Goal: Task Accomplishment & Management: Use online tool/utility

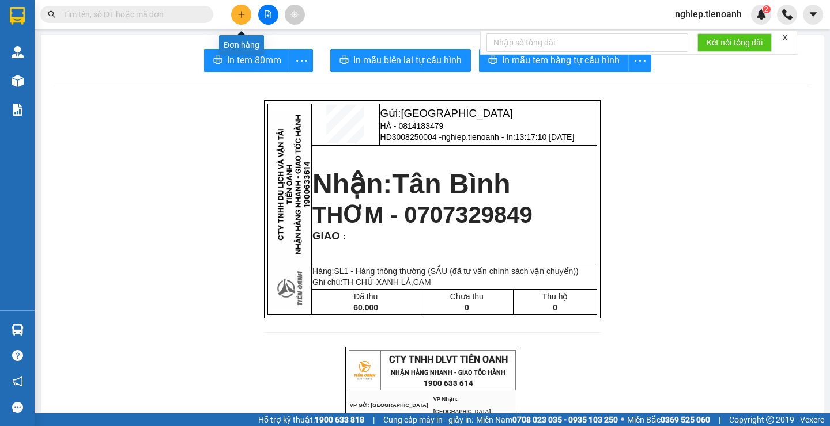
click at [243, 15] on icon "plus" at bounding box center [241, 14] width 8 height 8
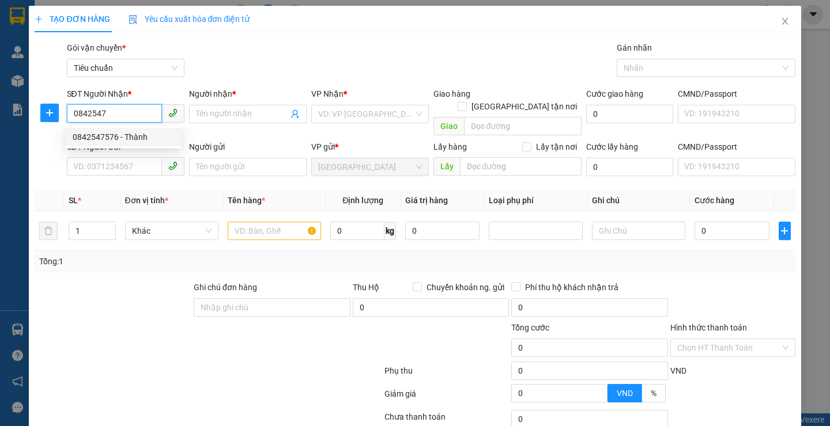
click at [118, 139] on div "0842547576 - Thành" at bounding box center [124, 137] width 102 height 13
type input "0842547576"
type input "Thành"
type input "30.000"
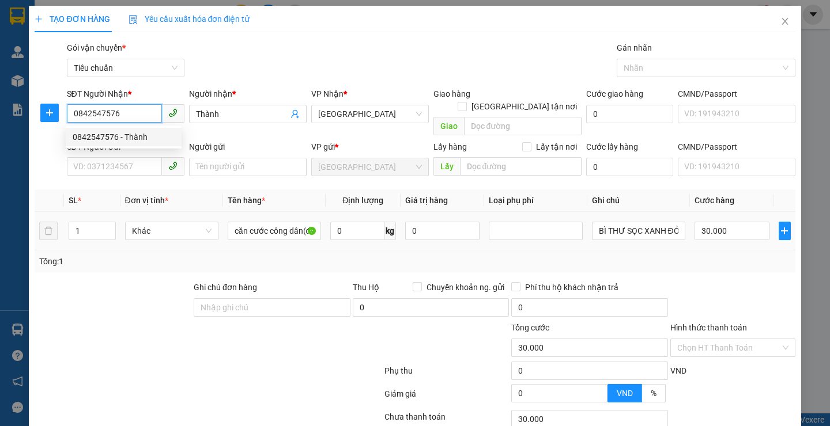
type input "0842547576"
click at [128, 307] on div at bounding box center [112, 301] width 159 height 40
drag, startPoint x: 128, startPoint y: 305, endPoint x: 104, endPoint y: 176, distance: 131.3
click at [127, 296] on div at bounding box center [112, 301] width 159 height 40
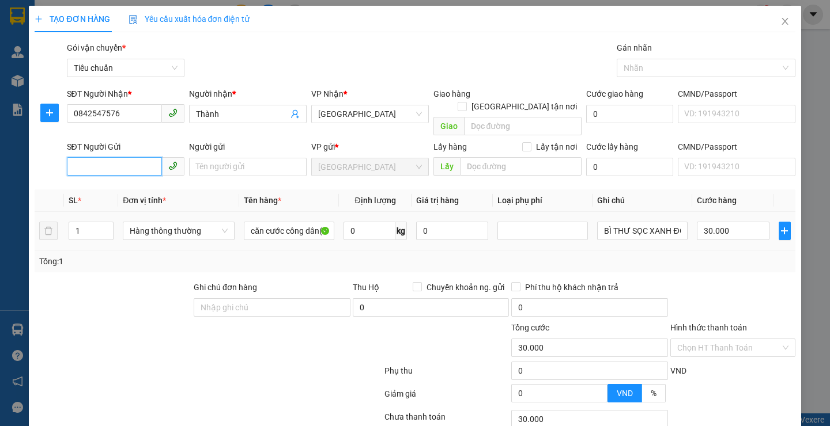
click at [118, 157] on input "SĐT Người Gửi" at bounding box center [114, 166] width 95 height 18
click at [125, 179] on div "0949325785 - Thủy" at bounding box center [124, 177] width 102 height 13
type input "0949325785"
type input "Thủy"
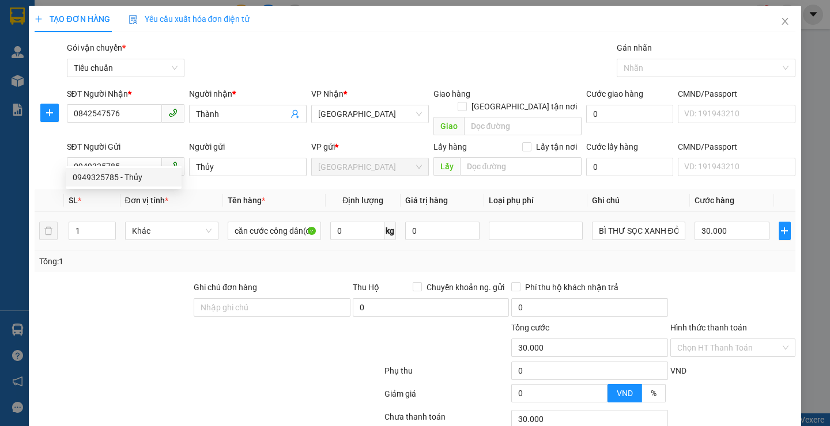
click at [125, 290] on div at bounding box center [112, 301] width 159 height 40
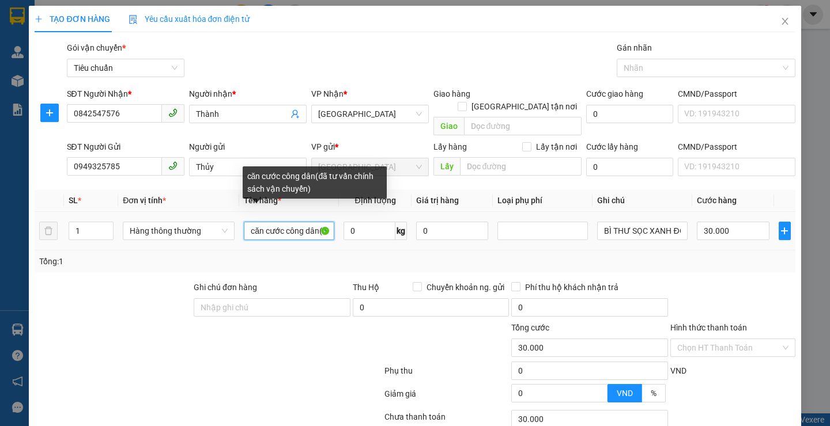
click at [316, 222] on input "căn cước công dân(đã tư vấn chính sách vận chuyển)" at bounding box center [289, 231] width 90 height 18
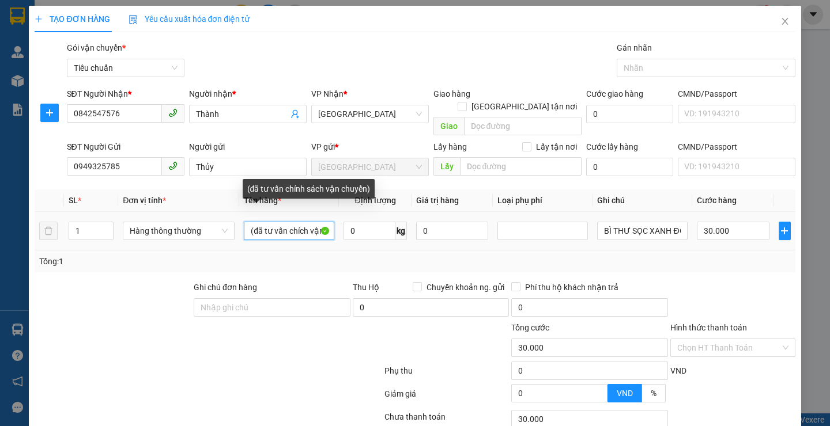
click at [315, 222] on input "(đã tư vấn chích vận chuyển)" at bounding box center [289, 231] width 90 height 18
click at [315, 222] on input "ch vận ch" at bounding box center [289, 231] width 90 height 18
type input "c"
type input "THỰC PHẨM"
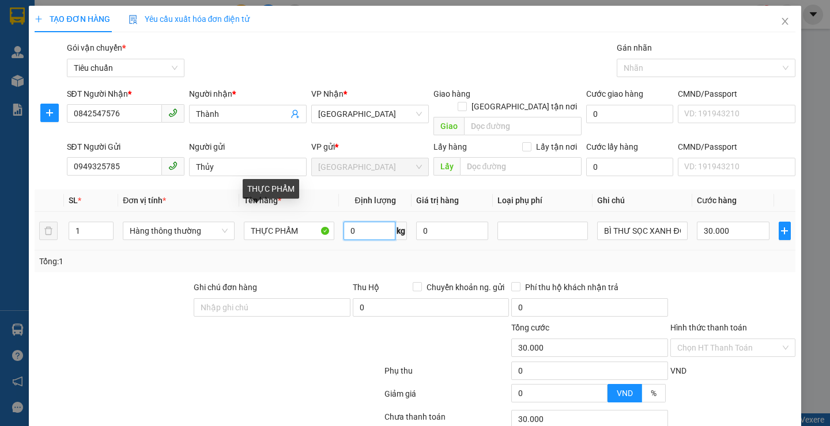
click at [356, 222] on input "0" at bounding box center [369, 231] width 52 height 18
type input "9"
drag, startPoint x: 286, startPoint y: 350, endPoint x: 561, endPoint y: 216, distance: 305.9
click at [288, 362] on div at bounding box center [207, 373] width 349 height 23
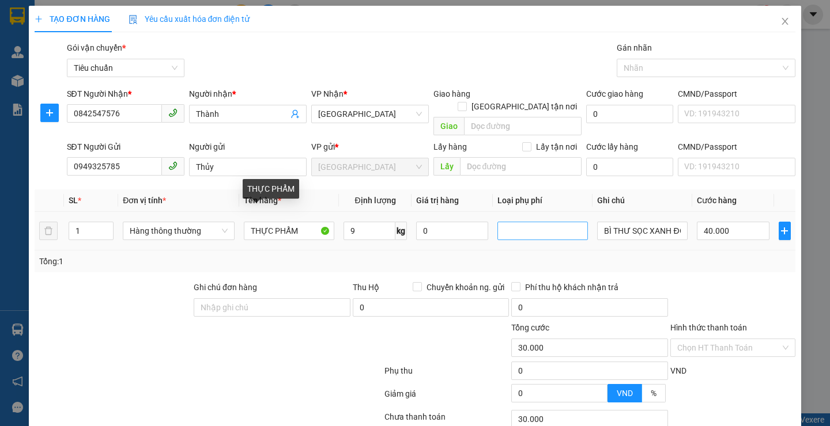
type input "40.000"
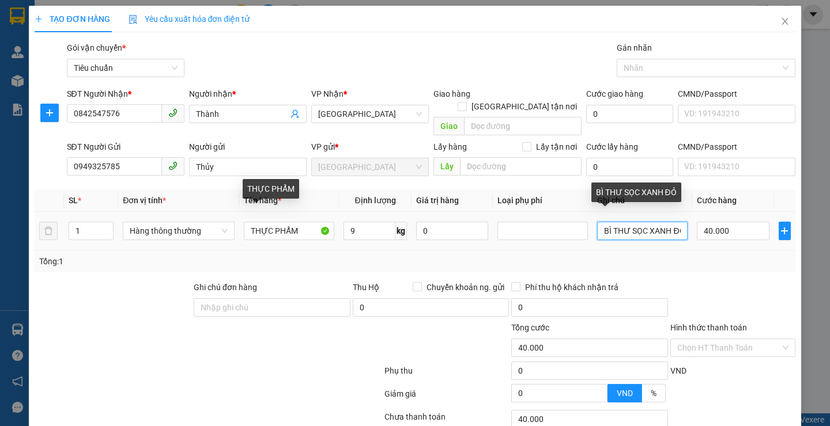
click at [679, 224] on input "BÌ THƯ SỌC XANH ĐỎ" at bounding box center [642, 231] width 90 height 18
click at [674, 222] on input "BÌ THƯ SỌC XANH ĐỎ" at bounding box center [642, 231] width 90 height 18
click at [622, 222] on input "Ỏ" at bounding box center [642, 231] width 90 height 18
click at [623, 222] on input "Ỏ" at bounding box center [642, 231] width 90 height 18
type input "Ỏ"
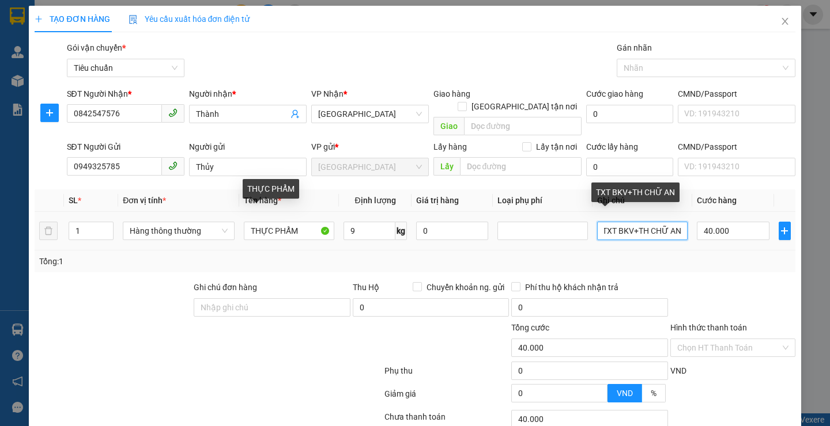
scroll to position [0, 4]
type input "TXT BKV+TH CHỮ AN"
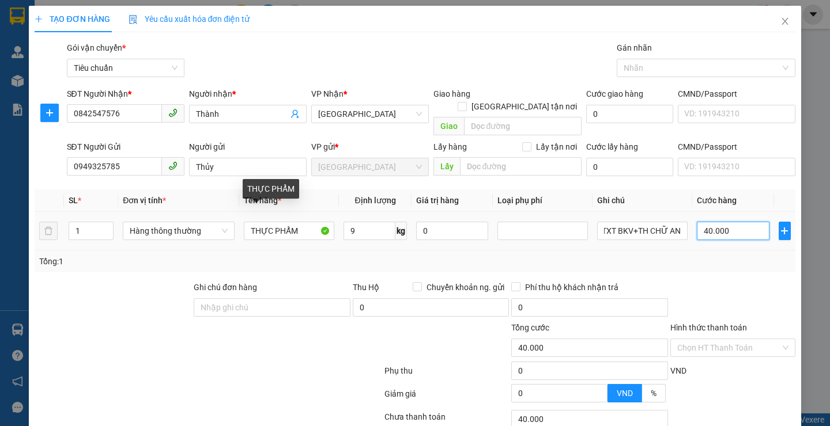
scroll to position [0, 0]
click at [725, 222] on input "40.000" at bounding box center [733, 231] width 73 height 18
type input "8"
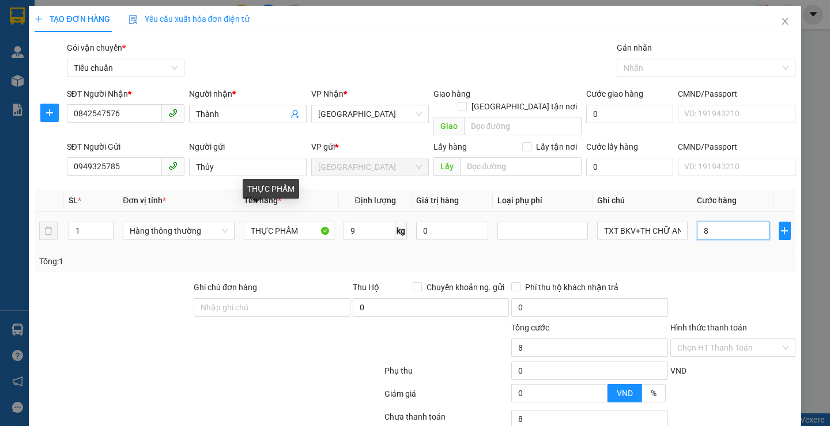
type input "80"
type input "80.000"
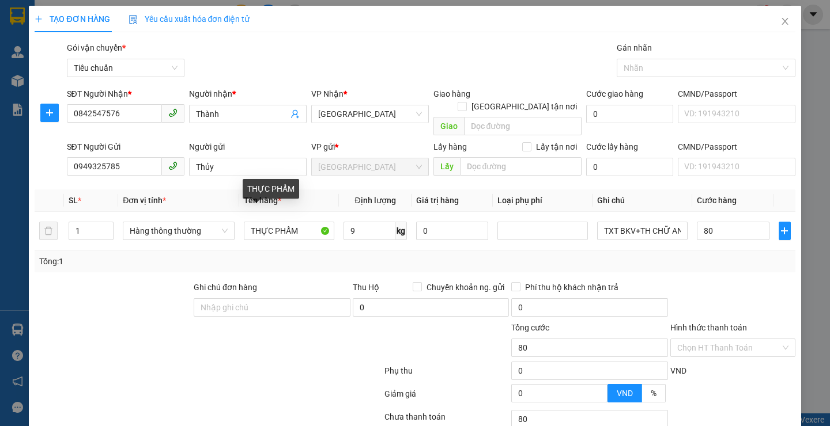
type input "80.000"
click at [750, 260] on div "Transit Pickup Surcharge Ids Transit Deliver Surcharge Ids Transit Deliver Surc…" at bounding box center [415, 267] width 760 height 452
click at [89, 222] on input "1" at bounding box center [91, 230] width 44 height 17
type input "2"
drag, startPoint x: 153, startPoint y: 327, endPoint x: 746, endPoint y: 226, distance: 602.1
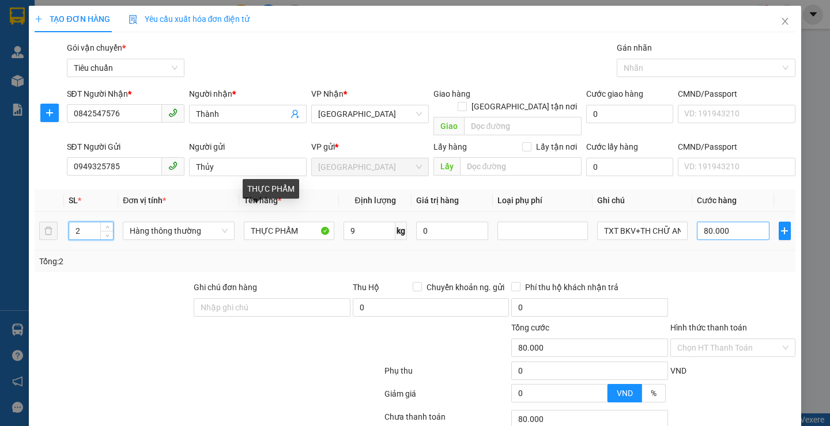
click at [157, 327] on div at bounding box center [144, 342] width 222 height 40
type input "40.000"
click at [746, 222] on input "40.000" at bounding box center [733, 231] width 73 height 18
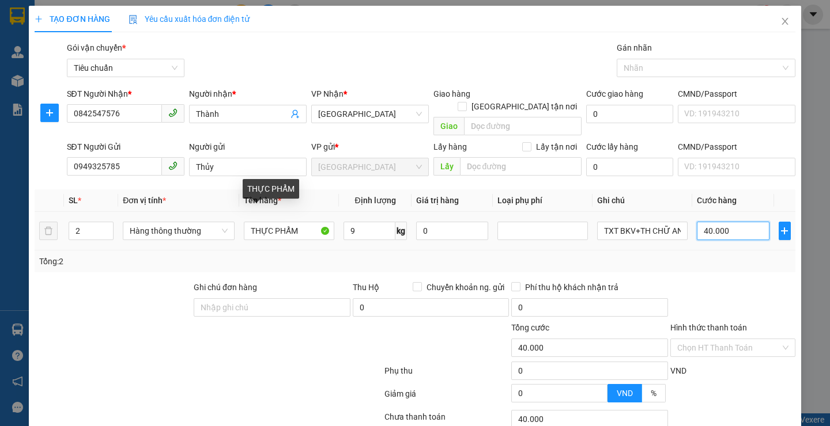
type input "8"
type input "80"
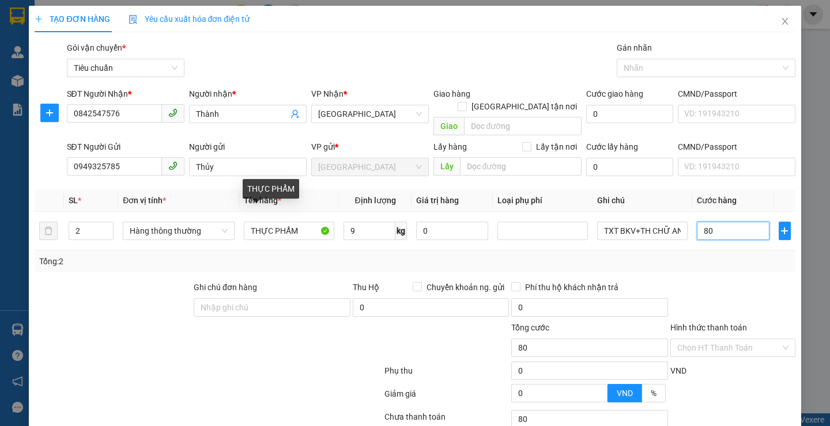
type input "80"
type input "80.000"
click at [721, 281] on div at bounding box center [732, 301] width 127 height 40
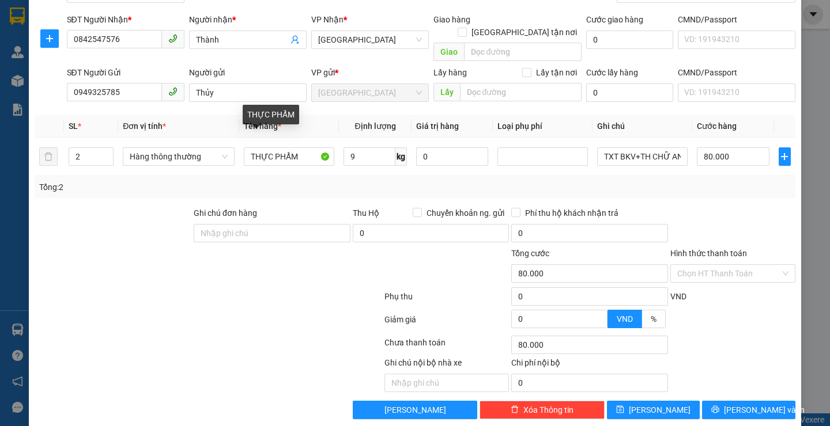
scroll to position [77, 0]
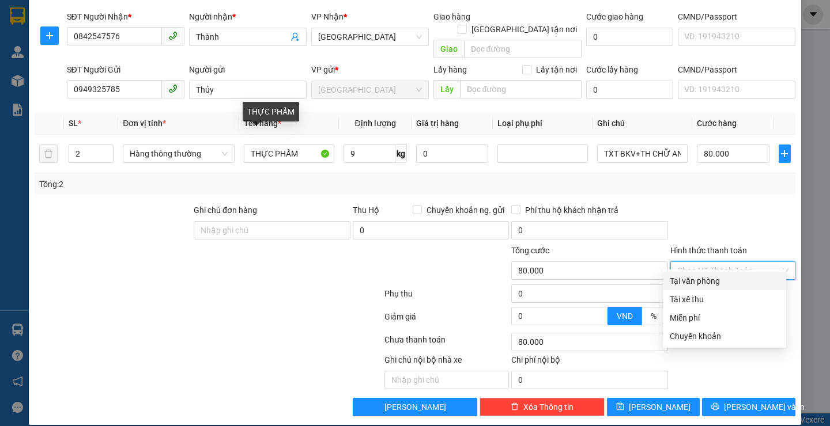
drag, startPoint x: 713, startPoint y: 262, endPoint x: 701, endPoint y: 281, distance: 22.1
click at [712, 262] on input "Hình thức thanh toán" at bounding box center [728, 270] width 103 height 17
drag, startPoint x: 700, startPoint y: 283, endPoint x: 701, endPoint y: 301, distance: 17.4
click at [700, 285] on div "Tại văn phòng" at bounding box center [724, 281] width 109 height 13
type input "0"
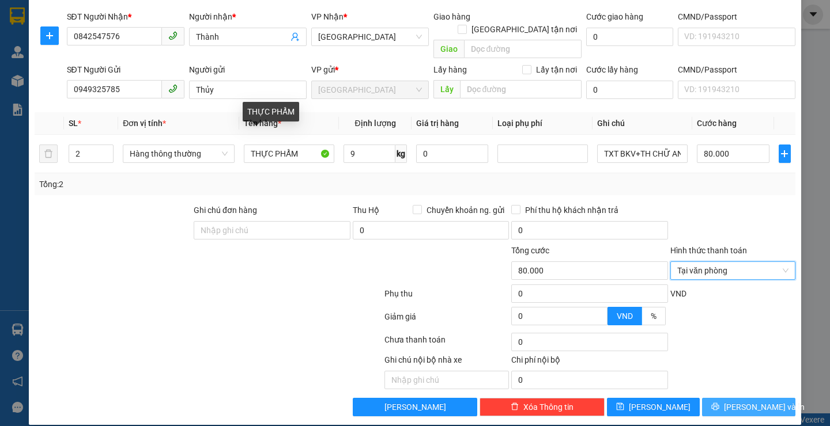
drag, startPoint x: 720, startPoint y: 390, endPoint x: 617, endPoint y: 320, distance: 124.3
click at [718, 398] on button "[PERSON_NAME] và In" at bounding box center [748, 407] width 93 height 18
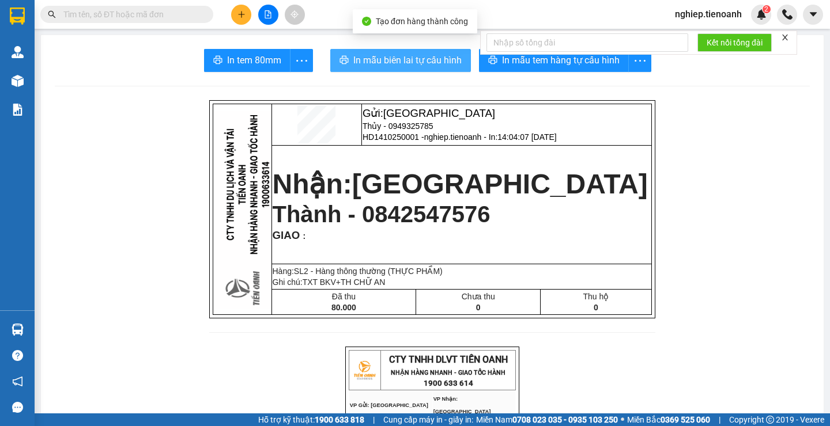
click at [425, 62] on span "In mẫu biên lai tự cấu hình" at bounding box center [407, 60] width 108 height 14
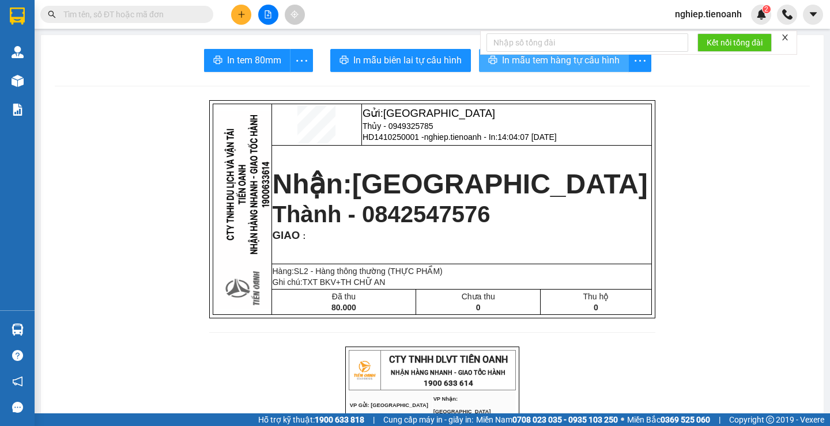
click at [536, 61] on span "In mẫu tem hàng tự cấu hình" at bounding box center [561, 60] width 118 height 14
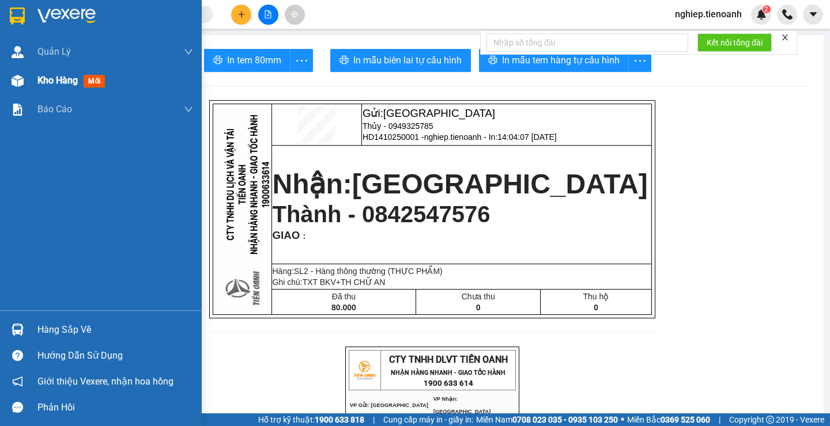
click at [46, 84] on span "Kho hàng" at bounding box center [57, 80] width 40 height 11
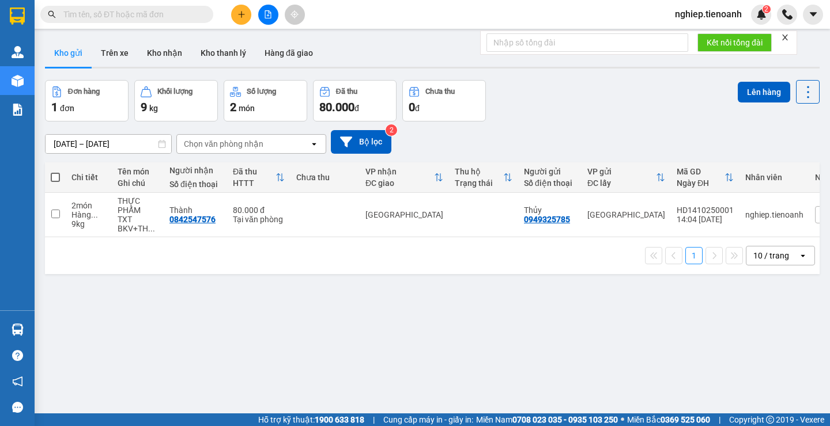
scroll to position [0, 62]
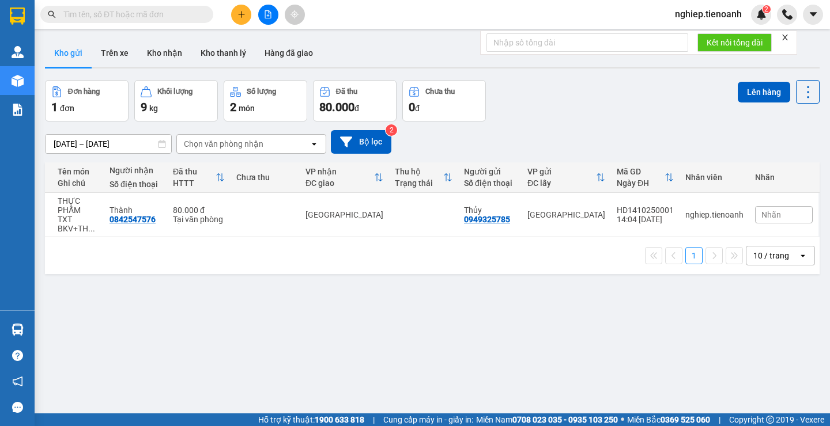
click at [163, 10] on input "text" at bounding box center [131, 14] width 136 height 13
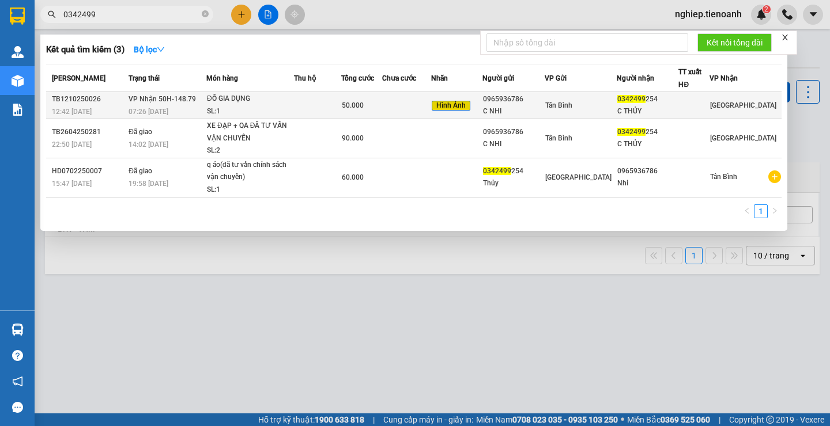
type input "0342499"
click at [431, 112] on td at bounding box center [406, 105] width 49 height 27
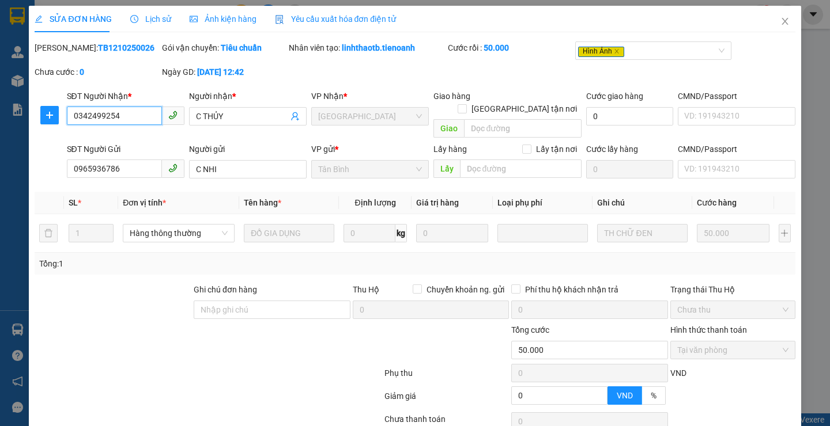
type input "0342499254"
type input "C THỦY"
type input "0965936786"
type input "C NHI"
type input "0"
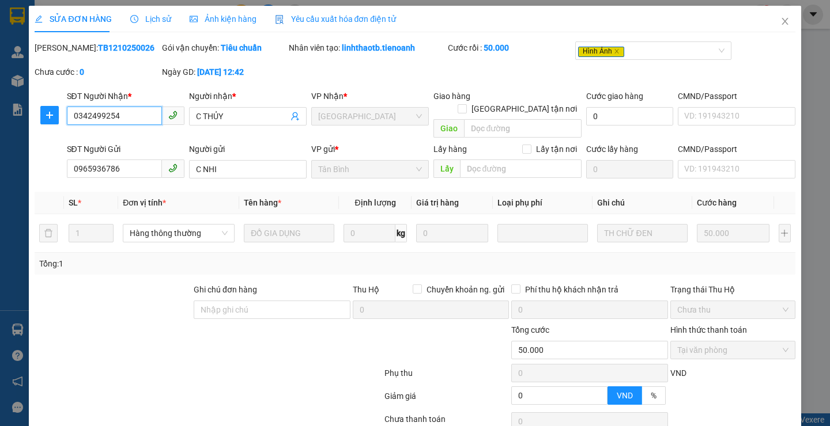
type input "50.000"
click at [211, 18] on span "Ảnh kiện hàng" at bounding box center [223, 18] width 67 height 9
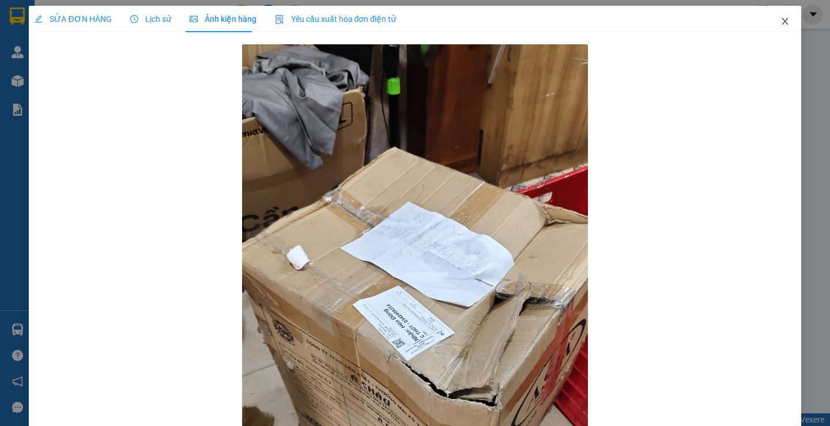
click at [769, 20] on span "Close" at bounding box center [785, 22] width 32 height 32
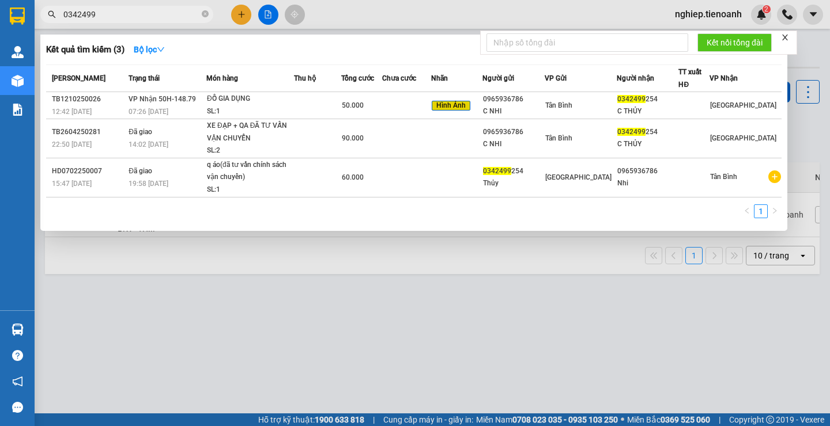
click at [105, 22] on span "0342499" at bounding box center [126, 14] width 173 height 17
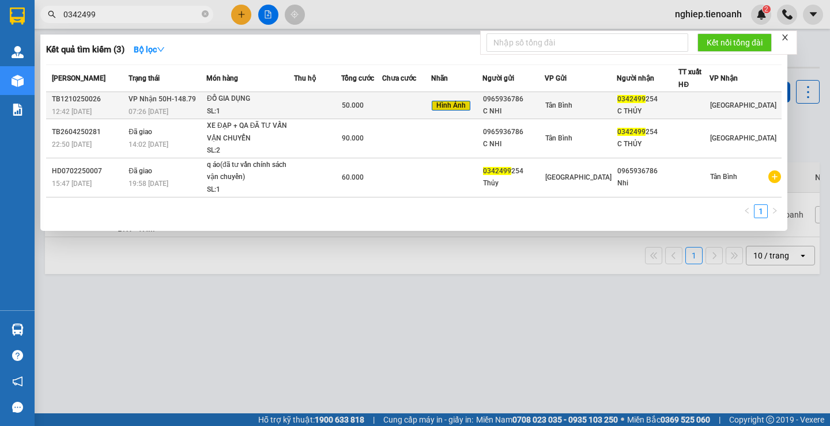
click at [431, 111] on td at bounding box center [406, 105] width 49 height 27
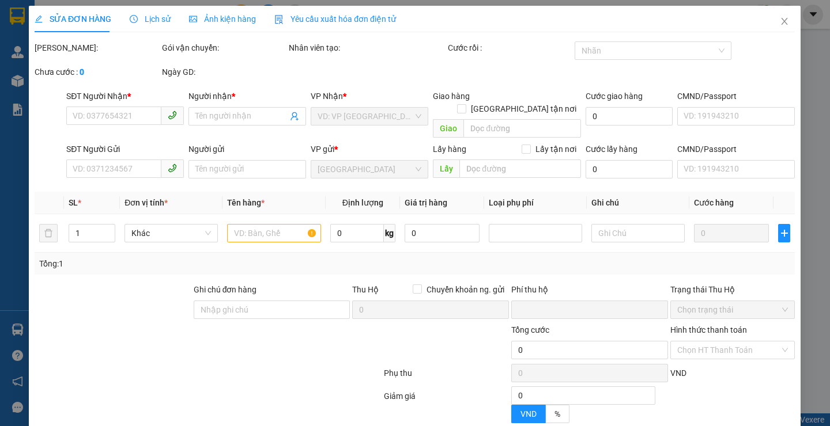
type input "0342499254"
type input "C THỦY"
type input "0965936786"
type input "C NHI"
type input "0"
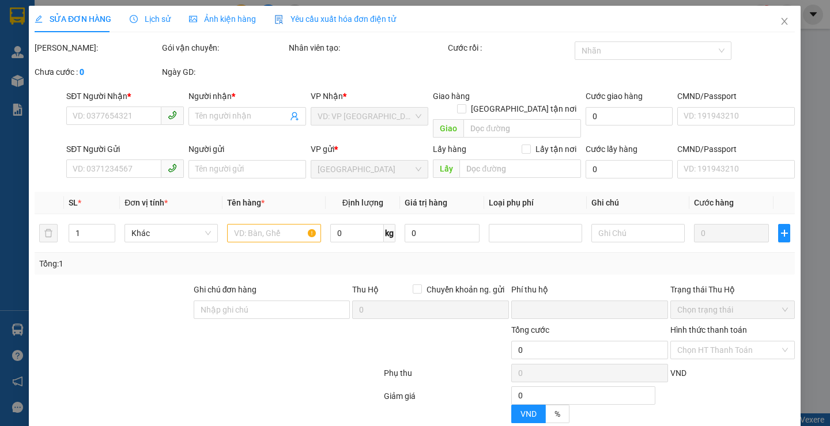
type input "50.000"
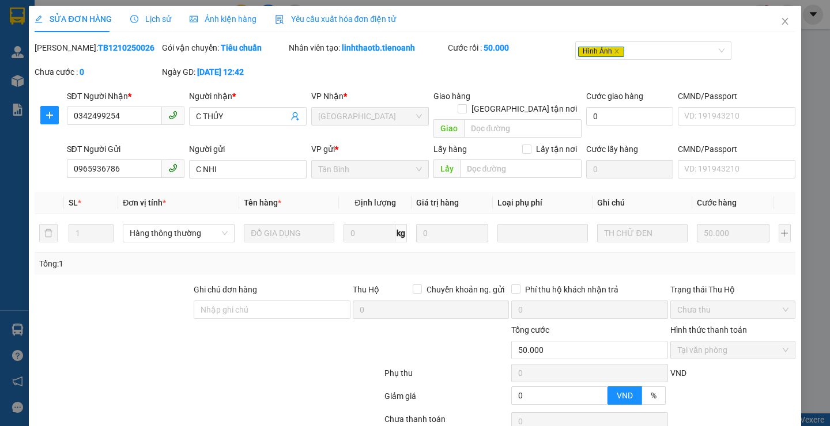
click at [221, 24] on span "Ảnh kiện hàng" at bounding box center [223, 18] width 67 height 9
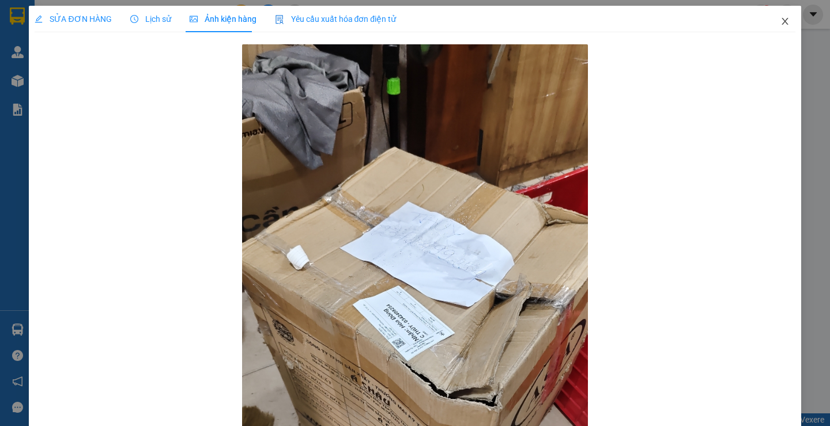
click at [781, 21] on icon "close" at bounding box center [784, 21] width 6 height 7
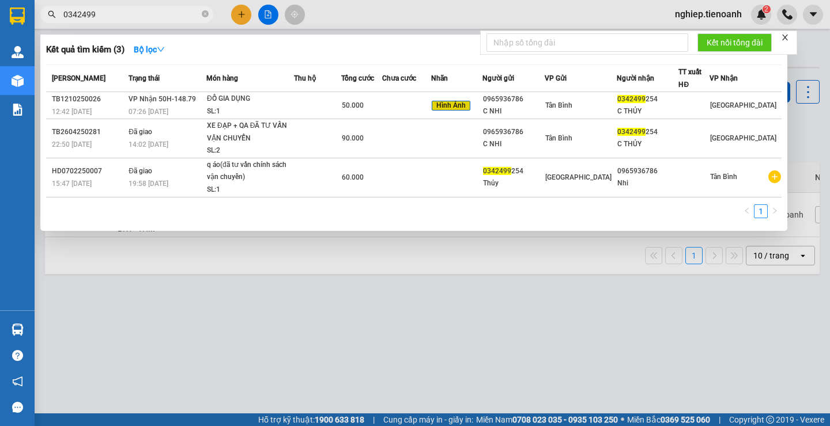
click at [118, 8] on input "0342499" at bounding box center [131, 14] width 136 height 13
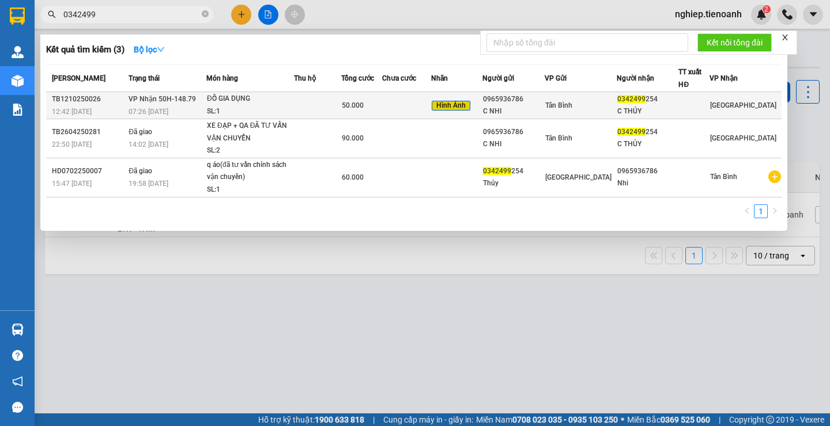
click at [400, 103] on td at bounding box center [406, 105] width 49 height 27
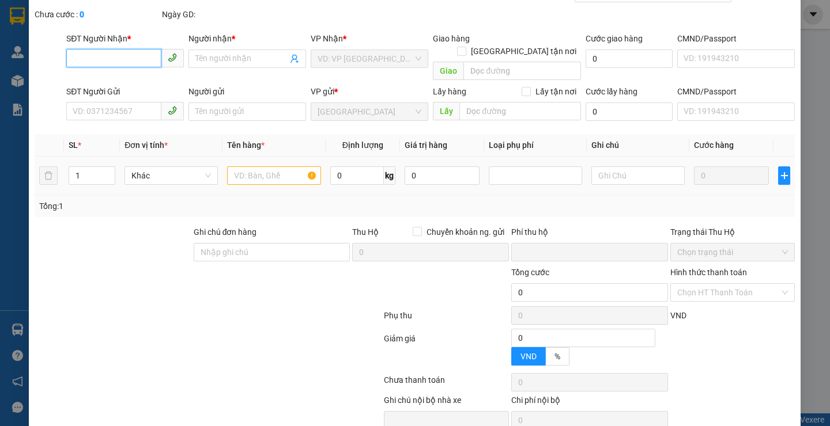
scroll to position [74, 0]
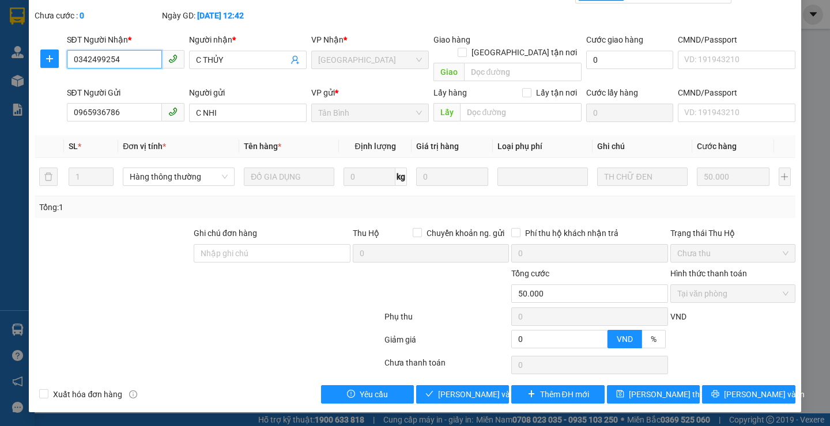
type input "0342499254"
type input "C THỦY"
type input "0965936786"
type input "C NHI"
type input "0"
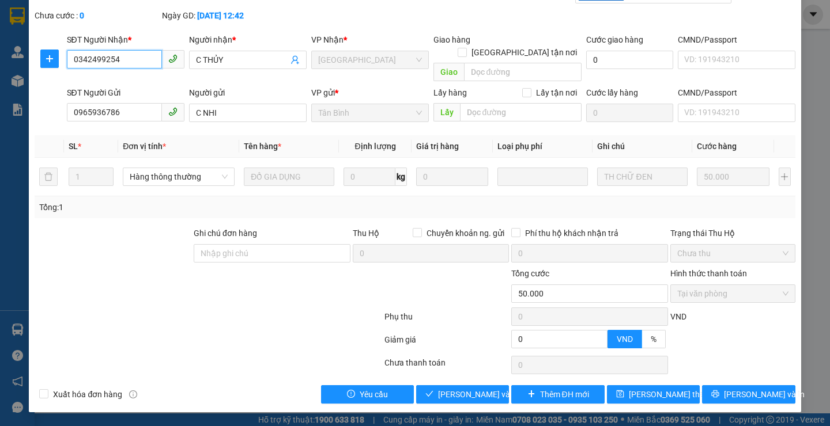
type input "50.000"
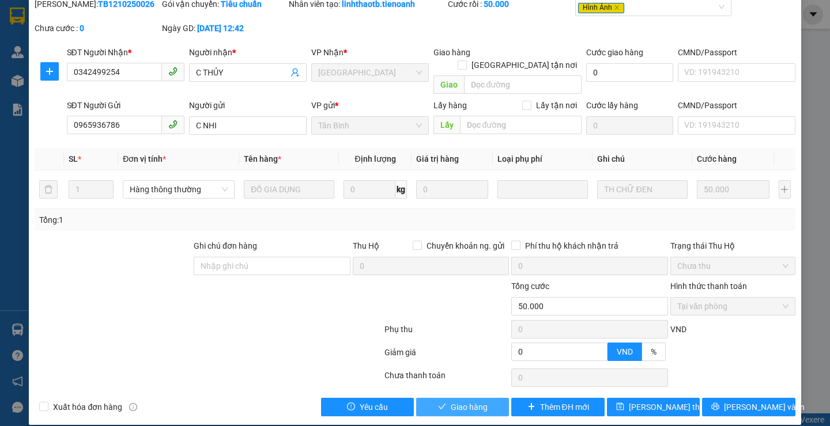
drag, startPoint x: 443, startPoint y: 395, endPoint x: 445, endPoint y: 366, distance: 28.4
click at [443, 398] on button "Giao hàng" at bounding box center [462, 407] width 93 height 18
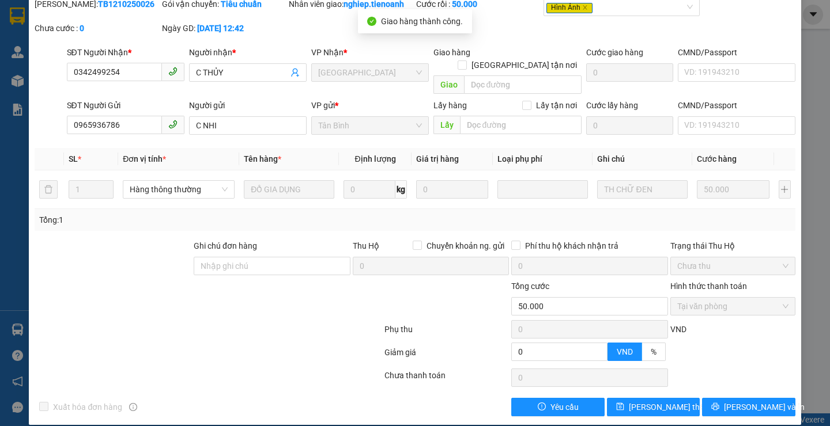
scroll to position [0, 0]
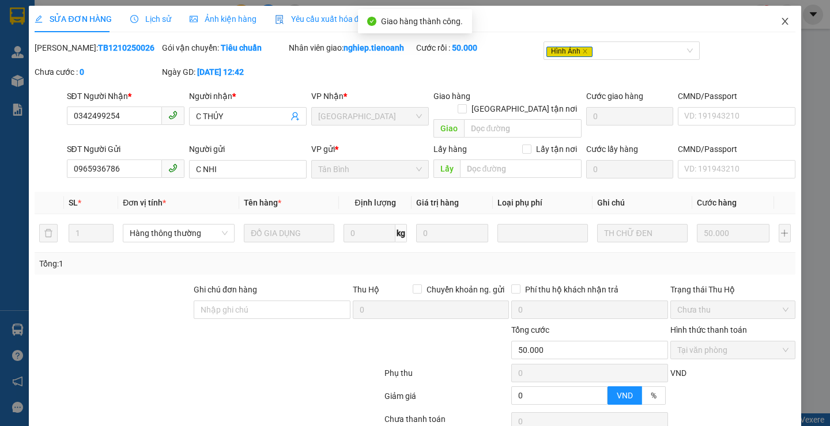
click at [780, 20] on icon "close" at bounding box center [784, 21] width 9 height 9
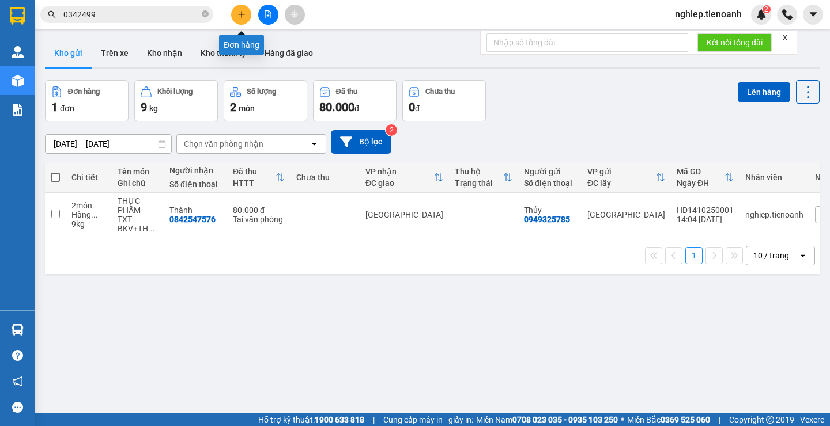
click at [235, 17] on button at bounding box center [241, 15] width 20 height 20
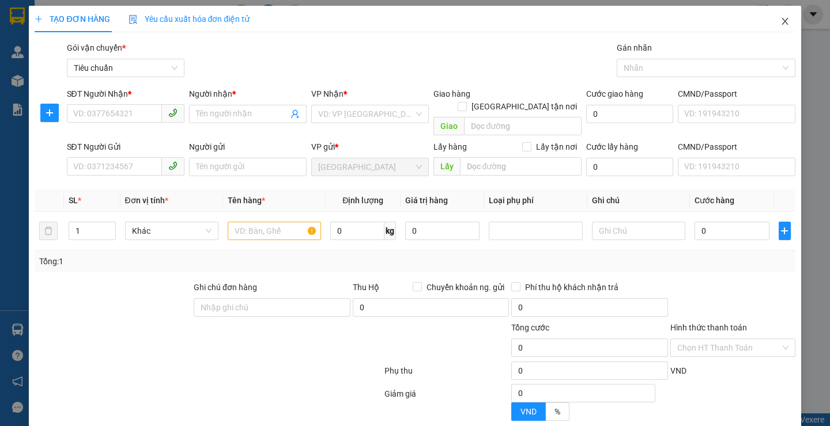
click at [780, 21] on icon "close" at bounding box center [784, 21] width 9 height 9
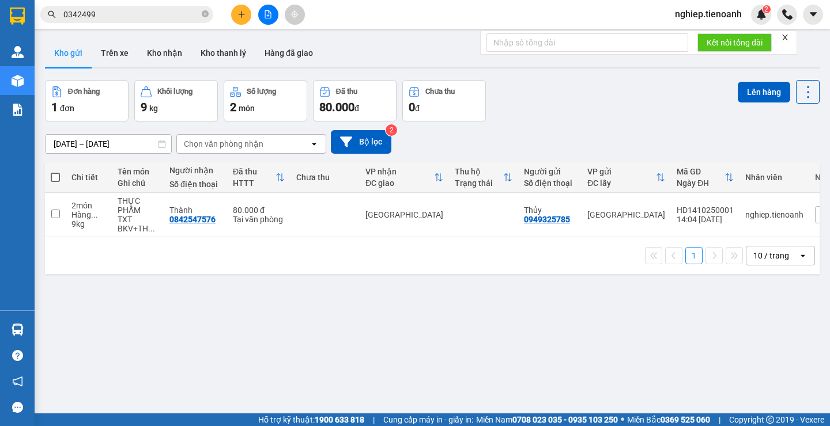
scroll to position [0, 62]
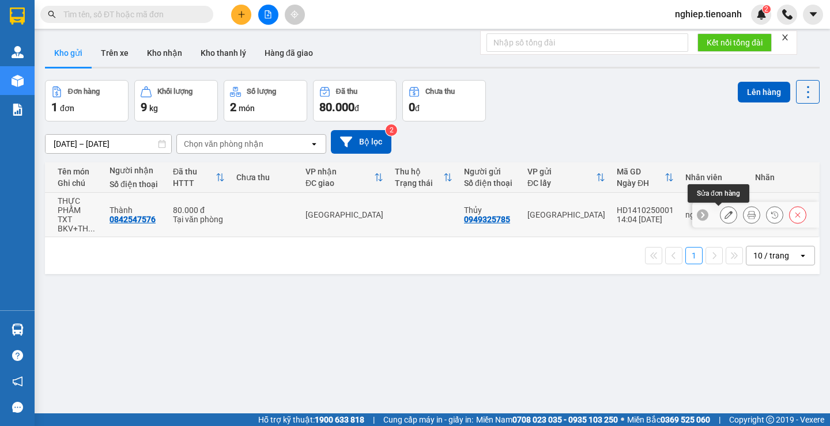
click at [724, 218] on icon at bounding box center [728, 215] width 8 height 8
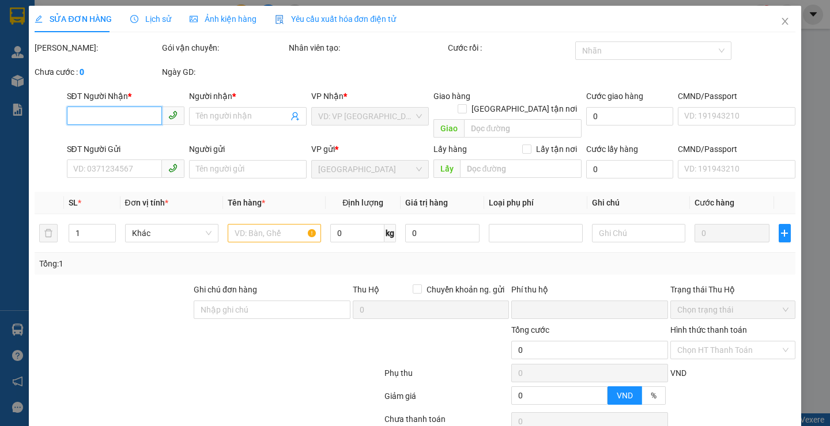
type input "0842547576"
type input "Thành"
type input "0949325785"
type input "Thủy"
type input "0"
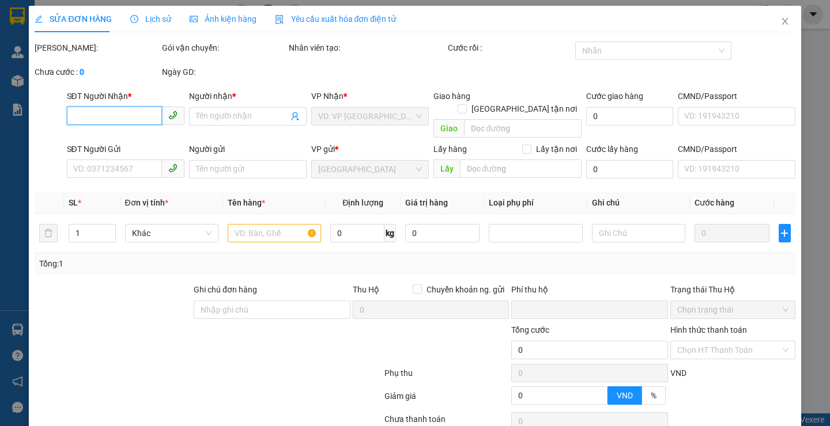
type input "80.000"
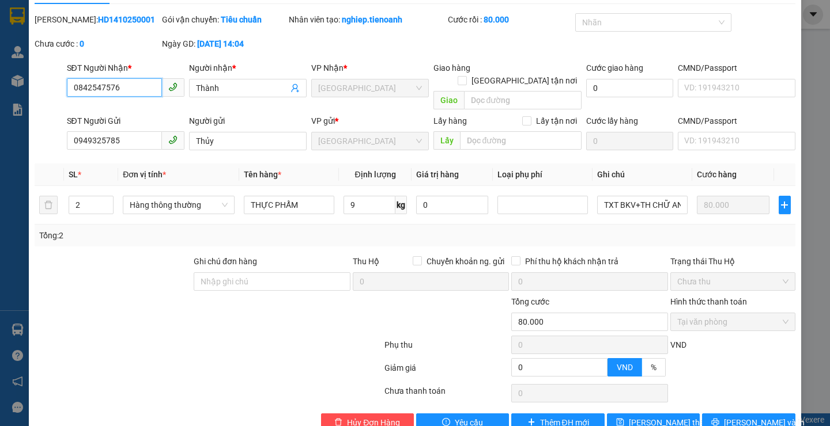
scroll to position [44, 0]
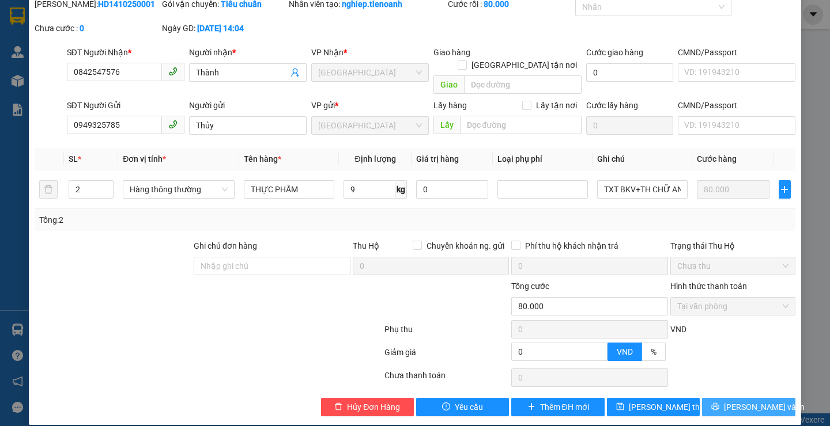
click at [726, 398] on button "[PERSON_NAME] và In" at bounding box center [748, 407] width 93 height 18
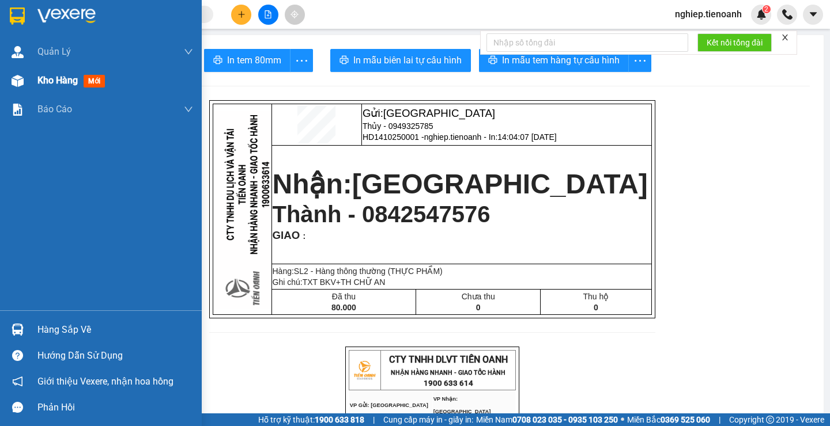
click at [51, 75] on span "Kho hàng" at bounding box center [57, 80] width 40 height 11
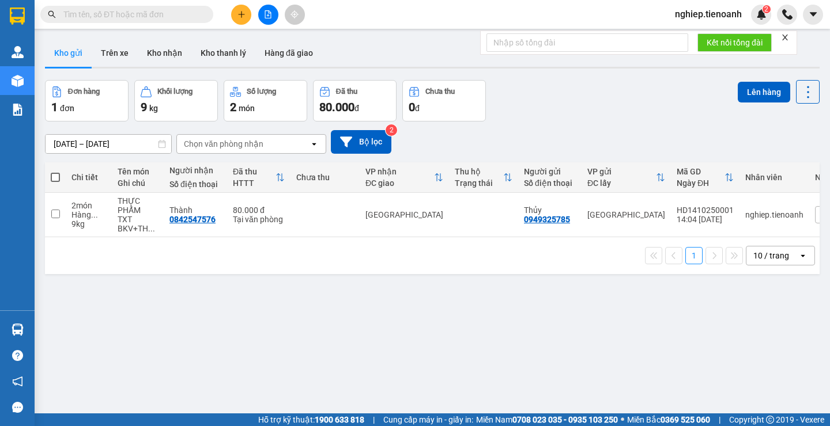
scroll to position [0, 62]
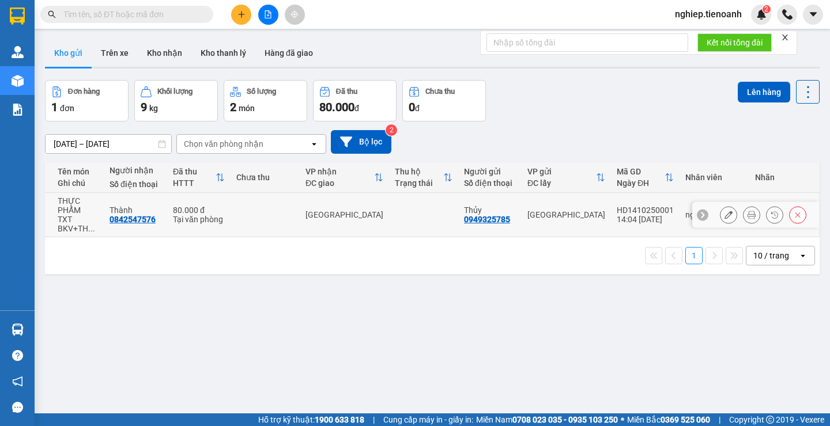
click at [724, 218] on icon at bounding box center [728, 215] width 8 height 8
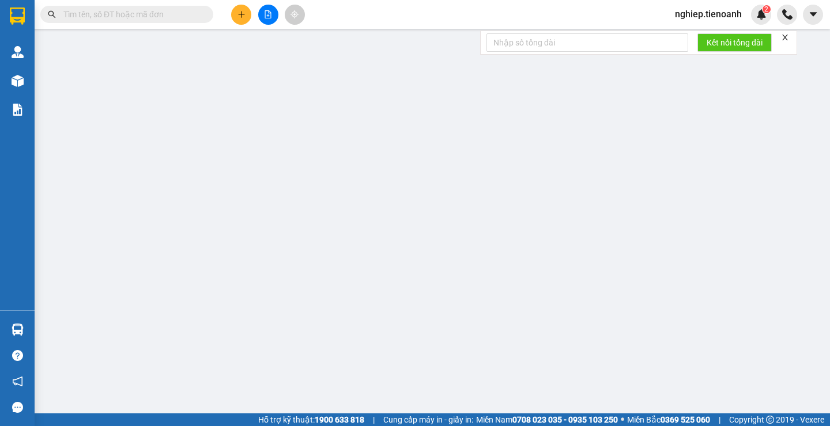
type input "0842547576"
type input "Thành"
type input "0949325785"
type input "Thủy"
type input "0"
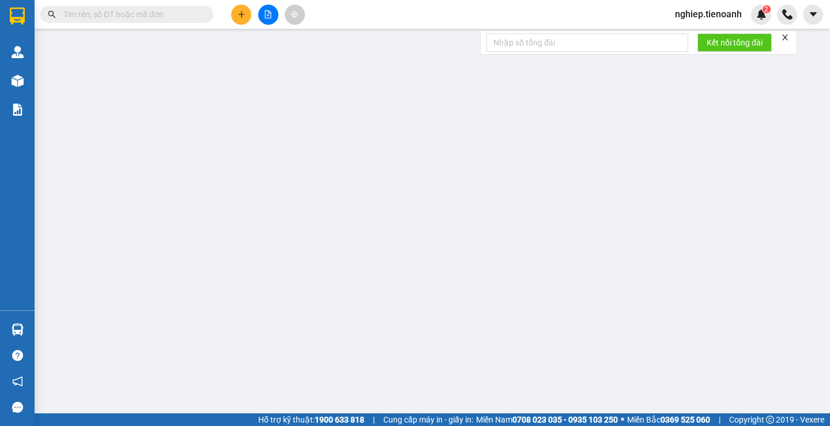
type input "80.000"
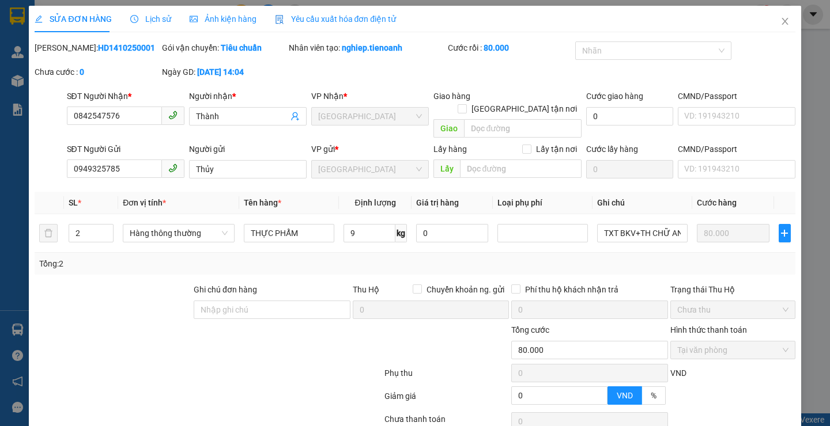
click at [220, 22] on span "Ảnh kiện hàng" at bounding box center [223, 18] width 67 height 9
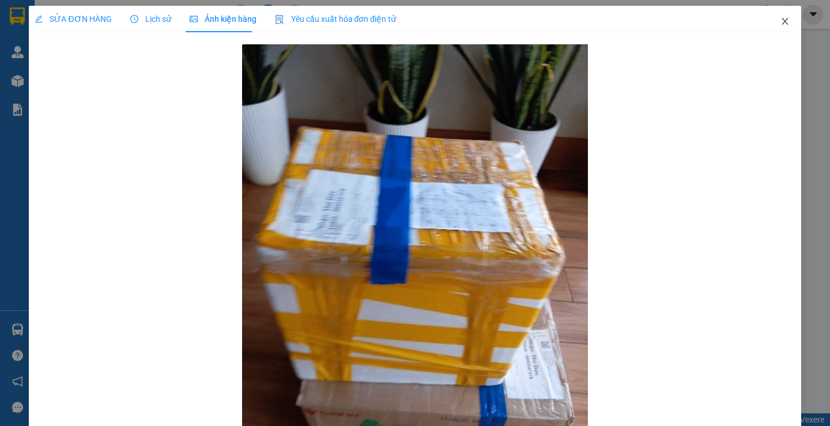
click at [780, 23] on icon "close" at bounding box center [784, 21] width 9 height 9
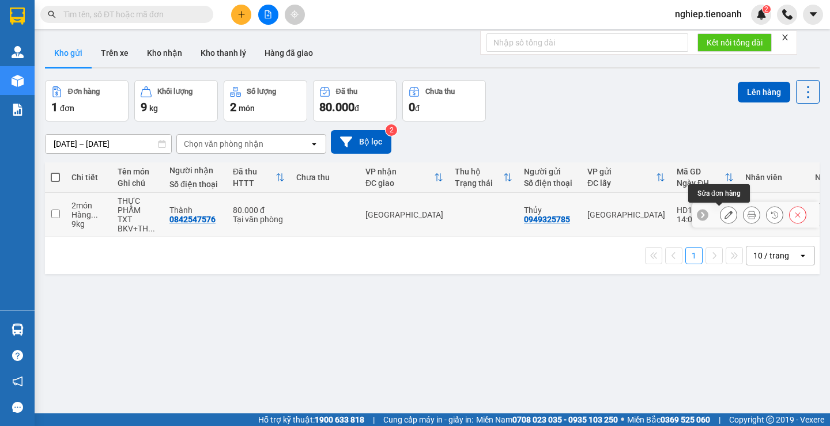
click at [720, 220] on button at bounding box center [728, 215] width 16 height 20
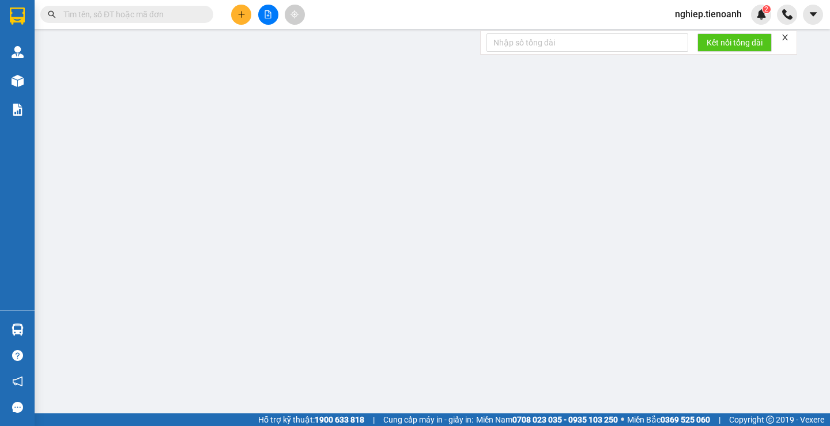
type input "0842547576"
type input "Thành"
type input "0949325785"
type input "Thủy"
type input "0"
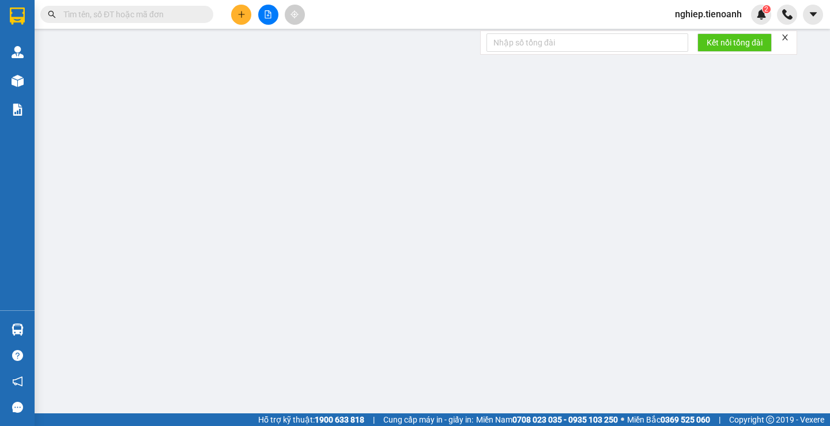
type input "80.000"
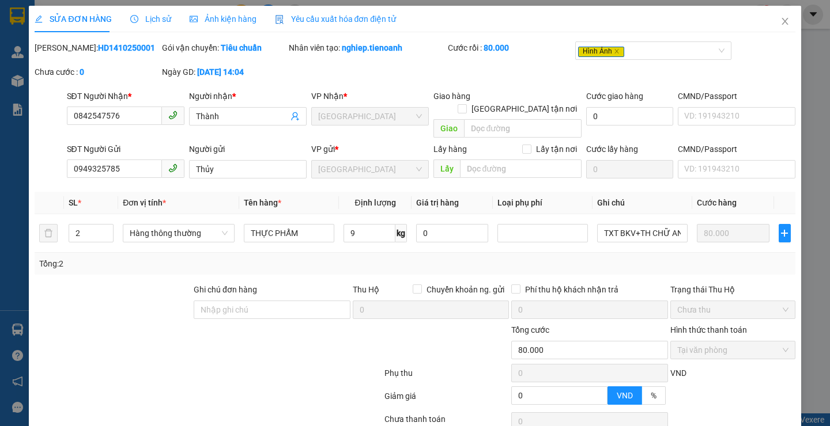
click at [222, 18] on span "Ảnh kiện hàng" at bounding box center [223, 18] width 67 height 9
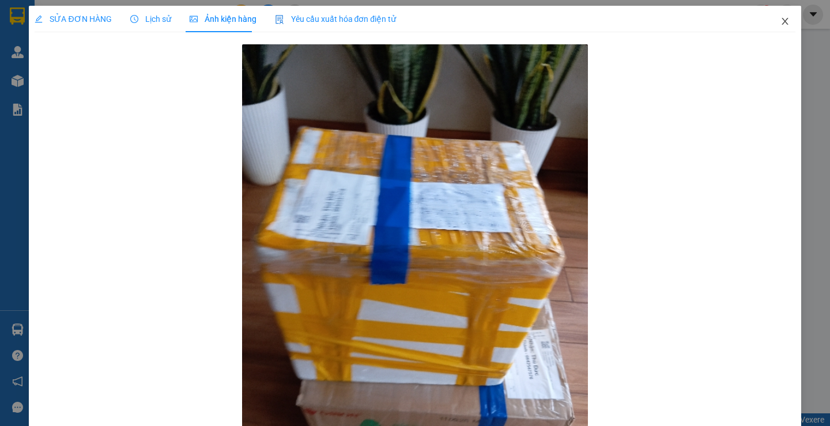
click at [780, 21] on icon "close" at bounding box center [784, 21] width 9 height 9
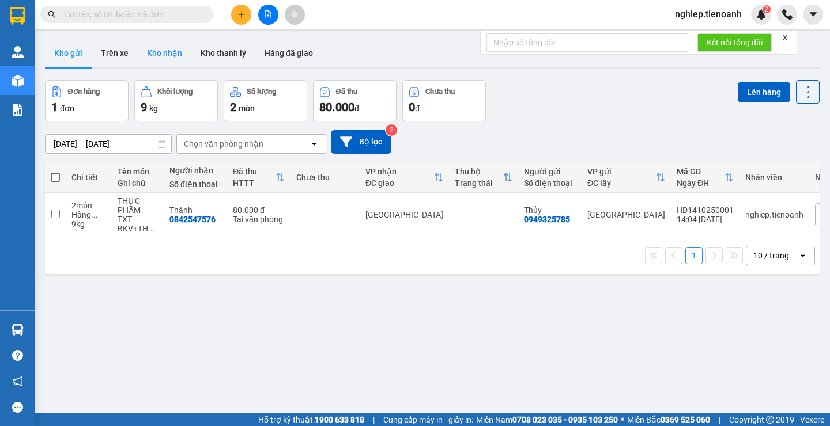
click at [146, 54] on button "Kho nhận" at bounding box center [165, 53] width 54 height 28
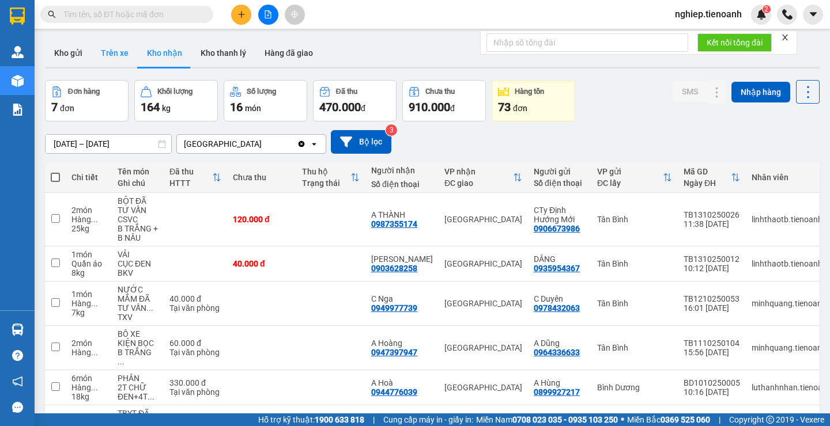
click at [101, 55] on button "Trên xe" at bounding box center [115, 53] width 46 height 28
type input "[DATE] – [DATE]"
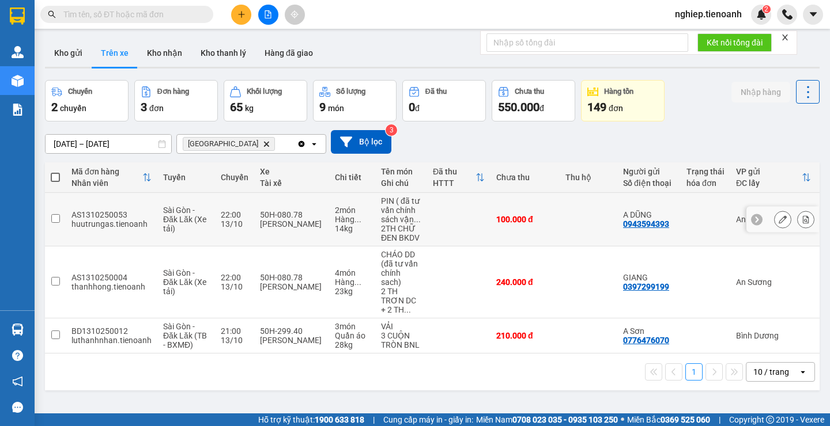
click at [54, 217] on input "checkbox" at bounding box center [55, 218] width 9 height 9
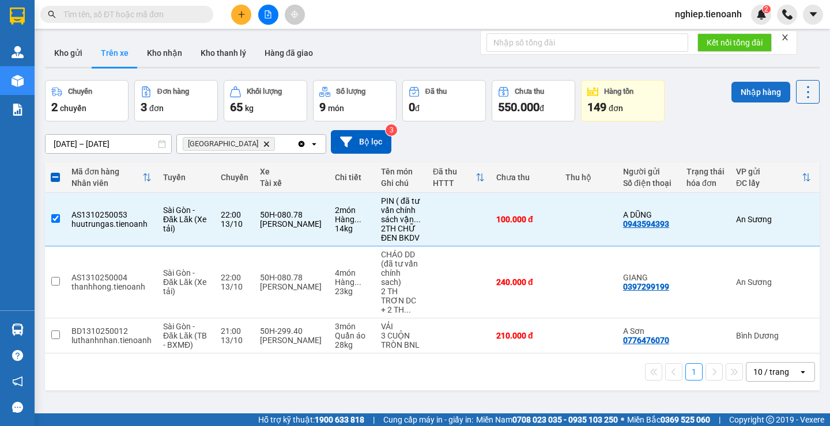
click at [743, 95] on button "Nhập hàng" at bounding box center [760, 92] width 59 height 21
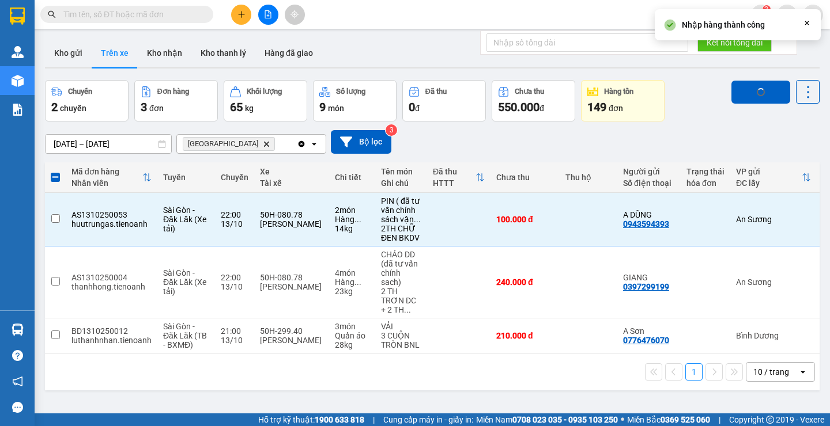
checkbox input "false"
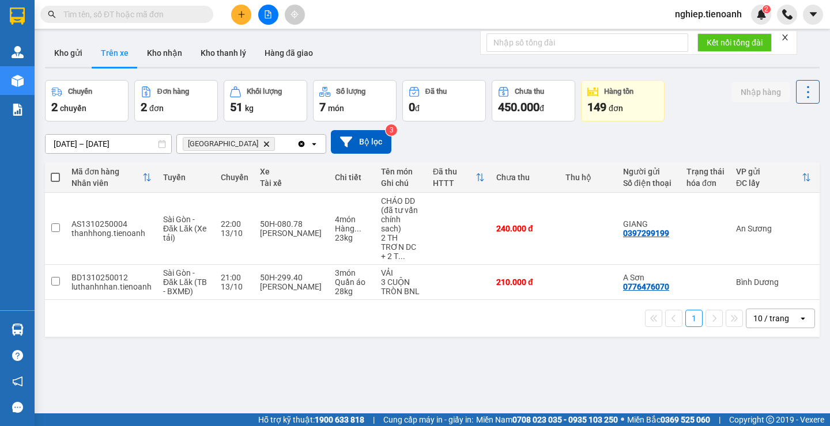
drag, startPoint x: 14, startPoint y: 259, endPoint x: 321, endPoint y: 311, distance: 310.9
click at [321, 311] on div "1 10 / trang open" at bounding box center [432, 319] width 765 height 20
click at [168, 62] on button "Kho nhận" at bounding box center [165, 53] width 54 height 28
type input "[DATE] – [DATE]"
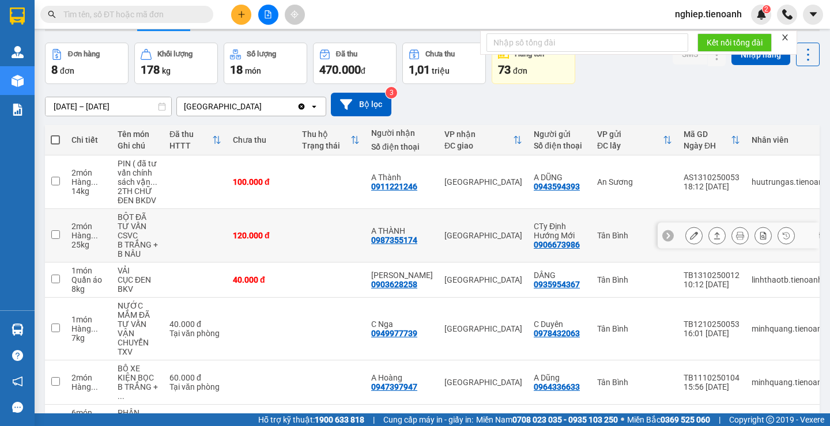
scroll to position [58, 0]
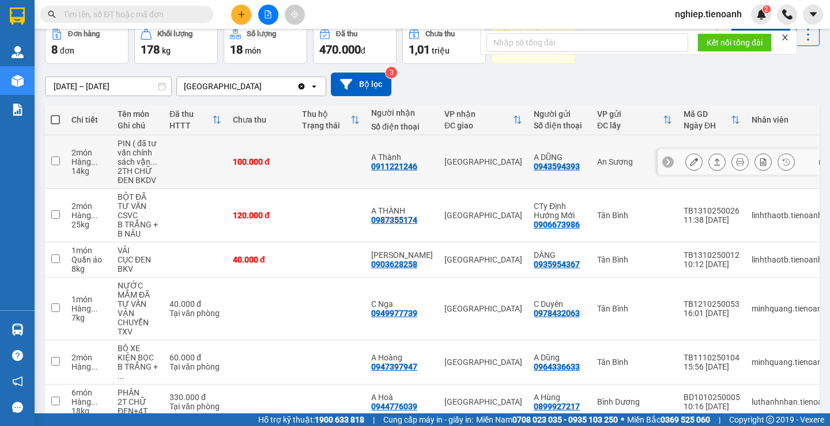
click at [688, 165] on button at bounding box center [694, 162] width 16 height 20
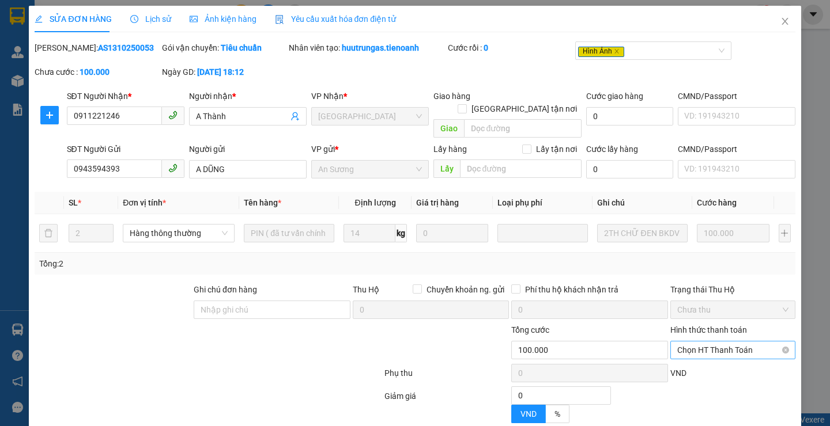
type input "0911221246"
type input "A Thành"
type input "0943594393"
type input "A DŨNG"
type input "0"
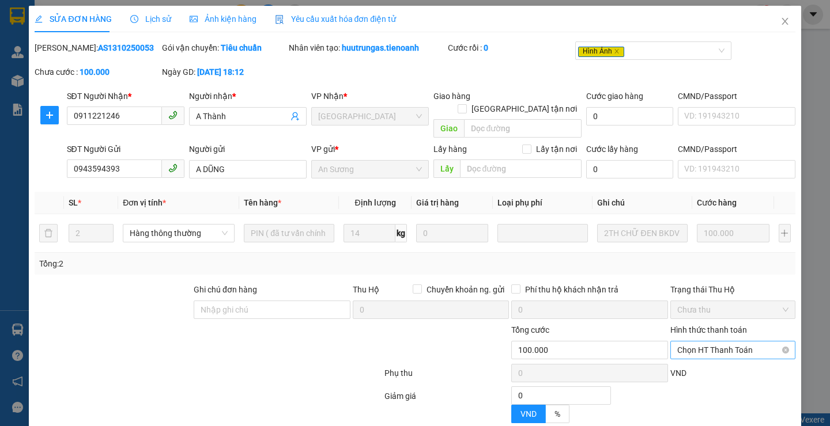
type input "100.000"
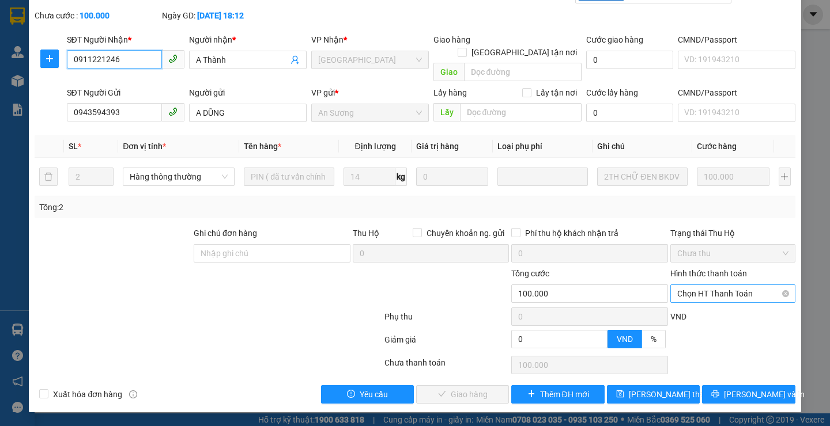
scroll to position [44, 0]
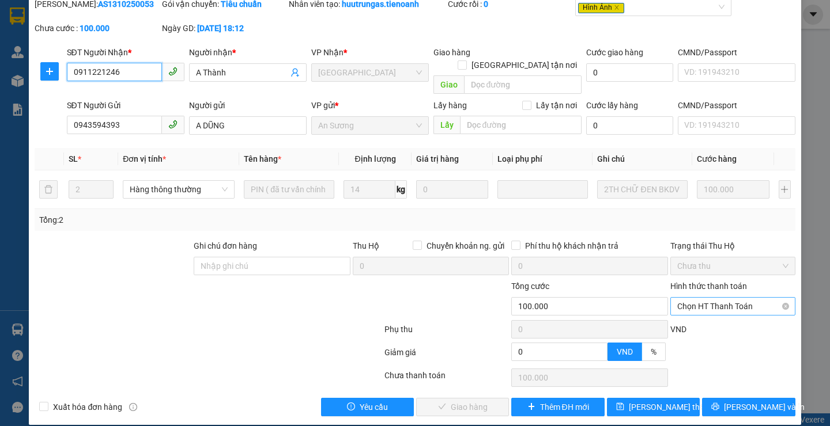
click at [697, 298] on span "Chọn HT Thanh Toán" at bounding box center [732, 306] width 111 height 17
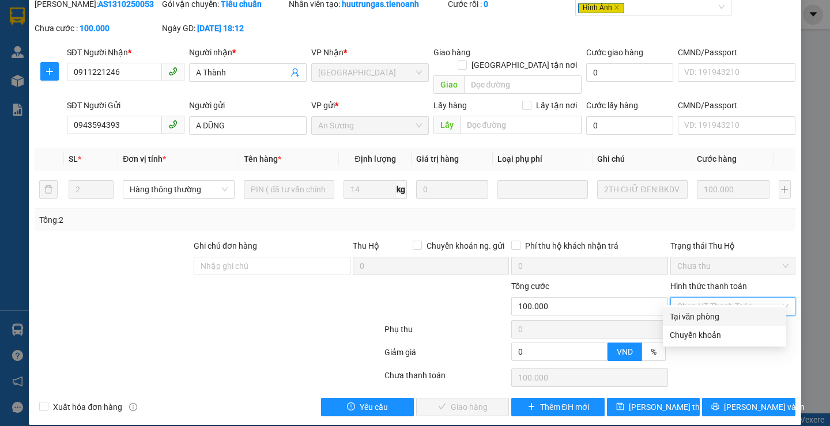
click at [680, 316] on div "Tại văn phòng" at bounding box center [724, 317] width 109 height 13
type input "0"
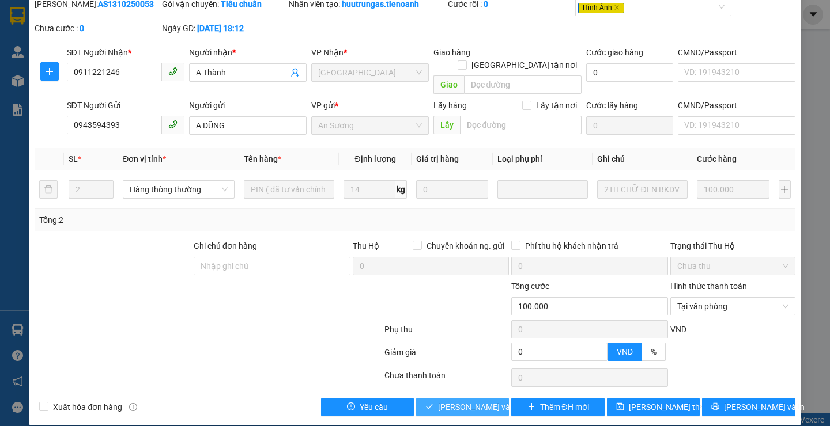
click at [464, 398] on button "[PERSON_NAME] và Giao hàng" at bounding box center [462, 407] width 93 height 18
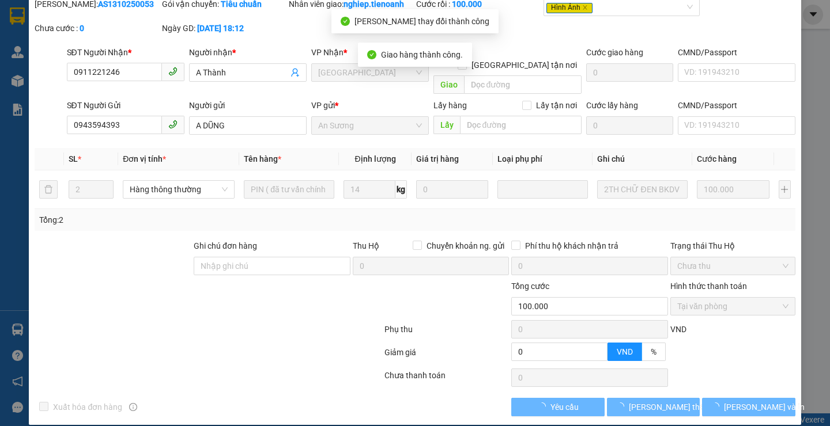
scroll to position [0, 0]
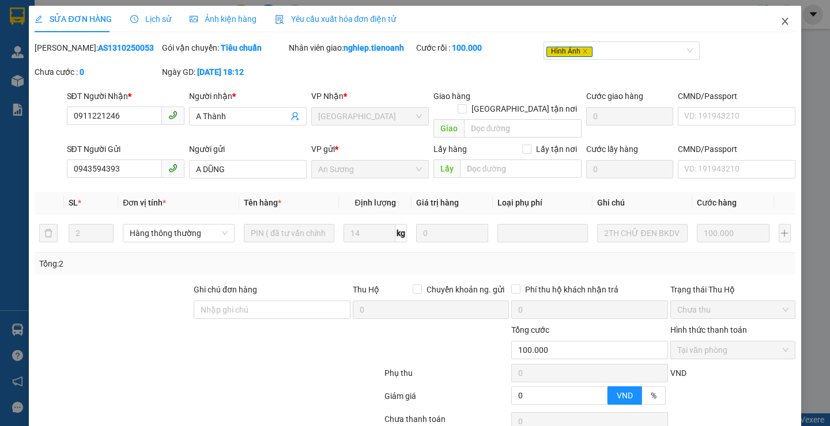
click at [780, 21] on icon "close" at bounding box center [784, 21] width 9 height 9
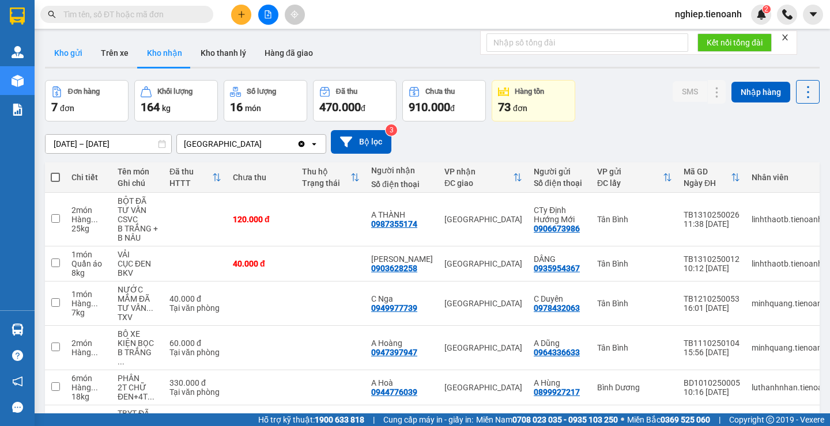
click at [71, 51] on button "Kho gửi" at bounding box center [68, 53] width 47 height 28
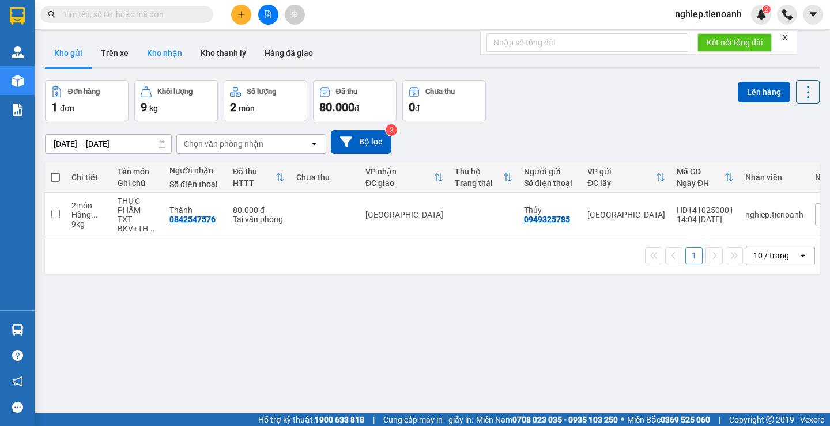
click at [161, 52] on button "Kho nhận" at bounding box center [165, 53] width 54 height 28
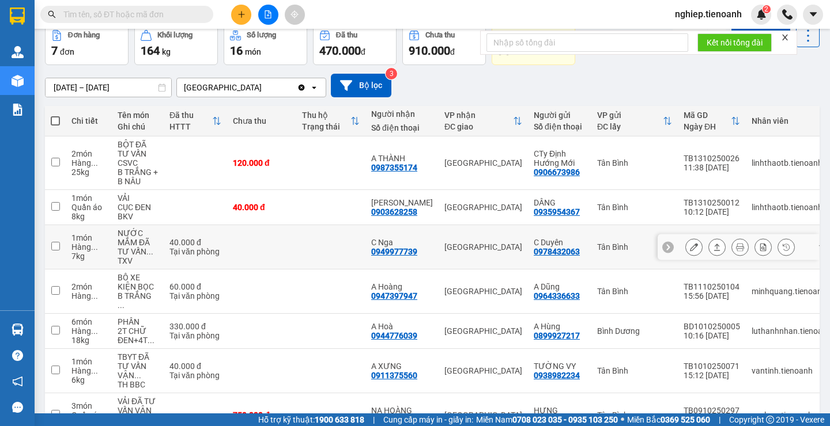
scroll to position [114, 0]
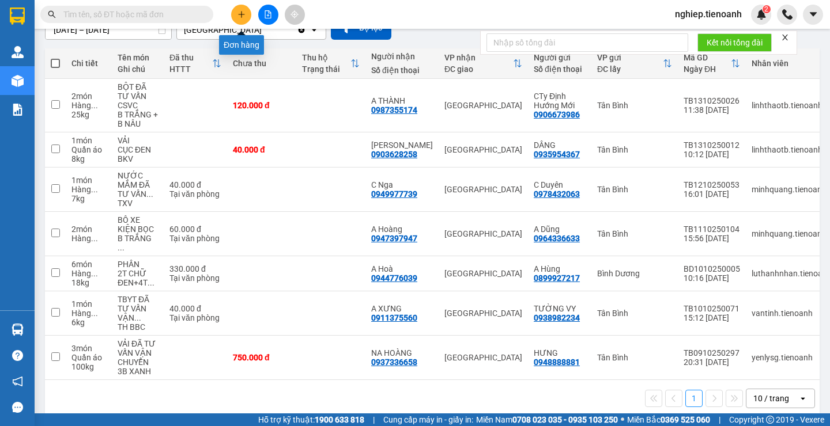
click at [244, 18] on button at bounding box center [241, 15] width 20 height 20
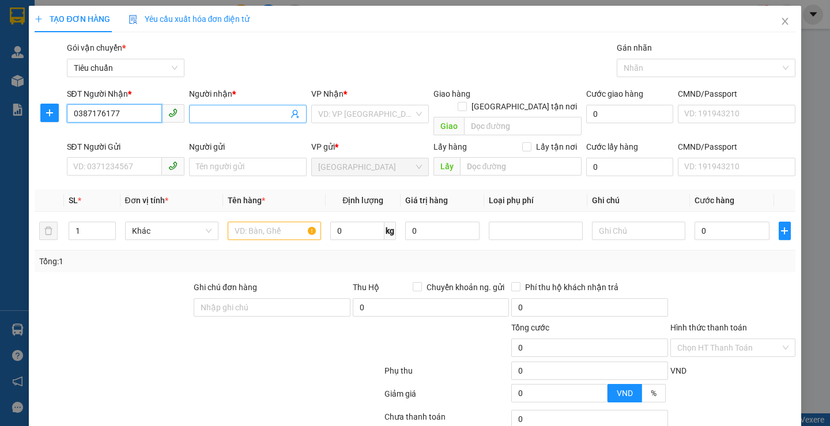
type input "0387176177"
click at [233, 111] on input "Người nhận *" at bounding box center [242, 114] width 92 height 13
type input "A PHÁT"
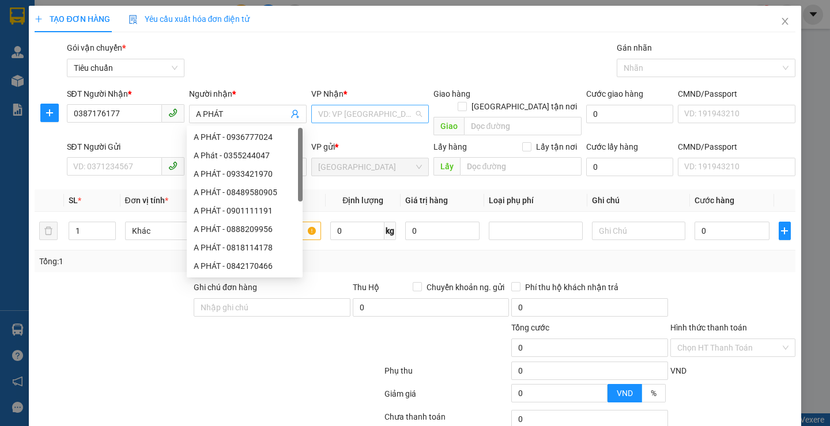
click at [345, 122] on input "search" at bounding box center [366, 113] width 96 height 17
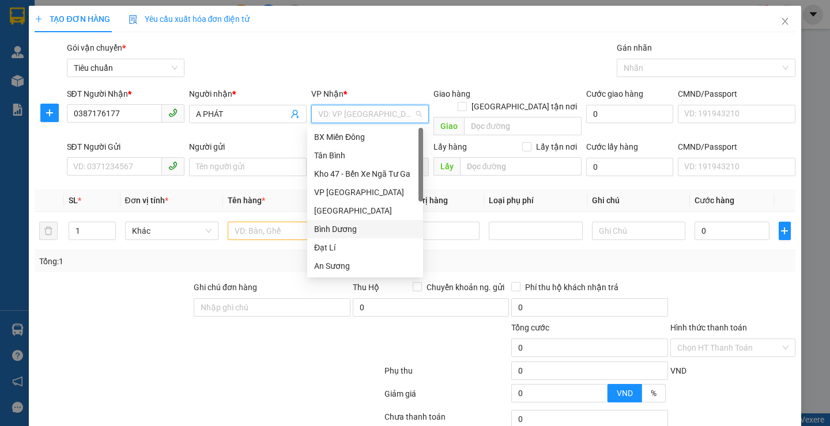
scroll to position [58, 0]
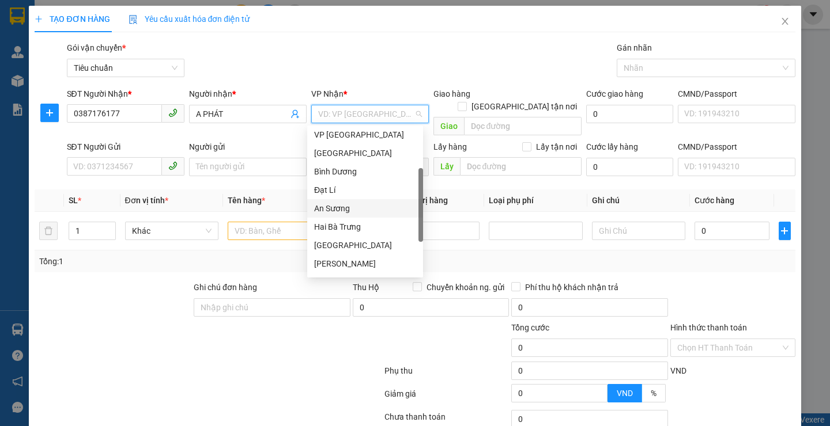
click at [332, 208] on div "An Sương" at bounding box center [365, 208] width 102 height 13
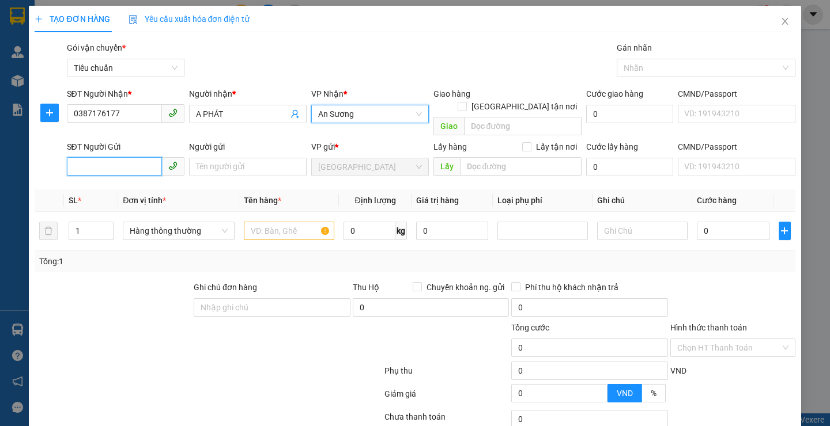
click at [126, 160] on input "SĐT Người Gửi" at bounding box center [114, 166] width 95 height 18
type input "0345086433"
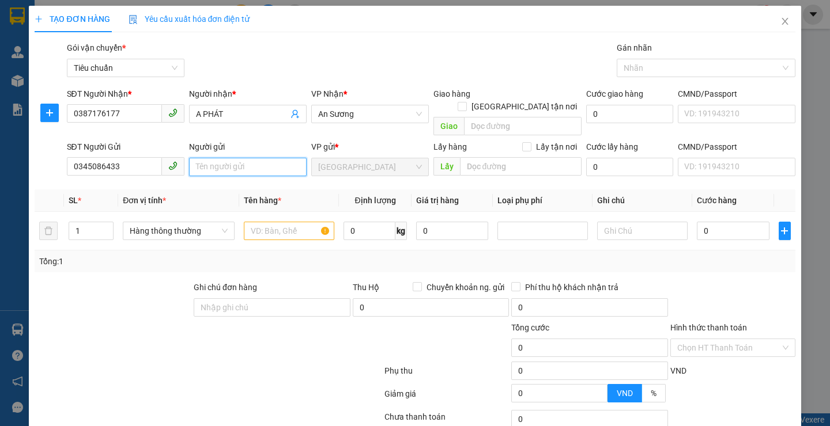
click at [242, 158] on input "Người gửi" at bounding box center [248, 167] width 118 height 18
type input "A NHO"
drag, startPoint x: 133, startPoint y: 296, endPoint x: 171, endPoint y: 260, distance: 52.2
click at [133, 293] on div at bounding box center [112, 301] width 159 height 40
click at [259, 222] on input "text" at bounding box center [289, 231] width 90 height 18
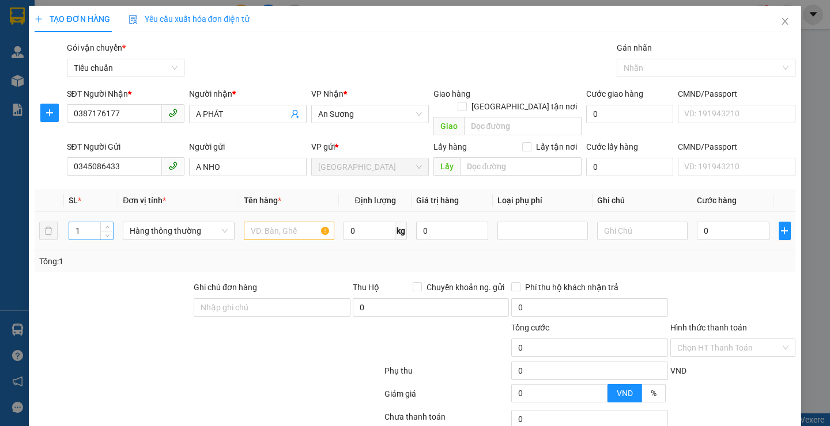
click at [92, 222] on input "1" at bounding box center [91, 230] width 44 height 17
type input "2"
drag, startPoint x: 108, startPoint y: 302, endPoint x: 249, endPoint y: 218, distance: 164.3
click at [115, 295] on div at bounding box center [112, 301] width 159 height 40
click at [250, 222] on input "text" at bounding box center [289, 231] width 90 height 18
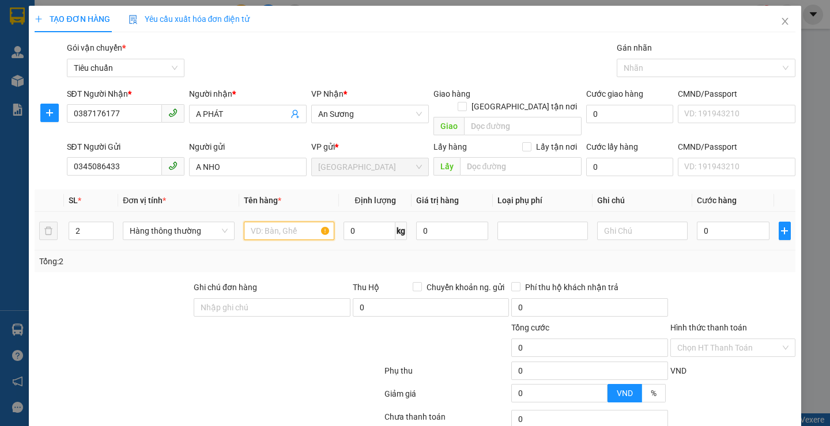
type input "D"
type input "ĐỒ NGHỀ ĐIỆN LẠNH(ĐÃ TƯ VẤN CSVC)"
click at [359, 222] on input "0" at bounding box center [369, 231] width 52 height 18
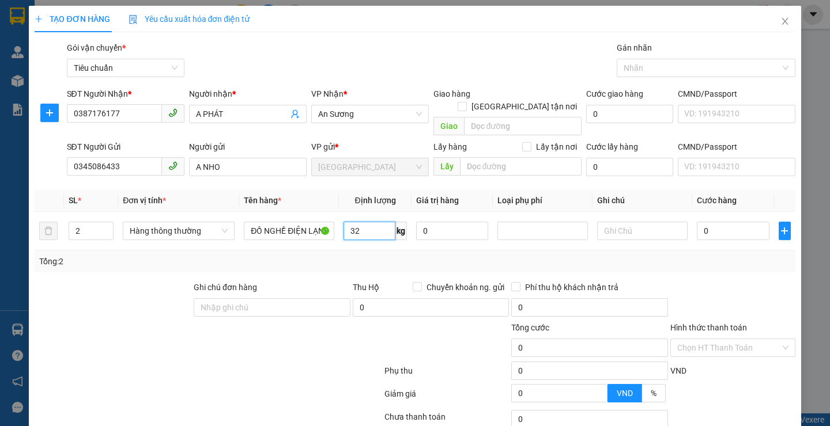
type input "32"
drag, startPoint x: 310, startPoint y: 379, endPoint x: 561, endPoint y: 285, distance: 268.2
click at [311, 385] on div at bounding box center [207, 396] width 349 height 23
type input "70.000"
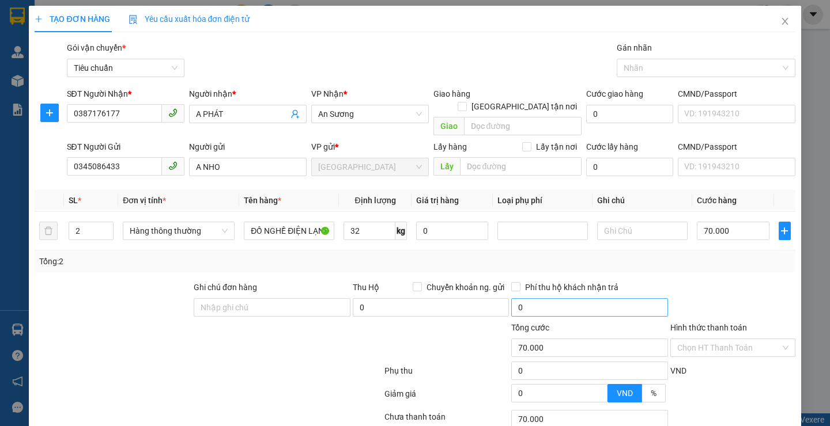
type input "70.000"
click at [619, 222] on input "text" at bounding box center [642, 231] width 90 height 18
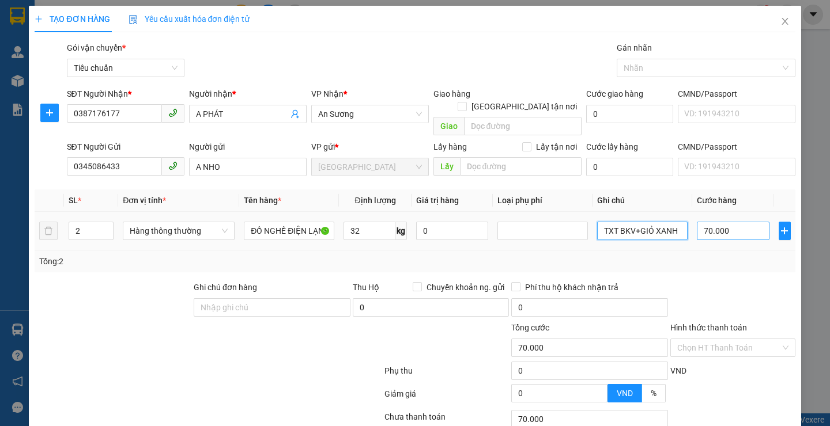
type input "TXT BKV+GIỎ XANH"
click at [720, 222] on input "70.000" at bounding box center [733, 231] width 73 height 18
type input "1"
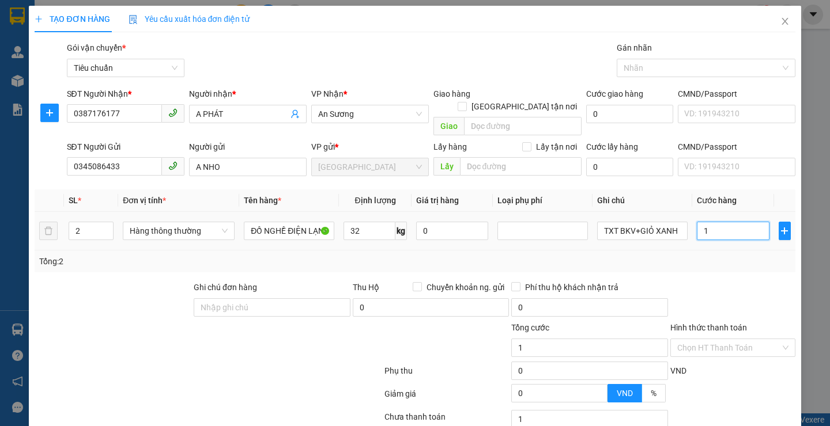
type input "14"
type input "140"
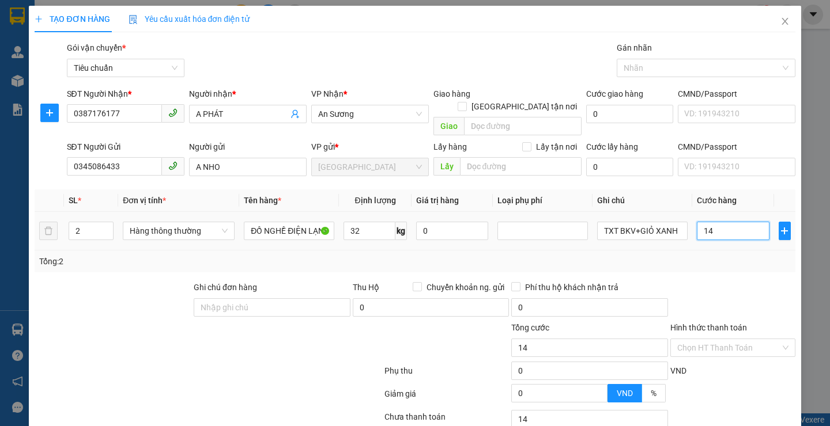
type input "140"
type input "140.000"
click at [707, 281] on div at bounding box center [732, 301] width 127 height 40
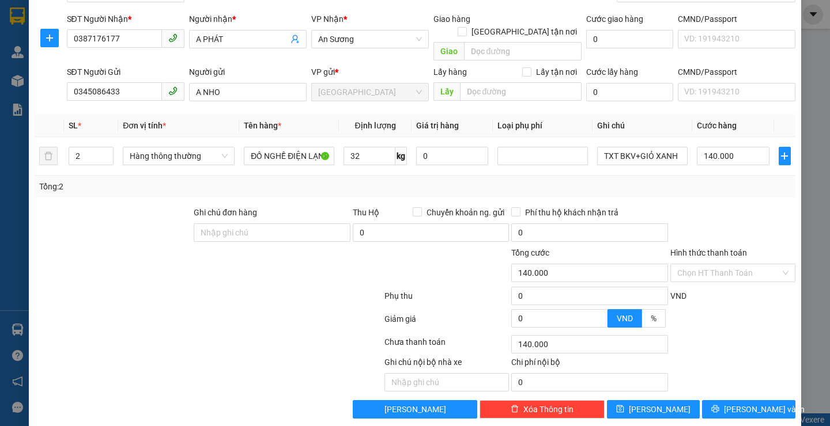
scroll to position [77, 0]
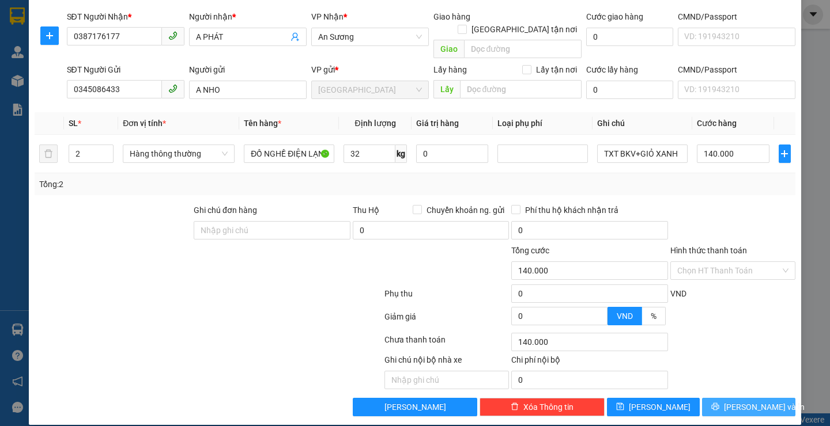
drag, startPoint x: 719, startPoint y: 394, endPoint x: 546, endPoint y: 324, distance: 186.4
click at [719, 403] on icon "printer" at bounding box center [715, 407] width 8 height 8
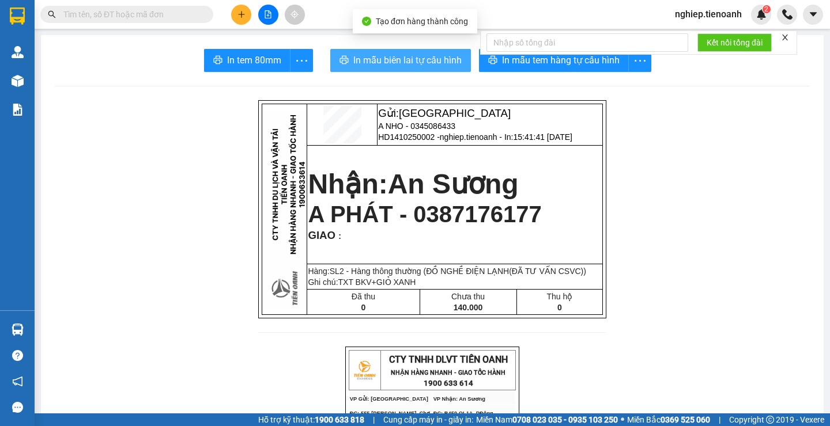
click at [423, 67] on span "In mẫu biên lai tự cấu hình" at bounding box center [407, 60] width 108 height 14
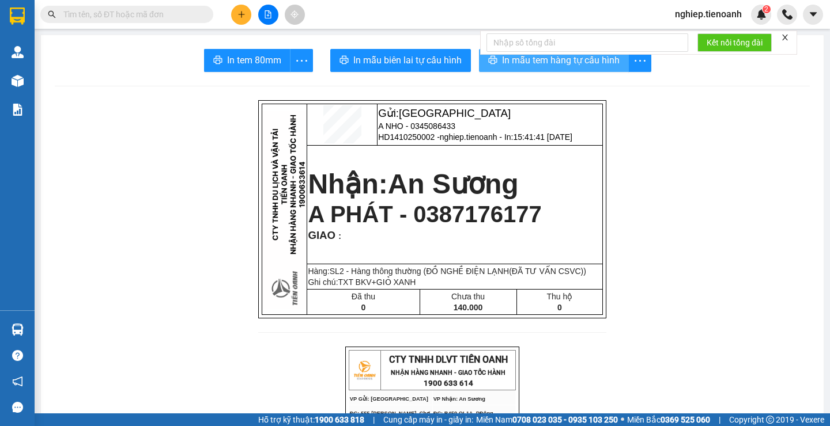
click at [551, 59] on span "In mẫu tem hàng tự cấu hình" at bounding box center [561, 60] width 118 height 14
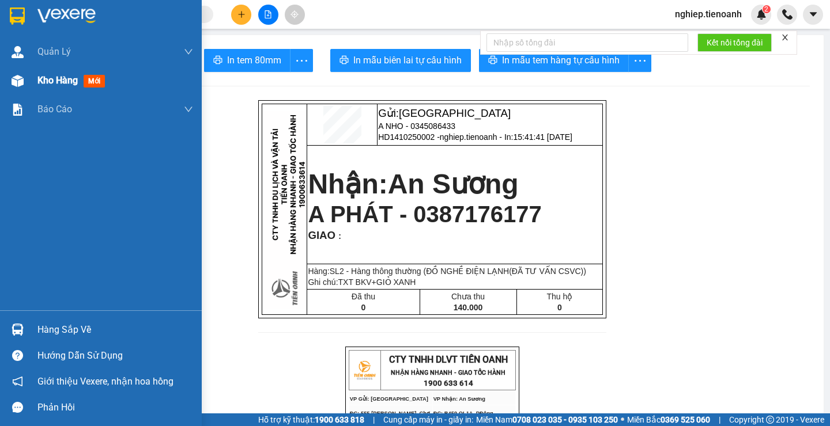
click at [38, 84] on span "Kho hàng" at bounding box center [57, 80] width 40 height 11
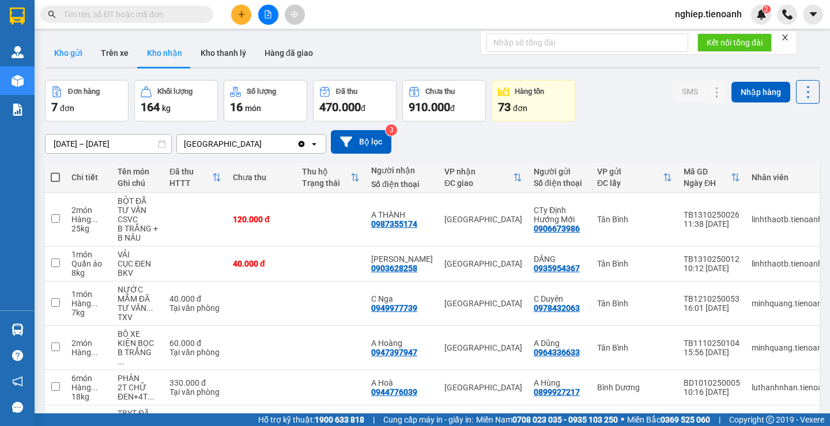
drag, startPoint x: 67, startPoint y: 58, endPoint x: 88, endPoint y: 88, distance: 36.9
click at [67, 57] on button "Kho gửi" at bounding box center [68, 53] width 47 height 28
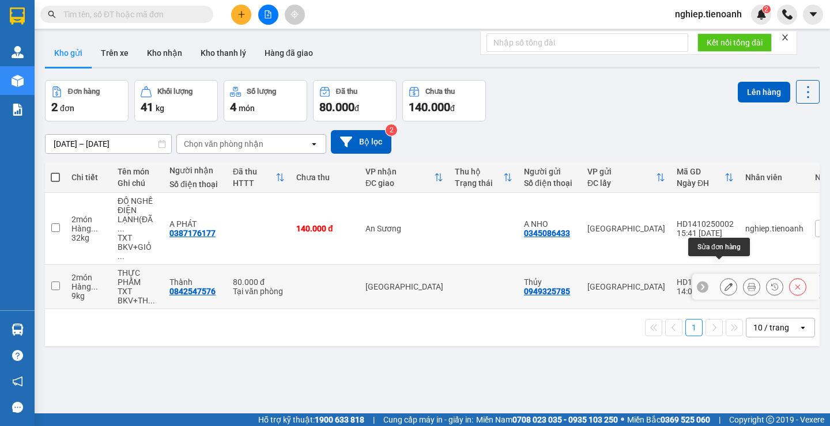
click at [724, 283] on icon at bounding box center [728, 287] width 8 height 8
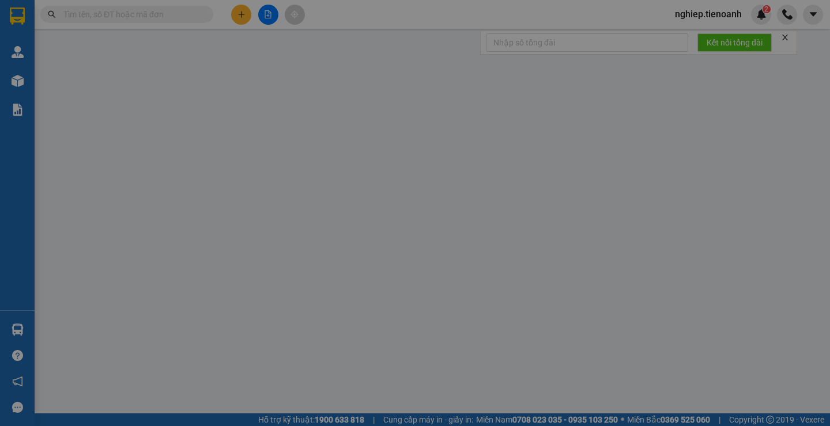
type input "0842547576"
type input "Thành"
type input "0949325785"
type input "Thủy"
type input "0"
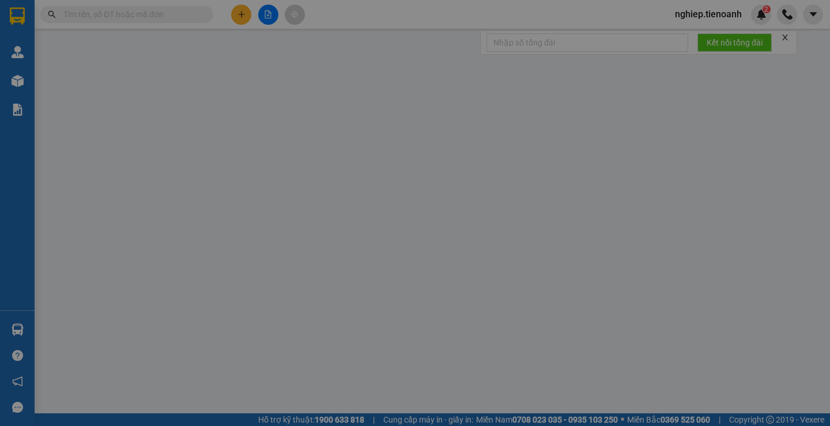
type input "80.000"
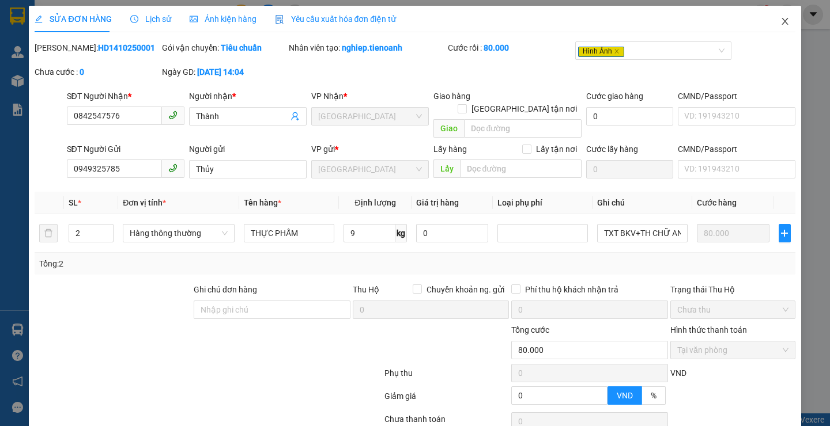
click at [780, 19] on icon "close" at bounding box center [784, 21] width 9 height 9
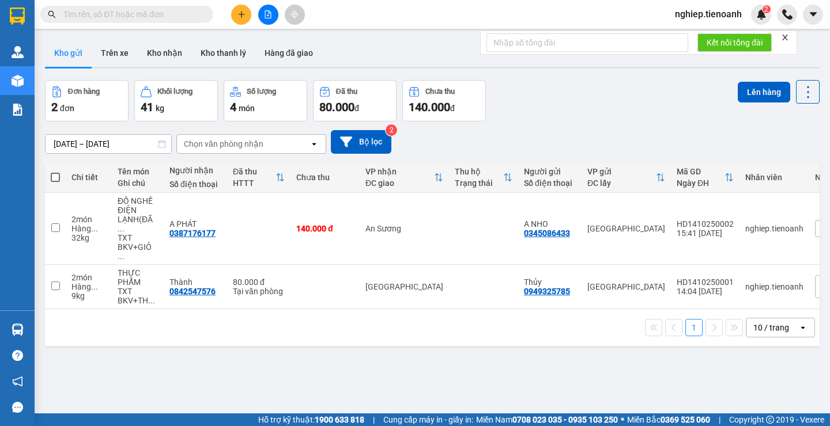
click at [243, 19] on button at bounding box center [241, 15] width 20 height 20
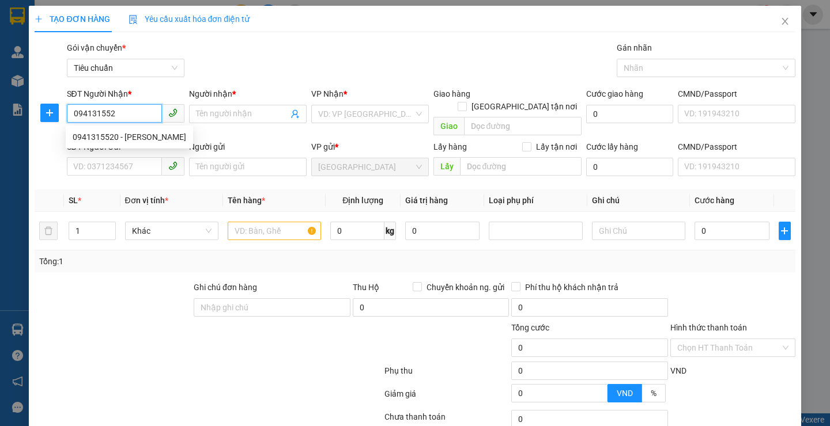
type input "0941315520"
click at [130, 143] on div "0941315520 - [PERSON_NAME]" at bounding box center [130, 137] width 114 height 13
type input "[PERSON_NAME]"
type input "ng gởi là ng nhận"
type input "0941315520"
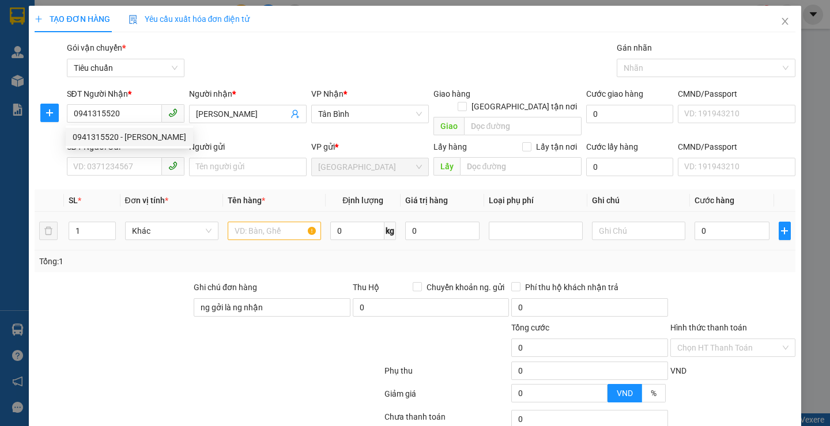
click at [144, 265] on div "Transit Pickup Surcharge Ids Transit Deliver Surcharge Ids Transit Deliver Surc…" at bounding box center [415, 267] width 760 height 452
type input "40.000"
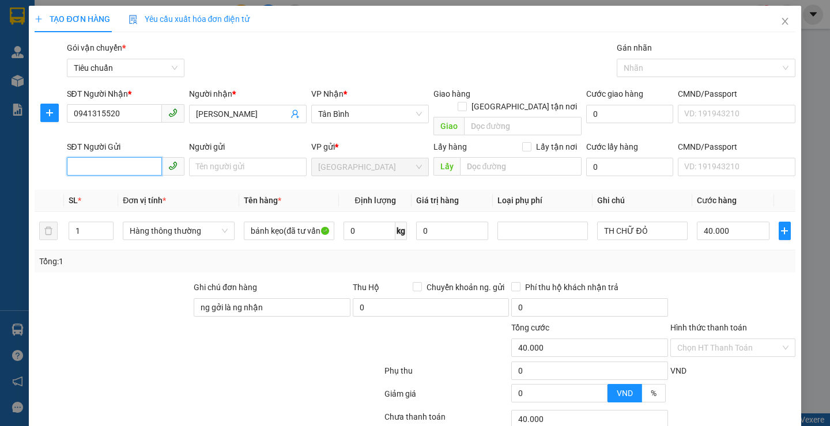
click at [129, 157] on input "SĐT Người Gửi" at bounding box center [114, 166] width 95 height 18
drag, startPoint x: 139, startPoint y: 180, endPoint x: 138, endPoint y: 241, distance: 61.7
click at [139, 180] on div "0394353280 - C Nương" at bounding box center [124, 177] width 102 height 13
type input "0394353280"
type input "C Nương"
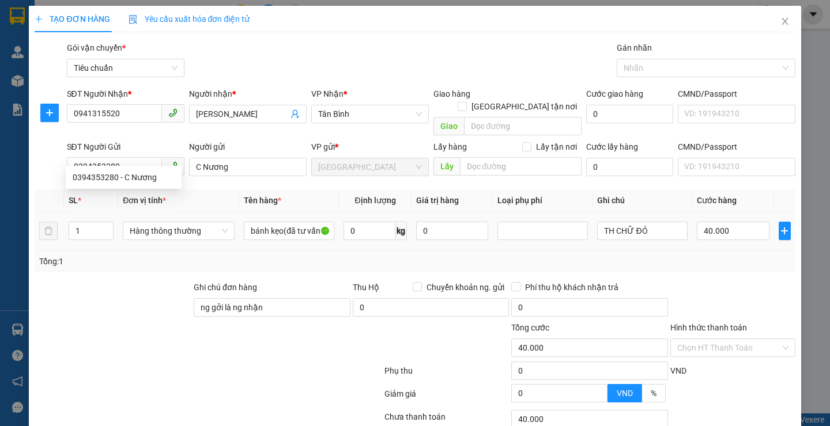
click at [141, 281] on div at bounding box center [112, 301] width 159 height 40
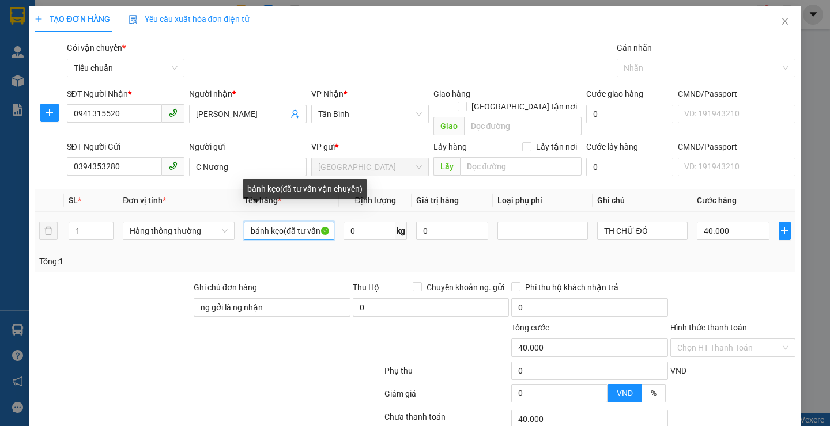
click at [315, 222] on input "bánh kẹo(đã tư vấn vận chuyển)" at bounding box center [289, 231] width 90 height 18
click at [315, 222] on input "n vận chu" at bounding box center [289, 231] width 90 height 18
type input "n"
click at [314, 222] on input "text" at bounding box center [289, 231] width 90 height 18
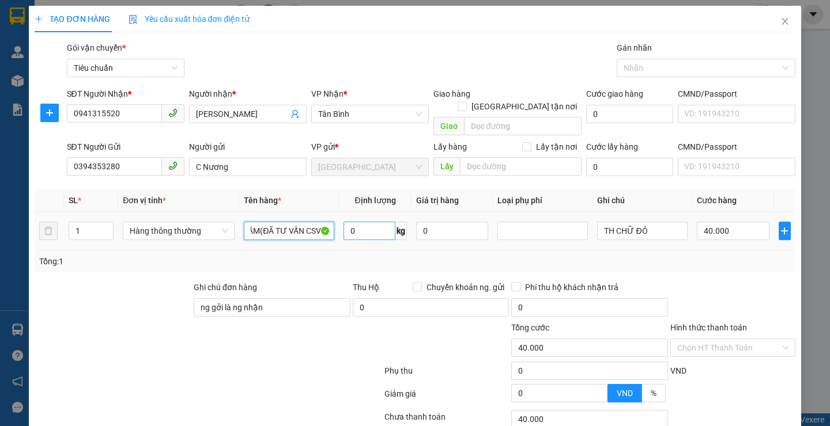
type input "THỰC PHẨM(ĐÃ TƯ VẤN CSVC)"
click at [358, 222] on input "0" at bounding box center [369, 231] width 52 height 18
type input "7.5"
drag, startPoint x: 305, startPoint y: 343, endPoint x: 326, endPoint y: 295, distance: 52.4
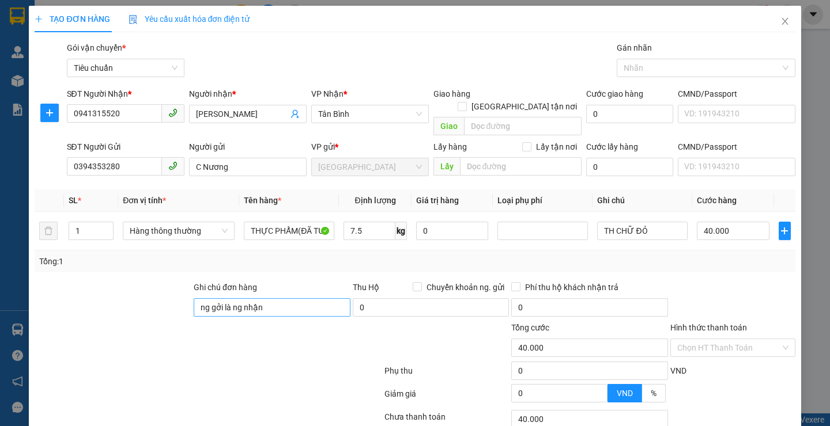
click at [305, 343] on div at bounding box center [319, 342] width 127 height 40
click at [326, 298] on input "ng gởi là ng nhận" at bounding box center [272, 307] width 157 height 18
type input "n"
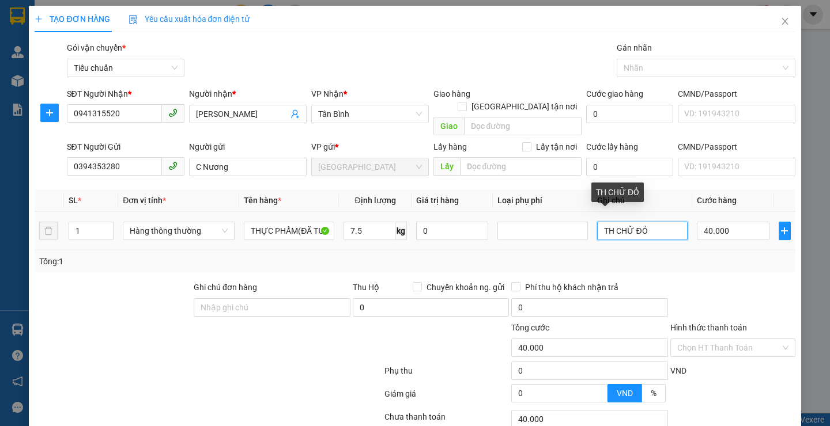
click at [661, 222] on input "TH CHỮ ĐỎ" at bounding box center [642, 231] width 90 height 18
type input "T"
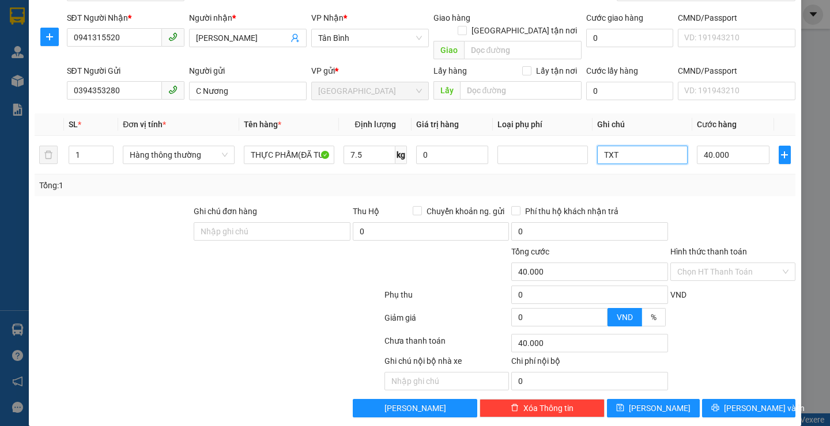
scroll to position [77, 0]
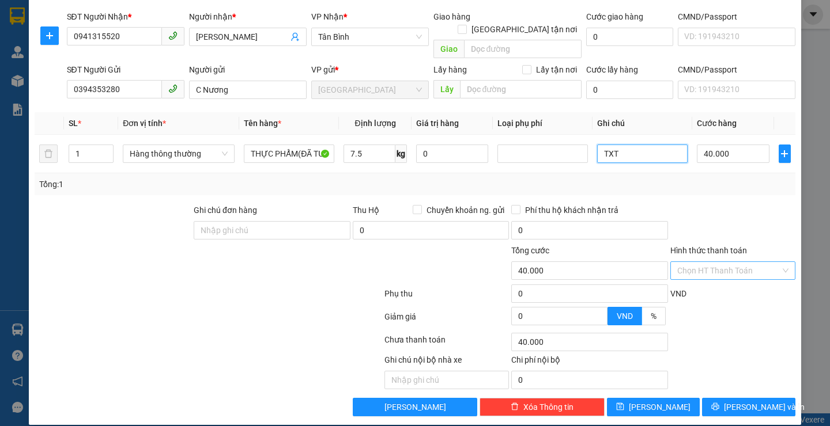
type input "TXT"
click at [725, 262] on input "Hình thức thanh toán" at bounding box center [728, 270] width 103 height 17
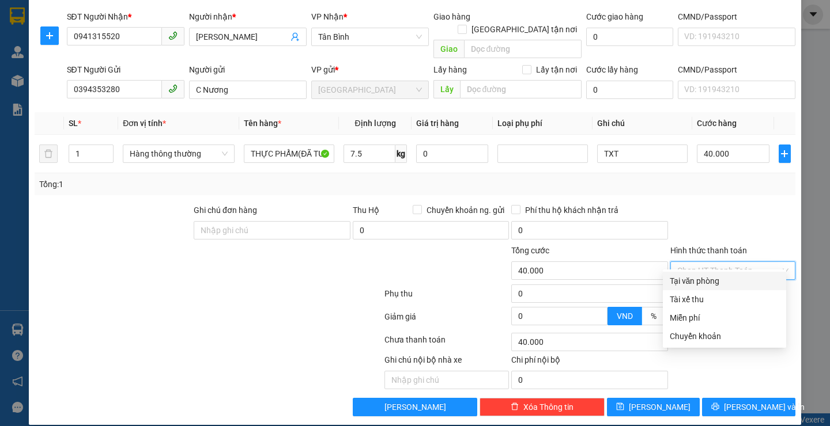
drag, startPoint x: 721, startPoint y: 278, endPoint x: 713, endPoint y: 304, distance: 27.2
click at [719, 279] on div "Tại văn phòng" at bounding box center [724, 281] width 109 height 13
type input "0"
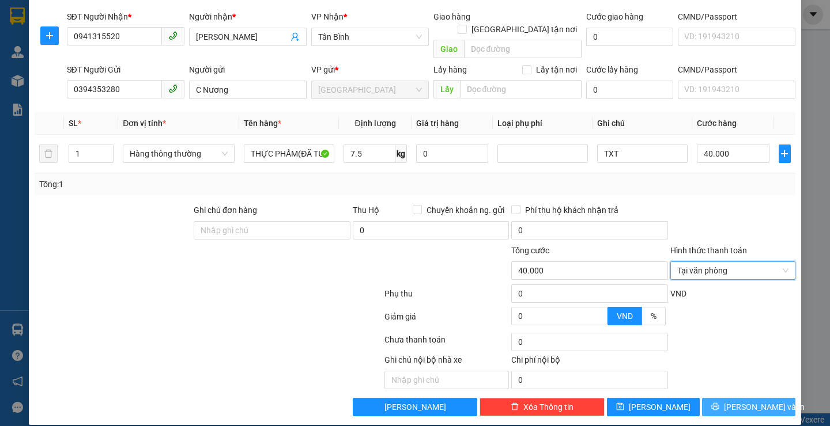
click at [710, 398] on button "[PERSON_NAME] và In" at bounding box center [748, 407] width 93 height 18
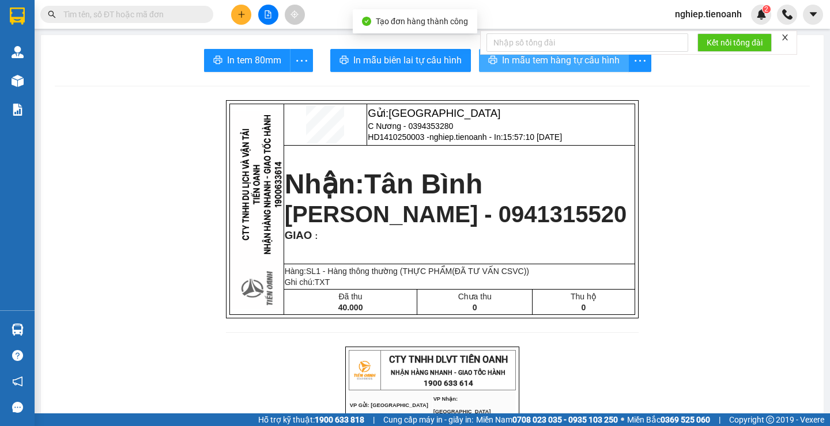
click at [488, 62] on icon "printer" at bounding box center [492, 59] width 9 height 9
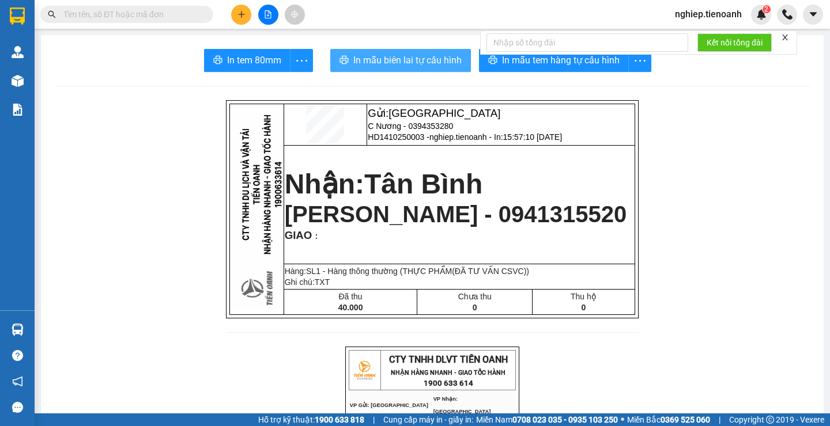
click at [384, 59] on span "In mẫu biên lai tự cấu hình" at bounding box center [407, 60] width 108 height 14
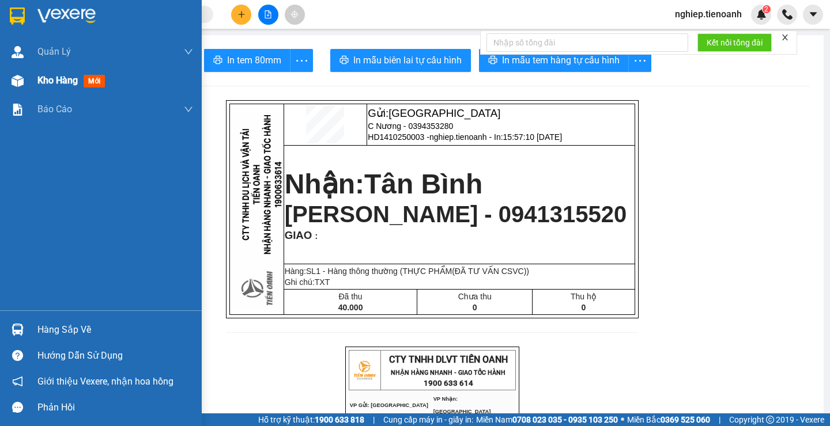
click at [62, 78] on span "Kho hàng" at bounding box center [57, 80] width 40 height 11
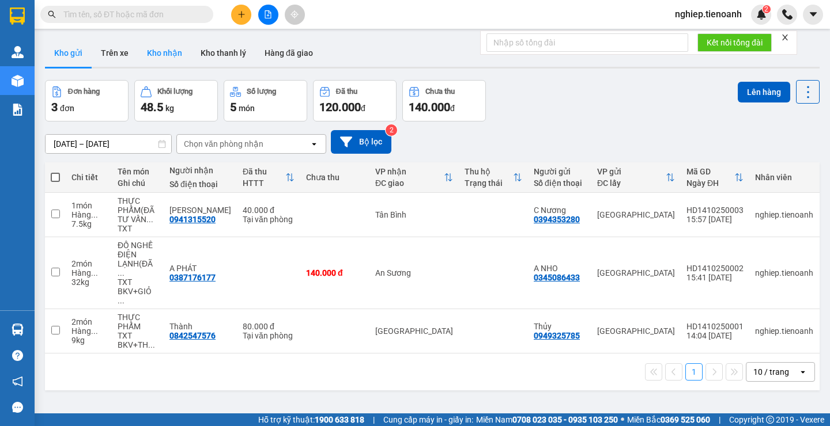
click at [139, 48] on button "Kho nhận" at bounding box center [165, 53] width 54 height 28
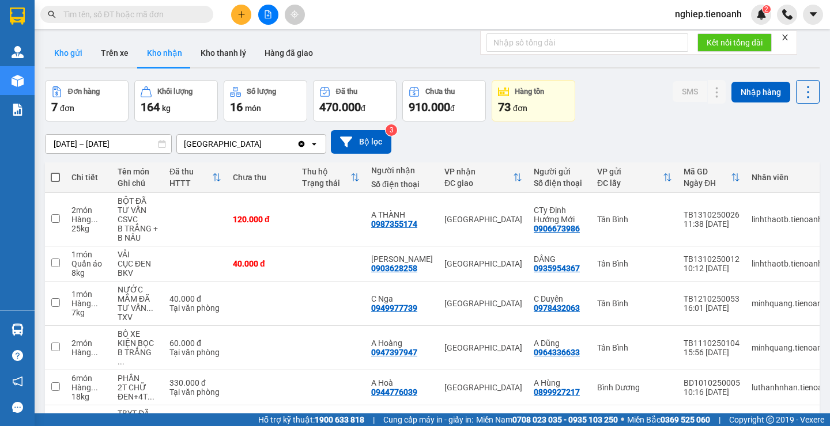
click at [69, 49] on button "Kho gửi" at bounding box center [68, 53] width 47 height 28
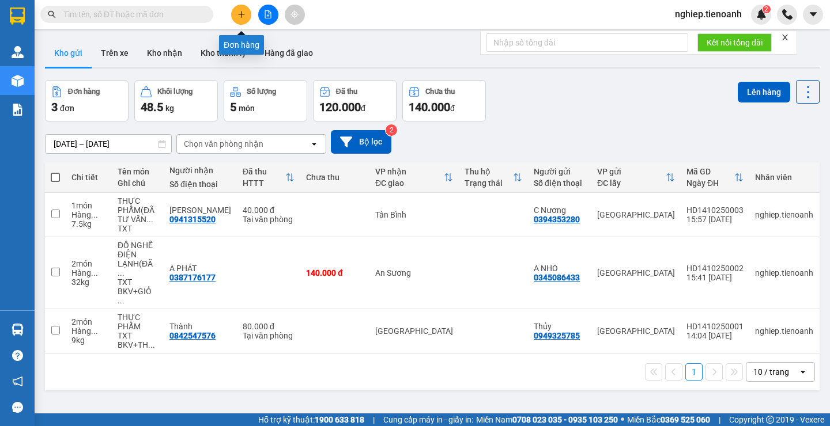
click at [243, 18] on button at bounding box center [241, 15] width 20 height 20
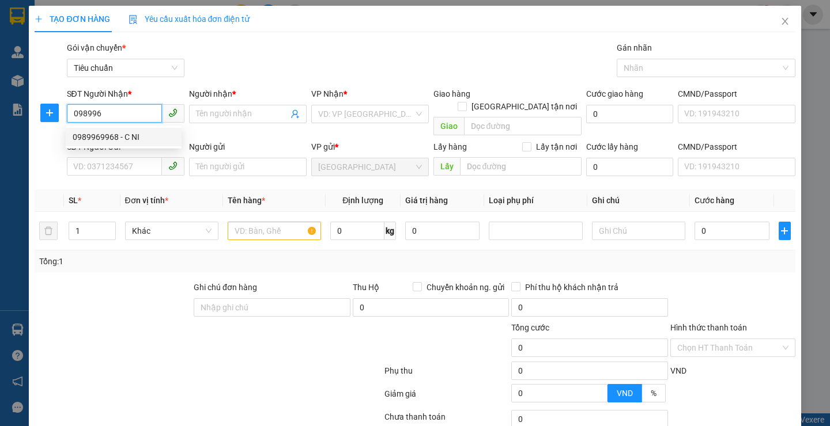
click at [96, 135] on div "0989969968 - C NI" at bounding box center [124, 137] width 102 height 13
type input "0989969968"
type input "C NI"
type input "140.000"
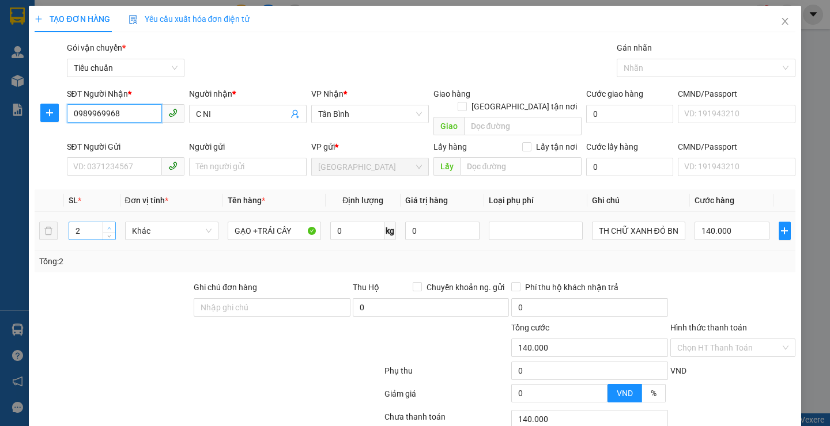
type input "0989969968"
click at [143, 288] on div at bounding box center [112, 301] width 159 height 40
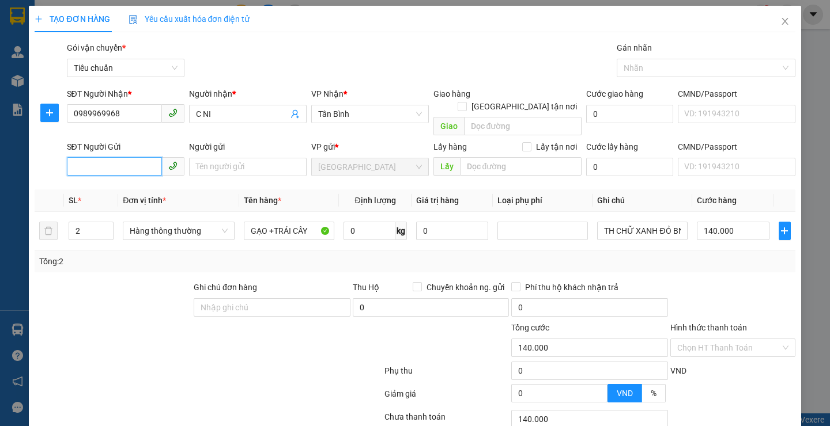
click at [130, 160] on input "SĐT Người Gửi" at bounding box center [114, 166] width 95 height 18
click at [122, 179] on div "0989969968 - C NI" at bounding box center [124, 177] width 102 height 13
type input "0989969968"
type input "C NI"
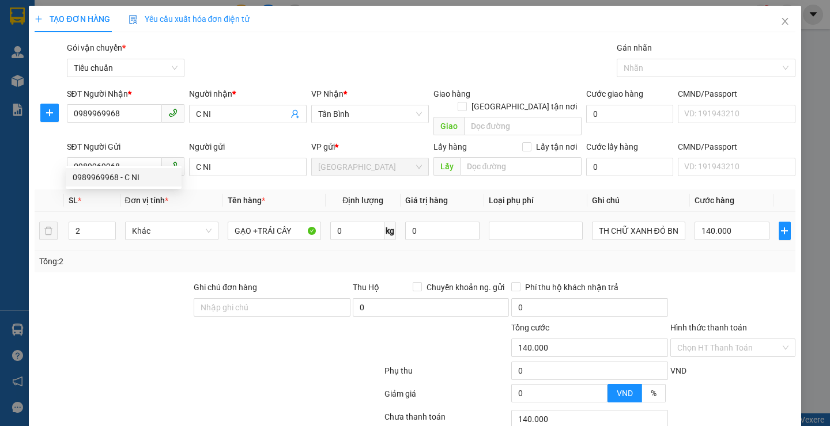
click at [127, 255] on div "Tổng: 2" at bounding box center [180, 261] width 282 height 13
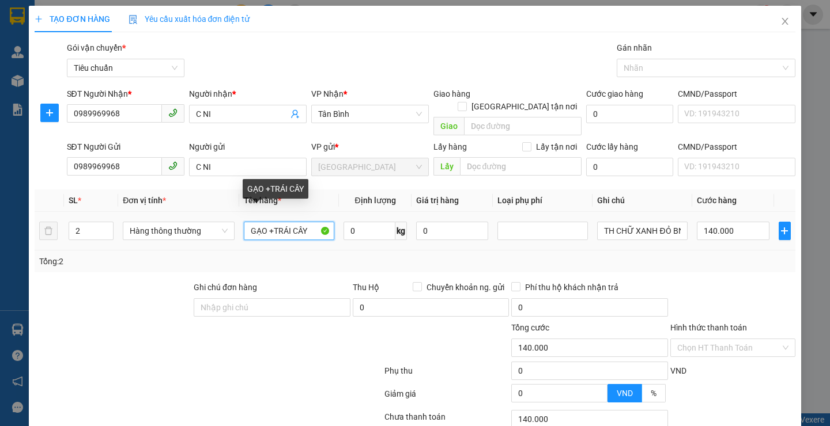
click at [312, 222] on input "GẠO +TRÁI CÂY" at bounding box center [289, 231] width 90 height 18
type input "G"
type input "THỰC PHẨM"
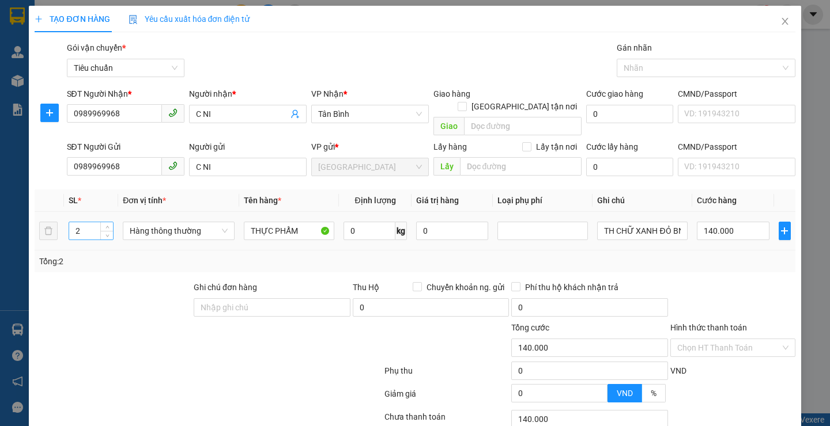
click at [87, 222] on input "2" at bounding box center [91, 230] width 44 height 17
type input "1"
drag, startPoint x: 103, startPoint y: 350, endPoint x: 376, endPoint y: 215, distance: 304.3
click at [103, 362] on div at bounding box center [207, 373] width 349 height 23
click at [376, 222] on input "0" at bounding box center [369, 231] width 52 height 18
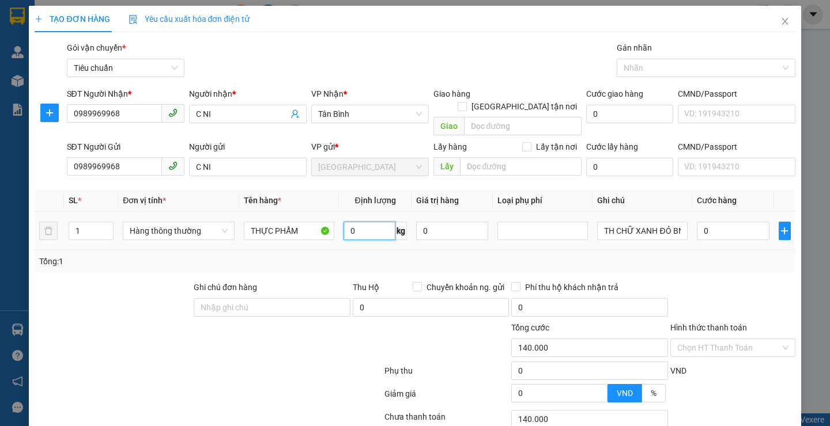
type input "0"
click at [369, 225] on input "0" at bounding box center [369, 231] width 52 height 18
type input "12"
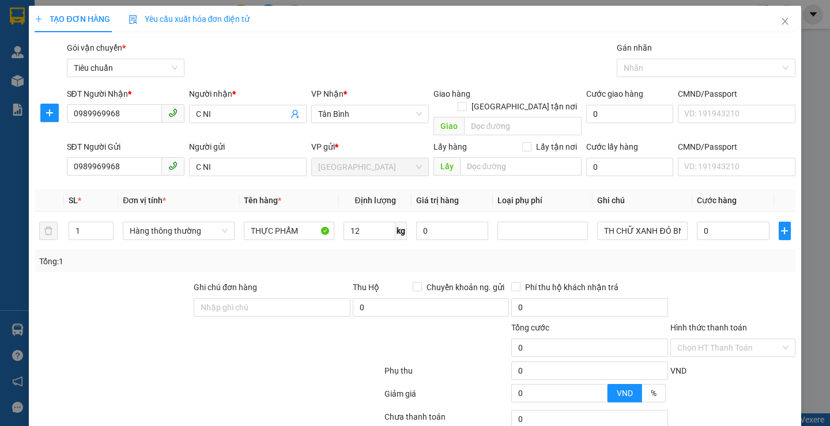
click at [257, 345] on div at bounding box center [319, 342] width 127 height 40
type input "50.000"
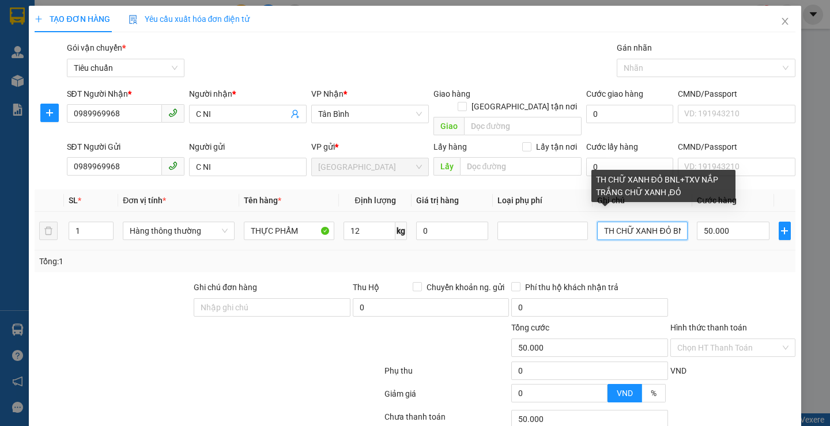
click at [676, 222] on input "TH CHỮ XANH ĐỎ BNL+TXV NẮP TRẮNG CHỮ XANH ,ĐỎ" at bounding box center [642, 231] width 90 height 18
click at [658, 222] on input "L+TXV NẮP G CHỮ XANH ,ĐỎ" at bounding box center [642, 231] width 90 height 18
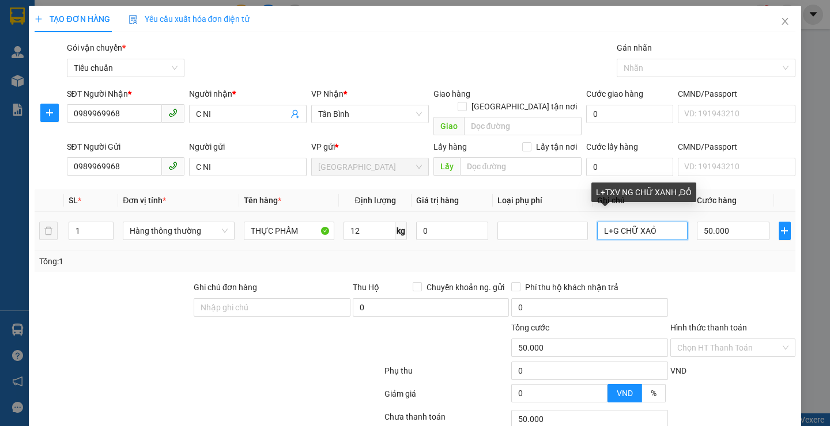
click at [666, 222] on input "L+G CHỮ XAỎ" at bounding box center [642, 231] width 90 height 18
type input "Ỏ"
click at [667, 222] on input "text" at bounding box center [642, 231] width 90 height 18
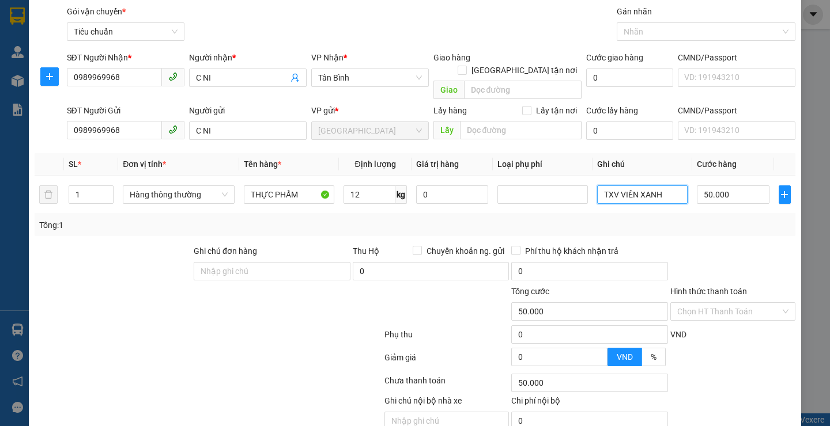
scroll to position [77, 0]
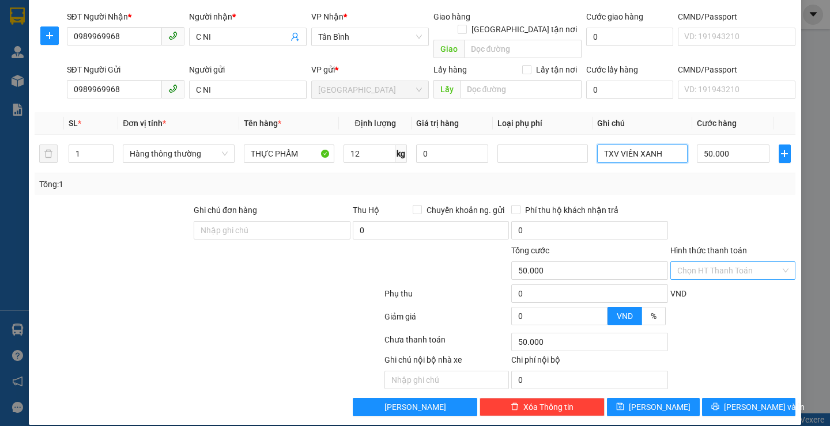
type input "TXV VIỀN XANH"
drag, startPoint x: 732, startPoint y: 261, endPoint x: 713, endPoint y: 278, distance: 25.7
click at [732, 262] on input "Hình thức thanh toán" at bounding box center [728, 270] width 103 height 17
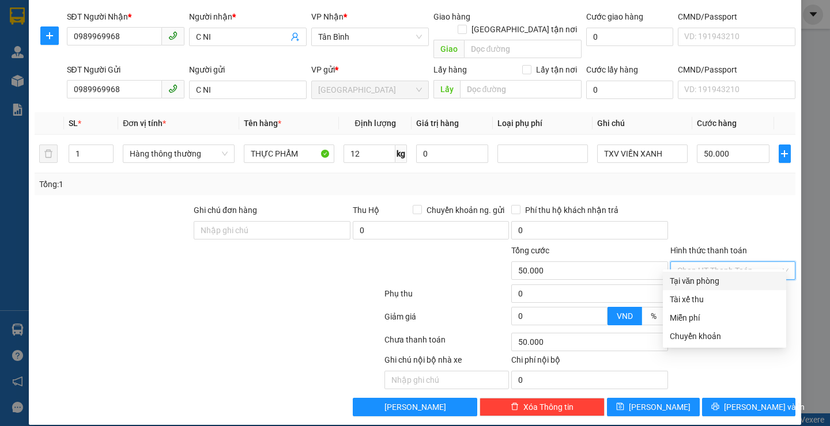
click at [710, 282] on div "Tại văn phòng" at bounding box center [724, 281] width 109 height 13
type input "0"
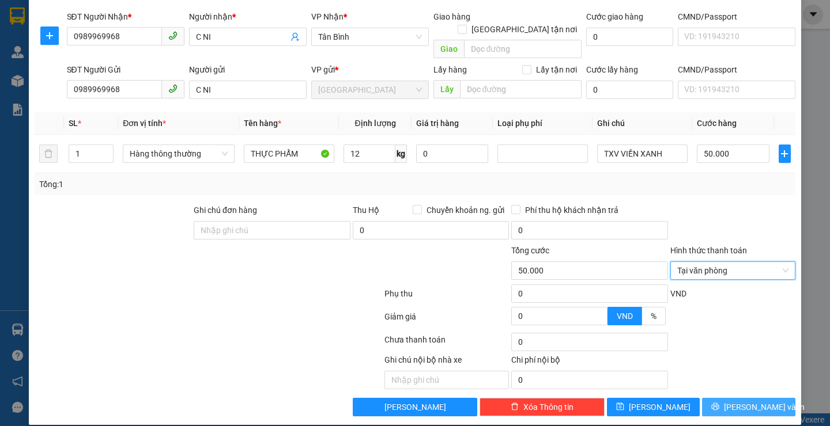
drag, startPoint x: 719, startPoint y: 395, endPoint x: 682, endPoint y: 364, distance: 48.3
click at [719, 403] on icon "printer" at bounding box center [715, 407] width 8 height 8
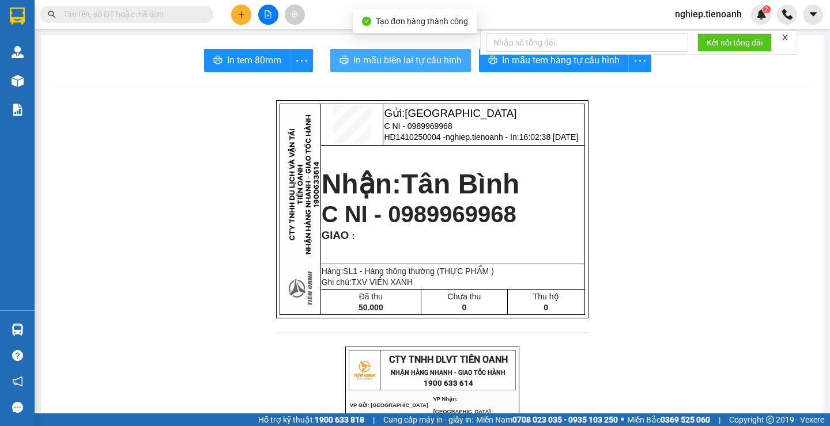
click at [434, 58] on span "In mẫu biên lai tự cấu hình" at bounding box center [407, 60] width 108 height 14
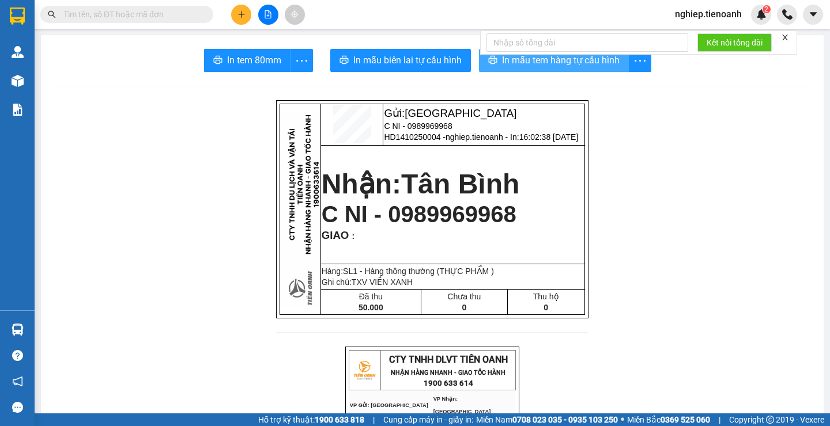
click at [555, 65] on span "In mẫu tem hàng tự cấu hình" at bounding box center [561, 60] width 118 height 14
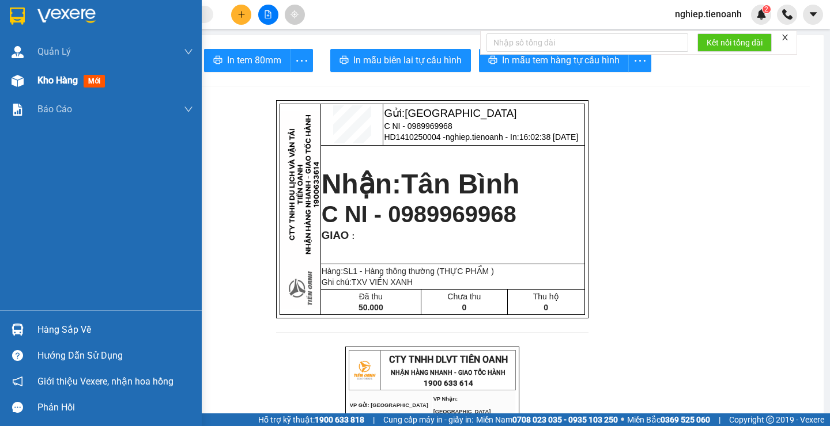
click at [47, 84] on span "Kho hàng" at bounding box center [57, 80] width 40 height 11
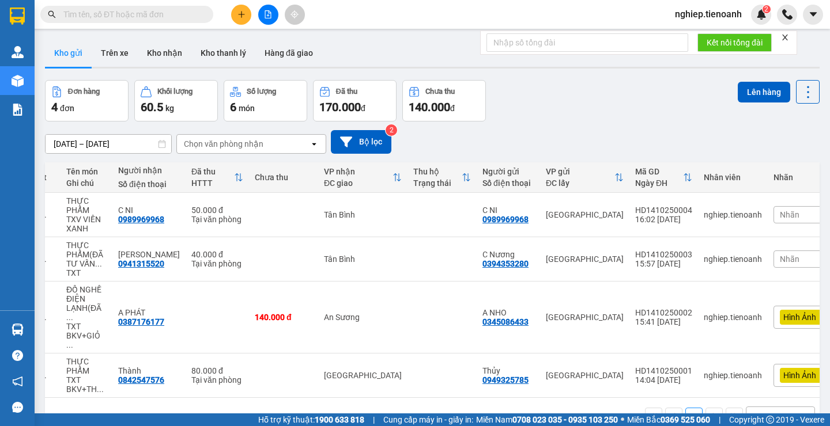
scroll to position [0, 63]
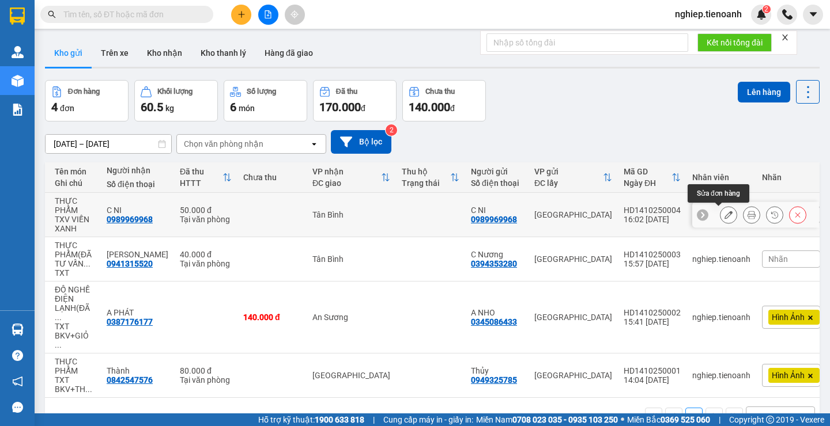
click at [724, 217] on icon at bounding box center [728, 215] width 8 height 8
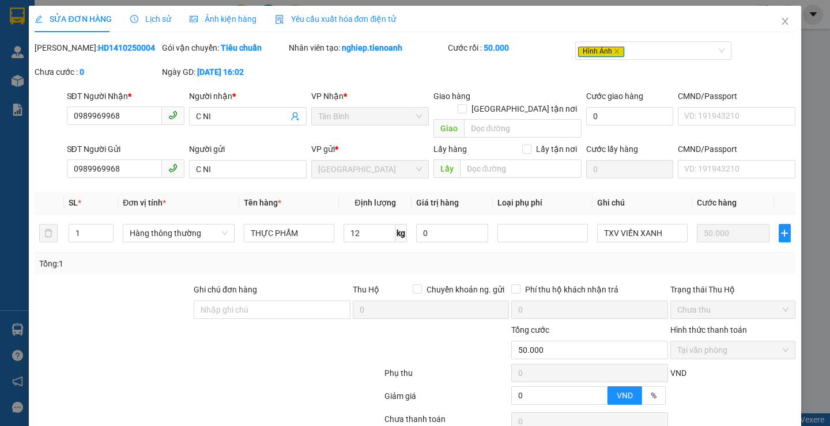
click at [228, 15] on span "Ảnh kiện hàng" at bounding box center [223, 18] width 67 height 9
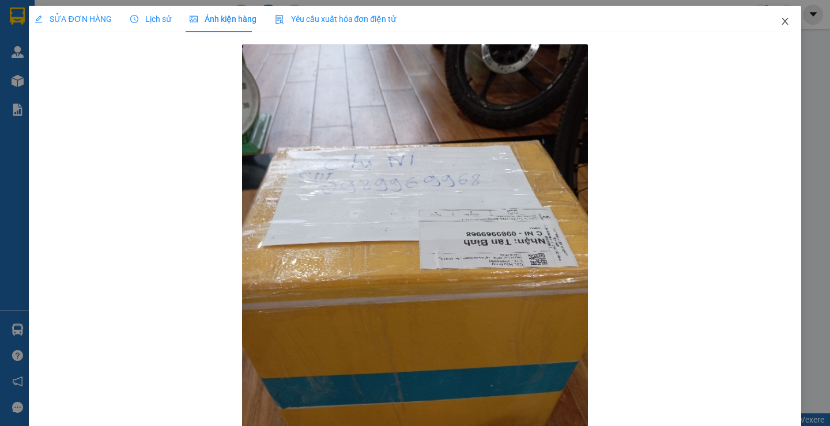
click at [781, 20] on icon "close" at bounding box center [784, 21] width 6 height 7
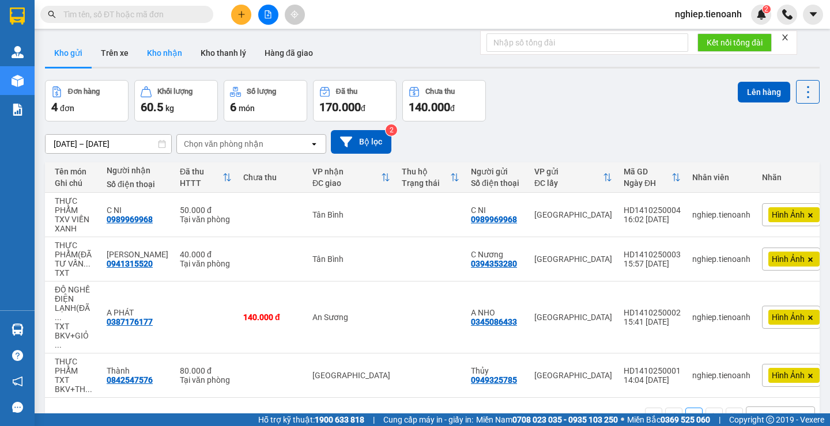
click at [177, 59] on button "Kho nhận" at bounding box center [165, 53] width 54 height 28
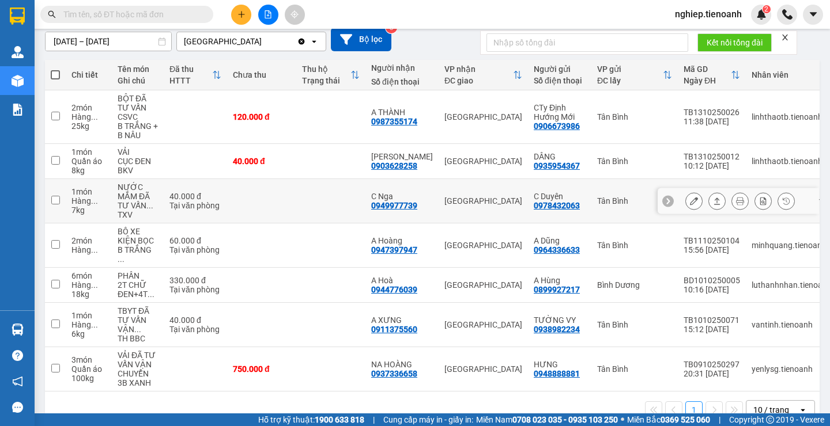
scroll to position [114, 0]
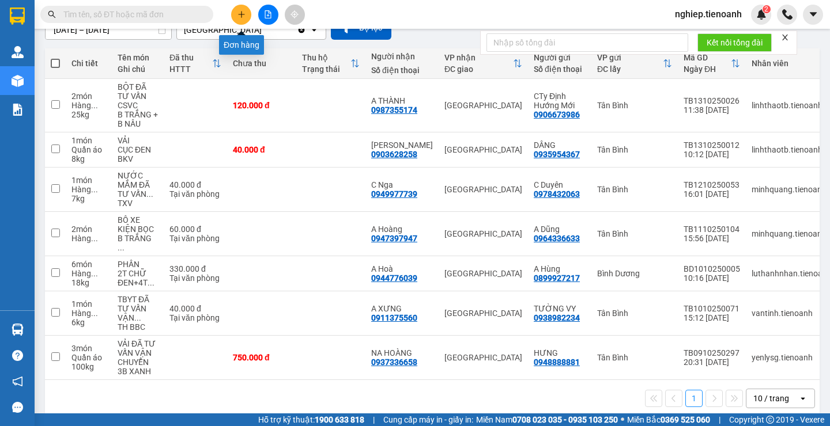
click at [245, 21] on button at bounding box center [241, 15] width 20 height 20
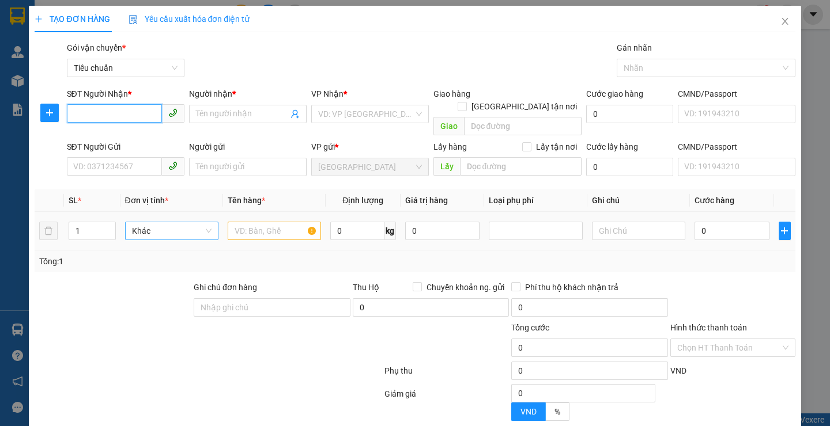
type input "0"
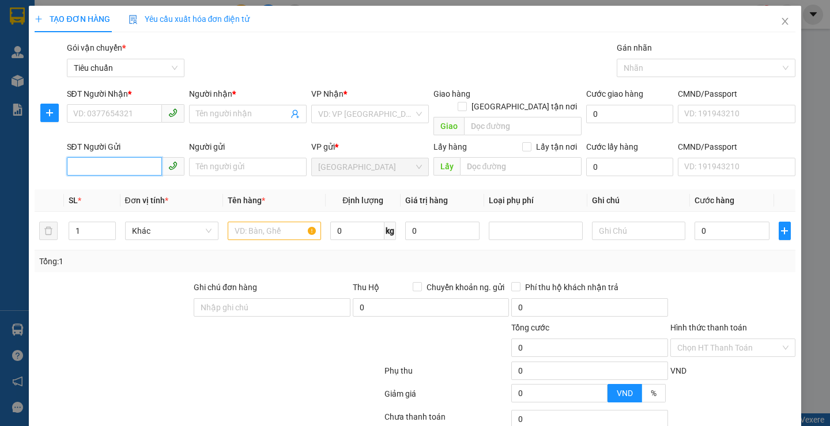
click at [107, 157] on input "SĐT Người Gửi" at bounding box center [114, 166] width 95 height 18
type input "0338791"
click at [118, 175] on div "0338791604 - Chú Nhật" at bounding box center [124, 177] width 102 height 13
type input "0963244041"
type input "C Châu"
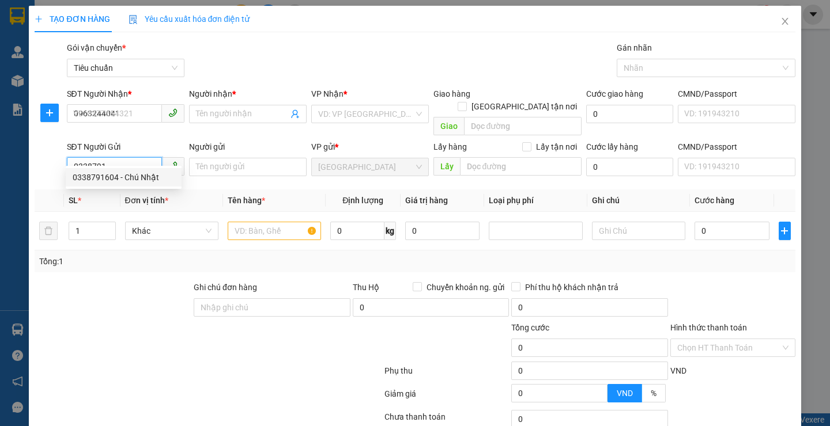
type input "0338791604"
type input "Chú Nhật"
type input "190.000"
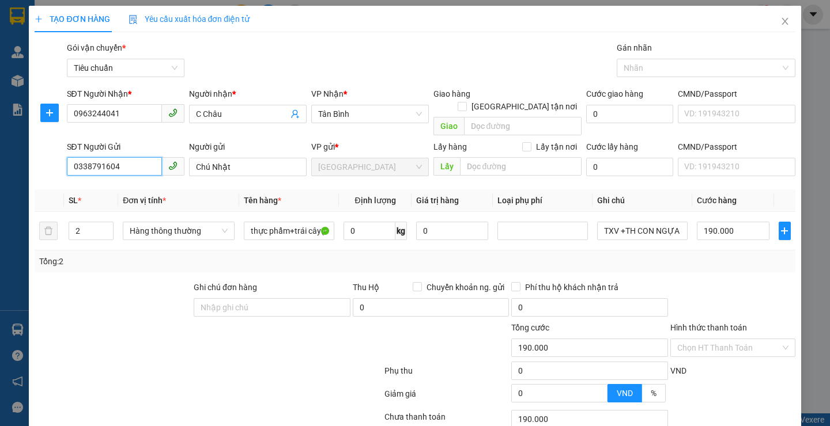
type input "0338791604"
drag, startPoint x: 109, startPoint y: 296, endPoint x: 129, endPoint y: 248, distance: 51.9
click at [114, 293] on div at bounding box center [112, 301] width 159 height 40
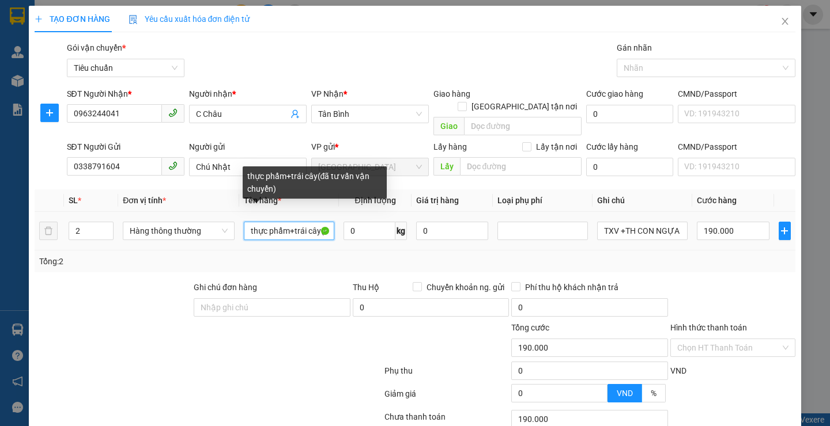
click at [322, 225] on input "thực phẩm+trái cây(đã tư vấn vận chuyển)" at bounding box center [289, 231] width 90 height 18
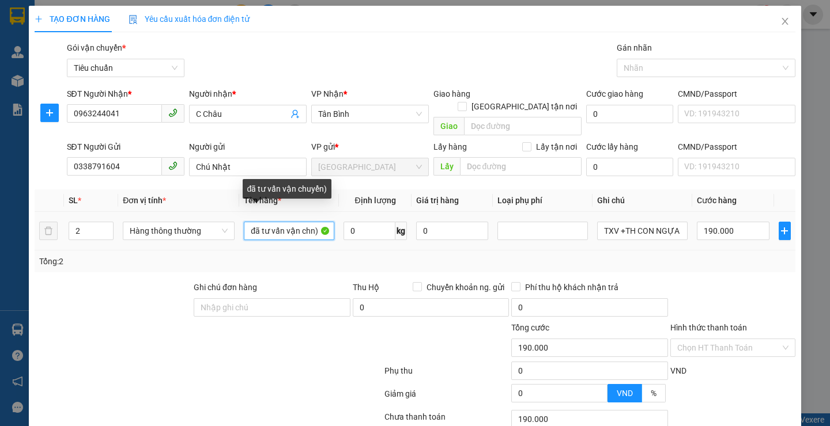
click at [322, 225] on input "đã tư vấn vận chn)" at bounding box center [289, 231] width 90 height 18
type input "đ"
click at [322, 225] on input "đ" at bounding box center [289, 231] width 90 height 18
type input "THỰC PHẨM(ĐÃ TƯ VẤN CSVC)"
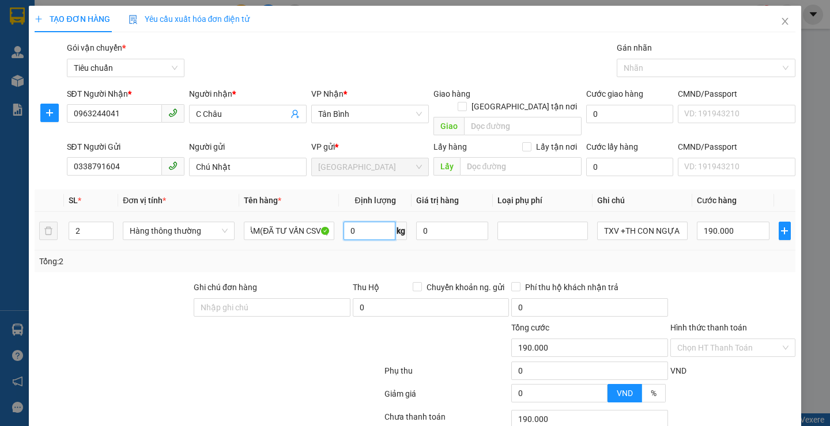
click at [387, 223] on input "0" at bounding box center [369, 231] width 52 height 18
type input "9.5"
drag, startPoint x: 241, startPoint y: 362, endPoint x: 756, endPoint y: 239, distance: 529.7
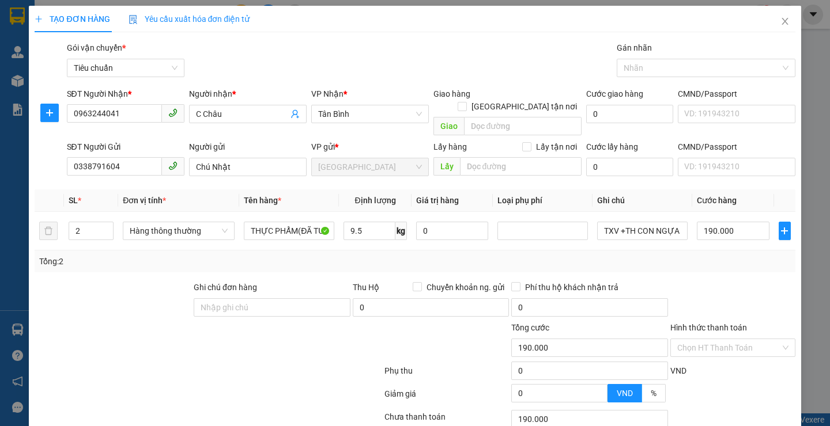
click at [241, 362] on div at bounding box center [207, 373] width 349 height 23
type input "40.000"
click at [679, 218] on td "TXV +TH CON NGỰA ĐỎ" at bounding box center [642, 231] width 100 height 39
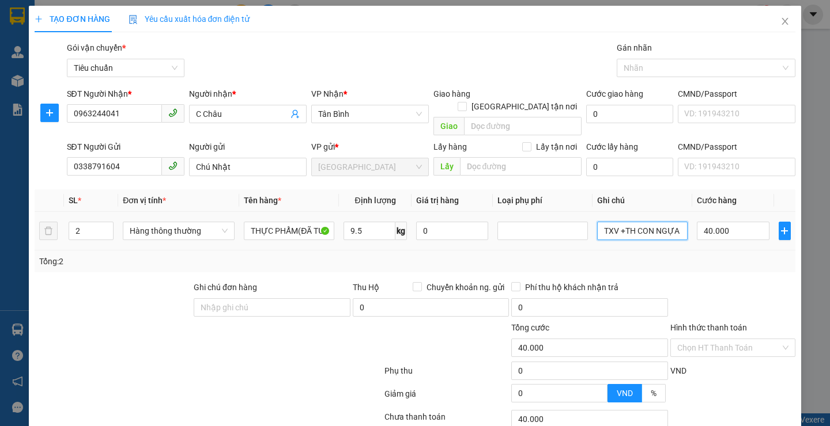
click at [679, 222] on input "TXV +TH CON NGỰA ĐỎ" at bounding box center [642, 231] width 90 height 18
click at [637, 222] on input "TXV +Ỏ" at bounding box center [642, 231] width 90 height 18
type input "TXV+TXT"
click at [735, 222] on input "40.000" at bounding box center [733, 231] width 73 height 18
type input "8"
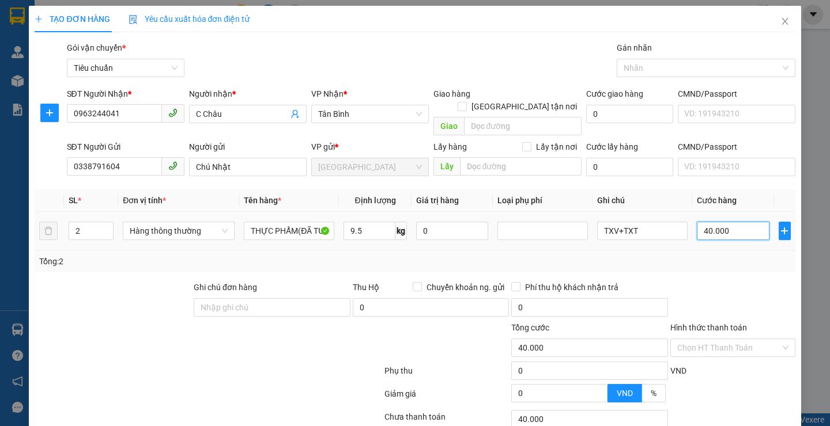
type input "8"
type input "80"
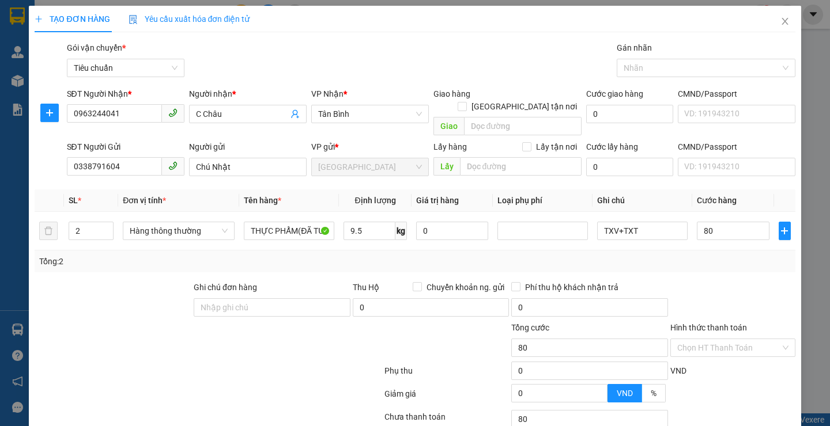
type input "80.000"
click at [728, 263] on div "Transit Pickup Surcharge Ids Transit Deliver Surcharge Ids Transit Deliver Surc…" at bounding box center [415, 267] width 760 height 452
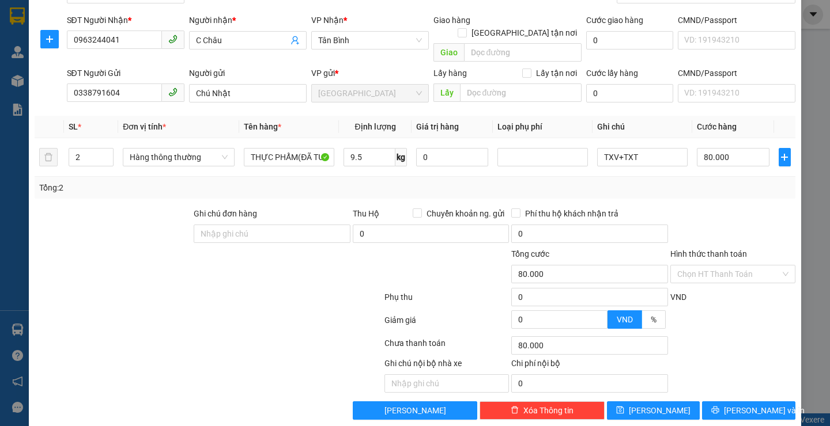
scroll to position [77, 0]
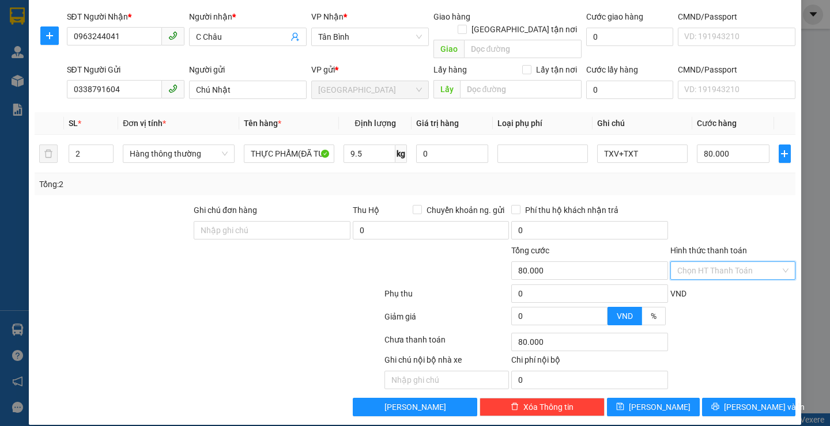
click at [708, 262] on input "Hình thức thanh toán" at bounding box center [728, 270] width 103 height 17
click at [703, 285] on div "Tại văn phòng" at bounding box center [724, 281] width 109 height 13
type input "0"
click at [719, 403] on icon "printer" at bounding box center [715, 407] width 8 height 8
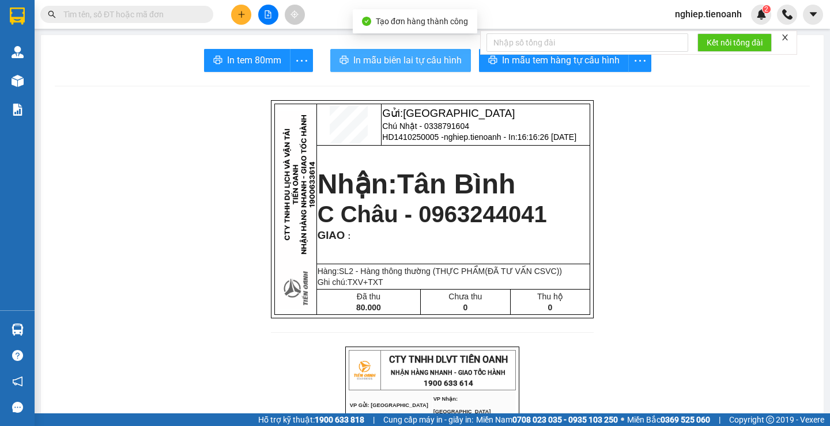
click at [361, 63] on span "In mẫu biên lai tự cấu hình" at bounding box center [407, 60] width 108 height 14
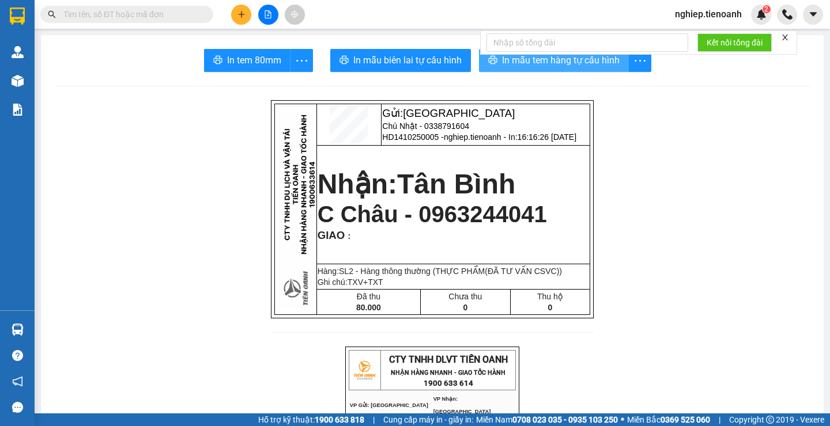
click at [528, 65] on span "In mẫu tem hàng tự cấu hình" at bounding box center [561, 60] width 118 height 14
click at [234, 11] on button at bounding box center [241, 15] width 20 height 20
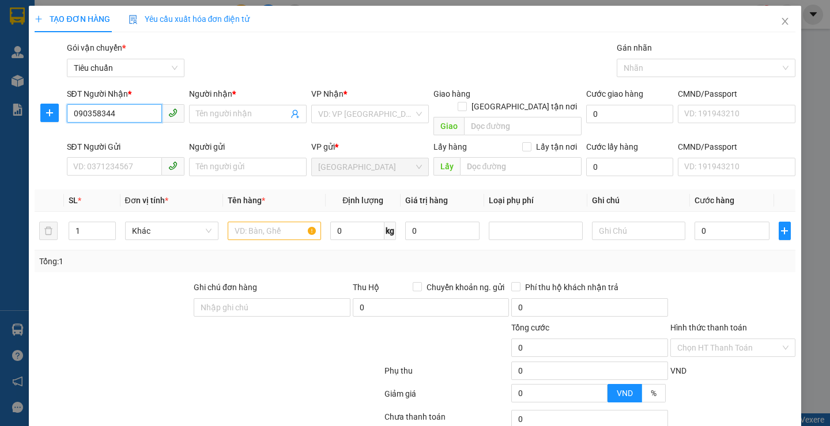
type input "0903583440"
click at [124, 138] on div "0903583440 - Hiền" at bounding box center [124, 137] width 102 height 13
type input "Hiền"
type input "40.000"
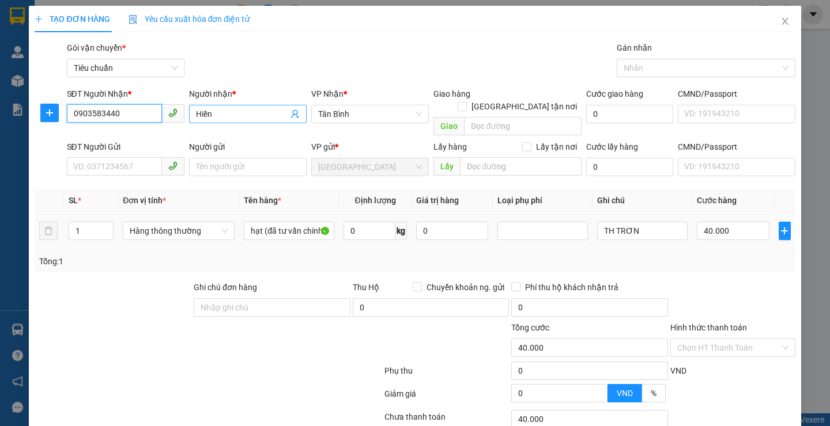
type input "0903583440"
click at [191, 112] on span "Hiền" at bounding box center [248, 114] width 118 height 18
click at [196, 115] on input "Hiền" at bounding box center [242, 114] width 92 height 13
type input "C Hiền"
drag, startPoint x: 145, startPoint y: 290, endPoint x: 123, endPoint y: 188, distance: 104.9
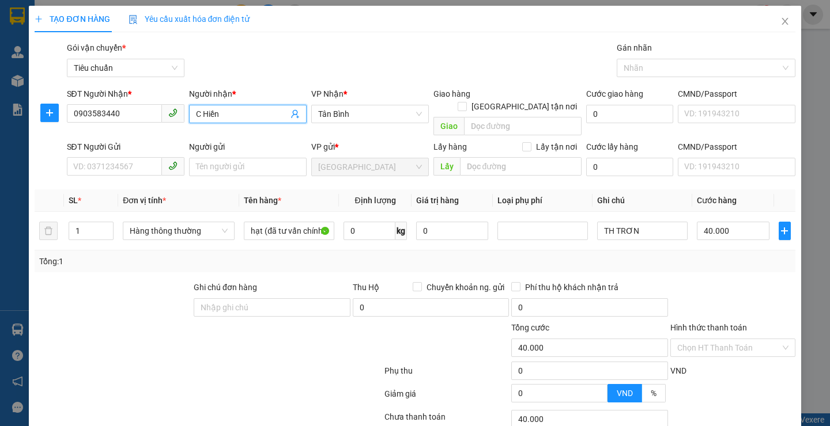
click at [144, 283] on div at bounding box center [112, 301] width 159 height 40
click at [143, 281] on div at bounding box center [112, 301] width 159 height 40
click at [109, 158] on input "SĐT Người Gửi" at bounding box center [114, 166] width 95 height 18
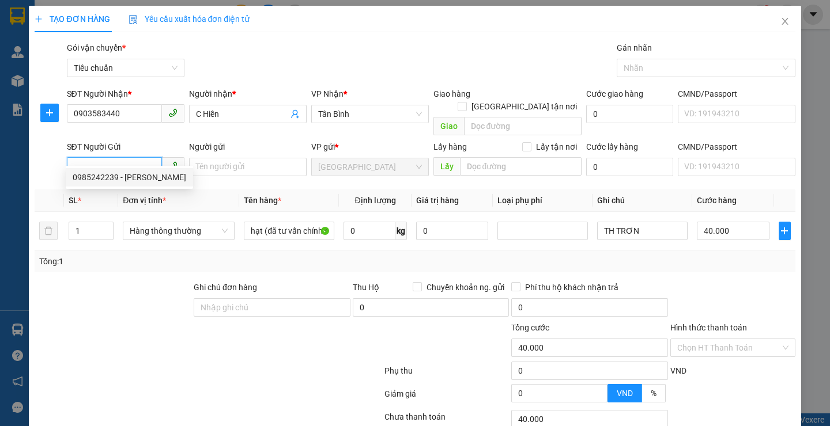
click at [125, 180] on div "0985242239 - [PERSON_NAME]" at bounding box center [130, 177] width 114 height 13
type input "0985242239"
type input "C HƯƠNG"
type input "038188020059"
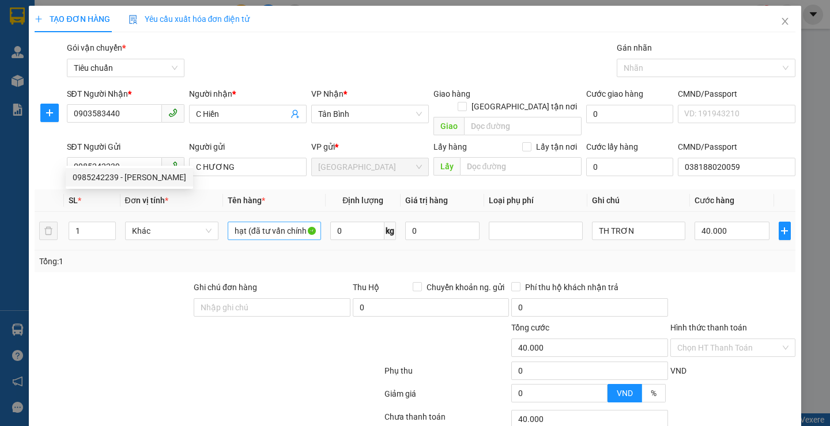
drag, startPoint x: 138, startPoint y: 240, endPoint x: 305, endPoint y: 217, distance: 168.8
click at [146, 251] on div "Tổng: 1" at bounding box center [415, 262] width 760 height 22
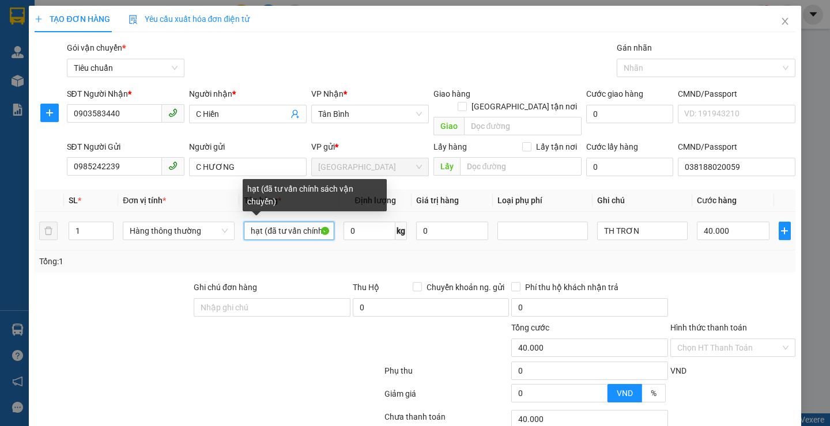
click at [319, 222] on input "hạt (đã tư vấn chính sách vận chuyển)" at bounding box center [289, 231] width 90 height 18
click at [316, 222] on input "sách vận ch" at bounding box center [289, 231] width 90 height 18
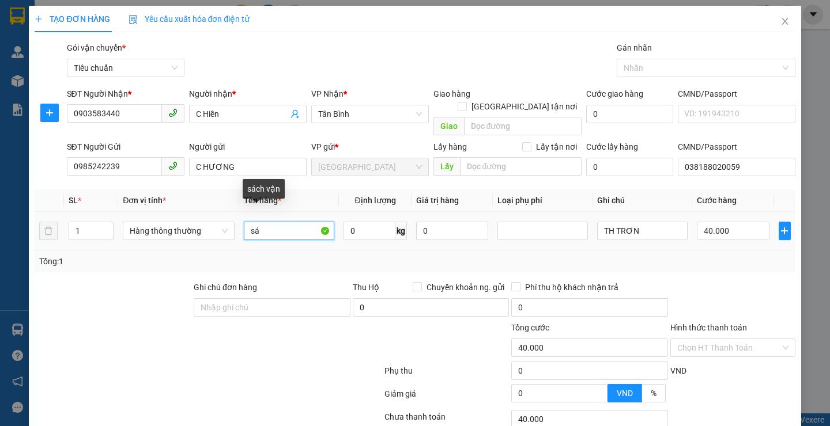
type input "s"
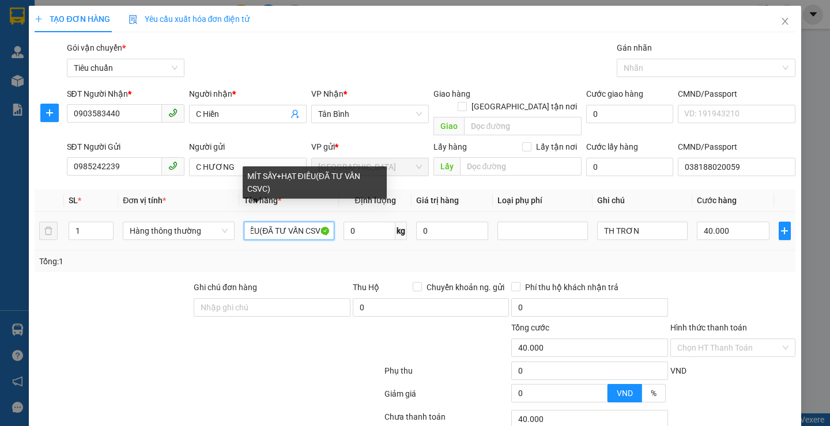
scroll to position [0, 62]
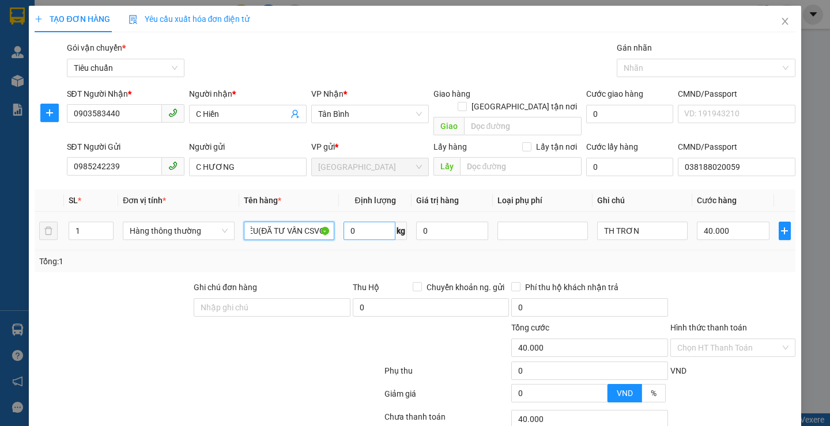
type input "MÍT SẤY+HẠT ĐIỀU(ĐÃ TƯ VẤN CSVC)"
click at [364, 222] on input "0" at bounding box center [369, 231] width 52 height 18
type input "12"
drag, startPoint x: 240, startPoint y: 372, endPoint x: 650, endPoint y: 229, distance: 434.4
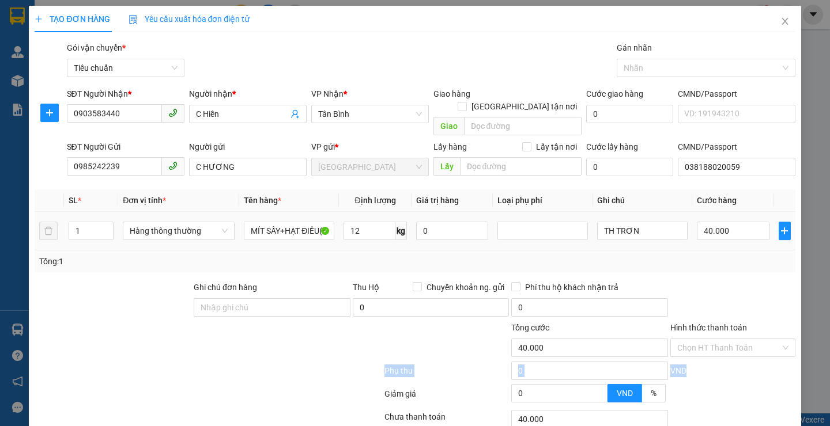
click at [243, 368] on form "Ghi chú đơn hàng Thu Hộ Chuyển khoản ng. gửi 0 Phí thu hộ khách nhận trả 0 Tổng…" at bounding box center [415, 344] width 760 height 127
type input "50.000"
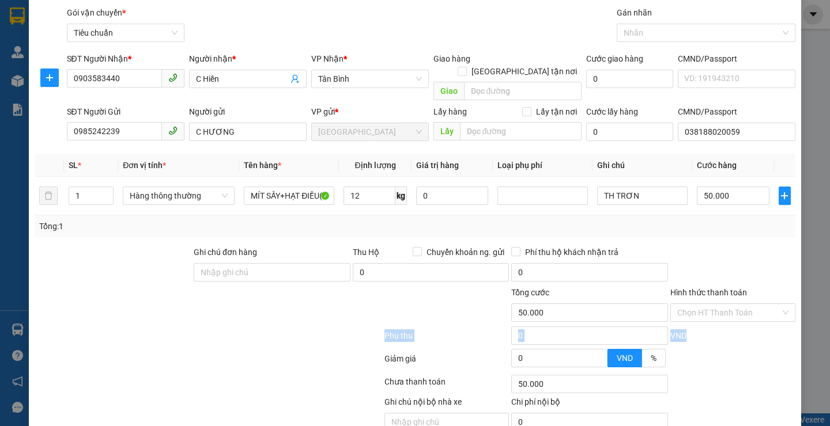
scroll to position [77, 0]
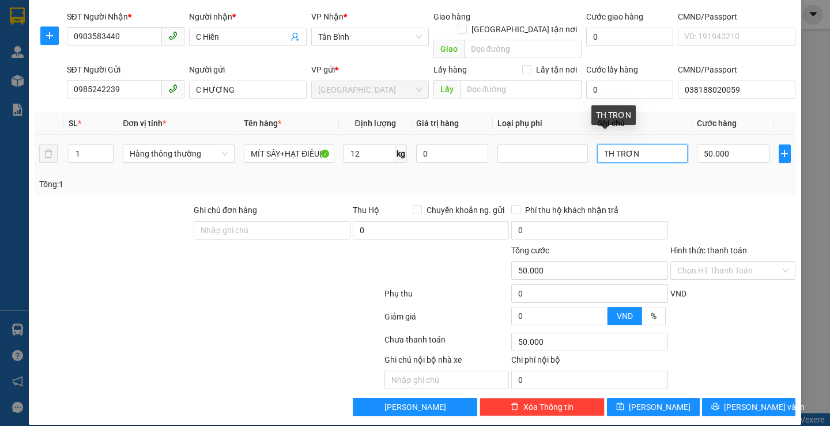
click at [635, 145] on input "TH TRƠN" at bounding box center [642, 154] width 90 height 18
click at [638, 145] on input "TH TRƠN BKDV" at bounding box center [642, 154] width 90 height 18
click at [641, 145] on input "TH TRƠN BKDV" at bounding box center [642, 154] width 90 height 18
type input "TH TRƠN BKVDV"
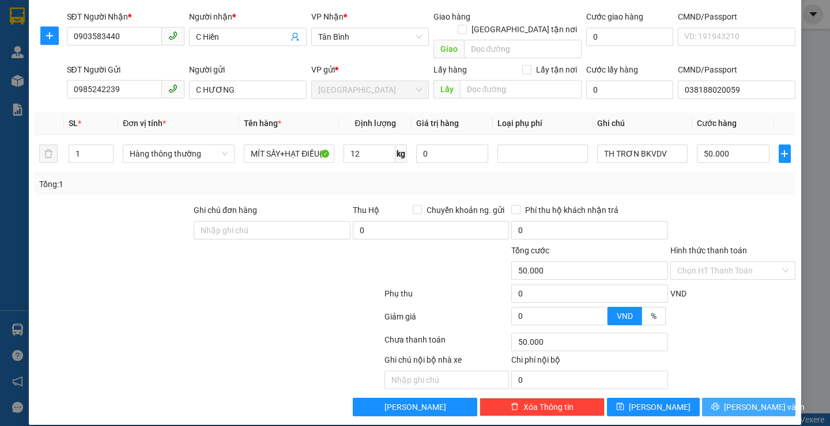
click at [735, 401] on span "[PERSON_NAME] và In" at bounding box center [764, 407] width 81 height 13
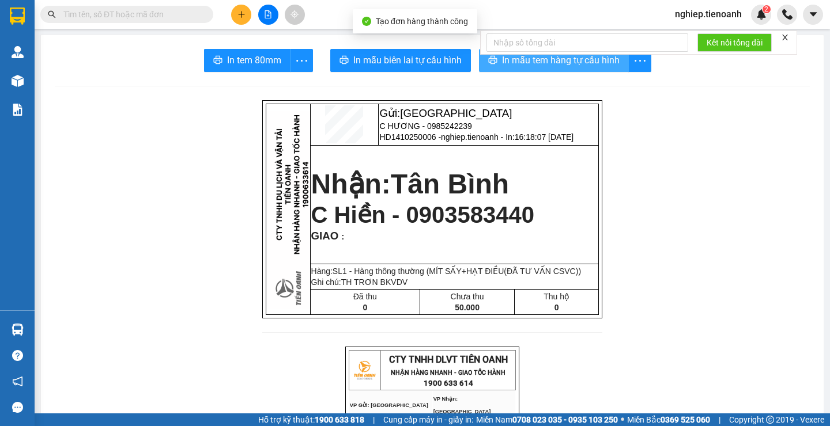
click at [504, 60] on span "In mẫu tem hàng tự cấu hình" at bounding box center [561, 60] width 118 height 14
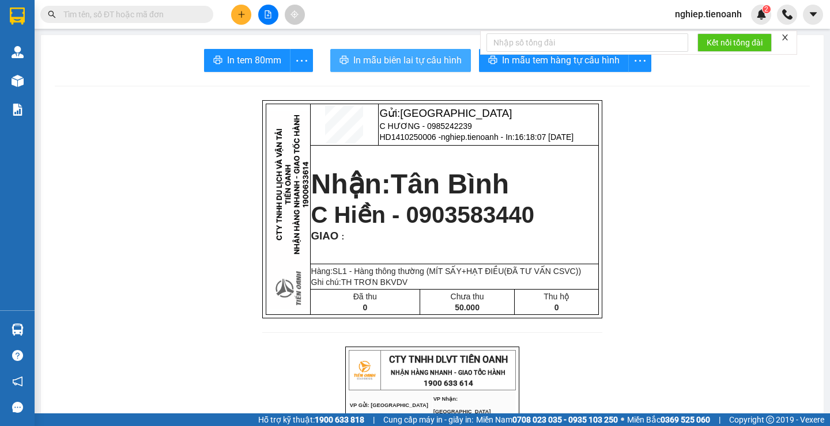
drag, startPoint x: 402, startPoint y: 70, endPoint x: 414, endPoint y: 66, distance: 12.2
click at [402, 70] on button "In mẫu biên lai tự cấu hình" at bounding box center [400, 60] width 141 height 23
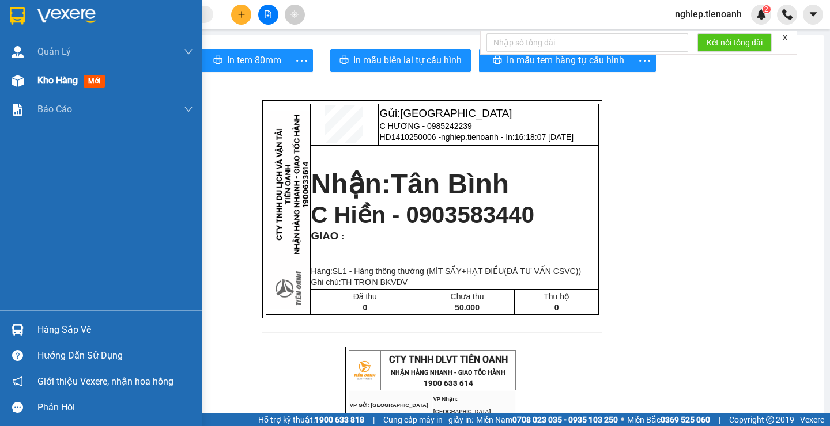
click at [42, 82] on span "Kho hàng" at bounding box center [57, 80] width 40 height 11
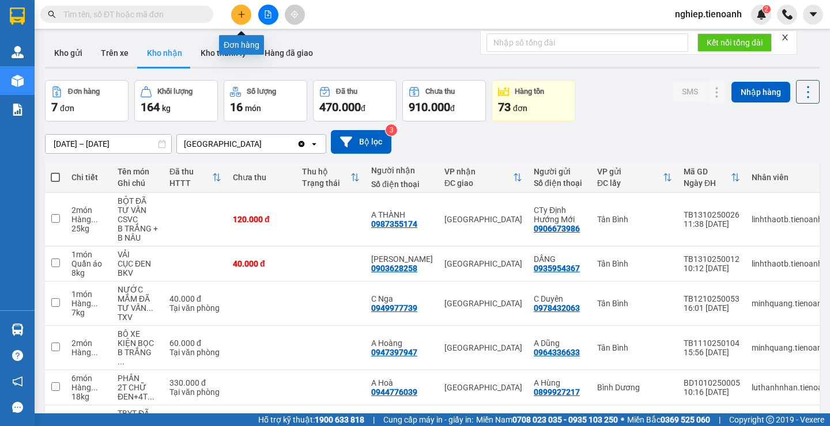
click at [245, 11] on icon "plus" at bounding box center [241, 14] width 8 height 8
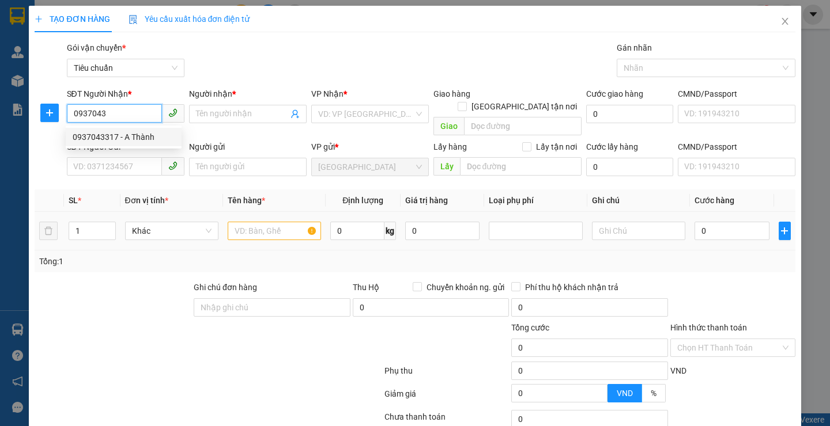
click at [114, 135] on div "0937043317 - A Thành" at bounding box center [124, 137] width 102 height 13
type input "0937043317"
type input "A Thành"
type input "30.000"
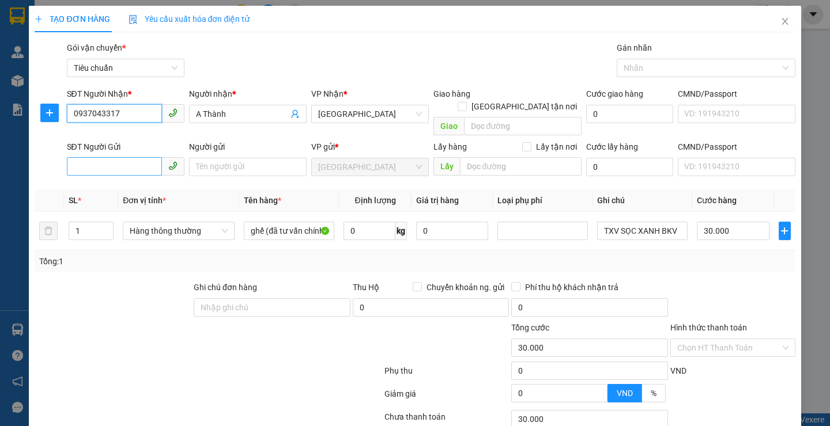
type input "0937043317"
click at [122, 157] on input "SĐT Người Gửi" at bounding box center [114, 166] width 95 height 18
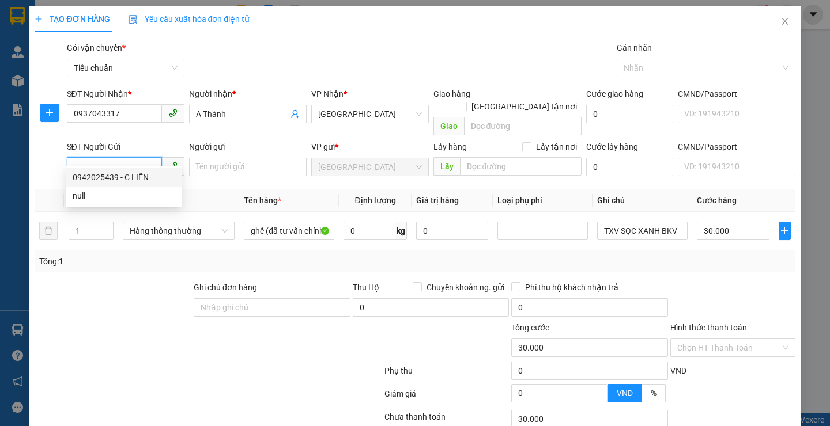
drag, startPoint x: 118, startPoint y: 177, endPoint x: 149, endPoint y: 225, distance: 56.9
click at [118, 178] on div "0942025439 - C LIÊN" at bounding box center [124, 177] width 102 height 13
type input "0942025439"
type input "C LIÊN"
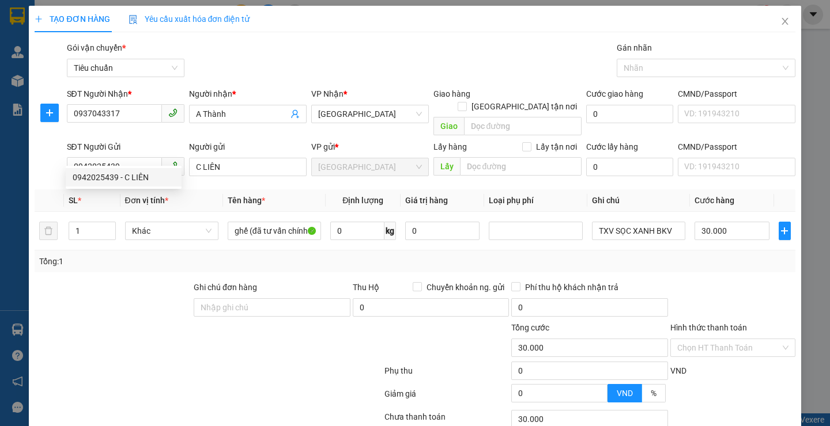
click at [124, 285] on div at bounding box center [112, 301] width 159 height 40
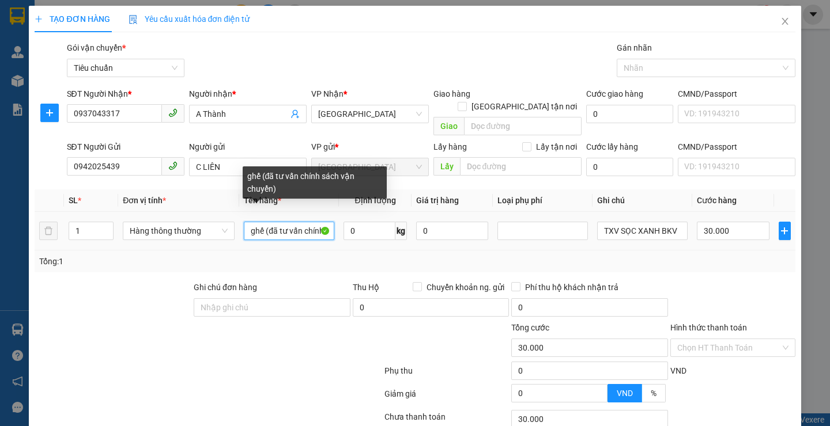
click at [324, 222] on input "ghế (đã tư vấn chính sách vận chuyển)" at bounding box center [289, 231] width 90 height 18
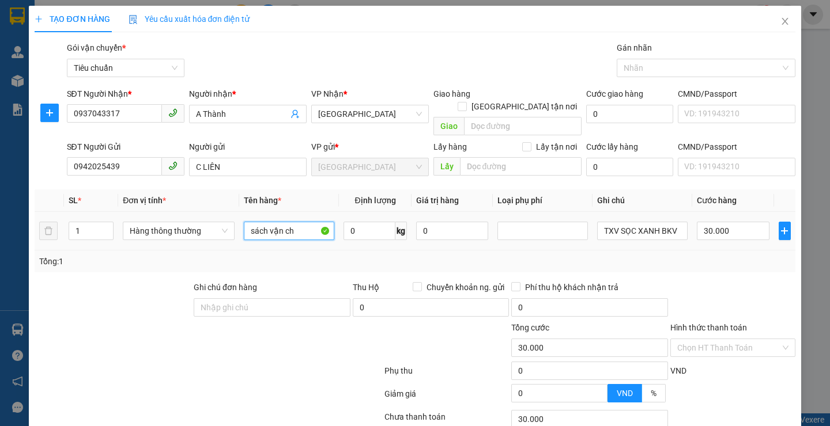
click at [313, 222] on input "sách vận ch" at bounding box center [289, 231] width 90 height 18
type input "s"
click at [313, 222] on input "text" at bounding box center [289, 231] width 90 height 18
type input "CFE(ĐÃ TƯ VẤN CSVC)"
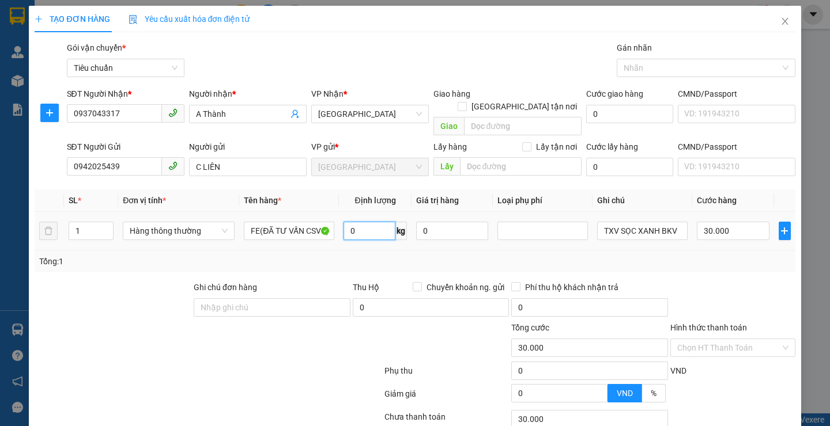
scroll to position [0, 0]
click at [358, 222] on input "0" at bounding box center [369, 231] width 52 height 18
type input "1.5"
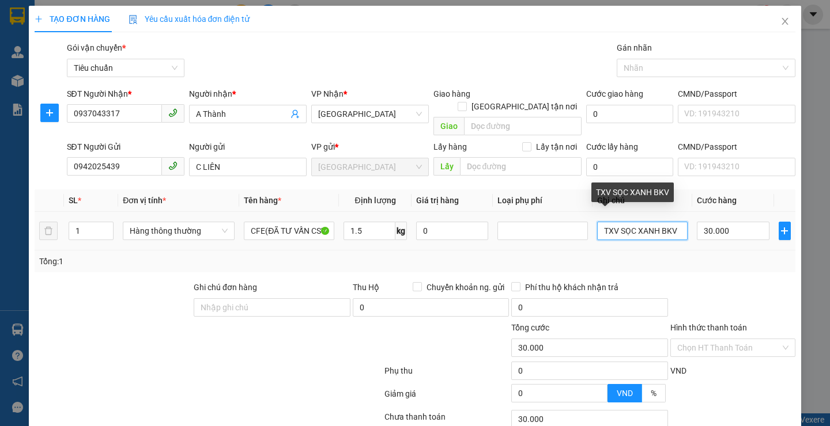
click at [672, 222] on input "TXV SỌC XANH BKV" at bounding box center [642, 231] width 90 height 18
type input "T"
type input "BỌC VÀNG CHỮ ĐEN"
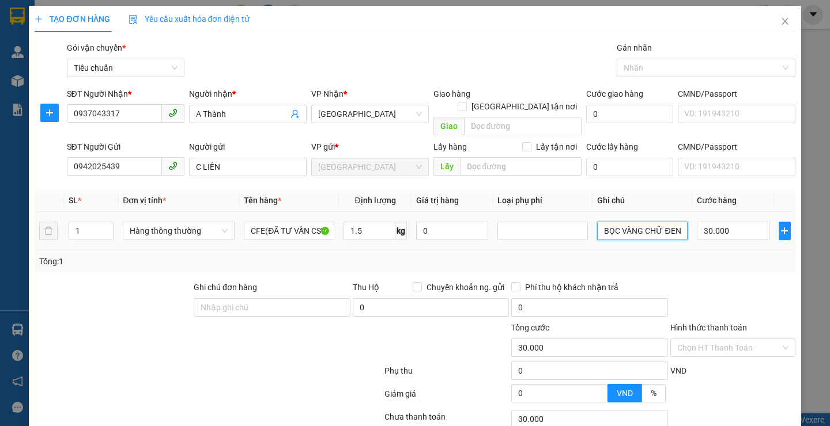
drag, startPoint x: 709, startPoint y: 202, endPoint x: 614, endPoint y: 221, distance: 97.4
click at [614, 222] on input "BỌC VÀNG CHỮ ĐEN" at bounding box center [642, 231] width 90 height 18
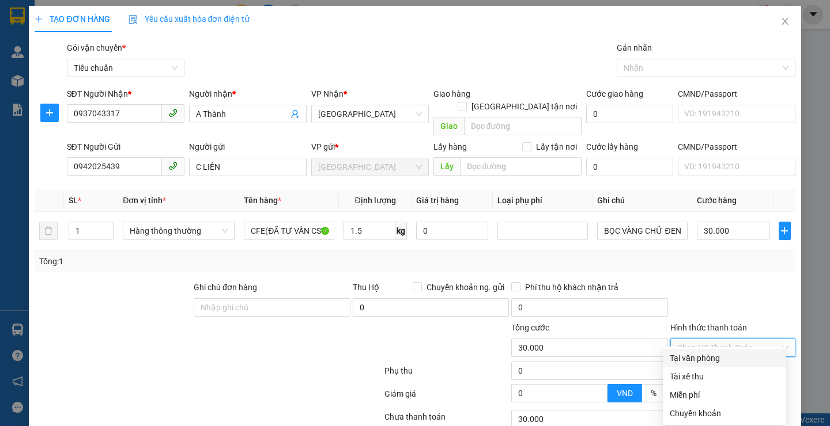
click at [726, 339] on input "Hình thức thanh toán" at bounding box center [728, 347] width 103 height 17
click at [716, 361] on div "Tại văn phòng" at bounding box center [724, 358] width 109 height 13
type input "0"
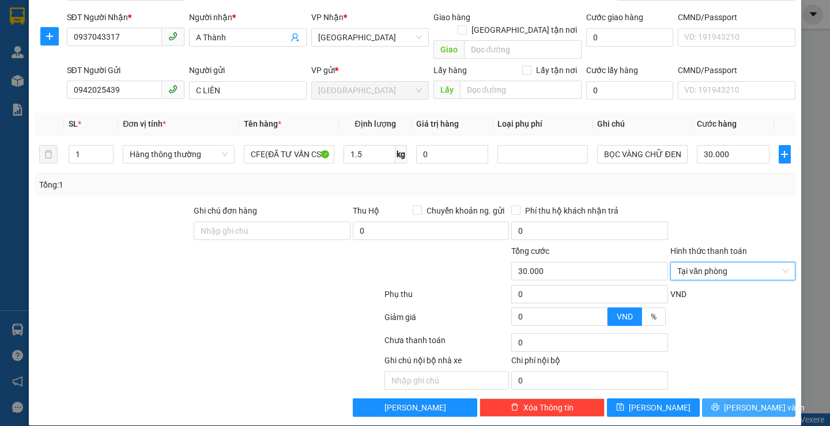
scroll to position [77, 0]
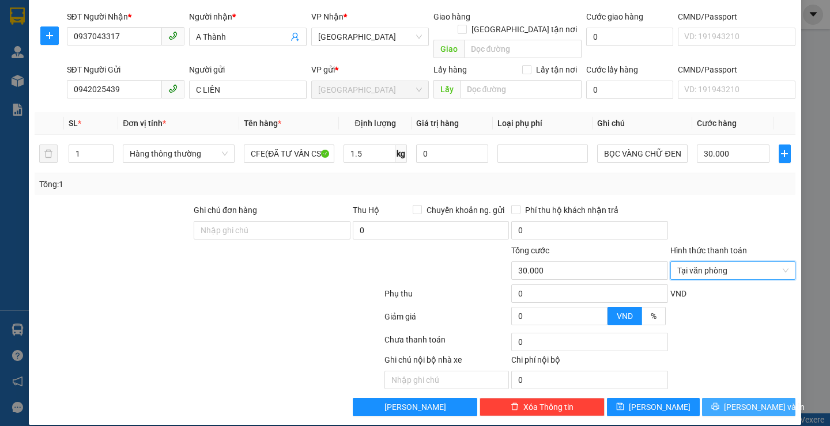
click at [719, 403] on icon "printer" at bounding box center [715, 407] width 8 height 8
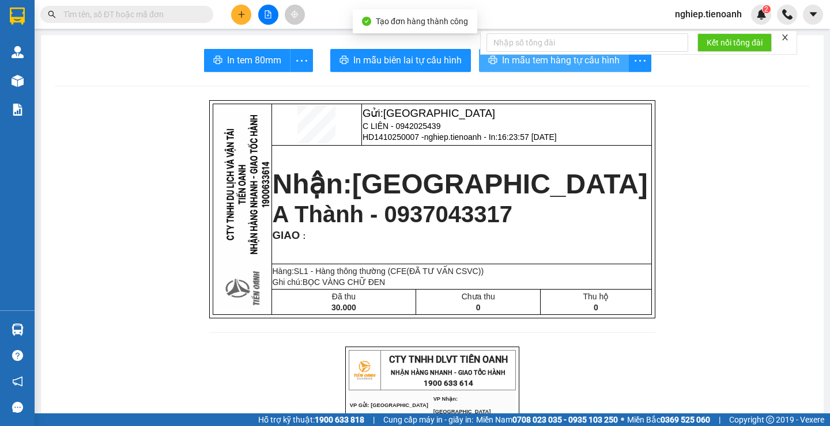
drag, startPoint x: 491, startPoint y: 59, endPoint x: 664, endPoint y: 282, distance: 281.8
click at [493, 61] on button "In mẫu tem hàng tự cấu hình" at bounding box center [554, 60] width 150 height 23
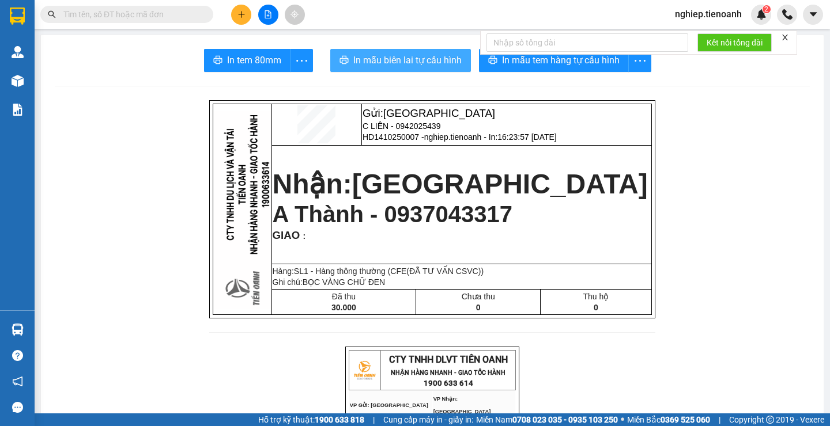
click at [433, 64] on span "In mẫu biên lai tự cấu hình" at bounding box center [407, 60] width 108 height 14
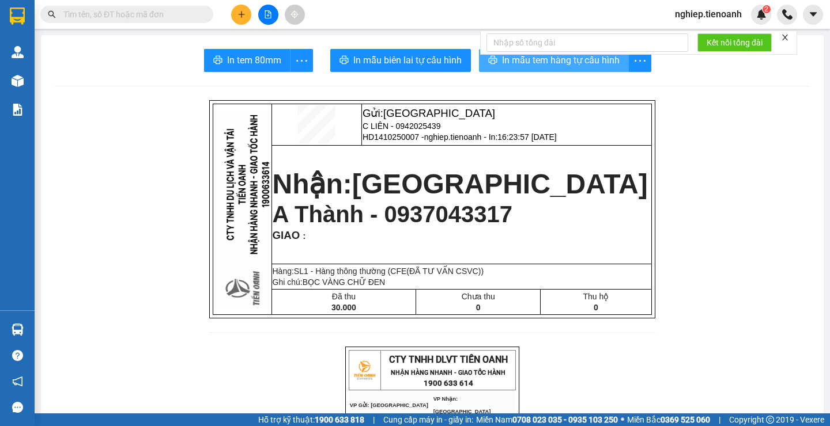
click at [526, 65] on span "In mẫu tem hàng tự cấu hình" at bounding box center [561, 60] width 118 height 14
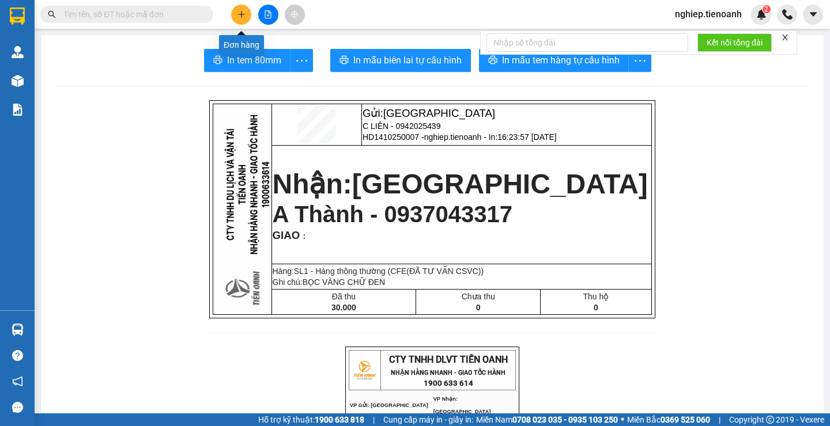
click at [240, 21] on button at bounding box center [241, 15] width 20 height 20
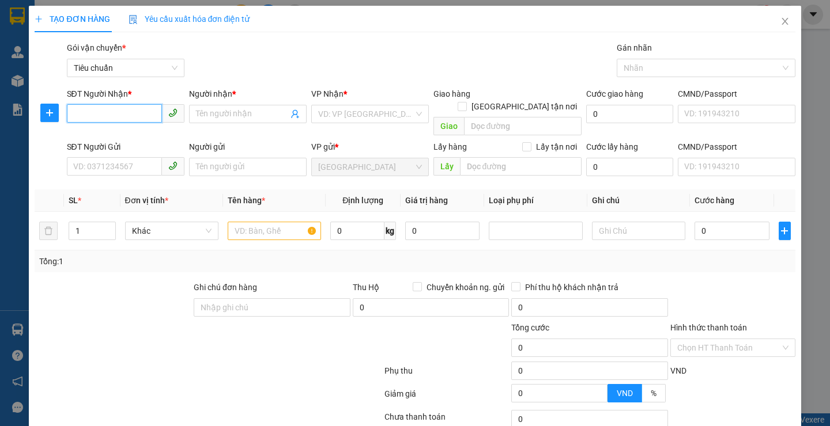
click at [123, 117] on input "SĐT Người Nhận *" at bounding box center [114, 113] width 95 height 18
click at [110, 137] on div "0978597000 - [PERSON_NAME]" at bounding box center [130, 137] width 114 height 13
type input "0978597000"
type input "[PERSON_NAME]"
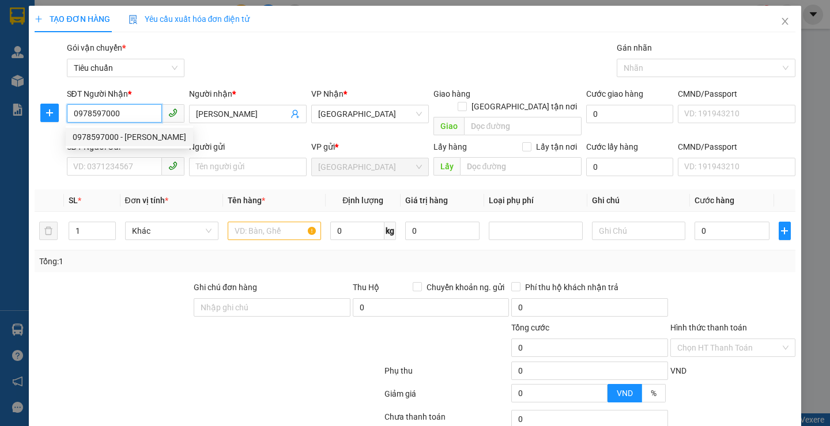
type input "0978597000"
click at [122, 322] on div at bounding box center [144, 342] width 222 height 40
click at [124, 302] on form "Ghi chú đơn hàng Thu Hộ Chuyển khoản ng. gửi 0 Phí thu hộ khách nhận trả 0 Tổng…" at bounding box center [415, 344] width 760 height 127
type input "140.000"
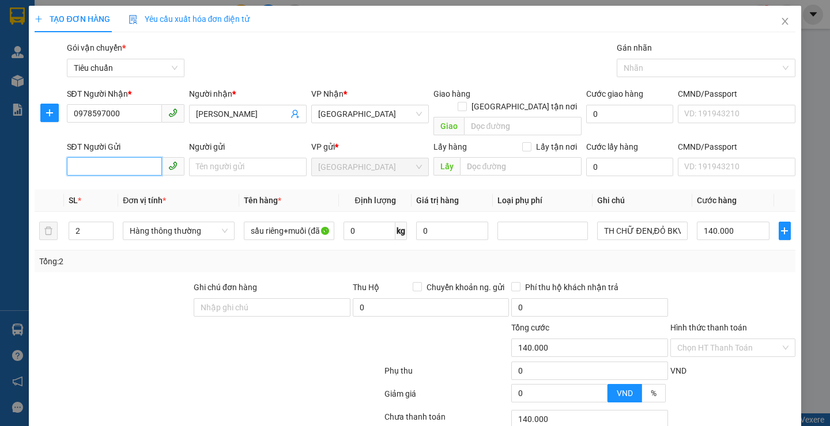
click at [137, 161] on input "SĐT Người Gửi" at bounding box center [114, 166] width 95 height 18
drag, startPoint x: 114, startPoint y: 173, endPoint x: 120, endPoint y: 251, distance: 78.6
click at [116, 176] on div "0973556824 - [PERSON_NAME]" at bounding box center [130, 177] width 114 height 13
type input "0973556824"
type input "C Hoa"
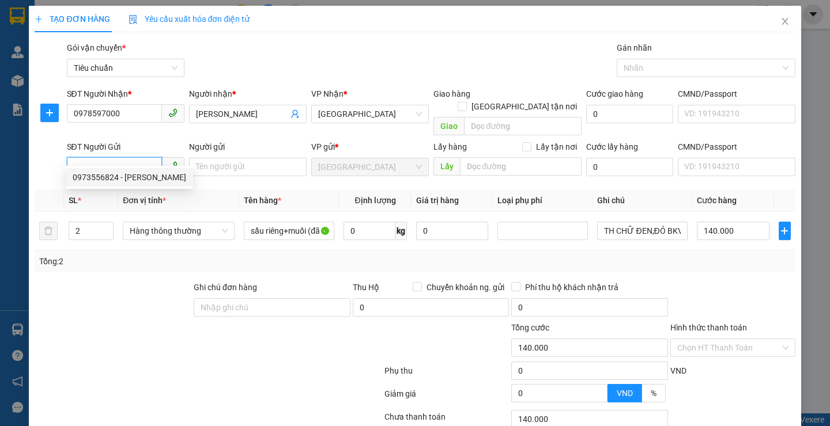
type input "052181007779"
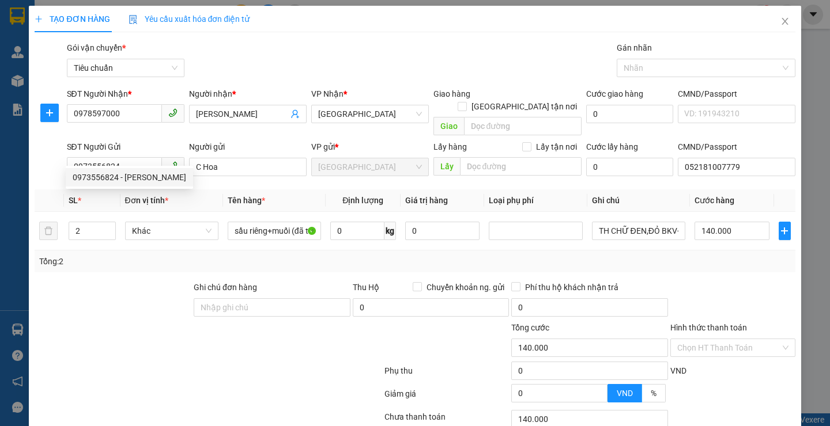
click at [120, 255] on div "Tổng: 2" at bounding box center [180, 261] width 282 height 13
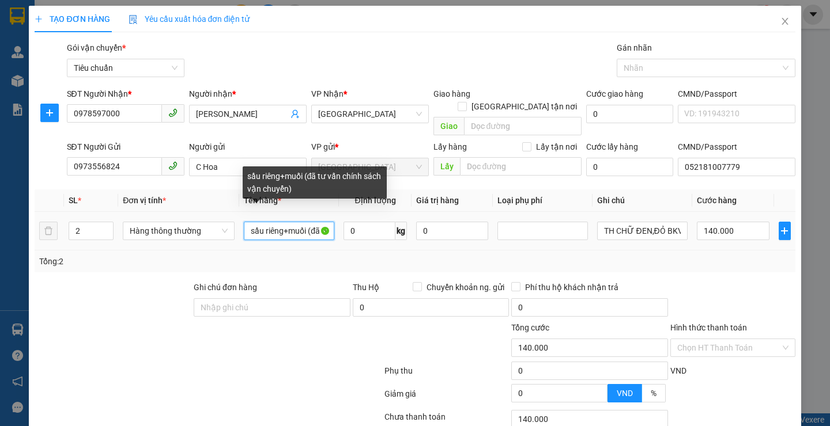
click at [315, 222] on input "sầu riêng+muối (đã tư vấn chính sách vận chuyển)" at bounding box center [289, 231] width 90 height 18
click at [320, 222] on input "ã tư vấn chính svận chuyển)" at bounding box center [289, 231] width 90 height 18
click at [319, 222] on input "vận chuyể" at bounding box center [289, 231] width 90 height 18
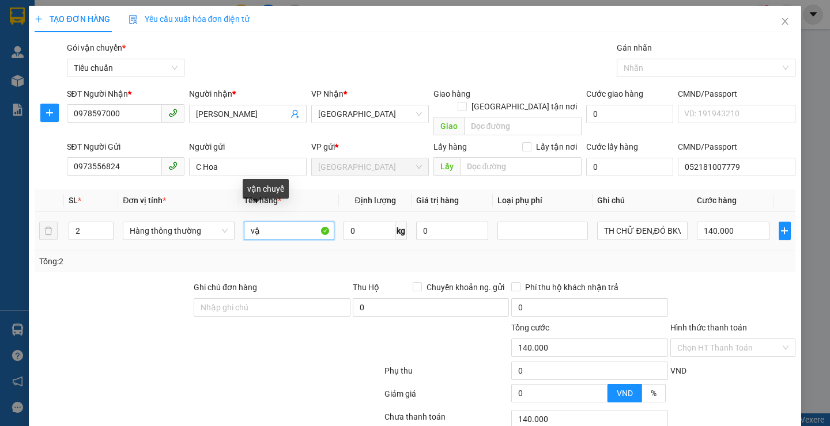
type input "v"
click at [313, 222] on input "v" at bounding box center [289, 231] width 90 height 18
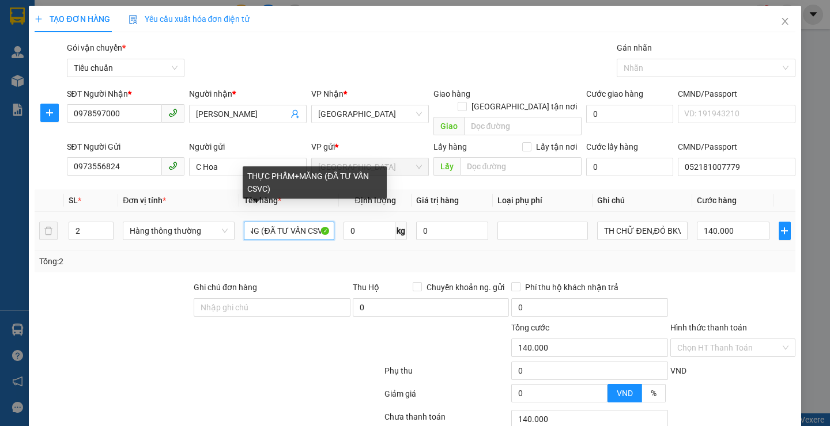
scroll to position [0, 70]
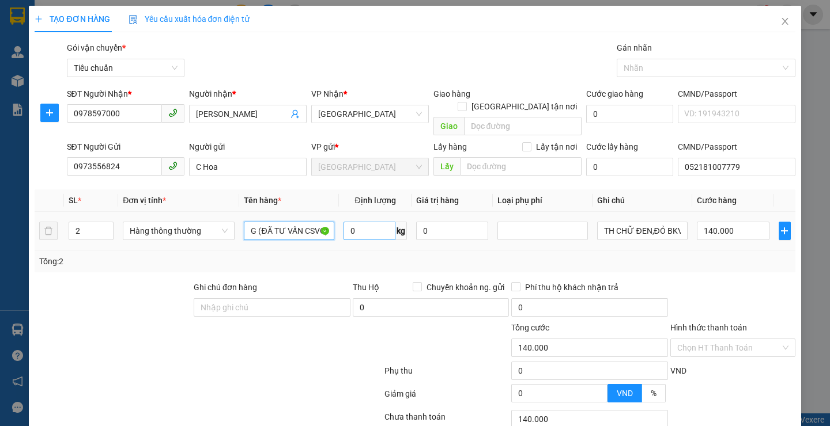
type input "THỰC PHẨM+MĂNG (ĐÃ TƯ VẤN CSVC)"
click at [368, 222] on input "0" at bounding box center [369, 231] width 52 height 18
type input "13"
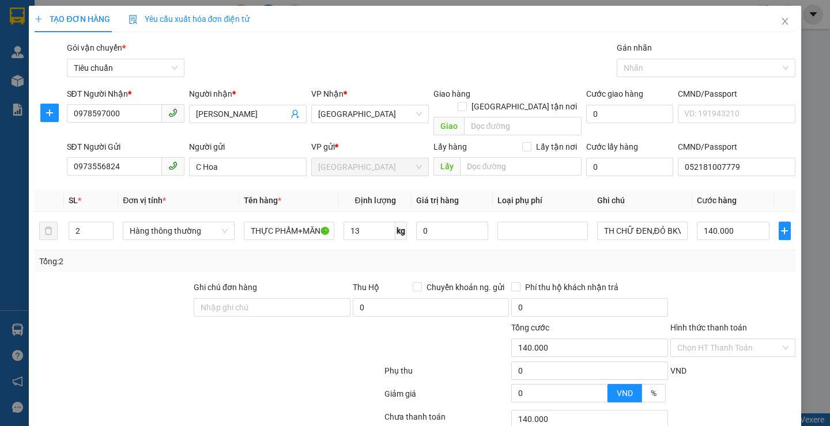
click at [269, 362] on div at bounding box center [207, 373] width 349 height 23
type input "50.000"
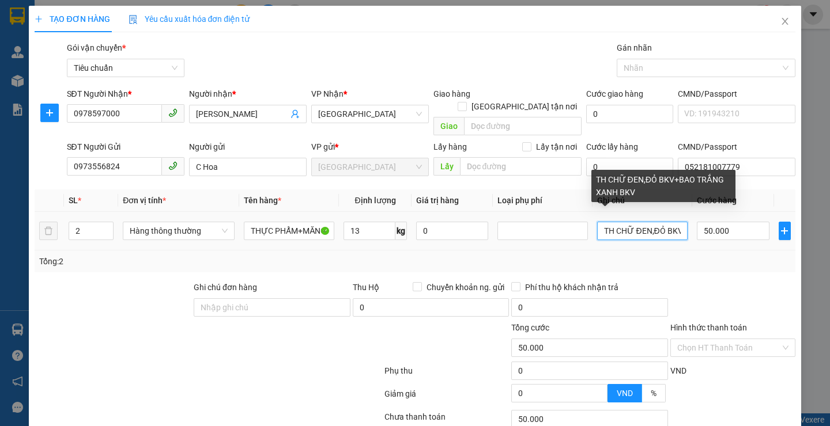
click at [671, 222] on input "TH CHỮ ĐEN,ĐỎ BKV+BAO TRẮNG XANH BKV" at bounding box center [642, 231] width 90 height 18
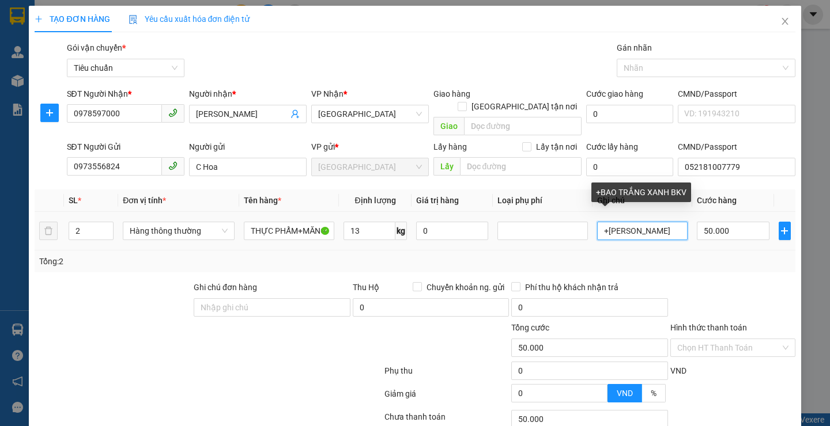
click at [674, 224] on input "+[PERSON_NAME]" at bounding box center [642, 231] width 90 height 18
click at [666, 222] on input "+BKV" at bounding box center [642, 231] width 90 height 18
type input "+"
click at [666, 222] on input "text" at bounding box center [642, 231] width 90 height 18
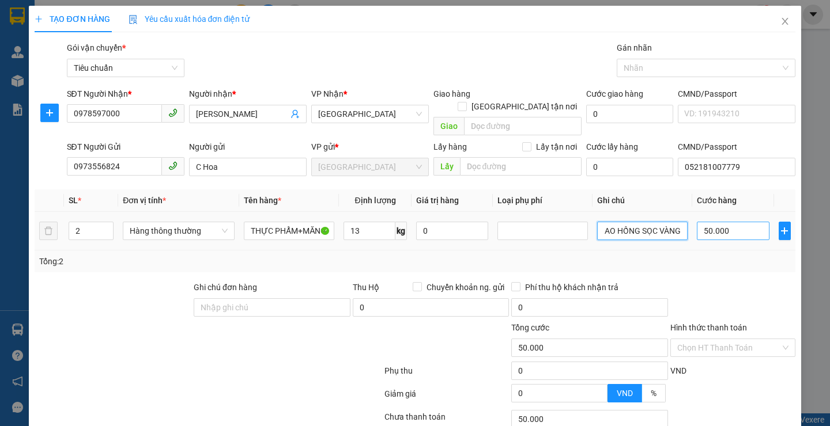
type input "TXT BKV DC+BAO HỒNG SỌC VÀNG"
click at [740, 222] on input "50.000" at bounding box center [733, 231] width 73 height 18
type input "1"
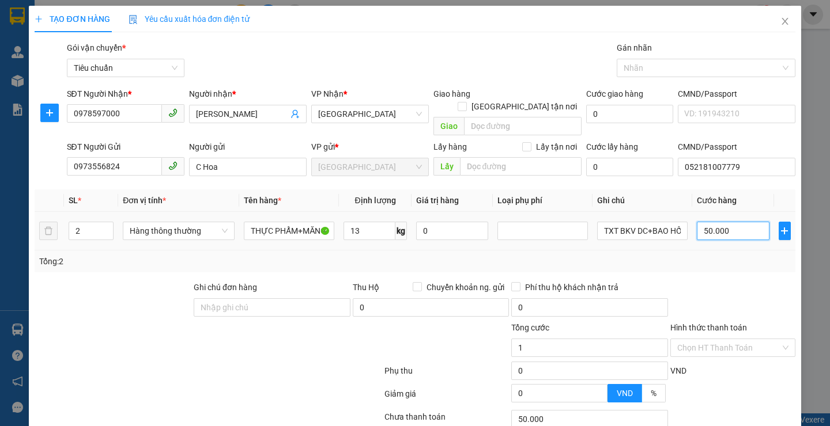
type input "1"
type input "10"
type input "100"
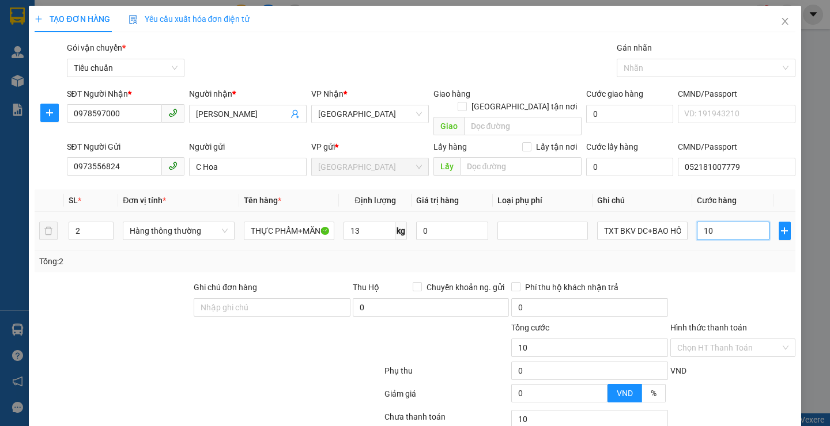
type input "100"
type input "100.000"
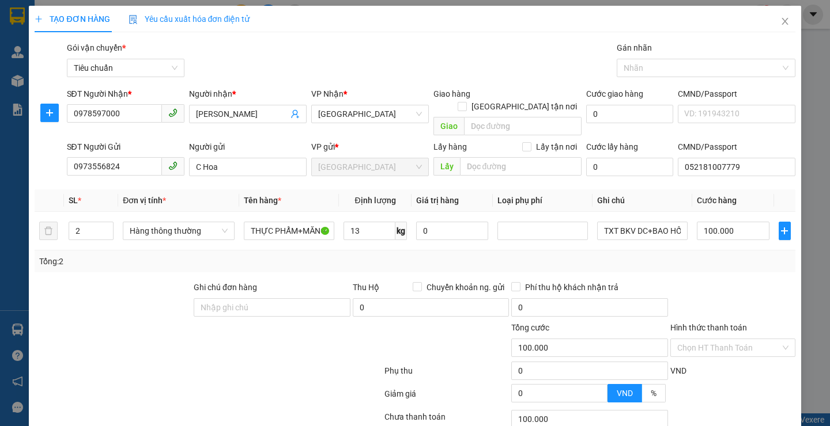
click at [727, 255] on div "Tổng: 2" at bounding box center [414, 261] width 751 height 13
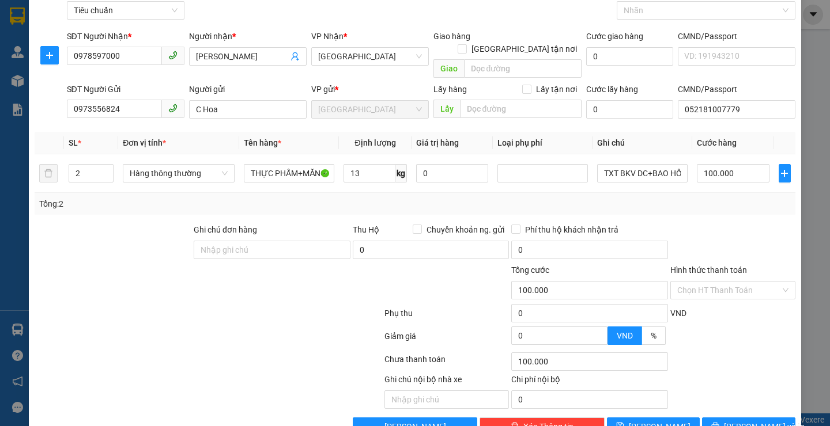
scroll to position [77, 0]
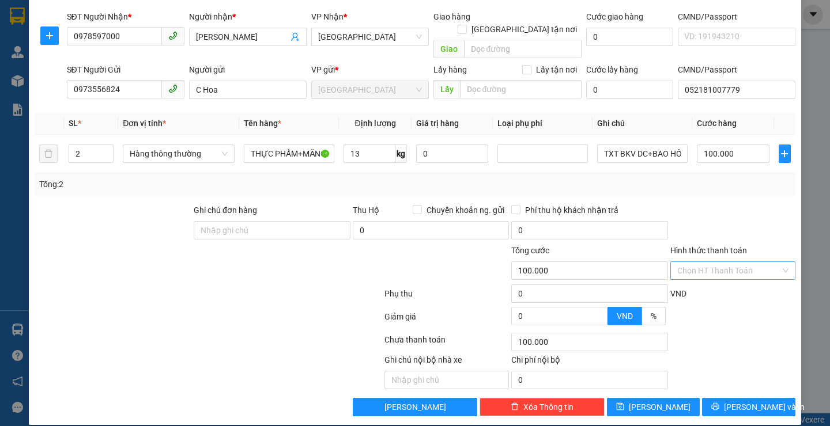
click at [711, 262] on input "Hình thức thanh toán" at bounding box center [728, 270] width 103 height 17
click at [691, 282] on div "Tại văn phòng" at bounding box center [724, 281] width 109 height 13
type input "0"
click at [741, 401] on span "[PERSON_NAME] và In" at bounding box center [764, 407] width 81 height 13
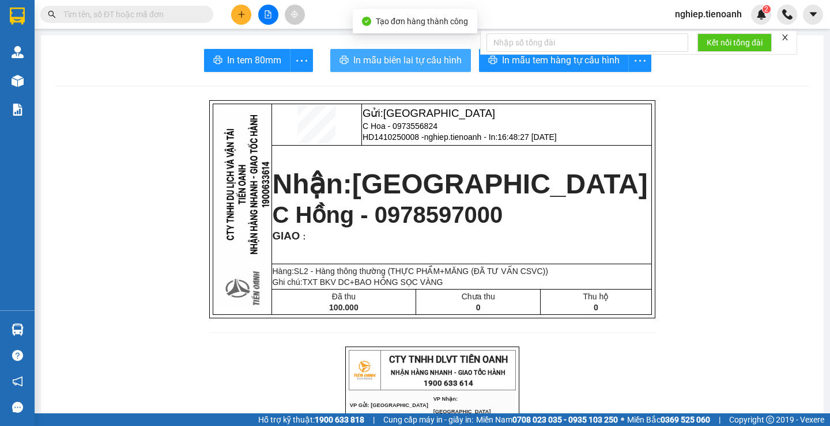
click at [414, 57] on span "In mẫu biên lai tự cấu hình" at bounding box center [407, 60] width 108 height 14
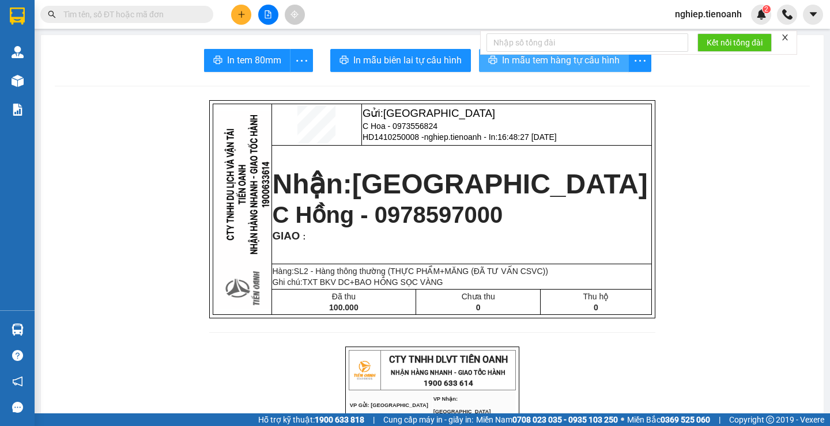
click at [549, 63] on span "In mẫu tem hàng tự cấu hình" at bounding box center [561, 60] width 118 height 14
click at [588, 66] on span "In mẫu tem hàng tự cấu hình" at bounding box center [561, 60] width 118 height 14
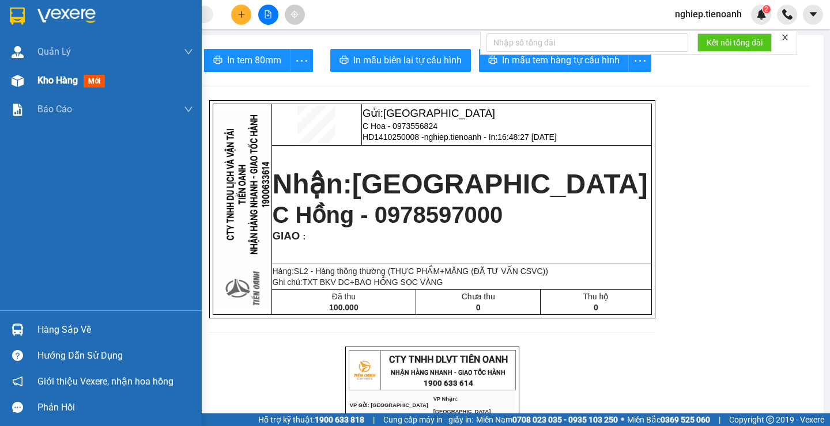
click at [54, 82] on span "Kho hàng" at bounding box center [57, 80] width 40 height 11
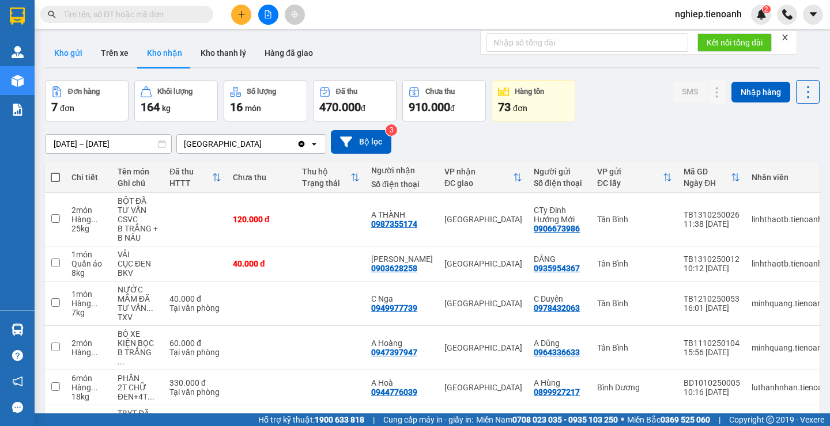
click at [61, 55] on button "Kho gửi" at bounding box center [68, 53] width 47 height 28
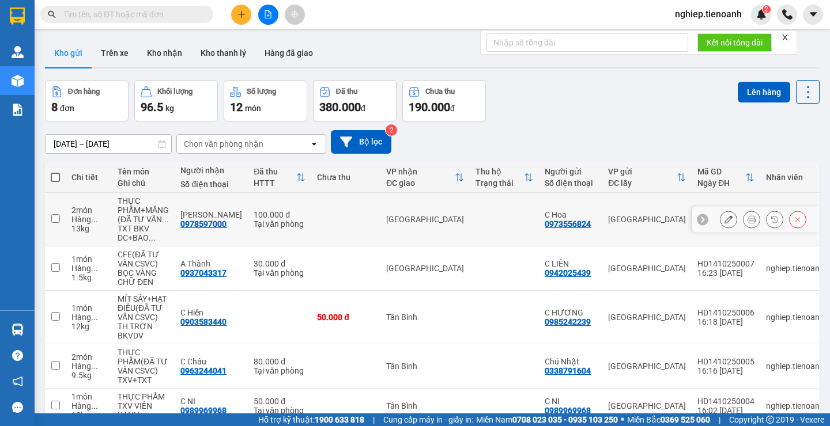
click at [720, 224] on button at bounding box center [728, 220] width 16 height 20
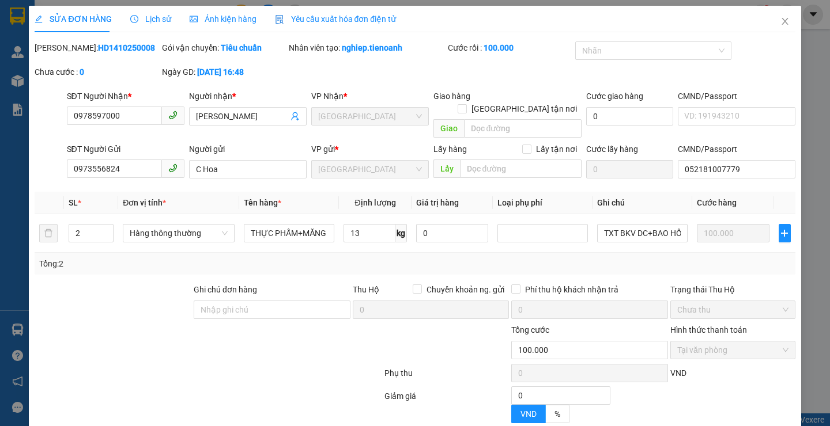
type input "0978597000"
type input "[PERSON_NAME]"
type input "0973556824"
type input "C Hoa"
type input "052181007779"
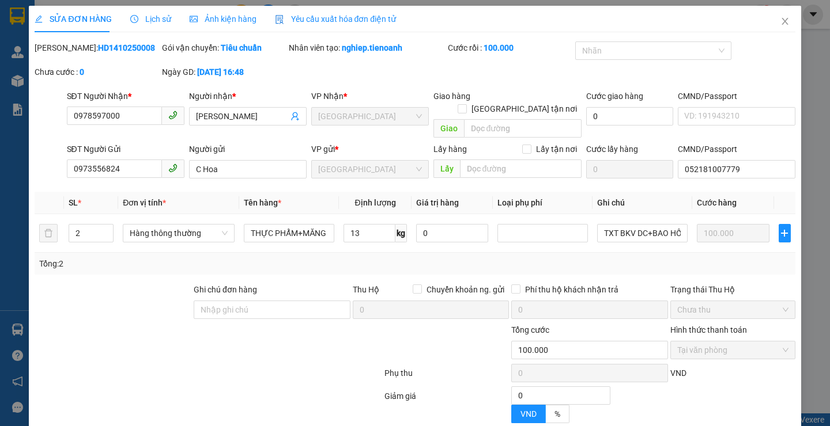
type input "0"
type input "100.000"
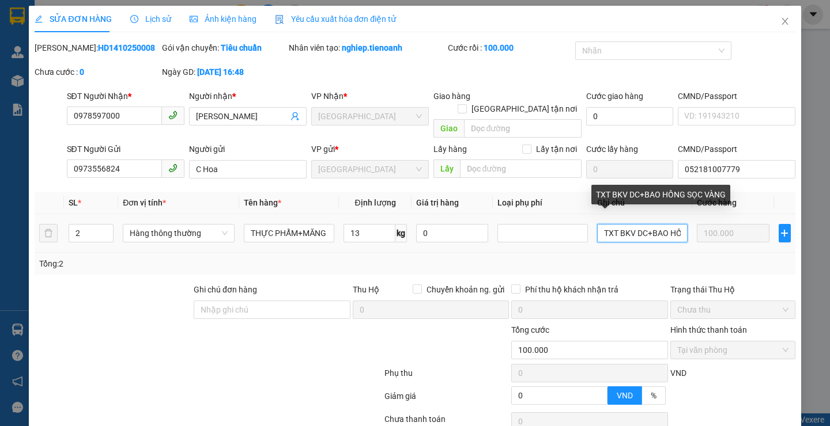
click at [612, 224] on input "TXT BKV DC+BAO HỒNG SỌC VÀNG" at bounding box center [642, 233] width 90 height 18
click at [638, 224] on input "TXVBKV DC+BAO HỒNG SỌC VÀNG" at bounding box center [642, 233] width 90 height 18
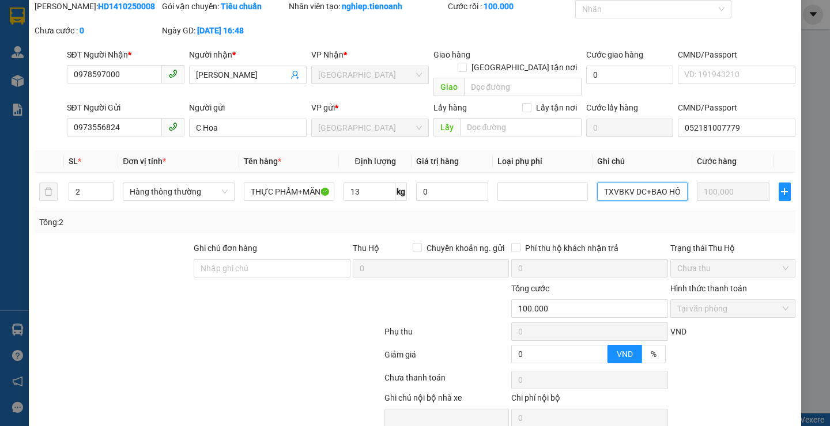
scroll to position [80, 0]
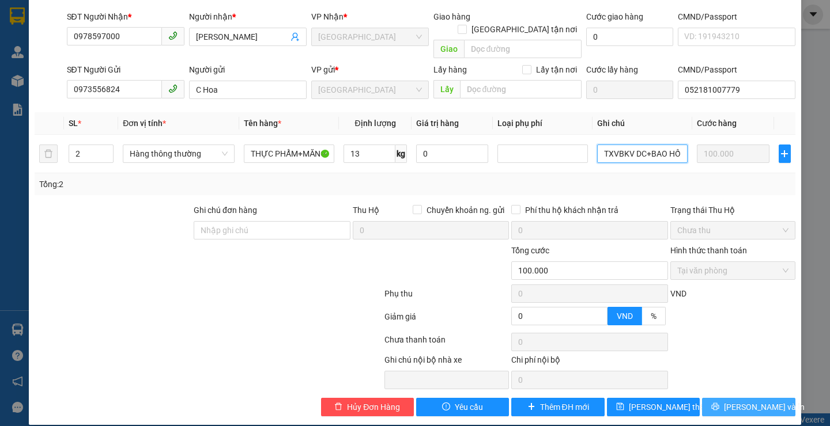
type input "TXVBKV DC+BAO HỒNG SỌC VÀNG"
click at [726, 398] on button "[PERSON_NAME] và In" at bounding box center [748, 407] width 93 height 18
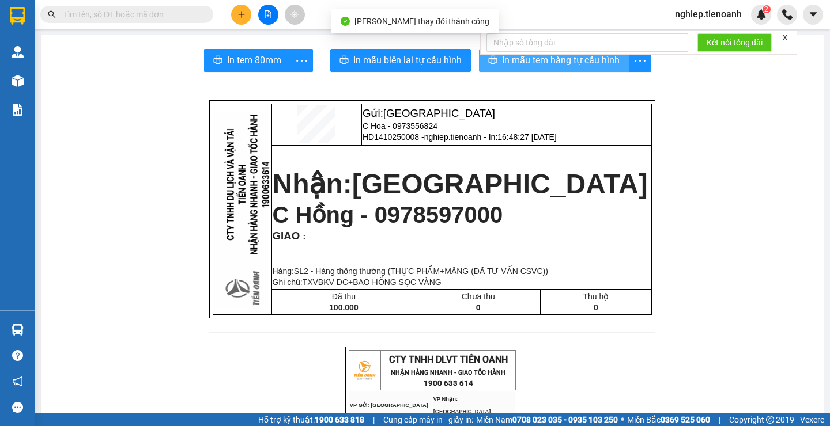
click at [526, 63] on span "In mẫu tem hàng tự cấu hình" at bounding box center [561, 60] width 118 height 14
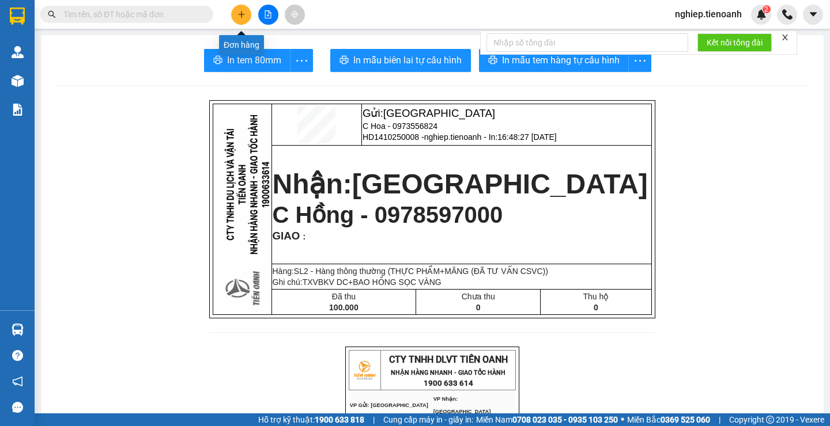
click at [240, 15] on icon "plus" at bounding box center [241, 14] width 8 height 8
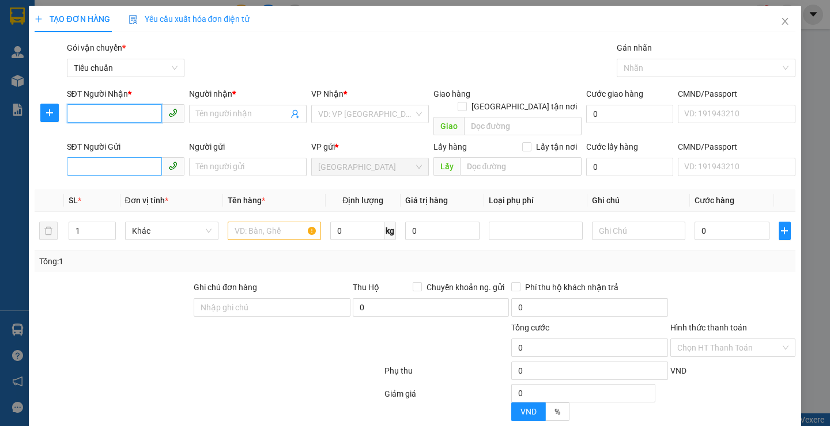
type input "0"
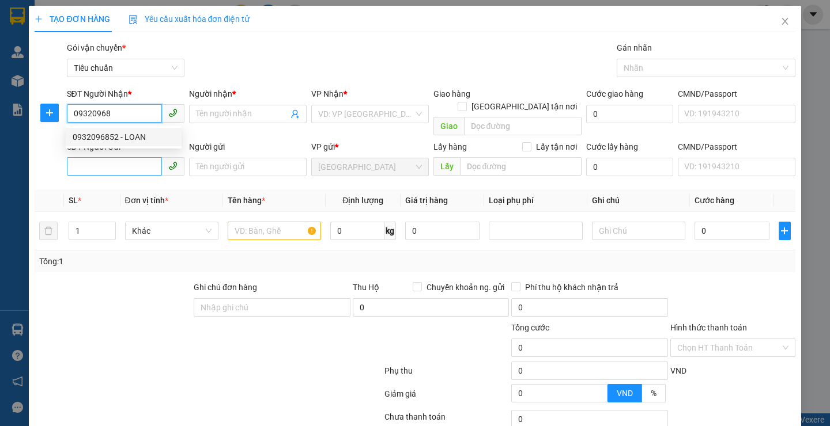
drag, startPoint x: 103, startPoint y: 135, endPoint x: 110, endPoint y: 150, distance: 16.7
click at [103, 135] on div "0932096852 - LOAN" at bounding box center [124, 137] width 102 height 13
type input "0932096852"
type input "LOAN"
type input "30.000"
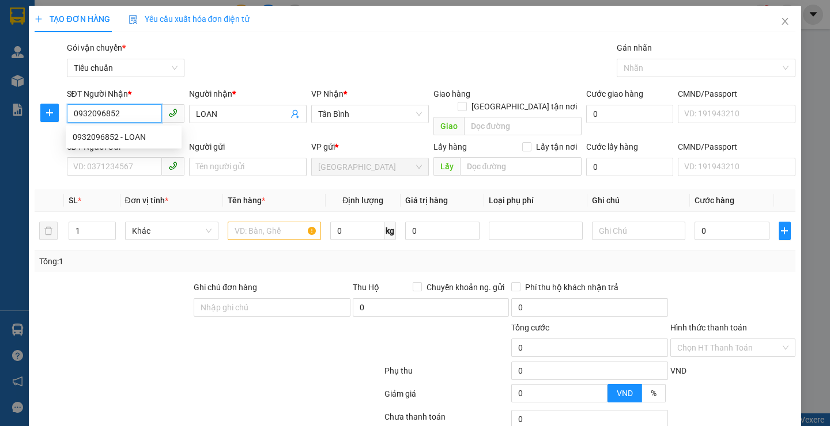
type input "30.000"
type input "0932096852"
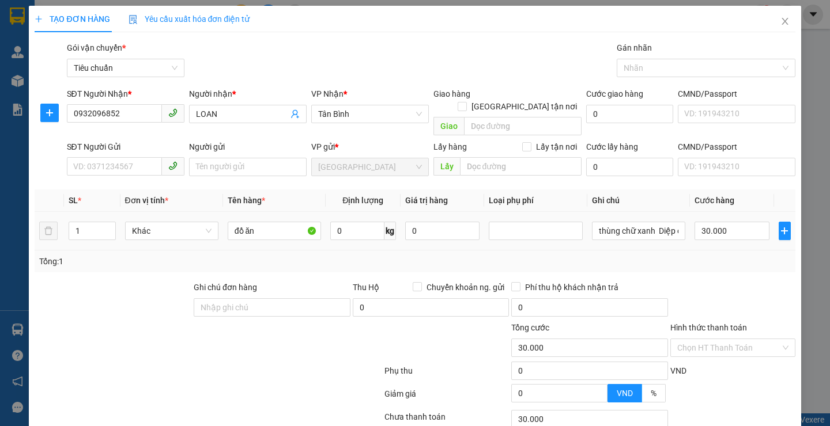
drag, startPoint x: 154, startPoint y: 278, endPoint x: 112, endPoint y: 167, distance: 119.2
click at [152, 281] on div at bounding box center [112, 301] width 159 height 40
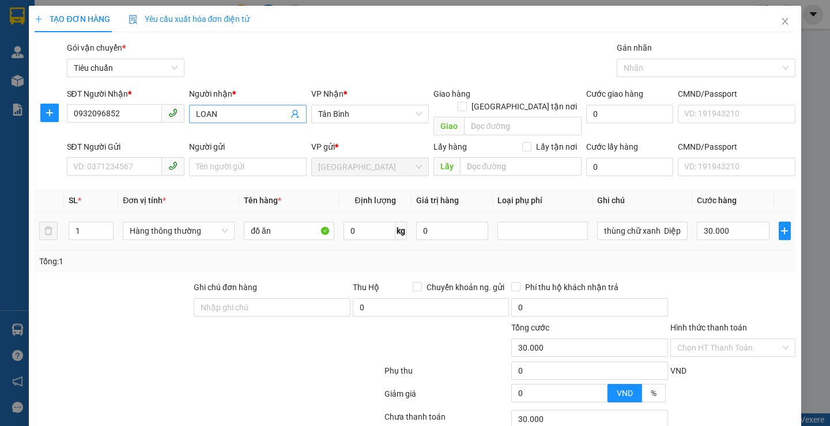
click at [190, 112] on span "LOAN" at bounding box center [248, 114] width 118 height 18
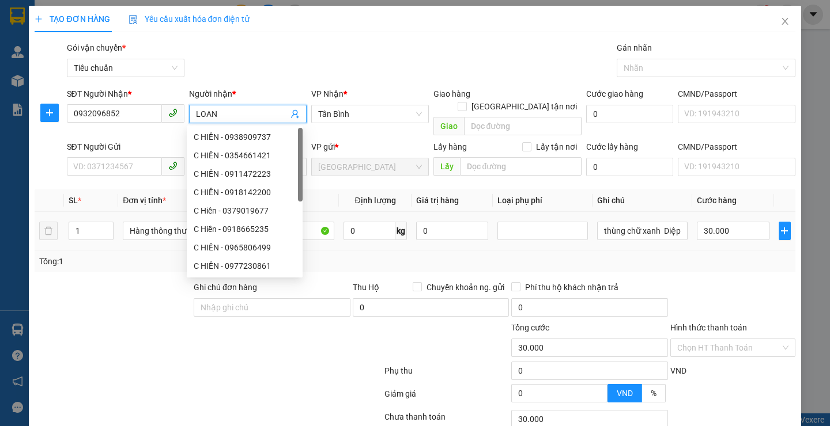
click at [196, 113] on input "LOAN" at bounding box center [242, 114] width 92 height 13
click at [196, 115] on input "LOAN" at bounding box center [242, 114] width 92 height 13
click at [191, 114] on span "LOAN" at bounding box center [248, 114] width 118 height 18
drag, startPoint x: 195, startPoint y: 107, endPoint x: 194, endPoint y: 114, distance: 6.6
click at [194, 112] on span "LOAN" at bounding box center [248, 114] width 118 height 18
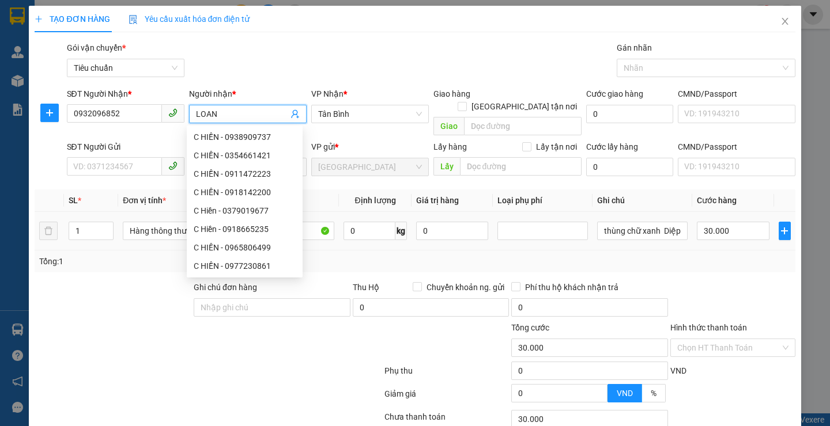
click at [196, 114] on input "LOAN" at bounding box center [242, 114] width 92 height 13
type input "C LOAN"
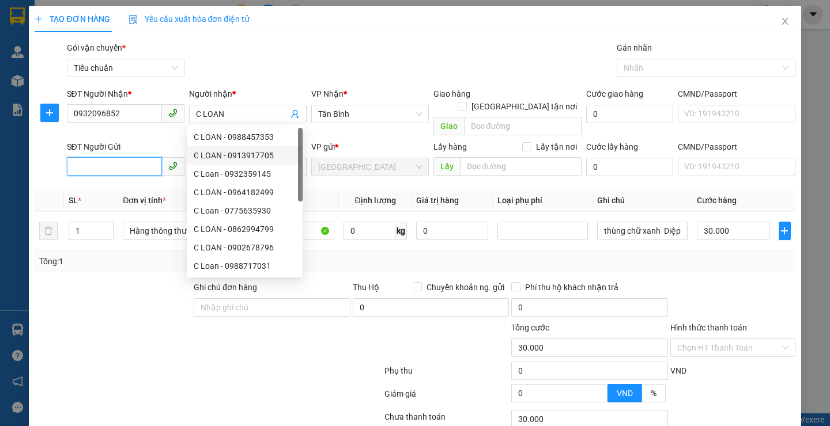
drag, startPoint x: 132, startPoint y: 150, endPoint x: 124, endPoint y: 173, distance: 23.7
click at [133, 157] on input "SĐT Người Gửi" at bounding box center [114, 166] width 95 height 18
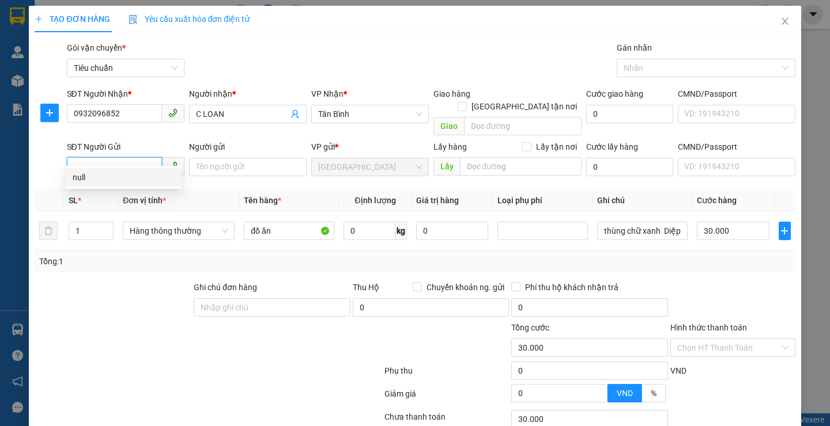
click at [129, 157] on input "SĐT Người Gửi" at bounding box center [114, 166] width 95 height 18
click at [103, 177] on div "0367450110 - Tâm" at bounding box center [124, 177] width 102 height 13
type input "0367450110"
type input "Tâm"
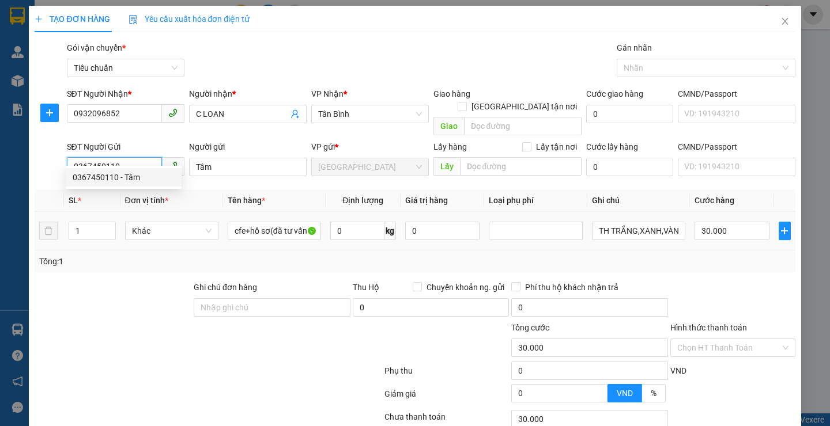
type input "0367450110"
drag, startPoint x: 127, startPoint y: 282, endPoint x: 129, endPoint y: 247, distance: 35.2
click at [124, 281] on div at bounding box center [112, 301] width 159 height 40
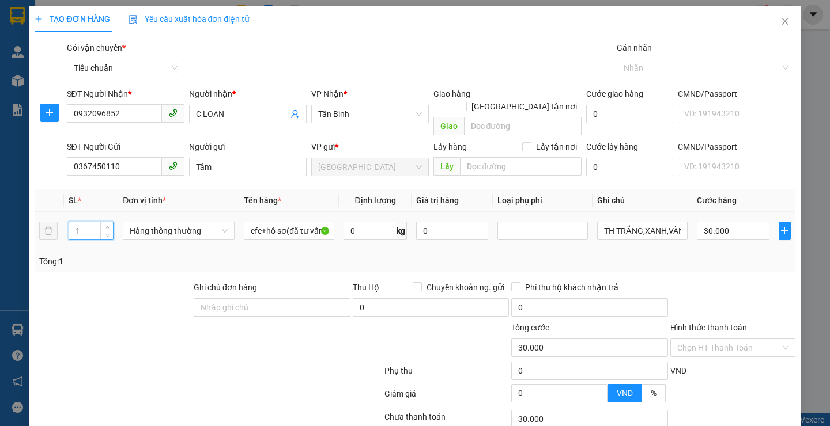
click at [82, 222] on input "1" at bounding box center [91, 230] width 44 height 17
type input "3"
drag, startPoint x: 114, startPoint y: 282, endPoint x: 293, endPoint y: 222, distance: 189.0
click at [118, 282] on div at bounding box center [112, 301] width 159 height 40
type input "0"
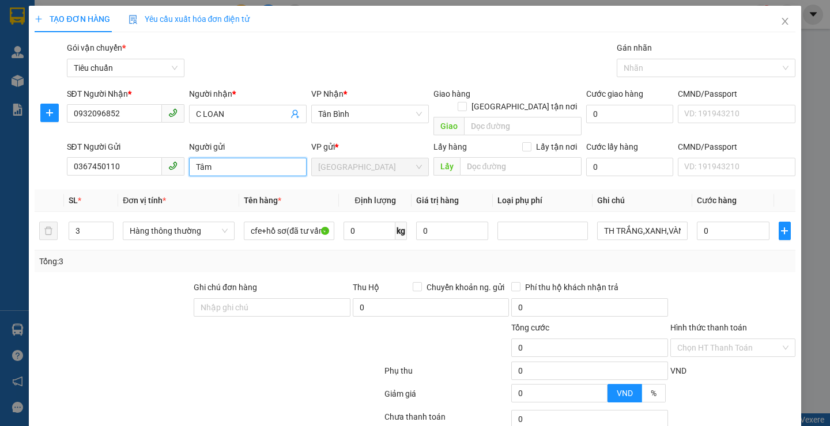
click at [228, 161] on input "Tâm" at bounding box center [248, 167] width 118 height 18
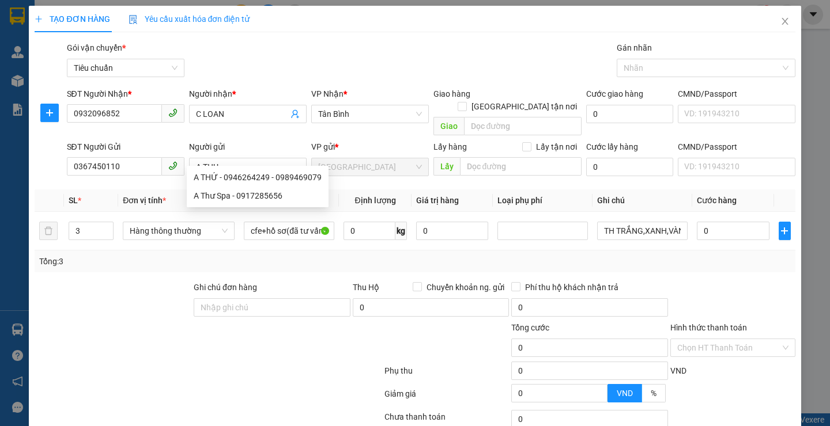
drag, startPoint x: 163, startPoint y: 338, endPoint x: 167, endPoint y: 333, distance: 6.2
click at [165, 334] on div at bounding box center [144, 342] width 222 height 40
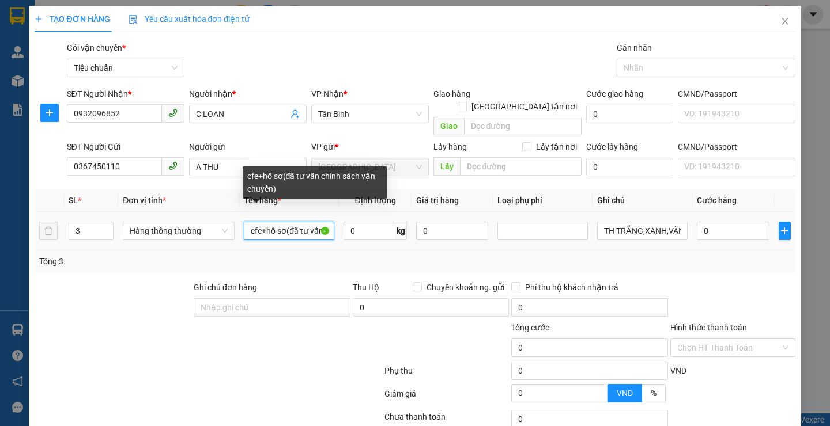
click at [323, 222] on input "cfe+hồ sơ(đã tư vấn chính sách vận chuyển)" at bounding box center [289, 231] width 90 height 18
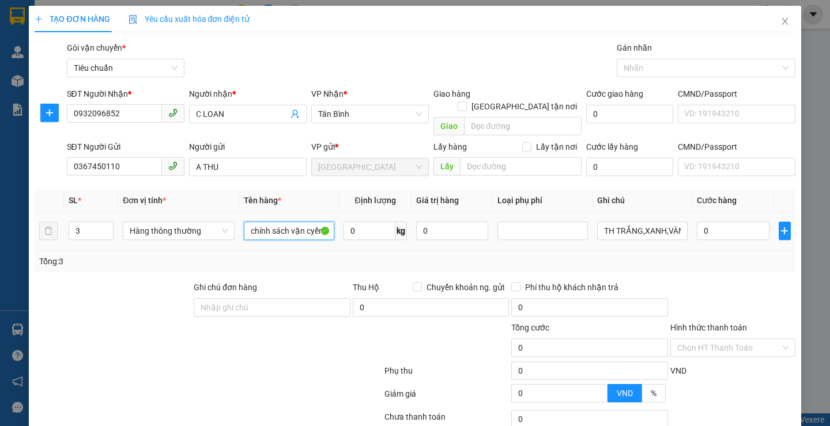
click at [316, 222] on input "chính sách vận cyển)" at bounding box center [289, 231] width 90 height 18
click at [316, 222] on input "chính sách" at bounding box center [289, 231] width 90 height 18
click at [359, 225] on input "0" at bounding box center [369, 231] width 52 height 18
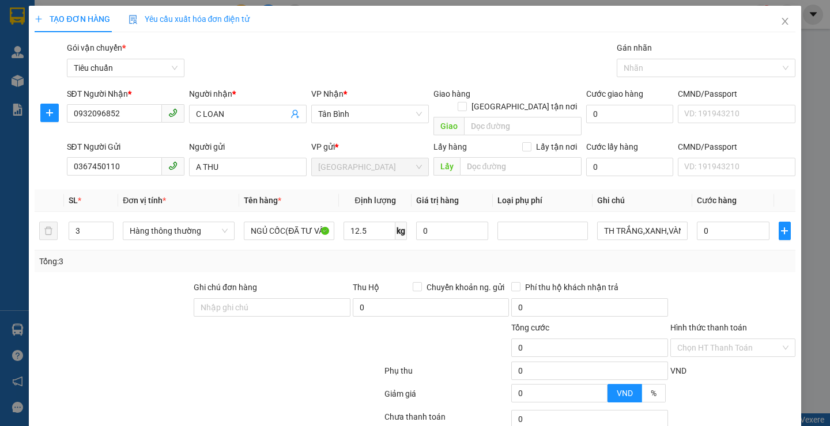
click at [264, 362] on div at bounding box center [207, 373] width 349 height 23
click at [272, 344] on form "Ghi chú đơn hàng Thu Hộ Chuyển khoản ng. gửi 0 Phí thu hộ khách nhận trả 0 Tổng…" at bounding box center [415, 344] width 760 height 127
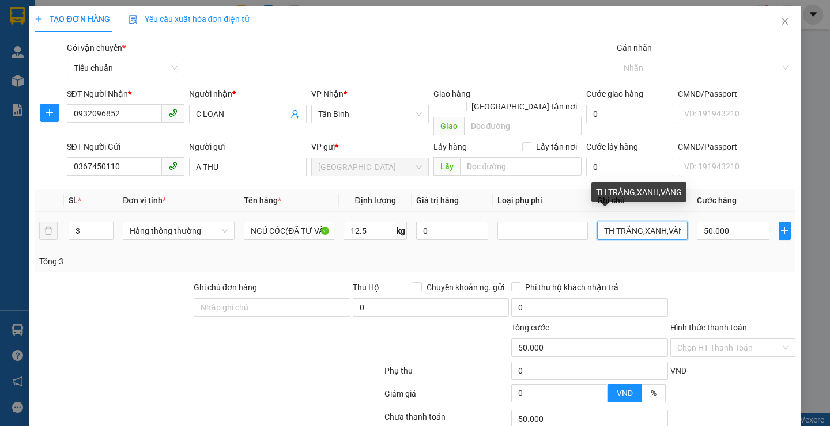
click at [674, 222] on input "TH TRẮNG,XANH,VÀNG" at bounding box center [642, 231] width 90 height 18
click at [659, 222] on input "G" at bounding box center [642, 231] width 90 height 18
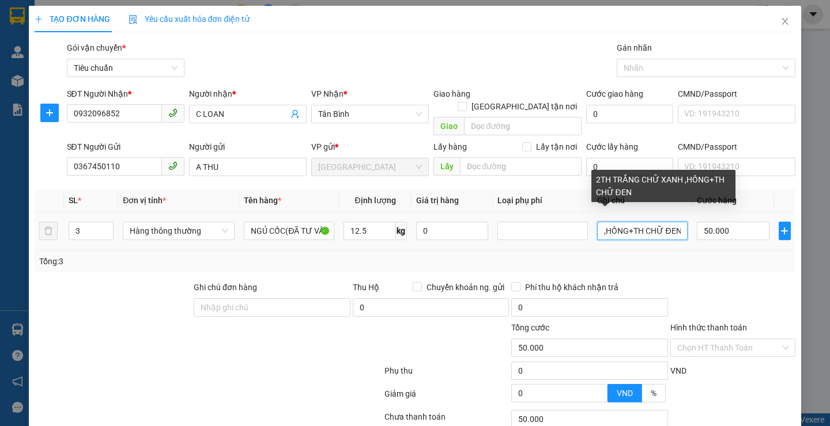
scroll to position [0, 91]
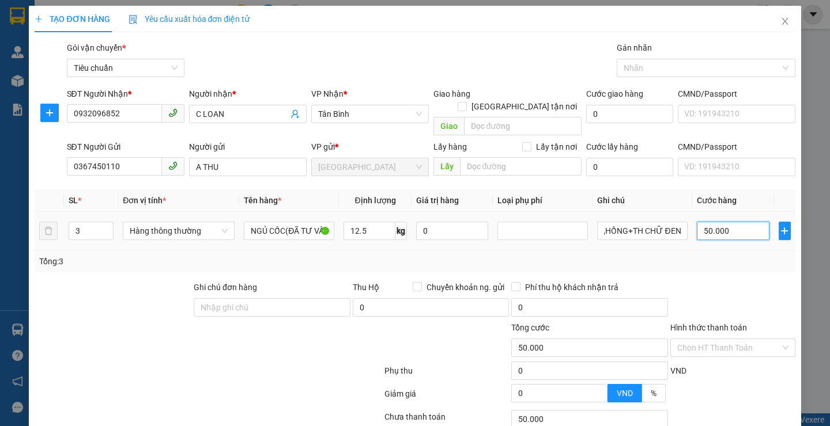
click at [733, 222] on input "50.000" at bounding box center [733, 231] width 73 height 18
click at [706, 283] on div at bounding box center [732, 301] width 127 height 40
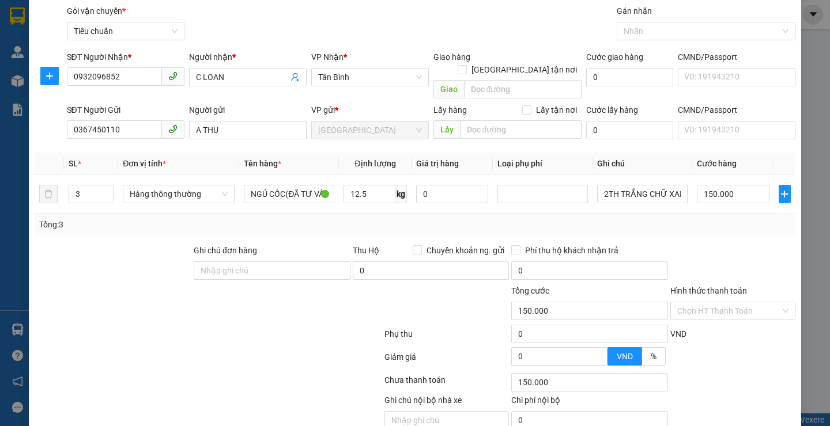
scroll to position [77, 0]
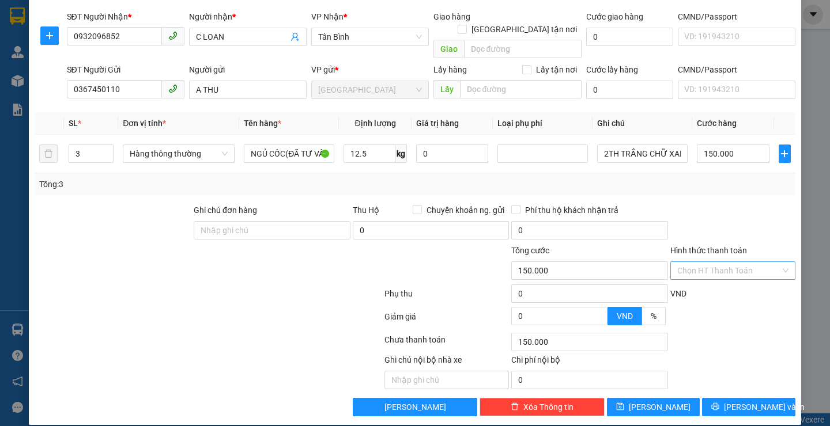
click at [724, 262] on input "Hình thức thanh toán" at bounding box center [728, 270] width 103 height 17
drag, startPoint x: 716, startPoint y: 278, endPoint x: 719, endPoint y: 298, distance: 20.9
click at [716, 277] on div "Tại văn phòng" at bounding box center [724, 281] width 109 height 13
click at [727, 398] on button "[PERSON_NAME] và In" at bounding box center [748, 407] width 93 height 18
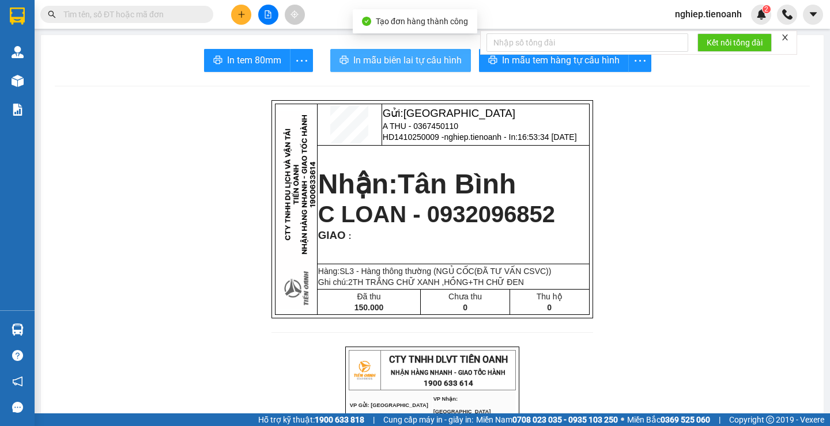
click at [362, 51] on button "In mẫu biên lai tự cấu hình" at bounding box center [400, 60] width 141 height 23
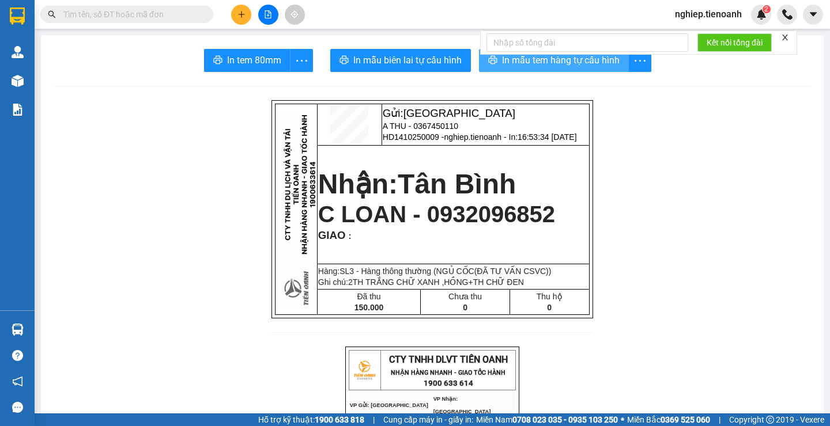
click at [522, 63] on span "In mẫu tem hàng tự cấu hình" at bounding box center [561, 60] width 118 height 14
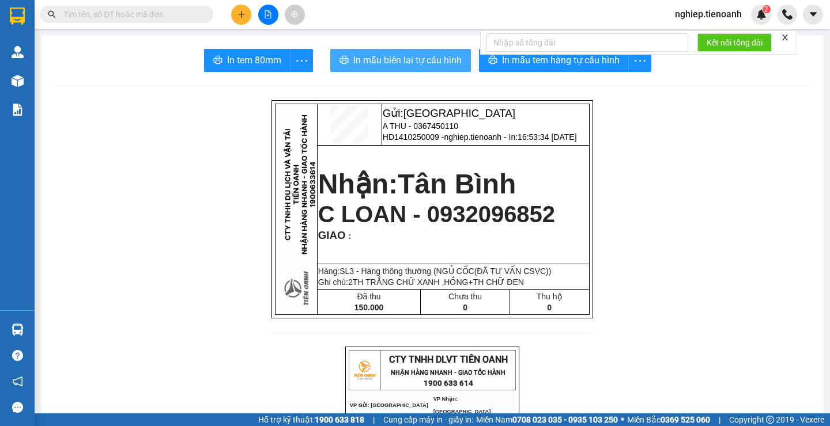
click at [437, 71] on button "In mẫu biên lai tự cấu hình" at bounding box center [400, 60] width 141 height 23
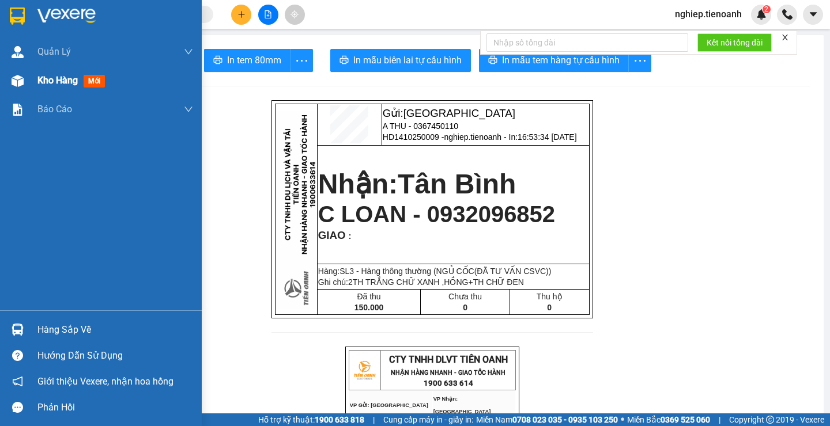
click at [67, 84] on span "Kho hàng" at bounding box center [57, 80] width 40 height 11
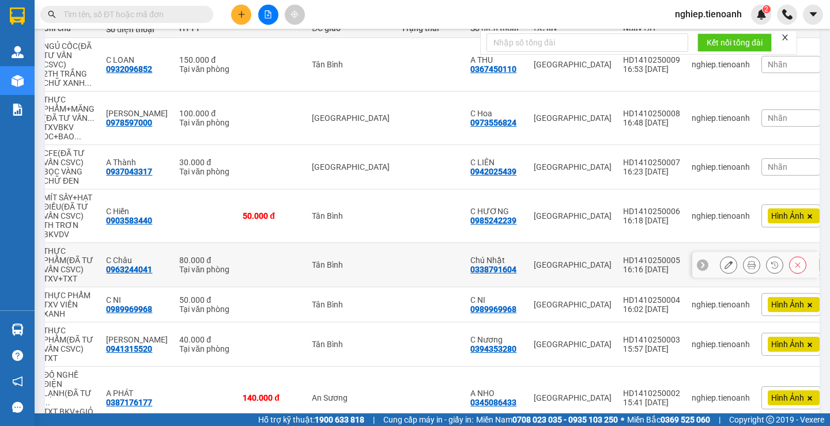
scroll to position [173, 0]
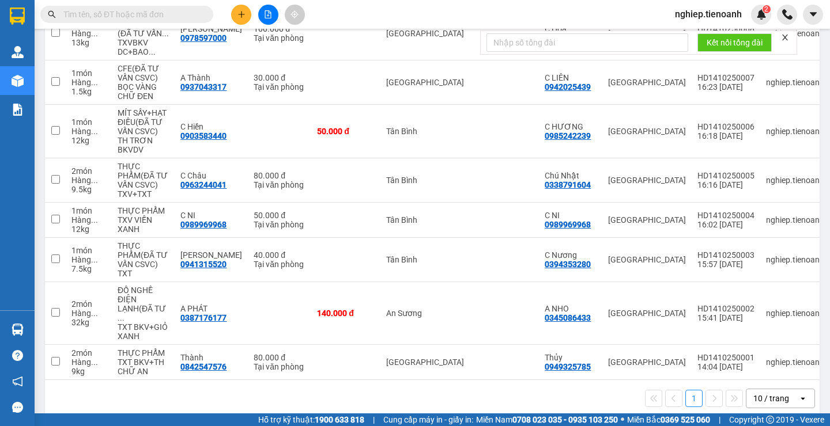
click at [323, 380] on div "1 10 / trang open" at bounding box center [432, 398] width 774 height 37
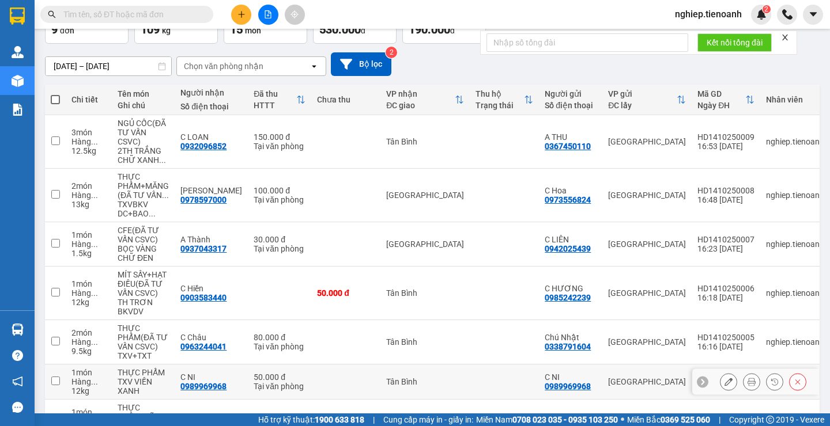
scroll to position [67, 0]
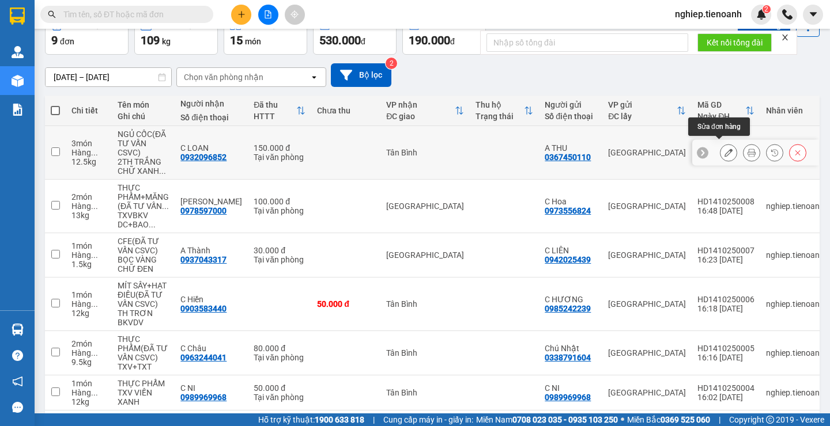
click at [724, 150] on icon at bounding box center [728, 153] width 8 height 8
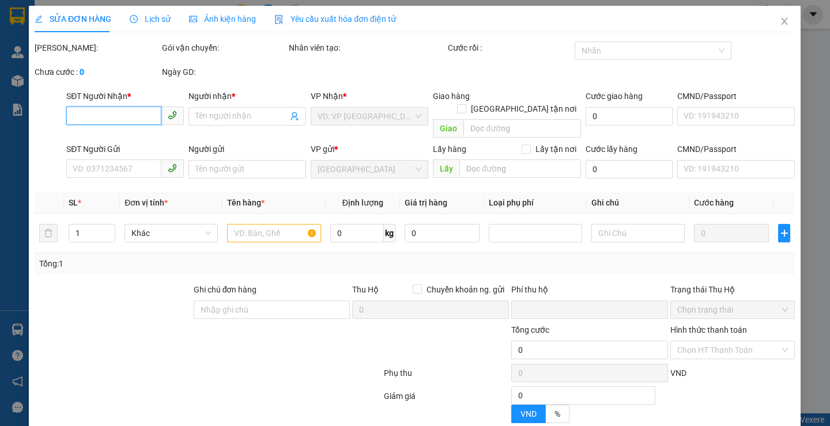
type input "0932096852"
type input "C LOAN"
type input "0367450110"
type input "A THU"
type input "0"
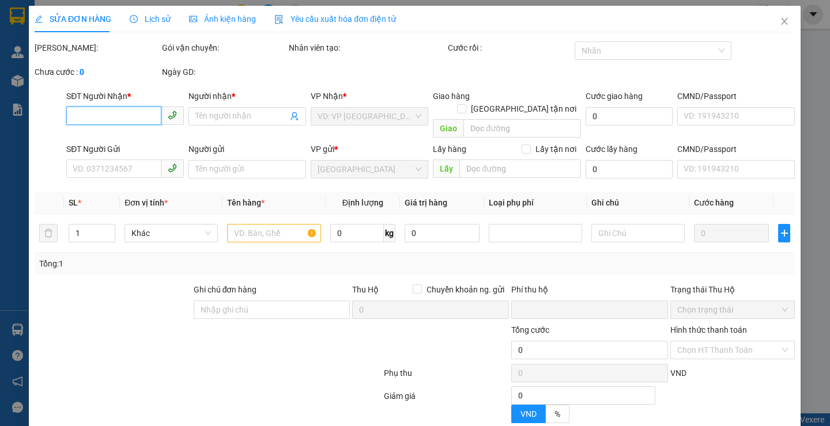
type input "150.000"
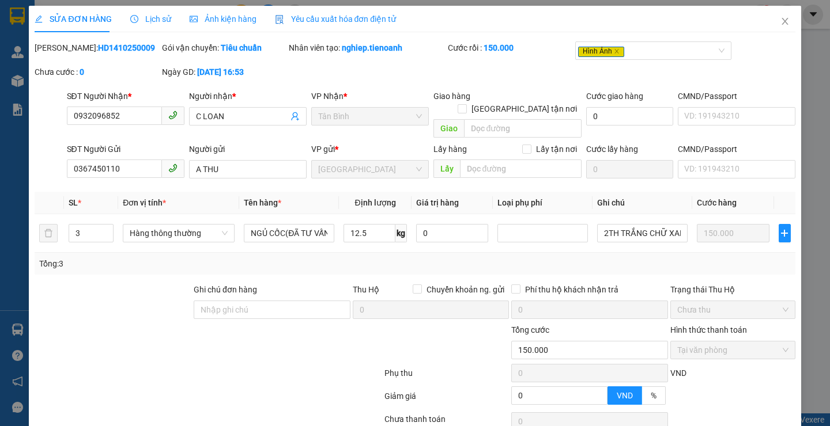
click at [215, 22] on span "Ảnh kiện hàng" at bounding box center [223, 18] width 67 height 9
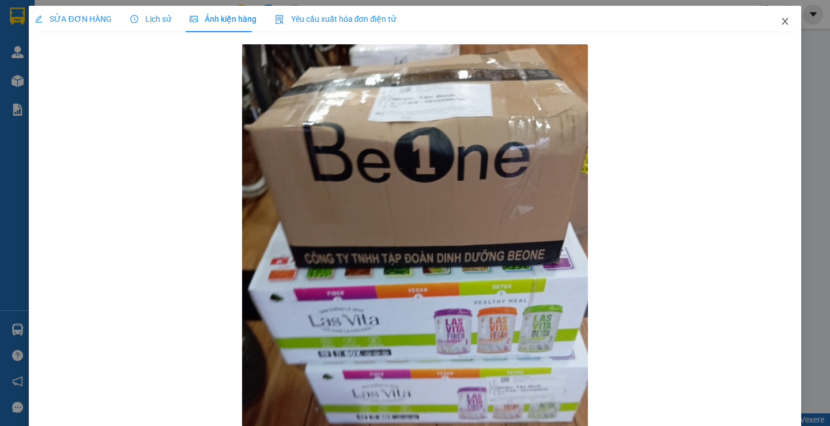
click at [781, 21] on icon "close" at bounding box center [784, 21] width 6 height 7
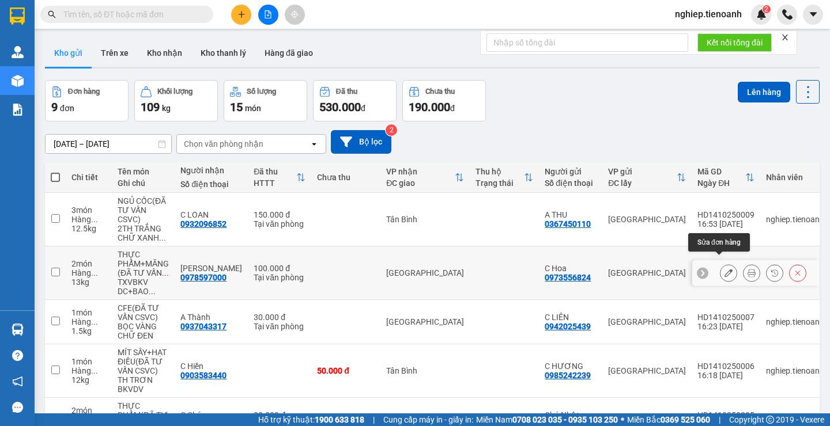
click at [724, 269] on icon at bounding box center [728, 273] width 8 height 8
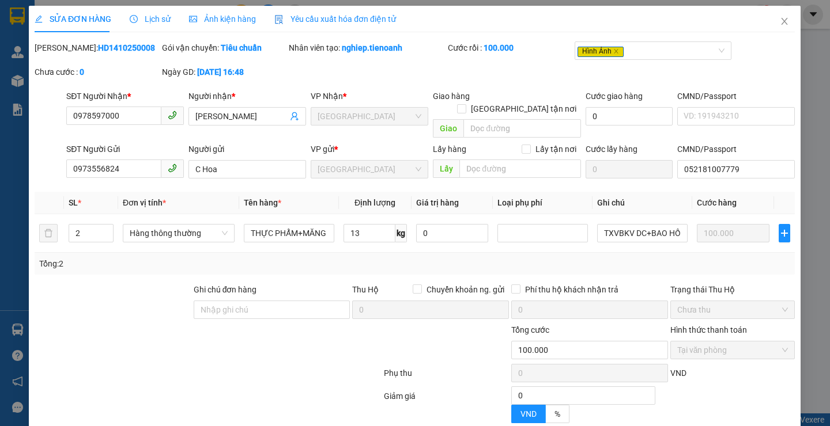
type input "0978597000"
type input "[PERSON_NAME]"
type input "0973556824"
type input "C Hoa"
type input "052181007779"
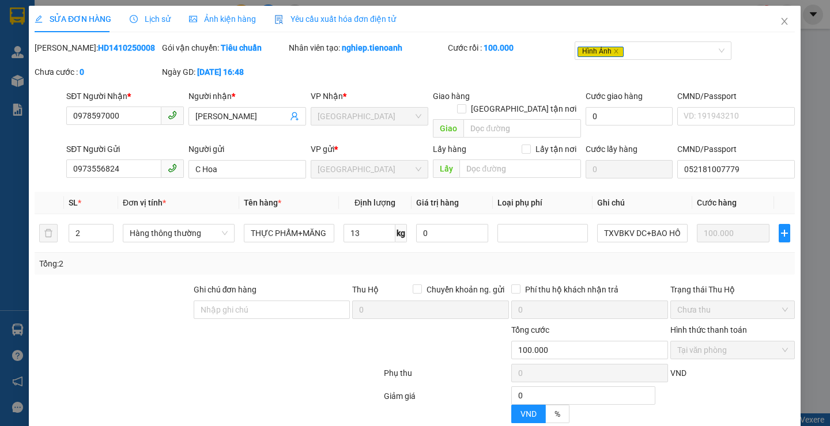
type input "0"
type input "100.000"
click at [224, 18] on span "Ảnh kiện hàng" at bounding box center [223, 18] width 67 height 9
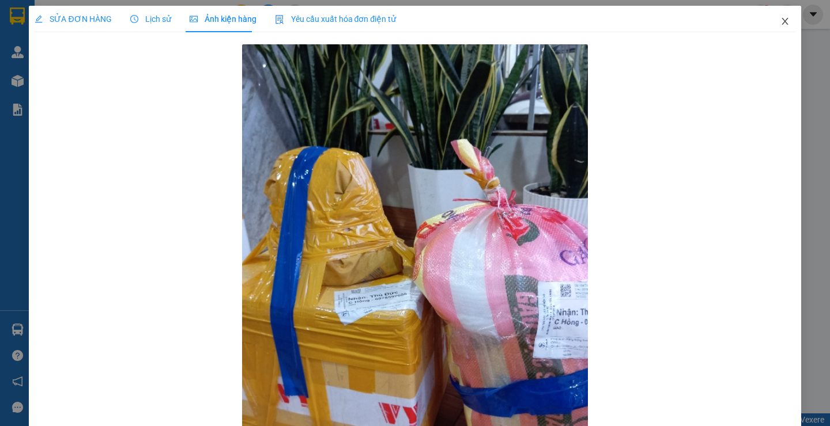
click at [780, 25] on icon "close" at bounding box center [784, 21] width 9 height 9
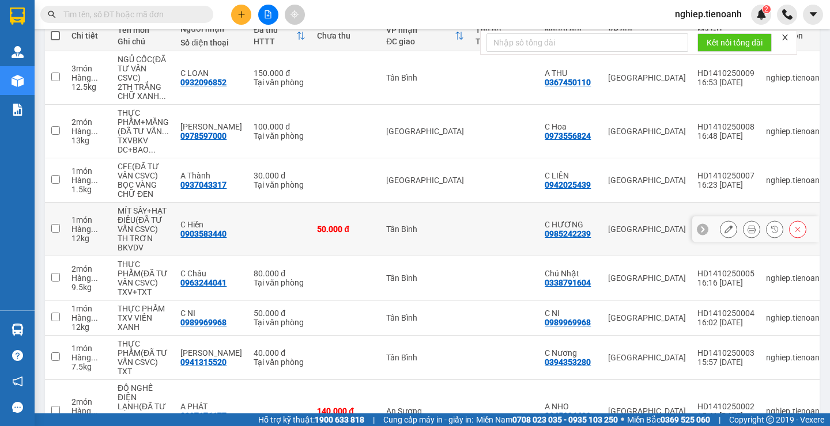
scroll to position [173, 0]
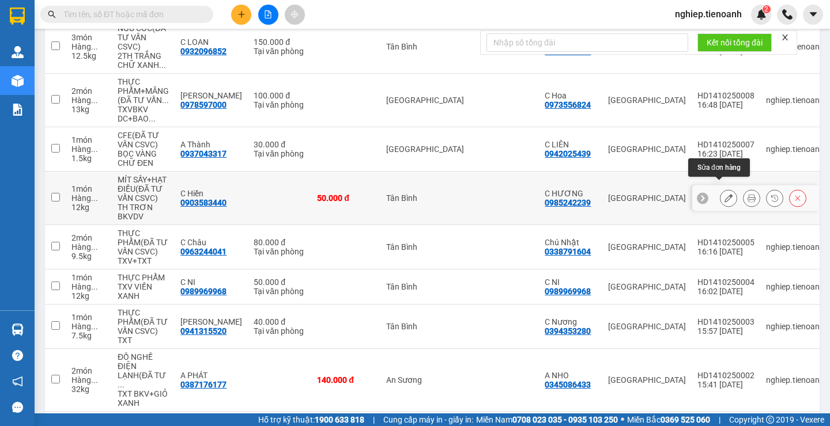
click at [724, 194] on icon at bounding box center [728, 198] width 8 height 8
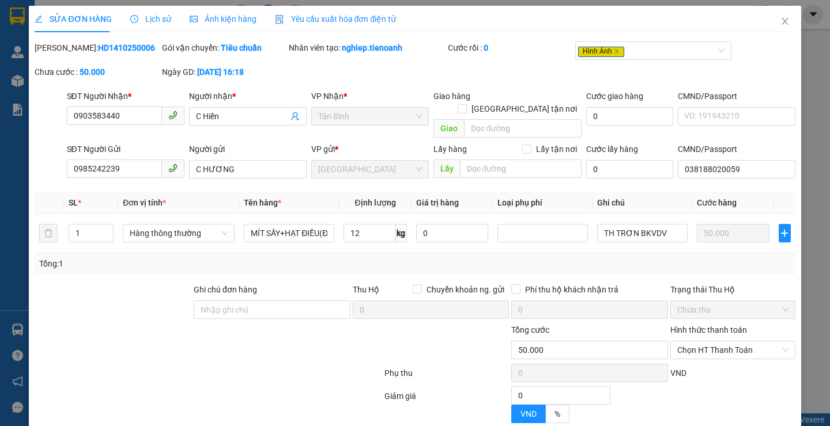
type input "0903583440"
type input "C Hiền"
type input "0985242239"
type input "C HƯƠNG"
type input "038188020059"
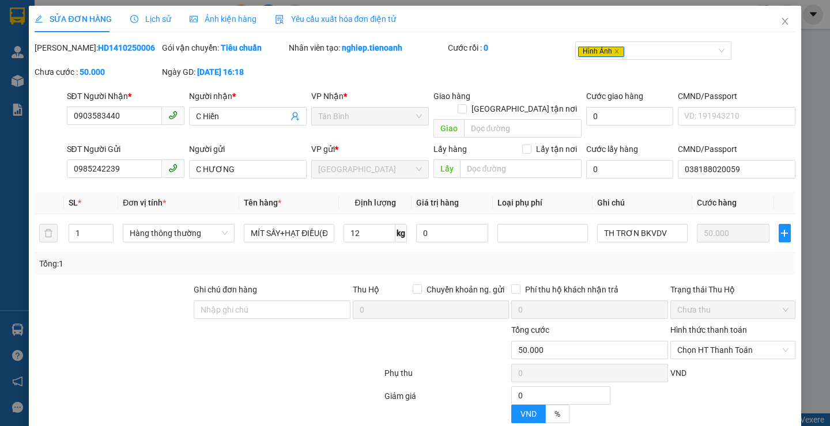
type input "0"
type input "50.000"
click at [239, 17] on span "Ảnh kiện hàng" at bounding box center [223, 18] width 67 height 9
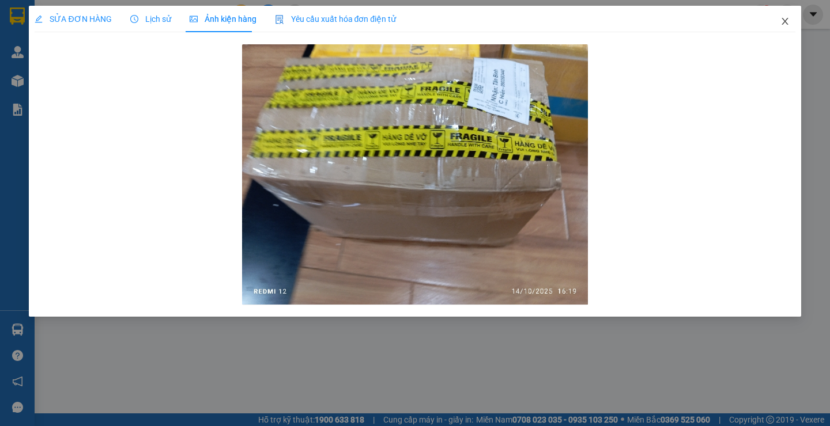
click at [781, 20] on icon "close" at bounding box center [784, 21] width 9 height 9
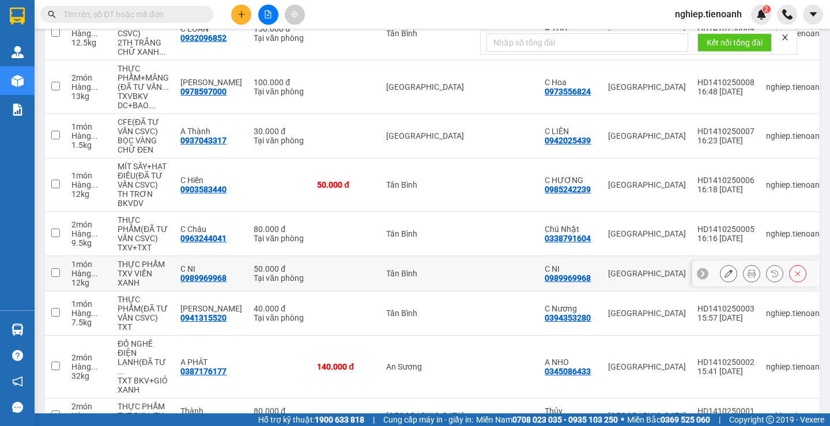
scroll to position [230, 0]
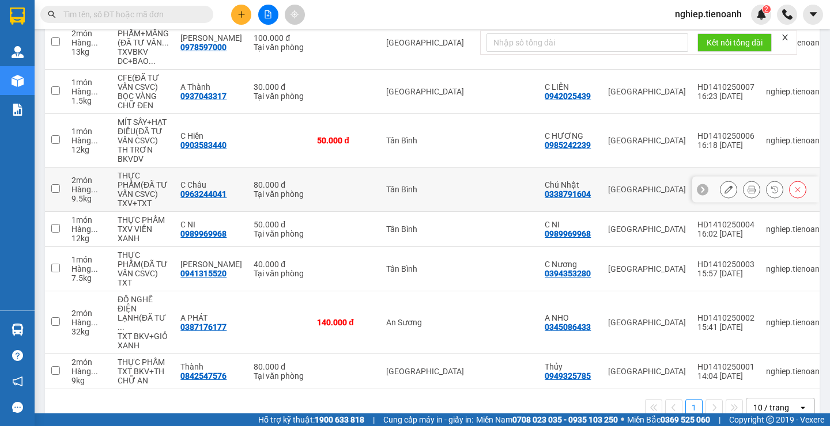
click at [720, 181] on div at bounding box center [728, 189] width 17 height 17
click at [724, 186] on icon at bounding box center [728, 190] width 8 height 8
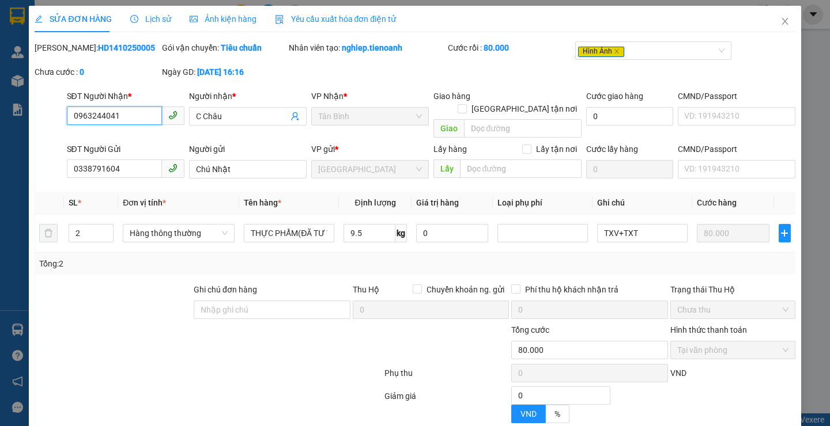
type input "0963244041"
type input "C Châu"
type input "0338791604"
type input "Chú Nhật"
type input "0"
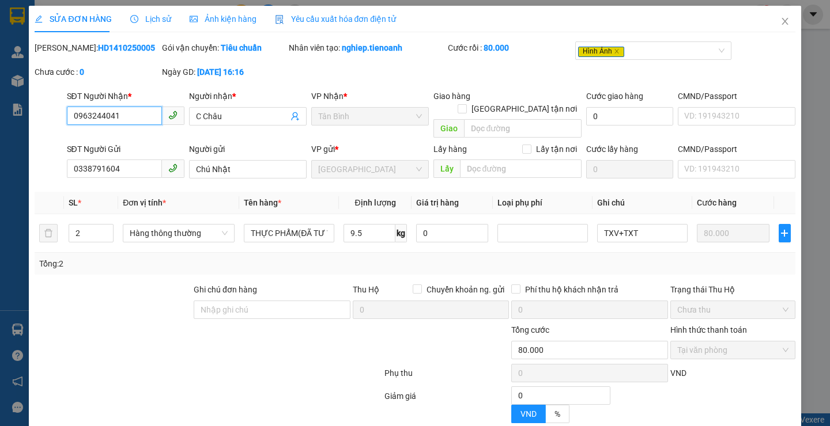
type input "80.000"
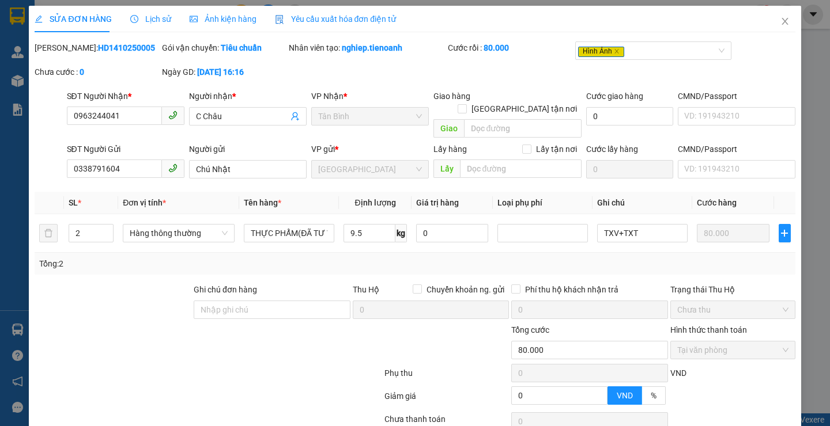
click at [215, 14] on span "Ảnh kiện hàng" at bounding box center [223, 18] width 67 height 9
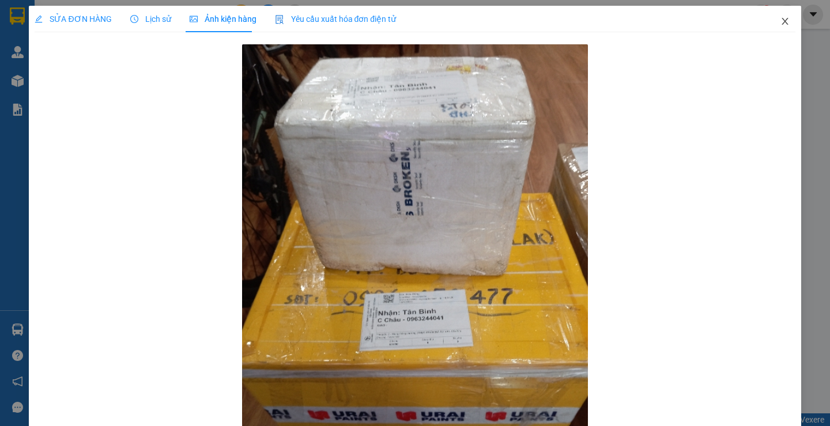
click at [780, 21] on icon "close" at bounding box center [784, 21] width 9 height 9
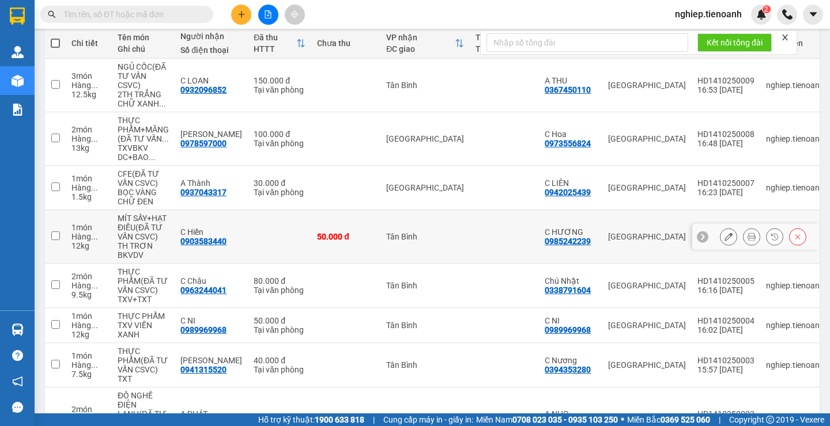
scroll to position [240, 0]
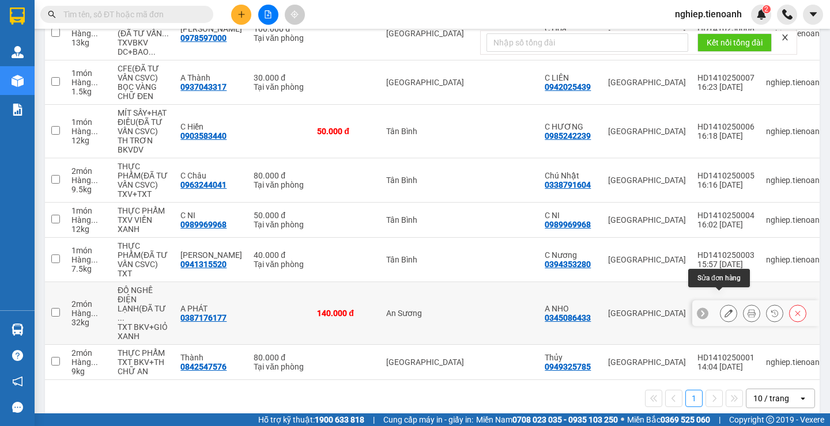
click at [724, 309] on icon at bounding box center [728, 313] width 8 height 8
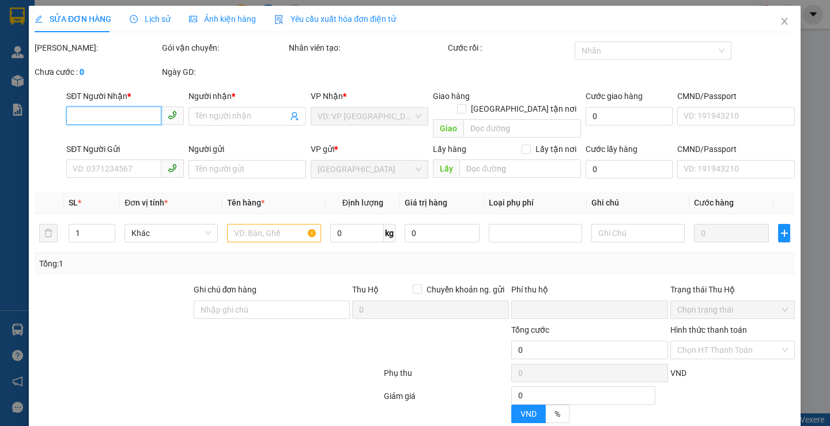
type input "0387176177"
type input "A PHÁT"
type input "0345086433"
type input "A NHO"
type input "0"
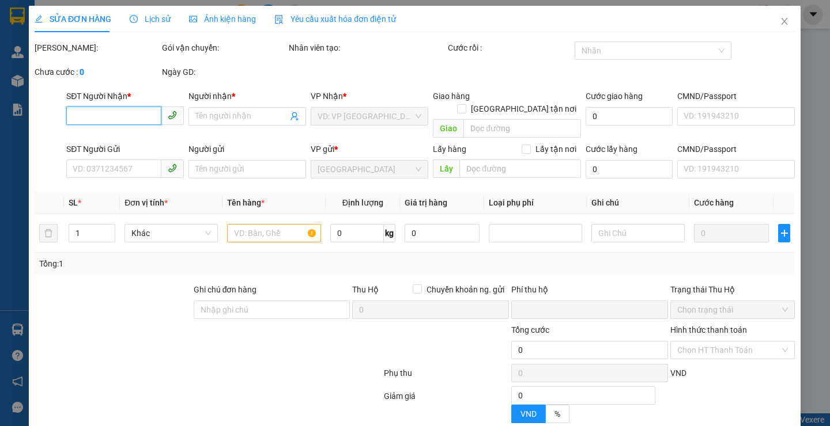
type input "140.000"
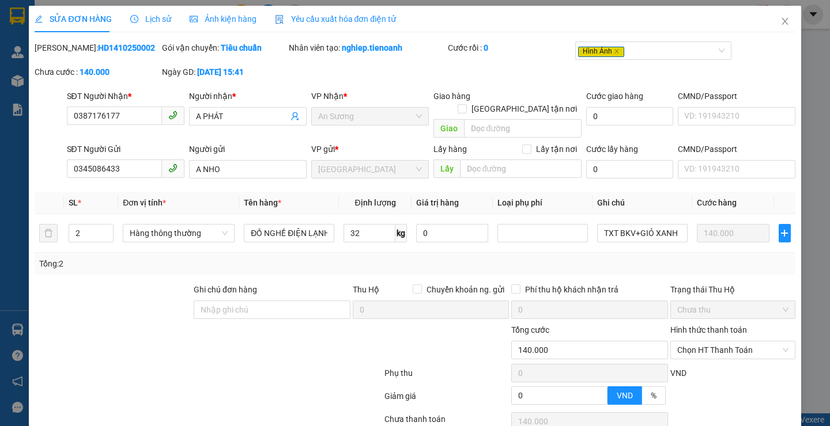
click at [224, 20] on span "Ảnh kiện hàng" at bounding box center [223, 18] width 67 height 9
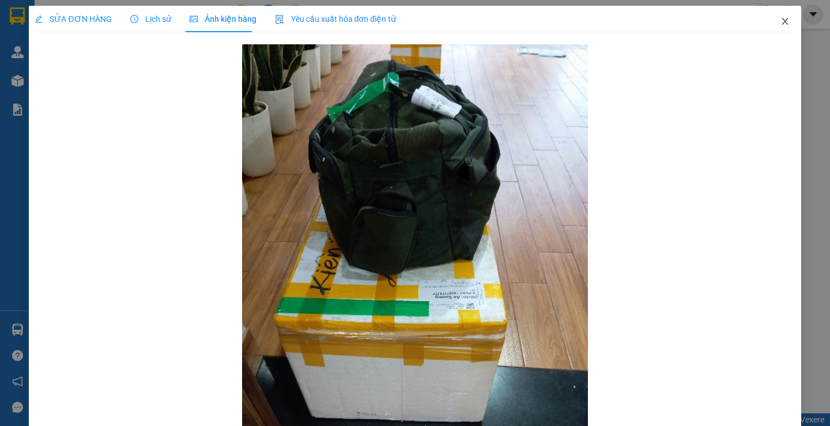
click at [781, 19] on icon "close" at bounding box center [784, 21] width 6 height 7
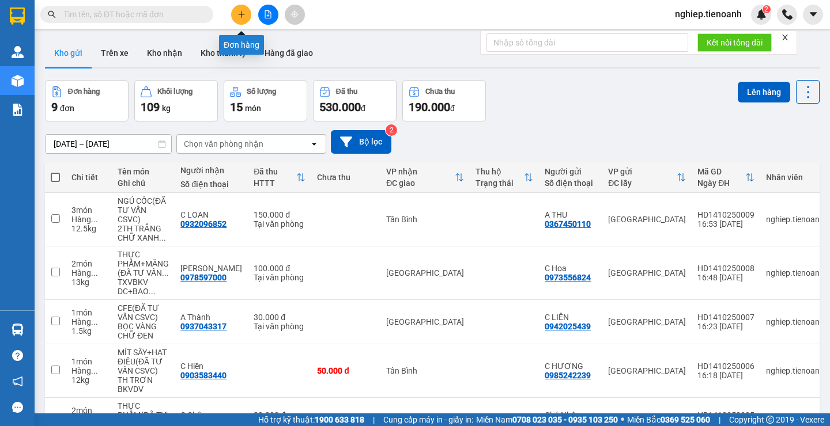
click at [240, 18] on icon "plus" at bounding box center [241, 14] width 8 height 8
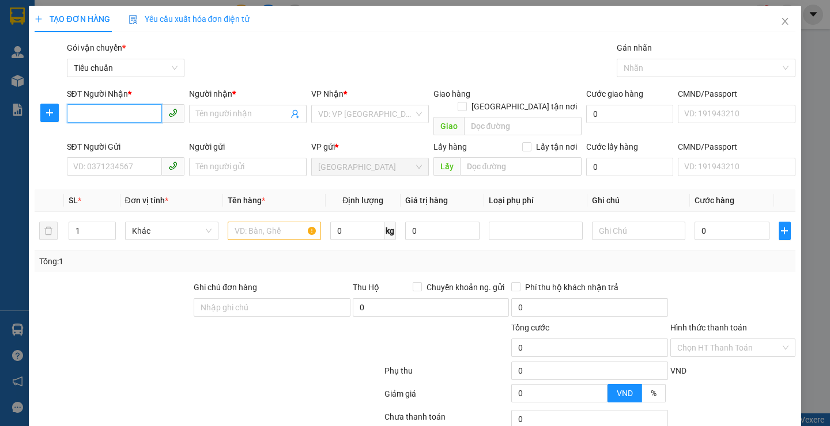
click at [116, 113] on input "SĐT Người Nhận *" at bounding box center [114, 113] width 95 height 18
click at [103, 136] on div "0898380079 - A Tỵ" at bounding box center [124, 137] width 102 height 13
type input "0898380079"
type input "A Tỵ"
type input "0898380079"
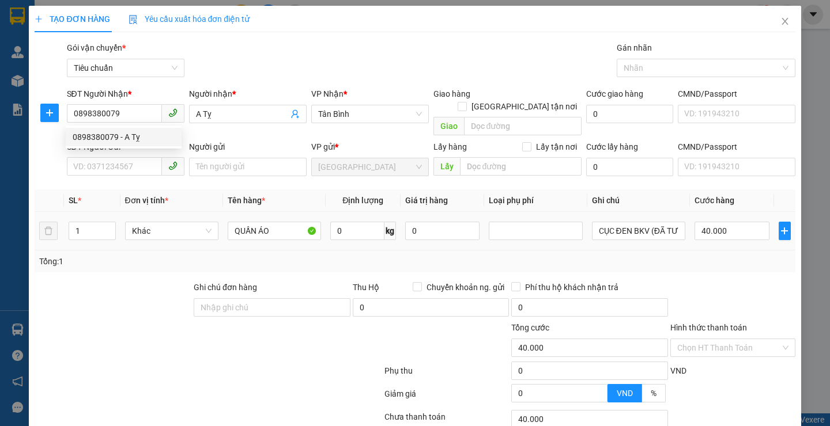
type input "40.000"
drag, startPoint x: 146, startPoint y: 248, endPoint x: 123, endPoint y: 185, distance: 67.6
click at [146, 255] on div "Tổng: 1" at bounding box center [180, 261] width 282 height 13
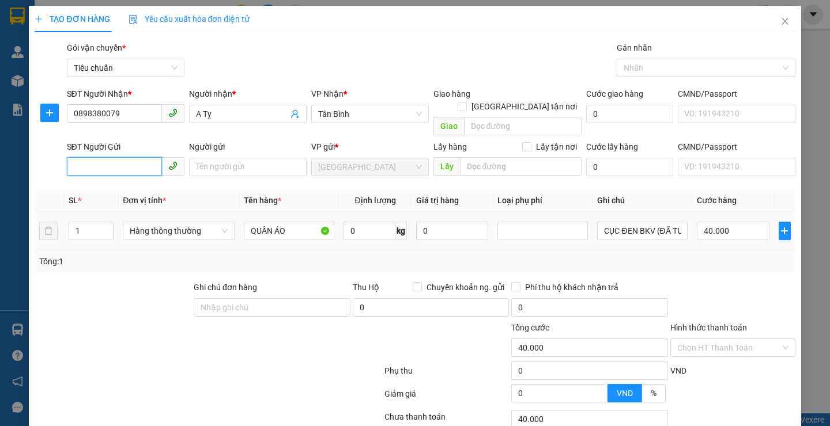
click at [130, 160] on input "SĐT Người Gửi" at bounding box center [114, 166] width 95 height 18
click at [126, 176] on div "0903628258 - C Phương" at bounding box center [130, 177] width 114 height 13
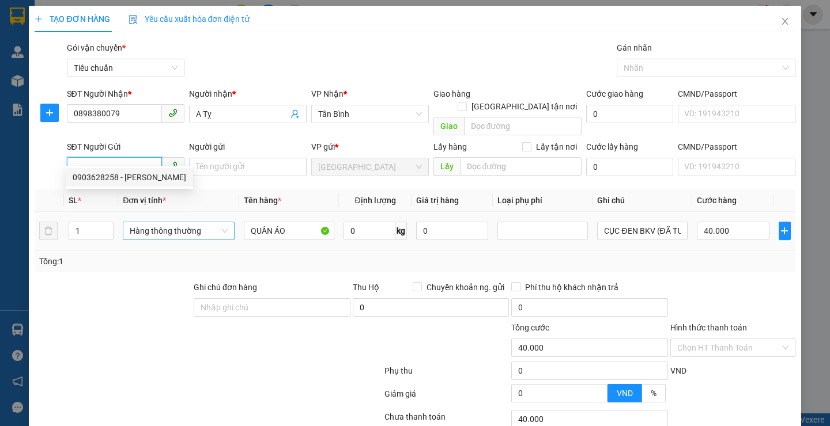
type input "0903628258"
type input "[PERSON_NAME]"
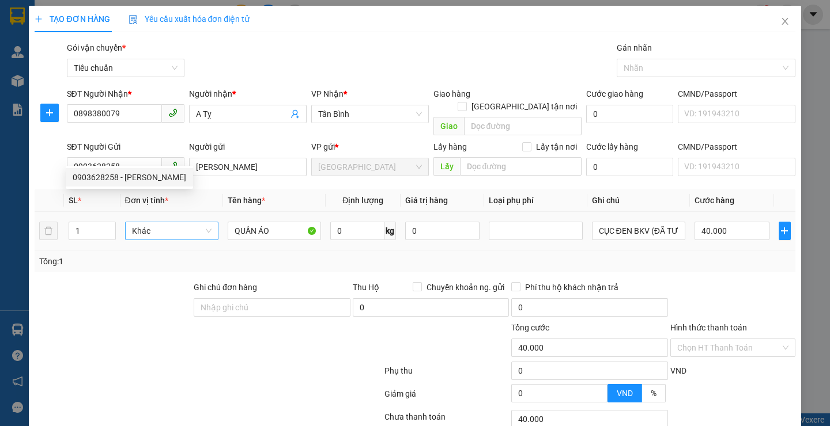
drag, startPoint x: 164, startPoint y: 258, endPoint x: 165, endPoint y: 226, distance: 31.7
click at [164, 256] on div "Tổng: 1" at bounding box center [415, 262] width 760 height 22
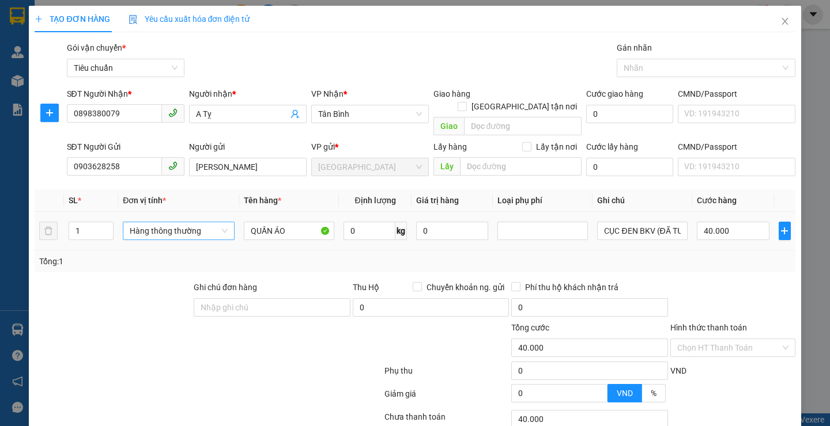
click at [167, 225] on span "Hàng thông thường" at bounding box center [179, 230] width 98 height 17
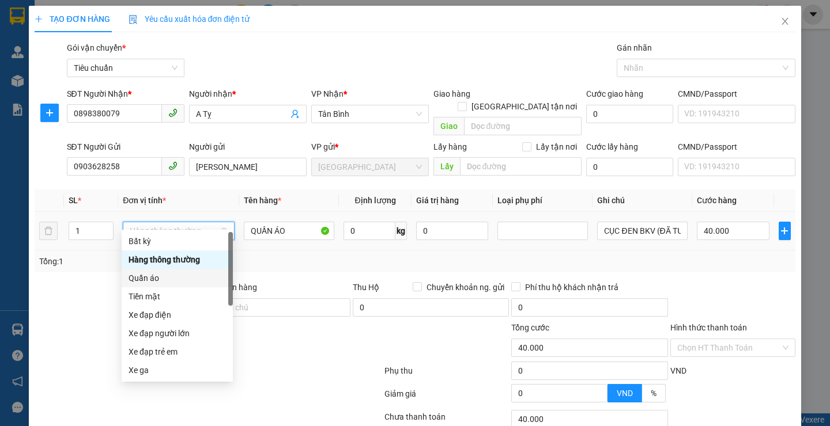
drag, startPoint x: 154, startPoint y: 278, endPoint x: 201, endPoint y: 264, distance: 48.5
click at [155, 277] on div "Quần áo" at bounding box center [176, 278] width 97 height 13
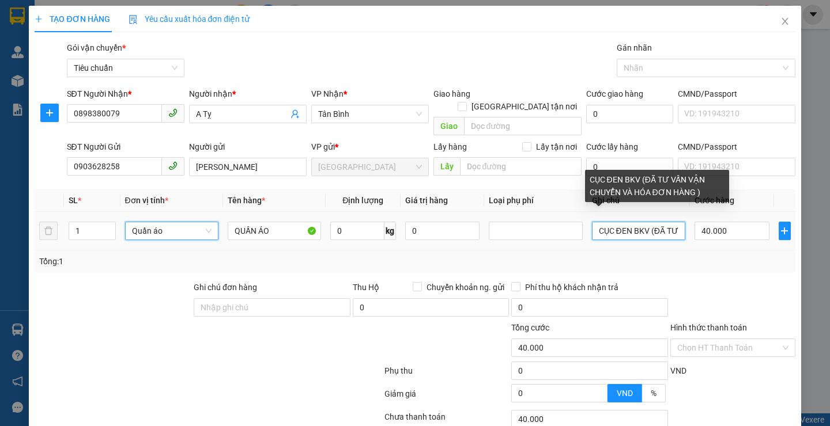
click at [648, 222] on input "CỤC ĐEN BKV (ĐÃ TƯ VẤN VẬN CHUYỂN VÀ HÓA ĐƠN HÀNG )" at bounding box center [638, 231] width 93 height 18
type input "0"
drag, startPoint x: 647, startPoint y: 221, endPoint x: 675, endPoint y: 221, distance: 27.7
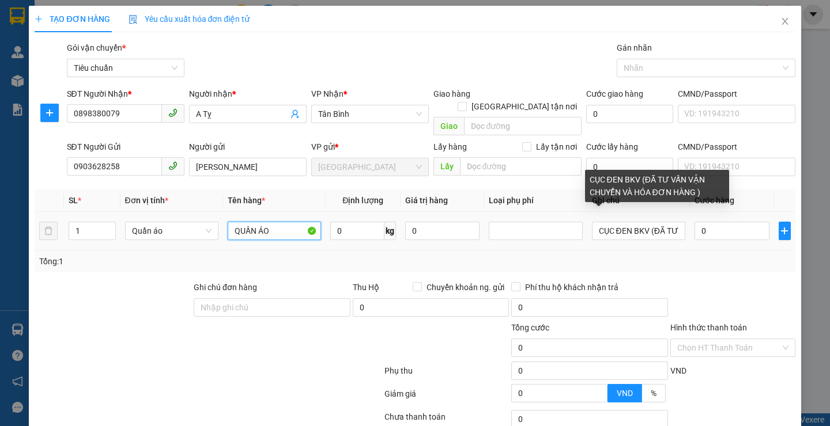
drag, startPoint x: 675, startPoint y: 221, endPoint x: 268, endPoint y: 220, distance: 406.8
click at [268, 222] on input "QUẦN ÁO" at bounding box center [274, 231] width 93 height 18
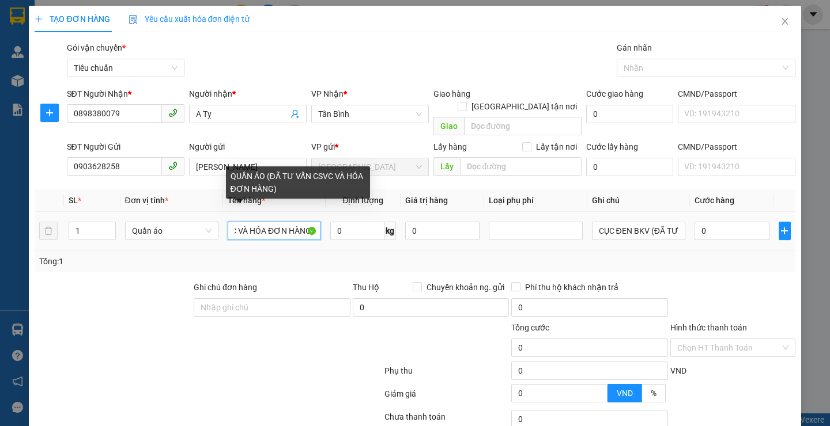
scroll to position [0, 104]
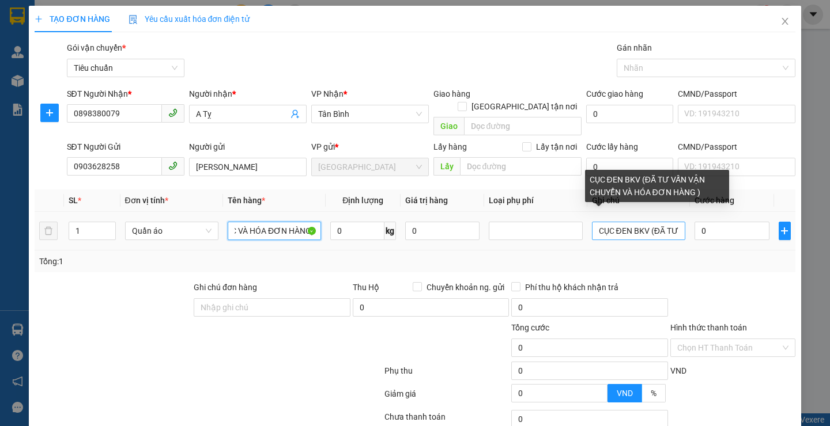
type input "QUẦN ÁO (ĐÃ TƯ VẤN CSVC VÀ HÓA ĐƠN HÀNG)"
click at [674, 223] on input "CỤC ĐEN BKV (ĐÃ TƯ VẤN VẬN CHUYỂN VÀ HÓA ĐƠN HÀNG )" at bounding box center [638, 231] width 93 height 18
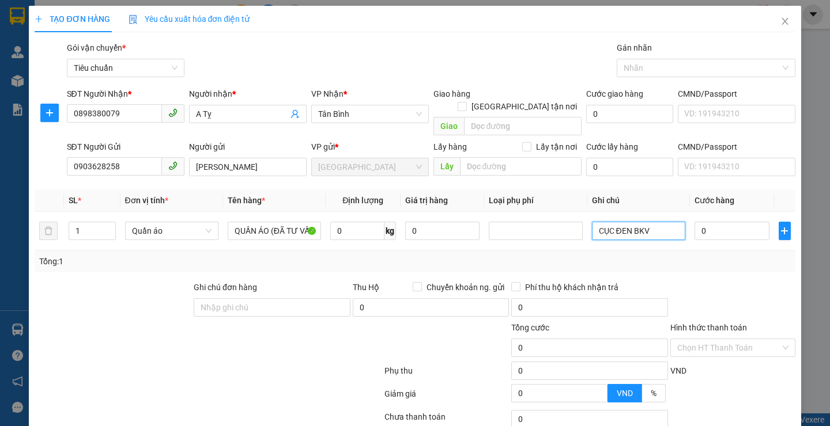
type input "CỤC ĐEN BKV"
click at [137, 285] on div at bounding box center [112, 301] width 159 height 40
click at [374, 222] on input "0" at bounding box center [357, 231] width 54 height 18
type input "6"
drag, startPoint x: 228, startPoint y: 341, endPoint x: 634, endPoint y: 226, distance: 422.2
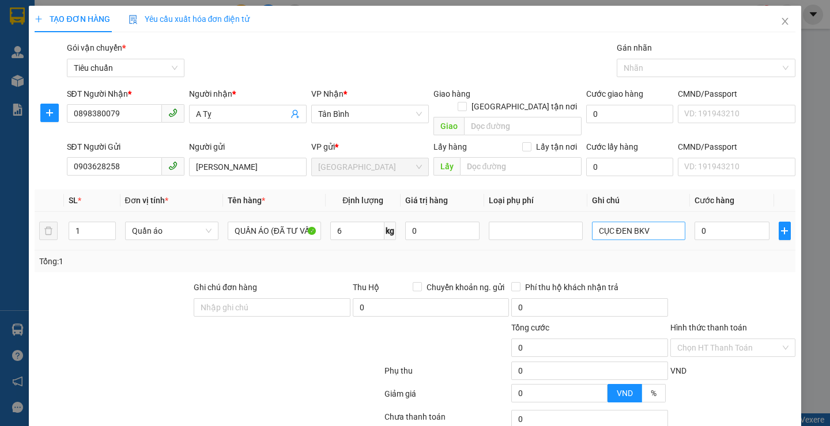
click at [229, 341] on div at bounding box center [144, 342] width 222 height 40
type input "40.000"
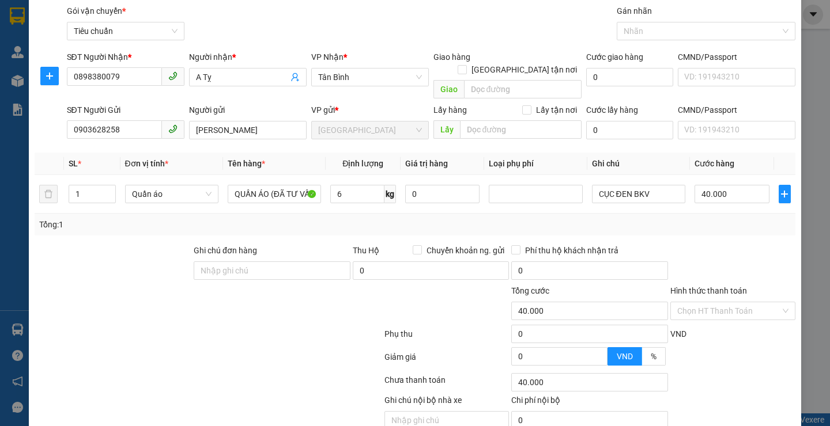
scroll to position [58, 0]
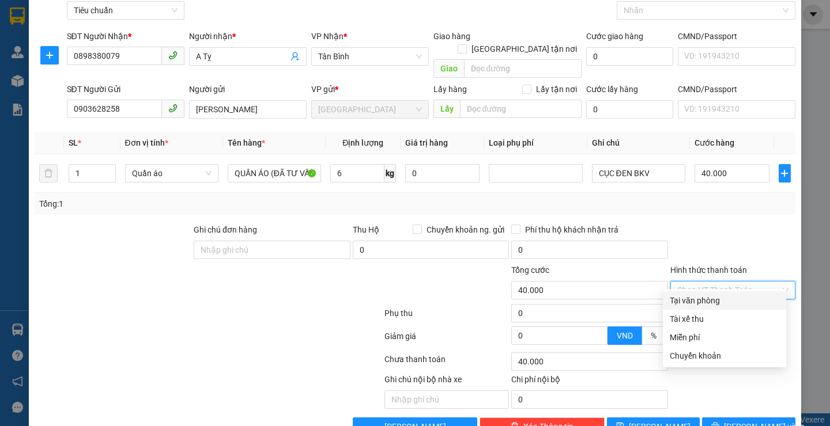
click at [699, 282] on input "Hình thức thanh toán" at bounding box center [728, 290] width 103 height 17
drag, startPoint x: 690, startPoint y: 302, endPoint x: 697, endPoint y: 316, distance: 16.2
click at [689, 303] on div "Tại văn phòng" at bounding box center [724, 300] width 109 height 13
type input "0"
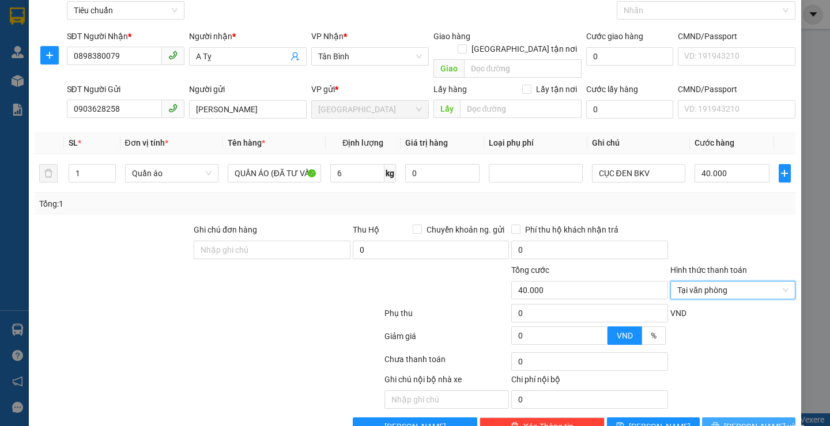
click at [714, 418] on button "[PERSON_NAME] và In" at bounding box center [748, 427] width 93 height 18
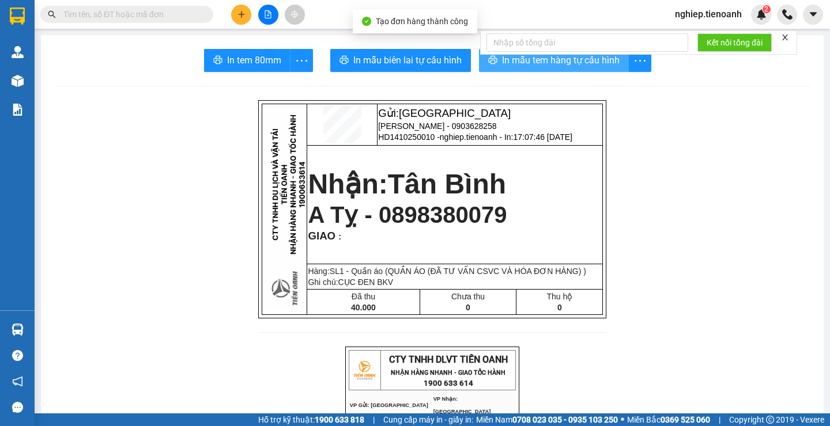
click at [506, 61] on span "In mẫu tem hàng tự cấu hình" at bounding box center [561, 60] width 118 height 14
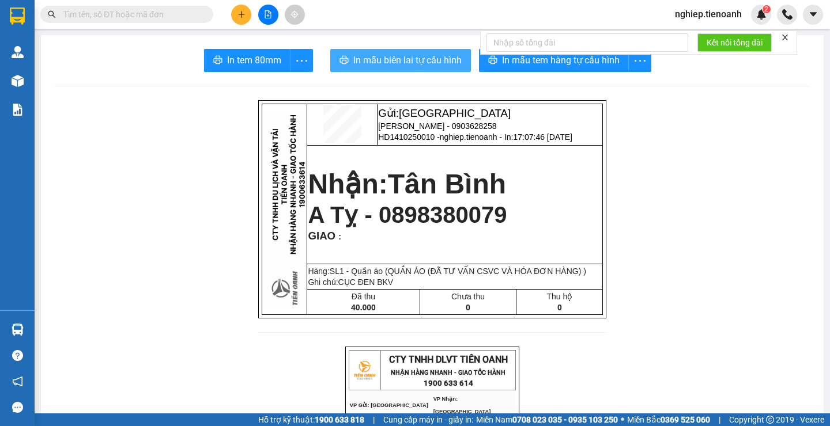
click at [396, 58] on span "In mẫu biên lai tự cấu hình" at bounding box center [407, 60] width 108 height 14
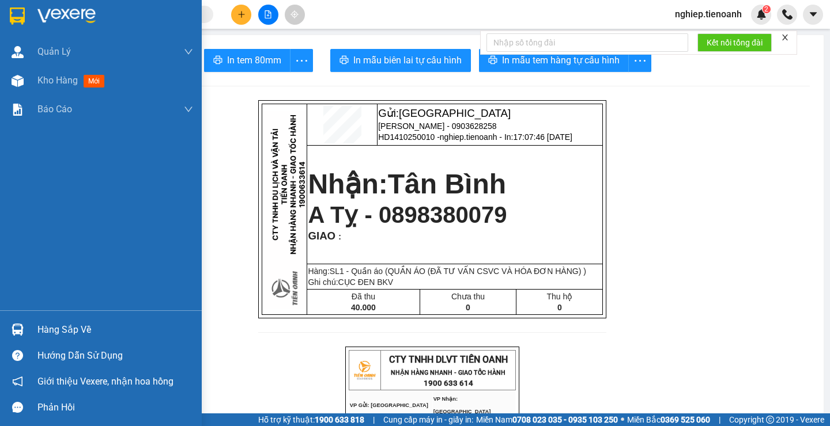
drag, startPoint x: 39, startPoint y: 84, endPoint x: 186, endPoint y: 6, distance: 166.2
click at [39, 82] on span "Kho hàng" at bounding box center [57, 80] width 40 height 11
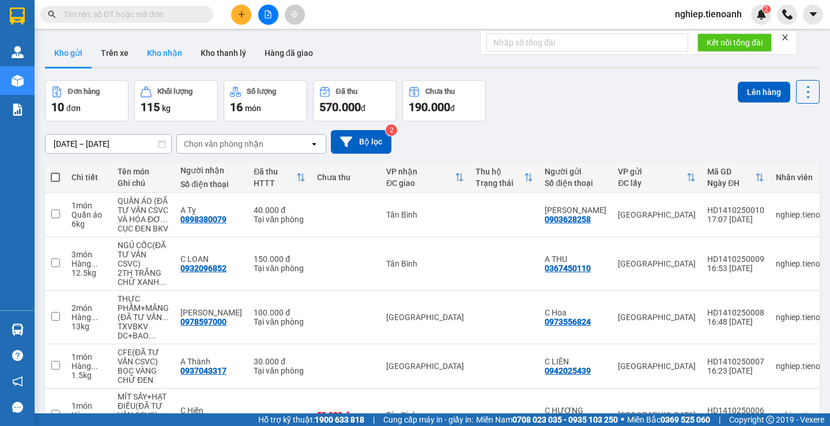
click at [155, 54] on button "Kho nhận" at bounding box center [165, 53] width 54 height 28
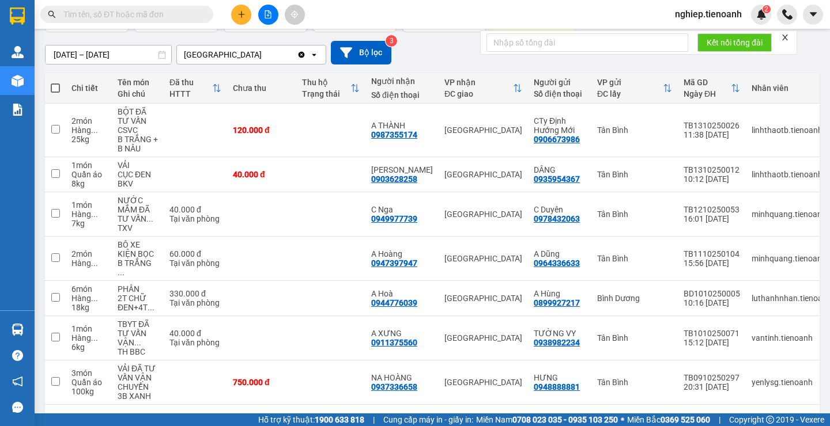
scroll to position [114, 0]
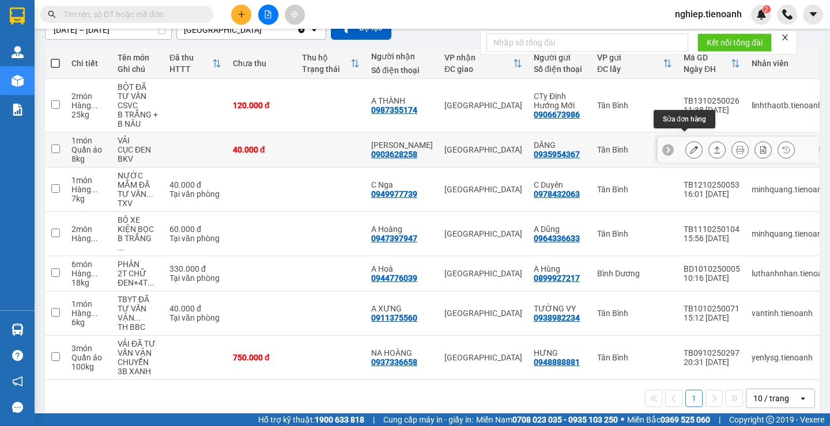
click at [690, 146] on icon at bounding box center [694, 150] width 8 height 8
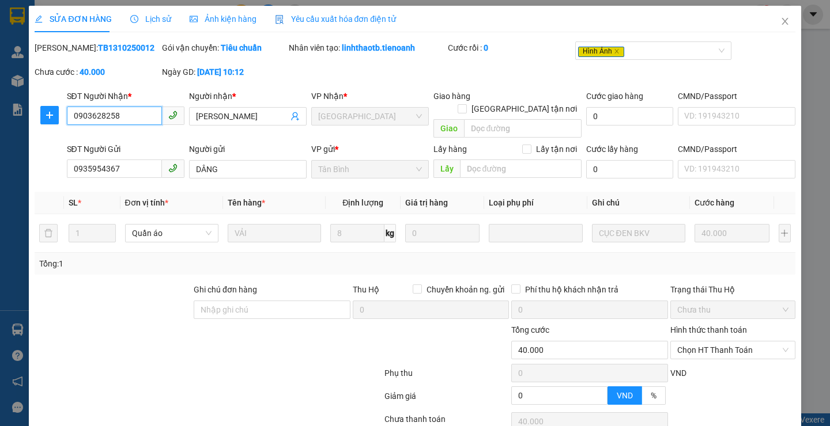
type input "0903628258"
type input "[PERSON_NAME]"
type input "0935954367"
type input "DÂNG"
type input "0"
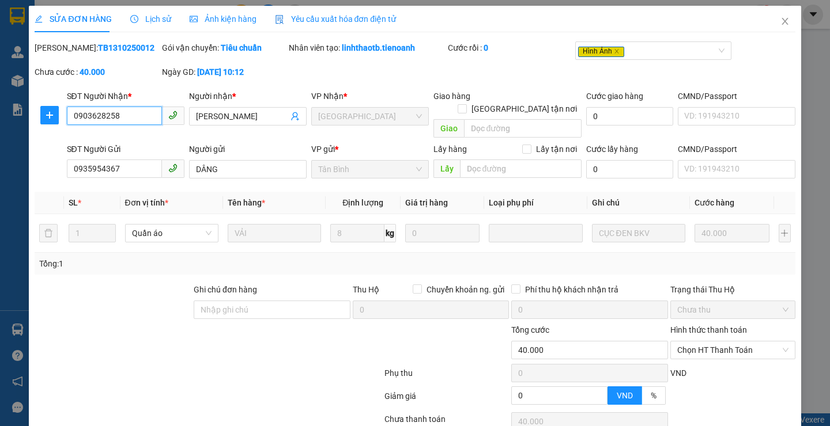
type input "40.000"
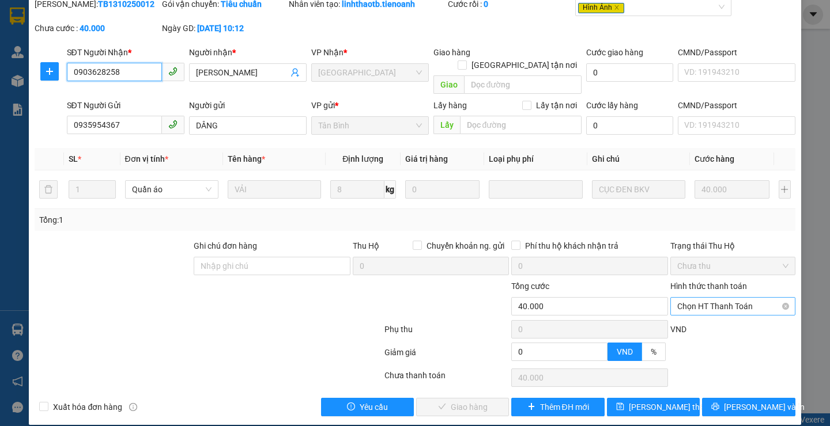
click at [687, 298] on span "Chọn HT Thanh Toán" at bounding box center [732, 306] width 111 height 17
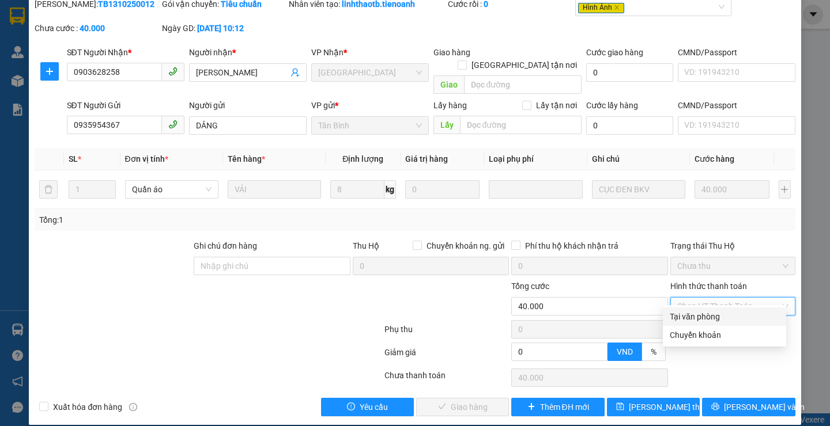
click at [674, 316] on div "Tại văn phòng" at bounding box center [724, 317] width 109 height 13
type input "0"
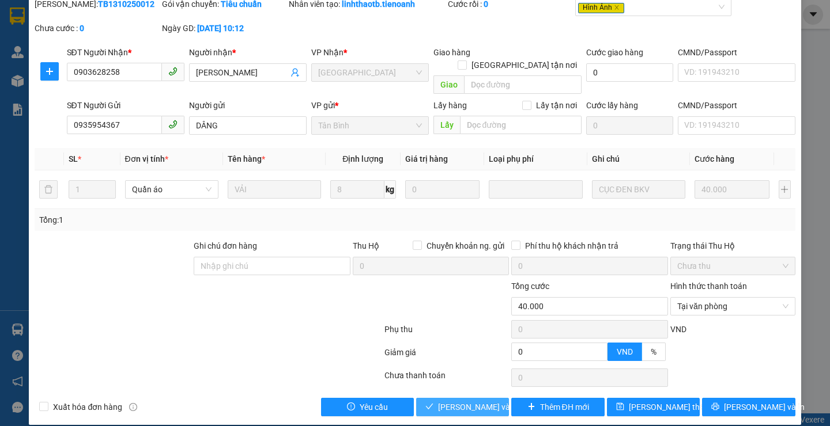
click at [471, 401] on span "[PERSON_NAME] và Giao hàng" at bounding box center [493, 407] width 111 height 13
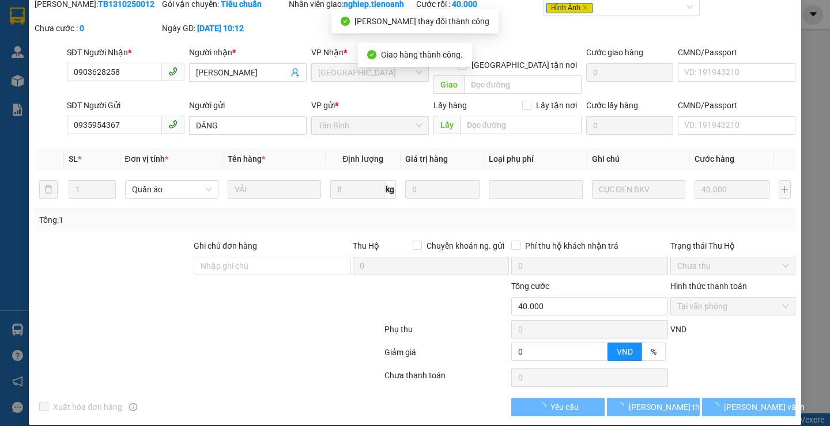
scroll to position [0, 0]
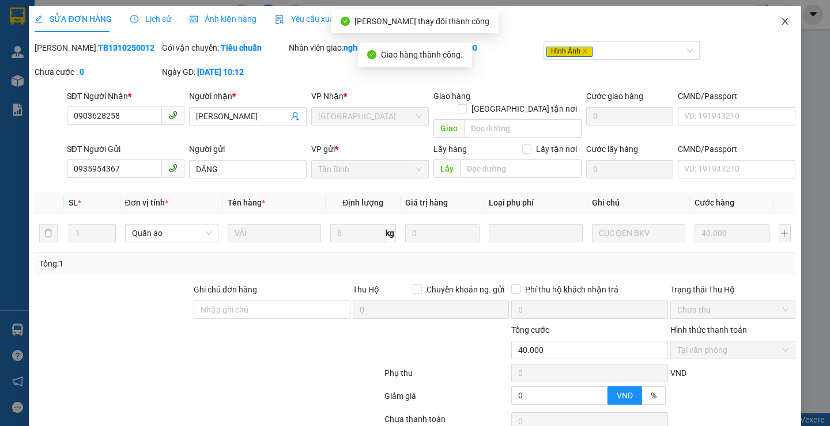
click at [780, 21] on icon "close" at bounding box center [784, 21] width 9 height 9
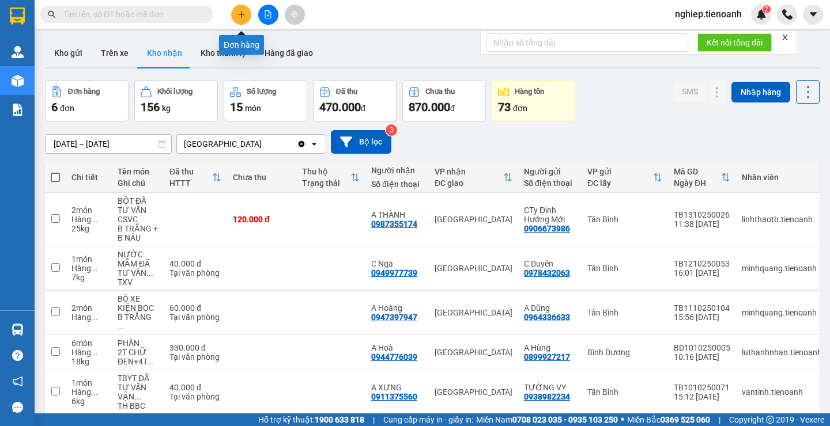
click at [239, 17] on icon "plus" at bounding box center [241, 14] width 8 height 8
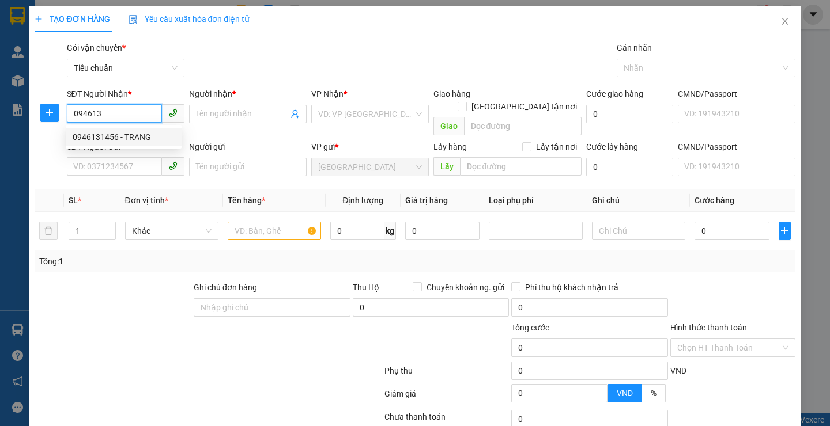
drag, startPoint x: 139, startPoint y: 139, endPoint x: 139, endPoint y: 164, distance: 24.8
click at [140, 141] on div "0946131456 - TRANG" at bounding box center [124, 137] width 102 height 13
type input "0946131456"
type input "TRANG"
type input "100.000"
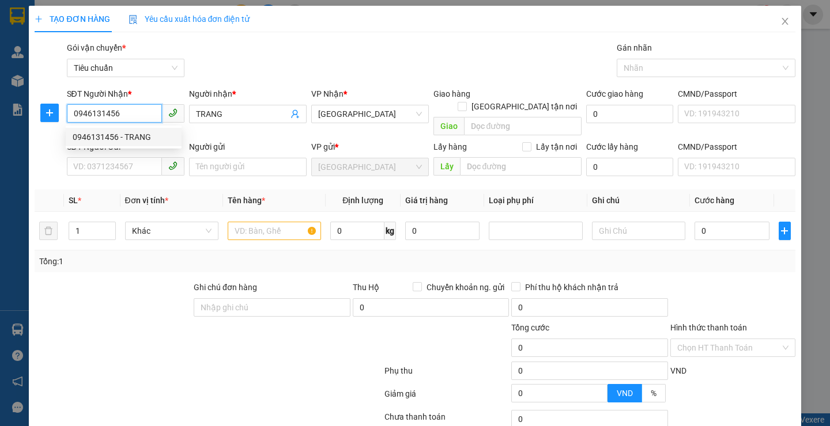
type input "100.000"
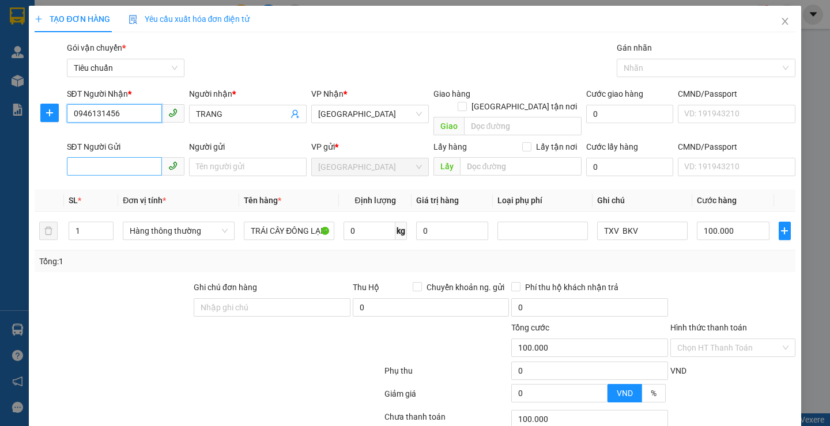
type input "0946131456"
drag, startPoint x: 138, startPoint y: 157, endPoint x: 123, endPoint y: 180, distance: 28.3
click at [136, 161] on input "SĐT Người Gửi" at bounding box center [114, 166] width 95 height 18
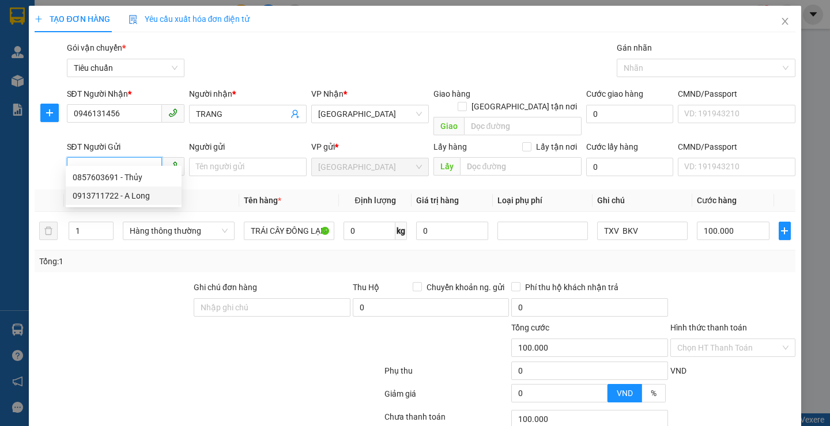
click at [126, 199] on div "0913711722 - A Long" at bounding box center [124, 196] width 102 height 13
type input "0913711722"
type input "A Long"
type input "240895304"
type input "270.000"
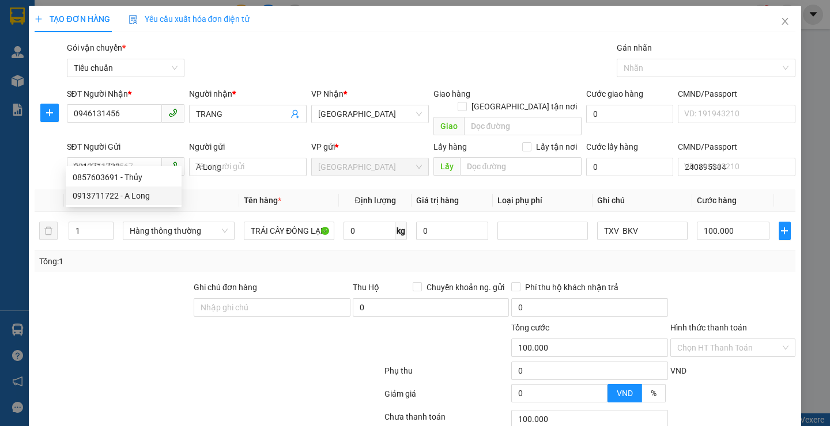
type input "270.000"
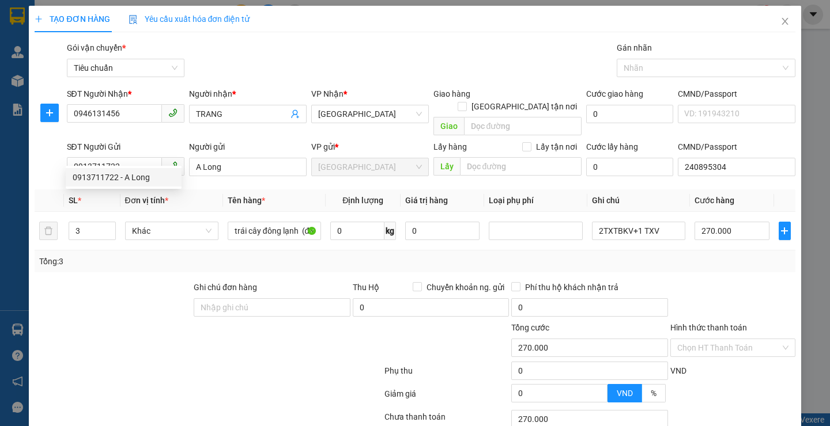
drag, startPoint x: 157, startPoint y: 304, endPoint x: 192, endPoint y: 281, distance: 42.8
click at [158, 301] on div at bounding box center [112, 301] width 159 height 40
click at [162, 297] on div at bounding box center [112, 301] width 159 height 40
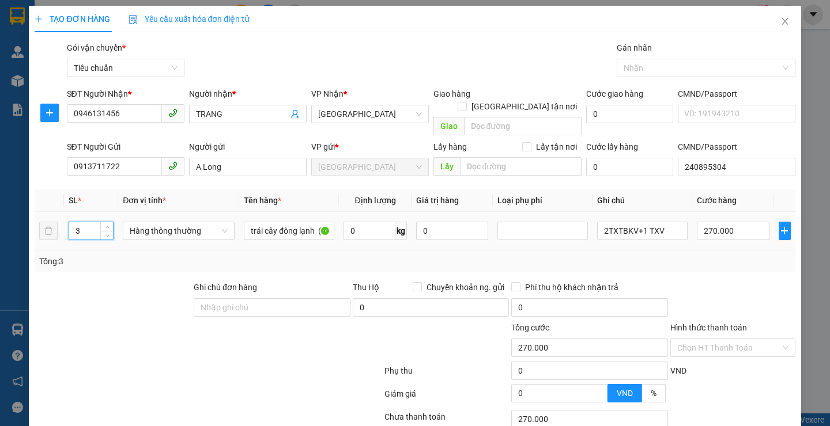
click at [87, 224] on input "3" at bounding box center [91, 230] width 44 height 17
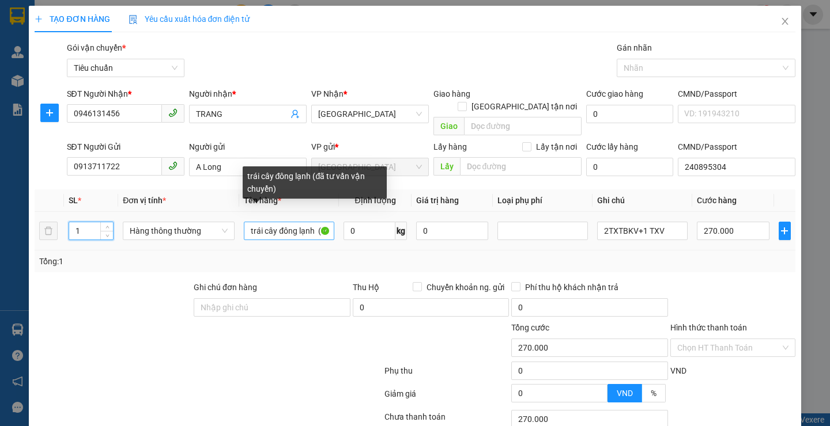
type input "1"
click at [315, 222] on input "trái cây đông lạnh (đã tư vấn vận chuyển)" at bounding box center [289, 231] width 90 height 18
type input "0"
type input "trái cây đông lạnh (đã tư vấn vận chuyển)"
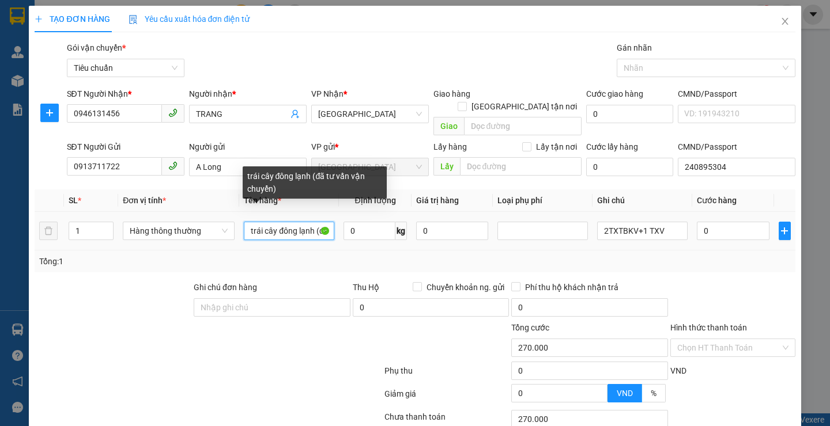
type input "0"
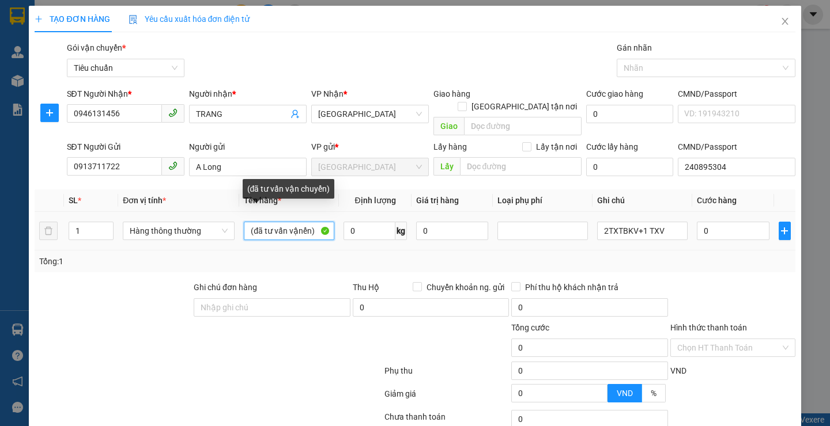
click at [322, 222] on input "(đã tư vấn vậnển)" at bounding box center [289, 231] width 90 height 18
click at [304, 222] on input "(ể" at bounding box center [289, 231] width 90 height 18
type input "("
type input "BƠ(ĐÃ TƯ VẤN CSVC)"
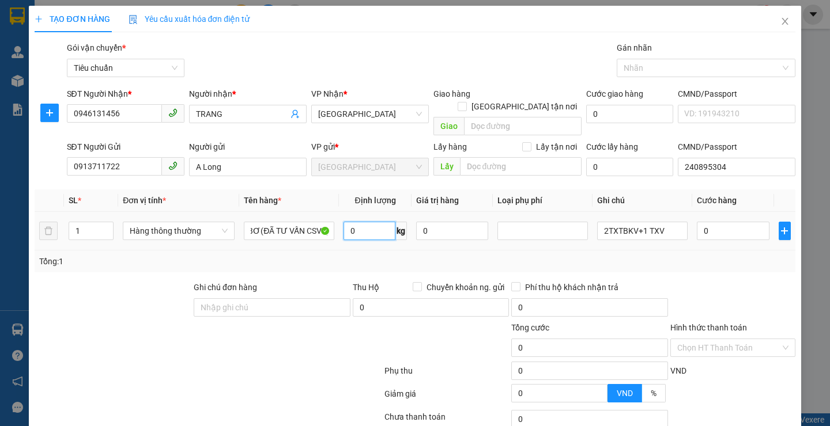
click at [365, 222] on input "0" at bounding box center [369, 231] width 52 height 18
type input "11"
click at [304, 345] on div at bounding box center [319, 342] width 127 height 40
type input "50.000"
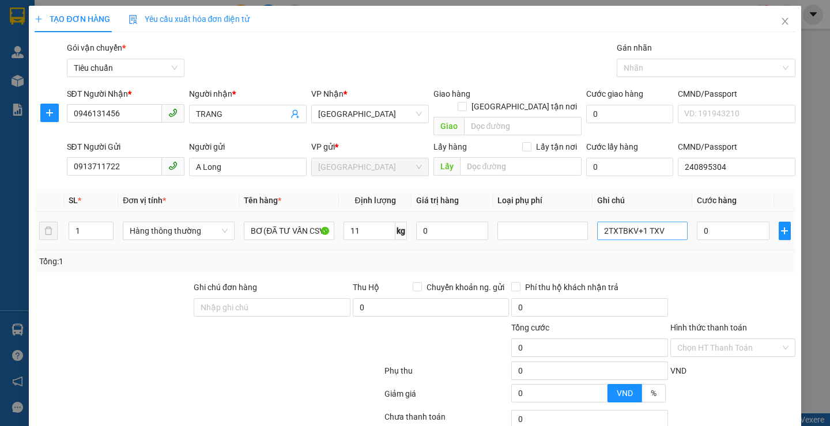
type input "50.000"
click at [659, 222] on input "2TXTBKV+1 TXV" at bounding box center [642, 231] width 90 height 18
type input "2"
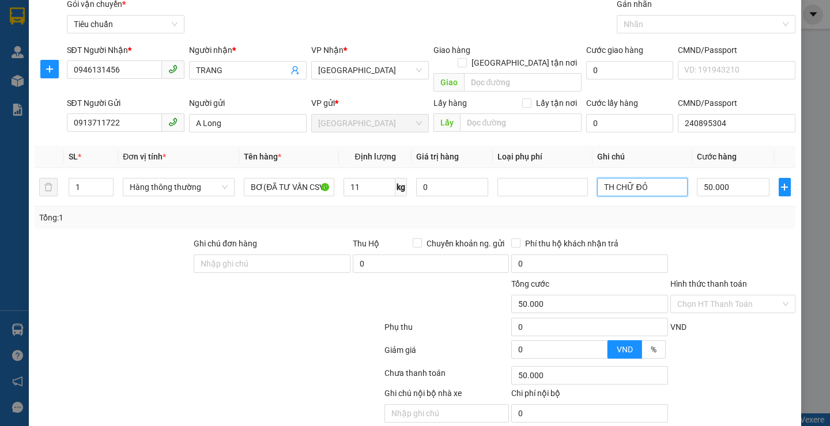
scroll to position [77, 0]
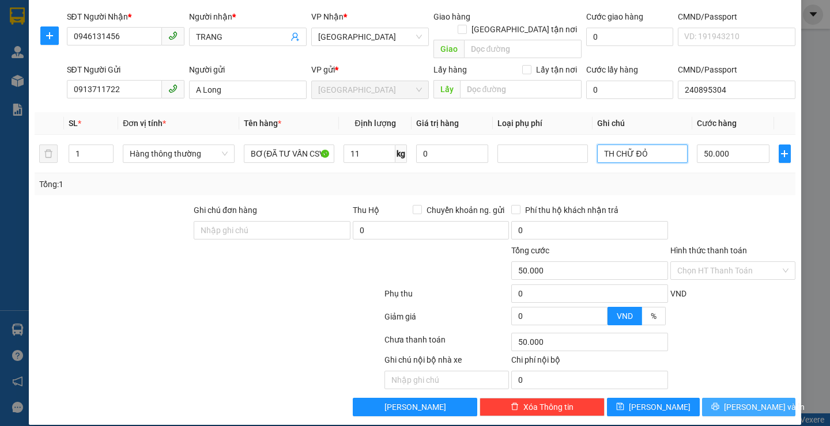
type input "TH CHỮ ĐỎ"
click at [737, 401] on span "[PERSON_NAME] và In" at bounding box center [764, 407] width 81 height 13
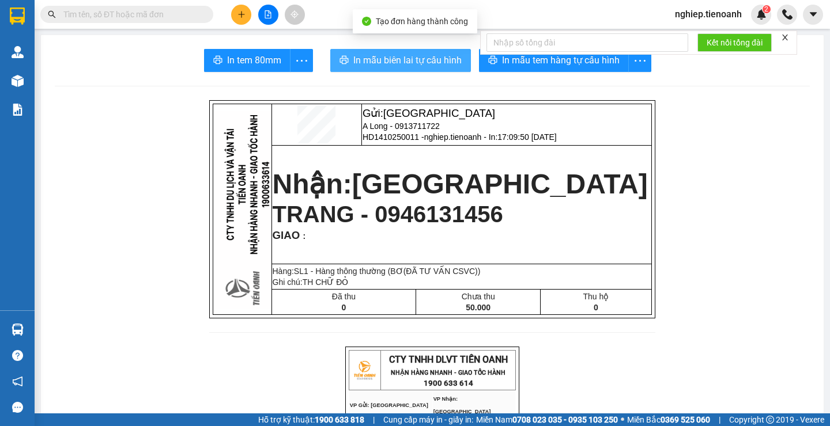
click at [419, 65] on span "In mẫu biên lai tự cấu hình" at bounding box center [407, 60] width 108 height 14
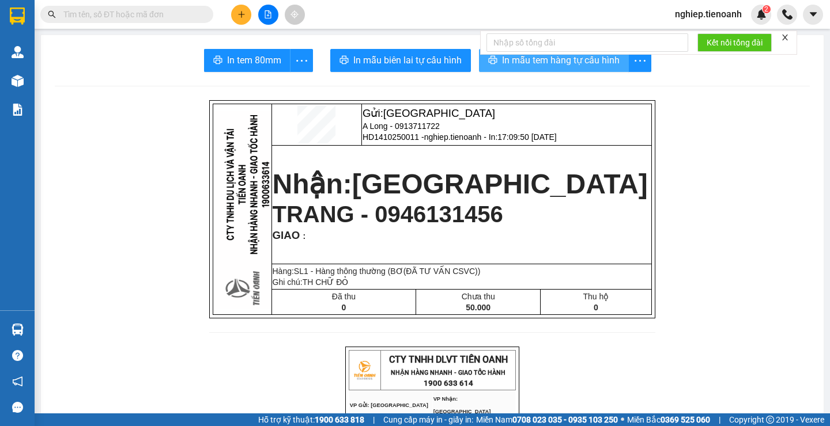
click at [552, 58] on span "In mẫu tem hàng tự cấu hình" at bounding box center [561, 60] width 118 height 14
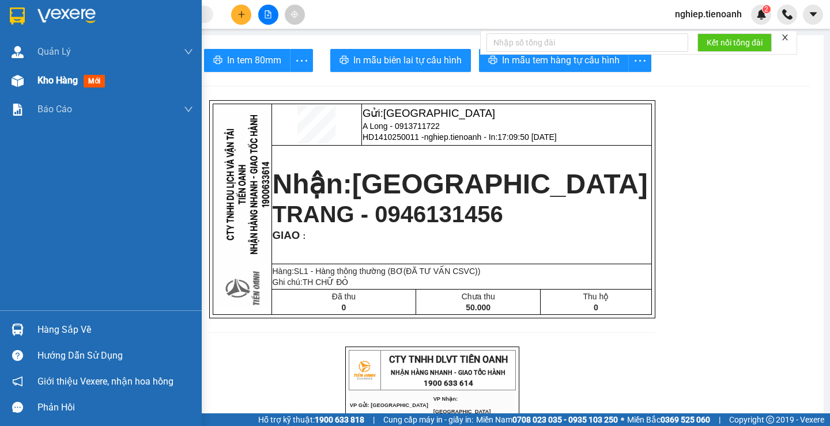
click at [51, 86] on div "Kho hàng mới" at bounding box center [73, 80] width 72 height 14
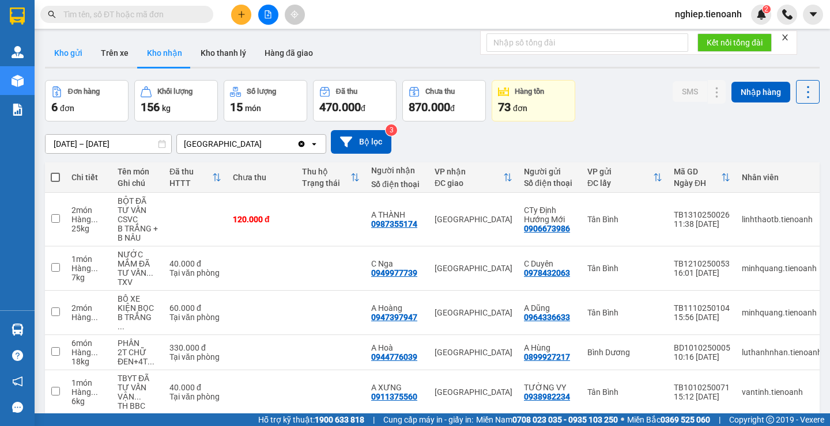
click at [67, 59] on button "Kho gửi" at bounding box center [68, 53] width 47 height 28
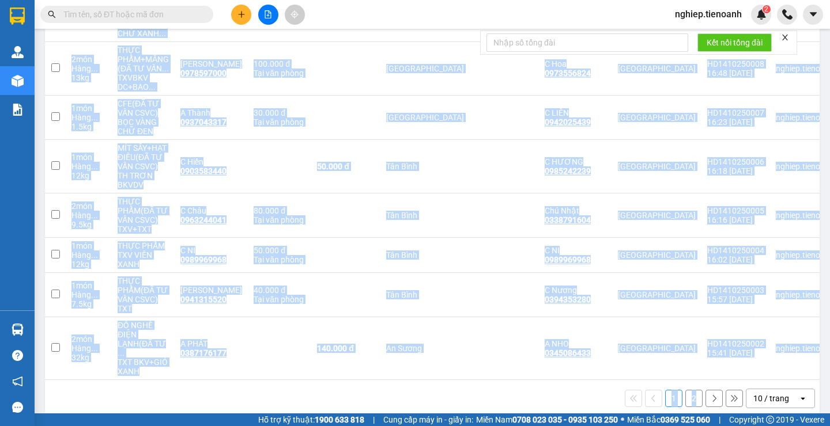
scroll to position [0, 74]
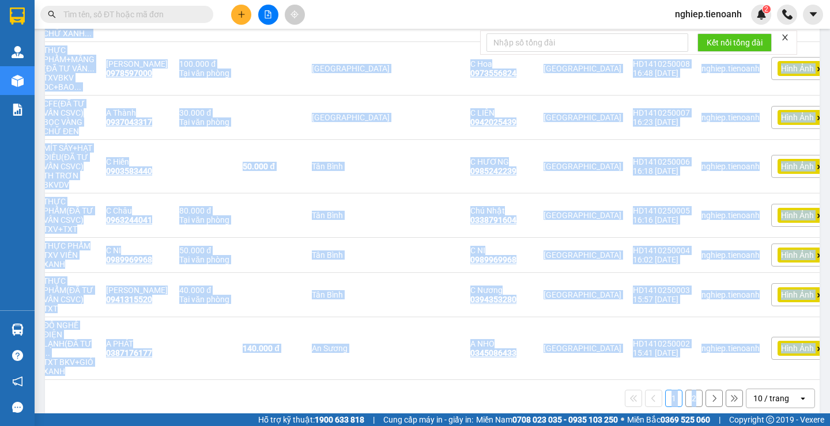
drag, startPoint x: 695, startPoint y: 366, endPoint x: 754, endPoint y: 366, distance: 59.3
click at [829, 365] on main "ver 1.8.147 Kho gửi Trên xe Kho nhận Kho thanh lý Hàng đã giao Đơn hàng 11 đơn …" at bounding box center [415, 207] width 830 height 414
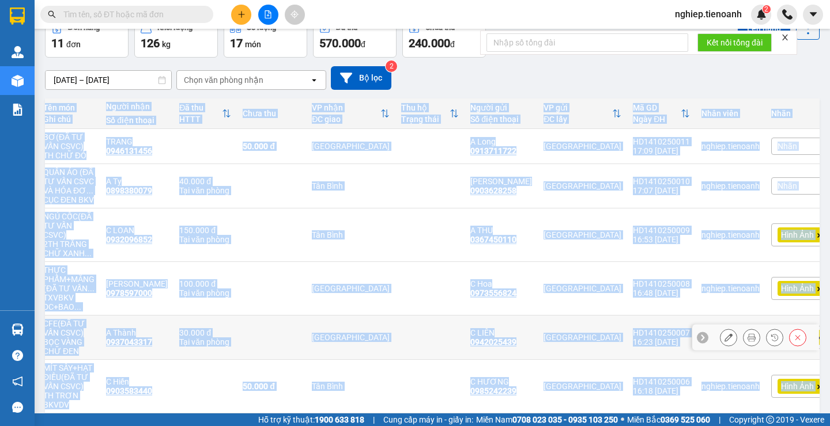
scroll to position [0, 0]
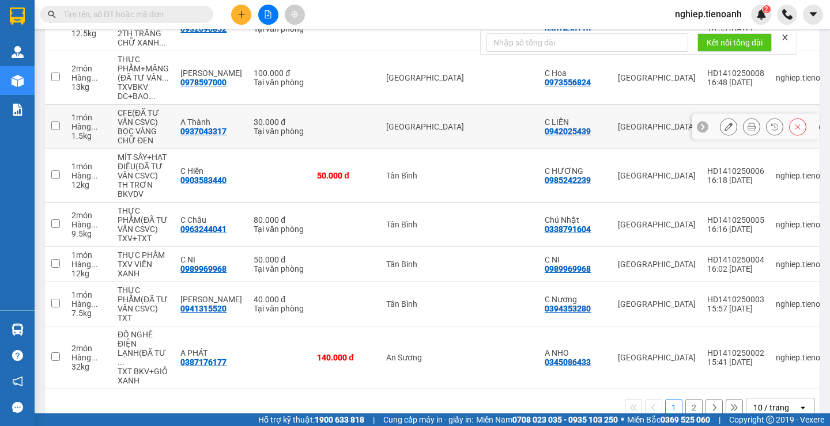
scroll to position [284, 0]
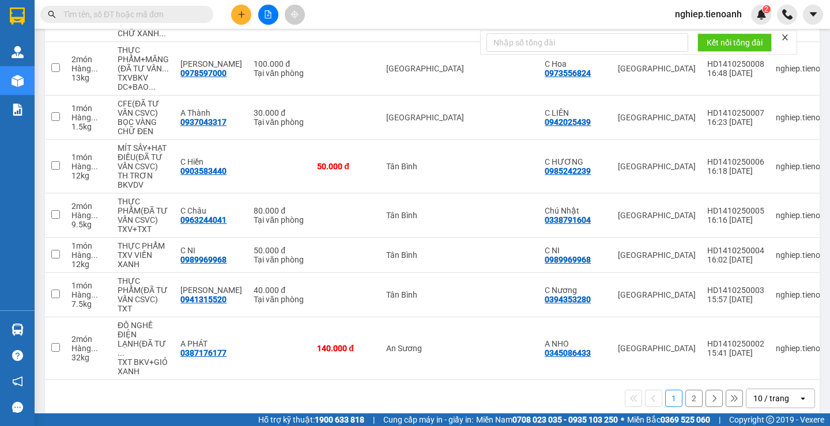
click at [685, 390] on button "2" at bounding box center [693, 398] width 17 height 17
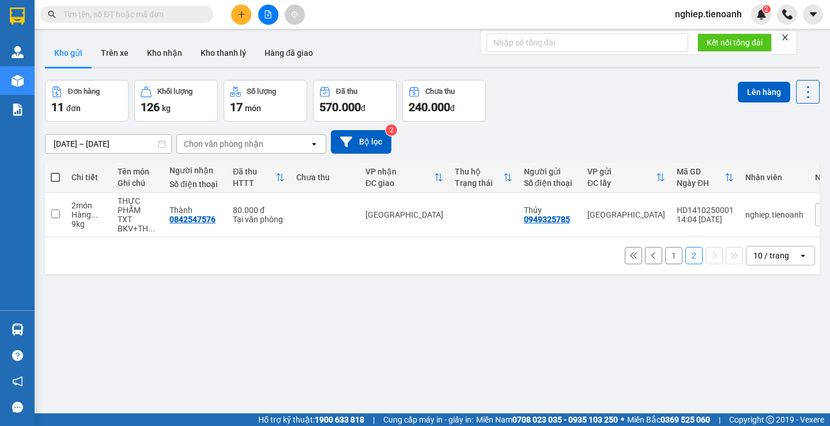
scroll to position [0, 63]
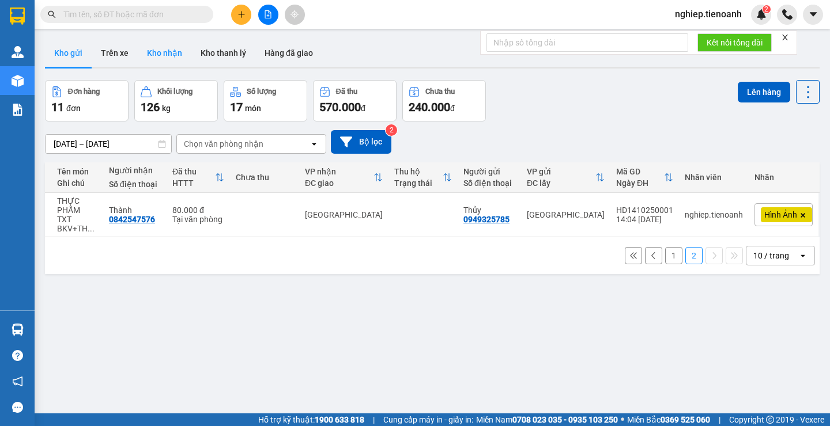
click at [177, 50] on button "Kho nhận" at bounding box center [165, 53] width 54 height 28
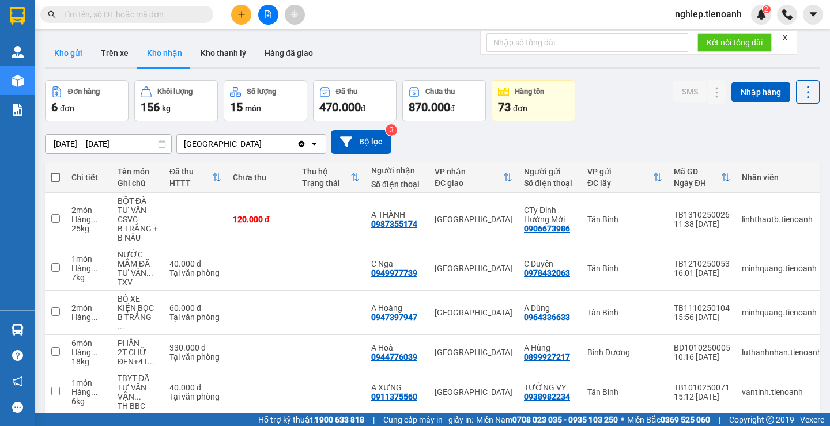
click at [56, 41] on button "Kho gửi" at bounding box center [68, 53] width 47 height 28
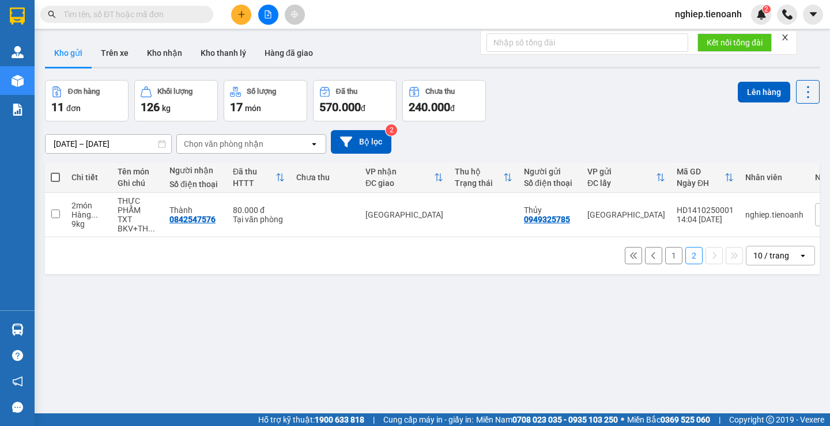
click at [665, 264] on button "1" at bounding box center [673, 255] width 17 height 17
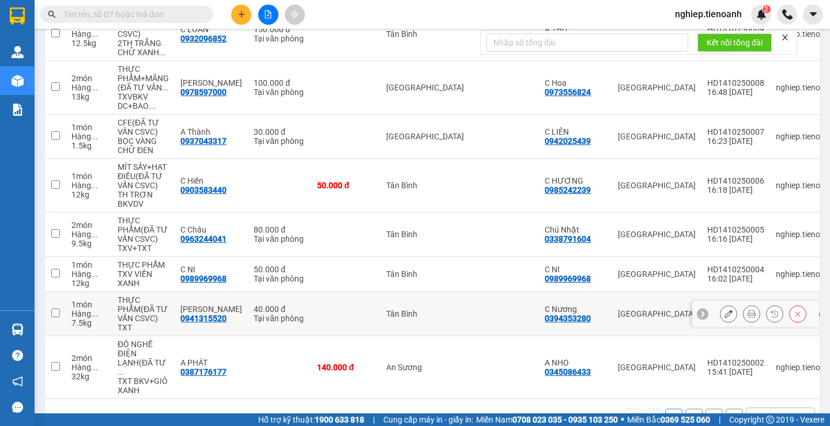
scroll to position [284, 0]
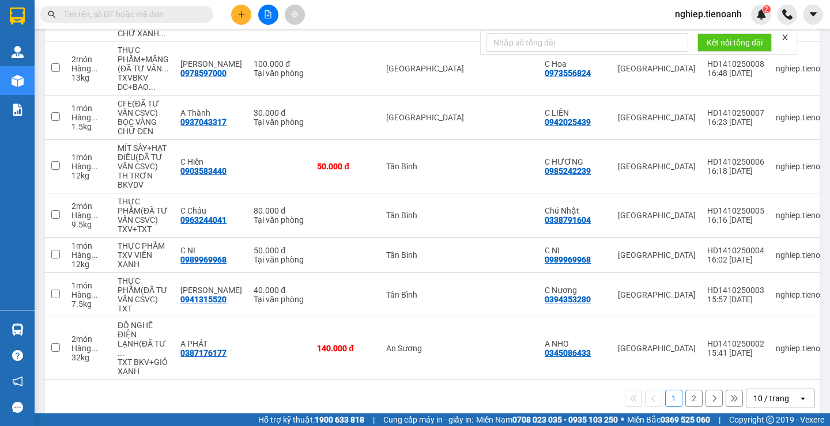
click at [686, 390] on button "2" at bounding box center [693, 398] width 17 height 17
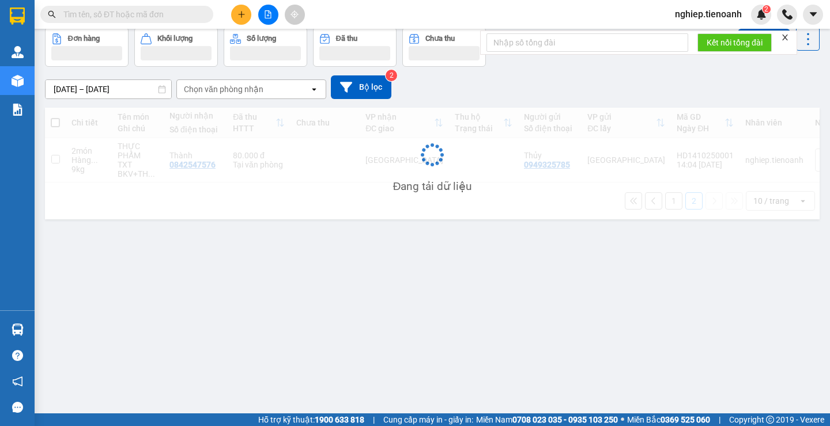
scroll to position [53, 0]
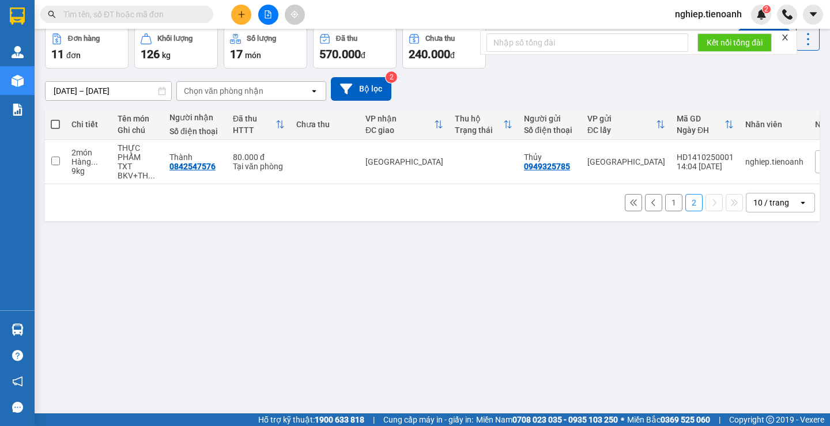
drag, startPoint x: 667, startPoint y: 209, endPoint x: 676, endPoint y: 193, distance: 18.4
click at [667, 206] on button "1" at bounding box center [673, 202] width 17 height 17
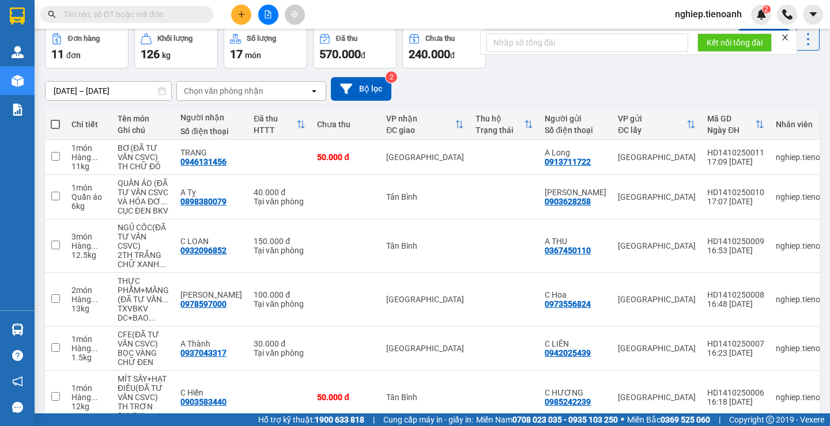
scroll to position [0, 0]
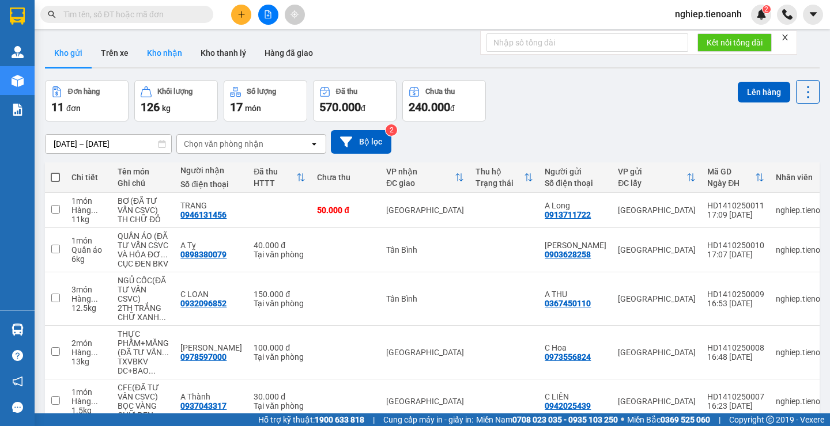
click at [164, 50] on button "Kho nhận" at bounding box center [165, 53] width 54 height 28
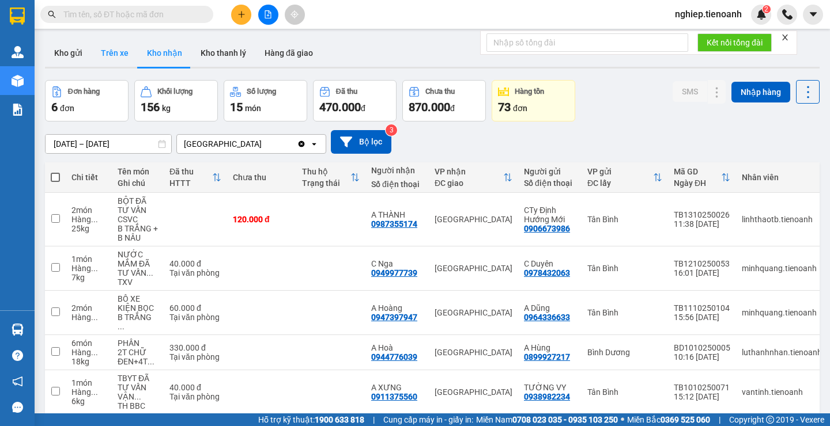
click at [120, 51] on button "Trên xe" at bounding box center [115, 53] width 46 height 28
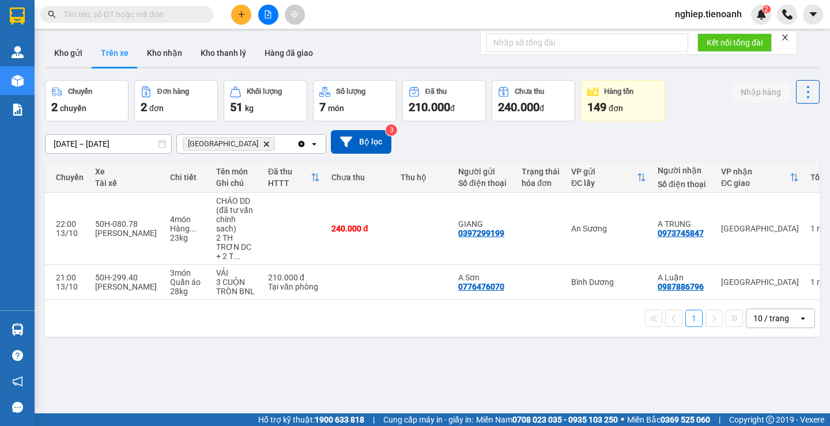
scroll to position [0, 196]
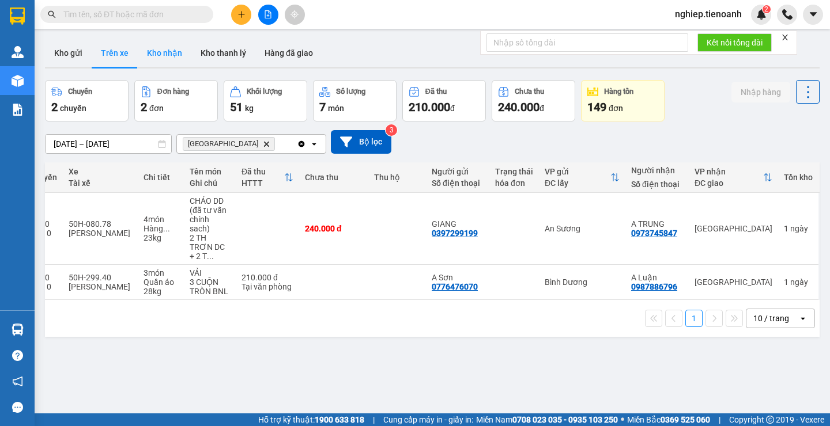
click at [169, 57] on button "Kho nhận" at bounding box center [165, 53] width 54 height 28
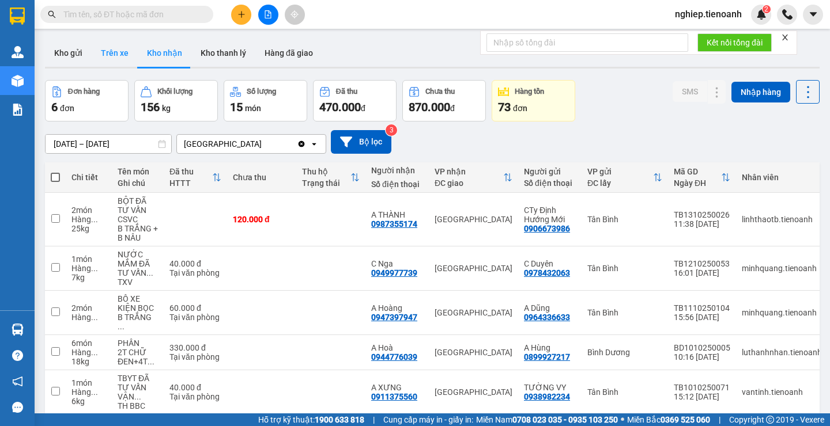
click at [118, 59] on button "Trên xe" at bounding box center [115, 53] width 46 height 28
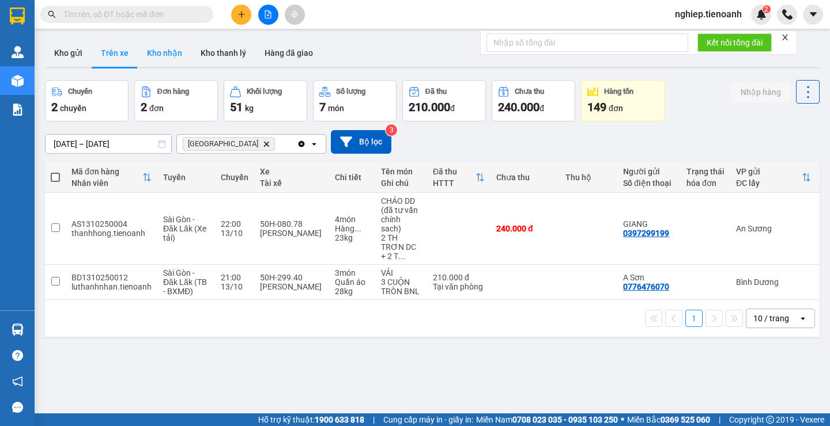
click at [185, 51] on button "Kho nhận" at bounding box center [165, 53] width 54 height 28
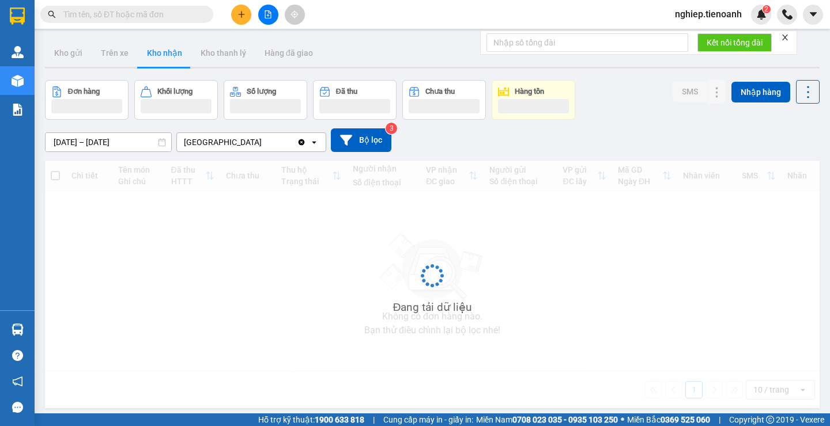
type input "[DATE] – [DATE]"
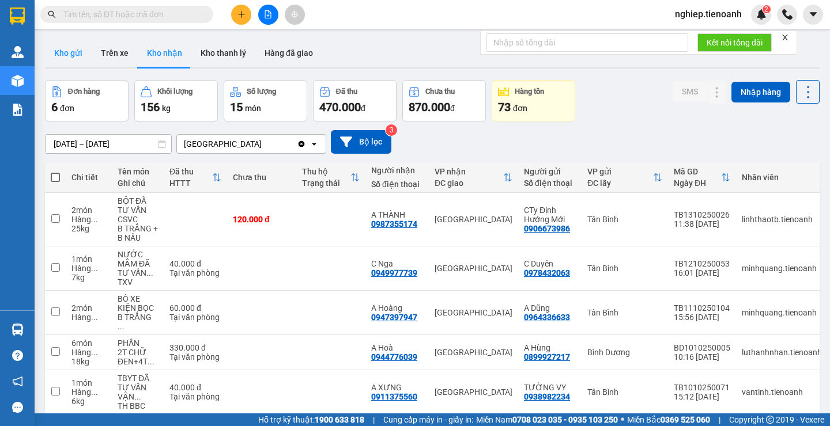
click at [70, 46] on button "Kho gửi" at bounding box center [68, 53] width 47 height 28
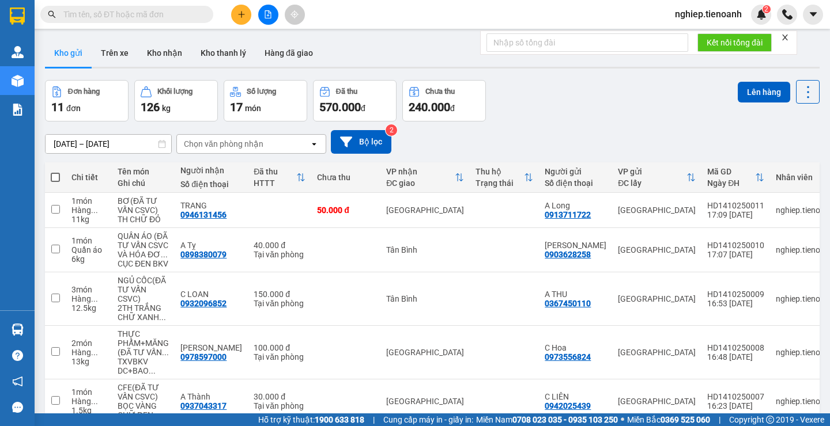
click at [55, 180] on span at bounding box center [55, 177] width 9 height 9
click at [55, 172] on input "checkbox" at bounding box center [55, 172] width 0 height 0
checkbox input "true"
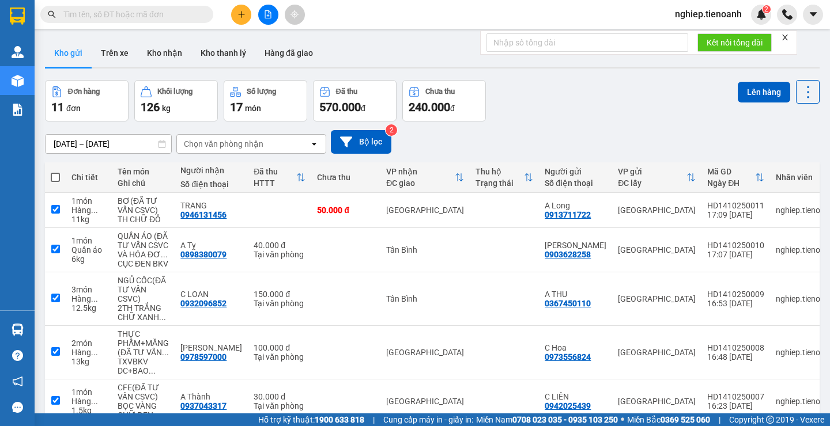
checkbox input "true"
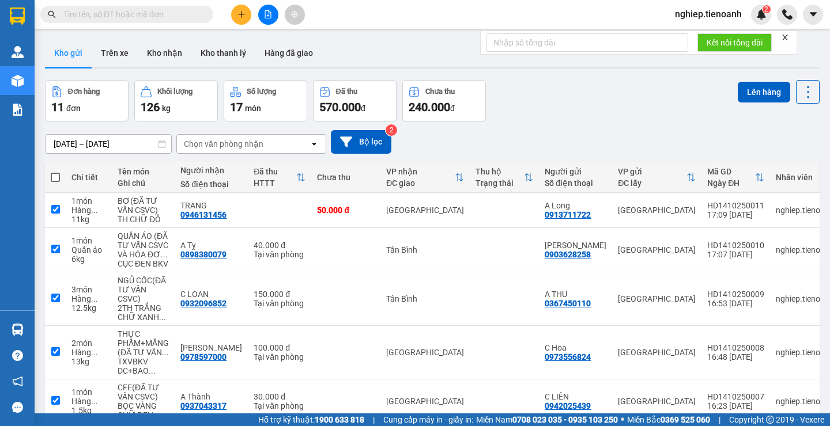
checkbox input "true"
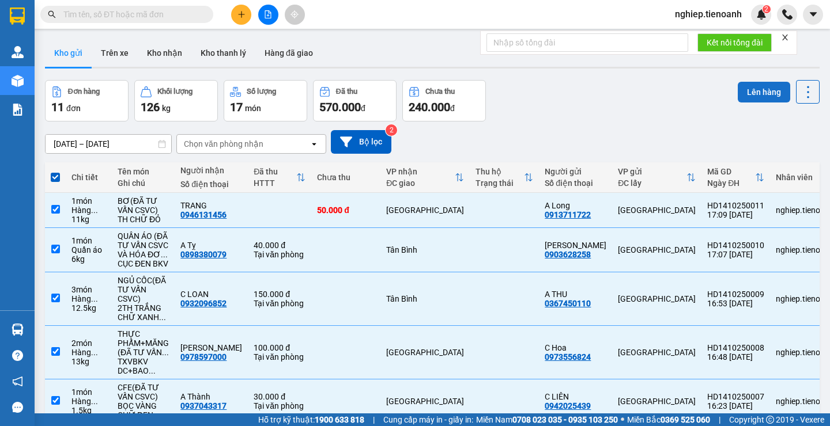
click at [765, 96] on button "Lên hàng" at bounding box center [764, 92] width 52 height 21
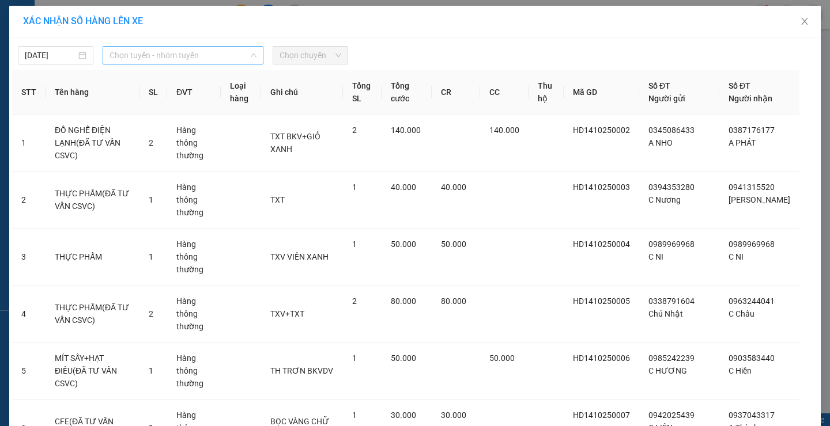
click at [165, 63] on span "Chọn tuyến - nhóm tuyến" at bounding box center [182, 55] width 147 height 17
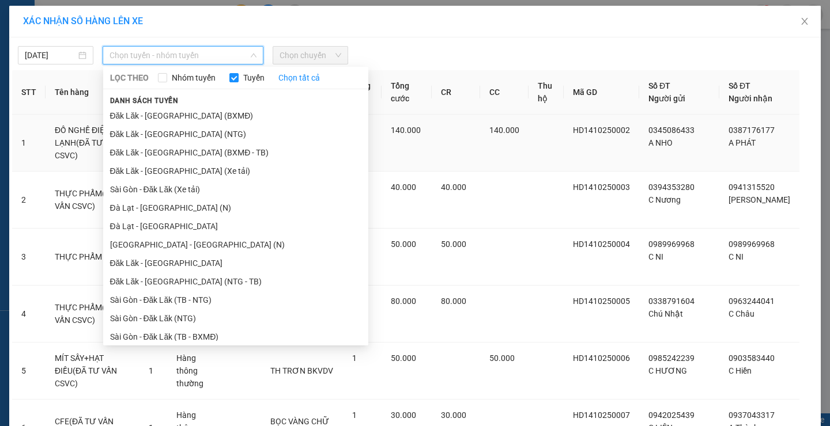
drag, startPoint x: 183, startPoint y: 173, endPoint x: 225, endPoint y: 143, distance: 51.5
click at [184, 173] on li "Đăk Lăk - Sài Gòn (Xe tải)" at bounding box center [235, 171] width 265 height 18
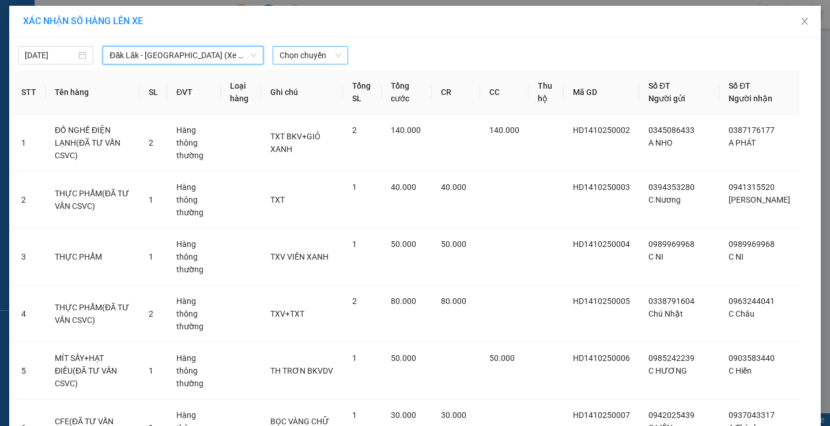
click at [305, 55] on span "Chọn chuyến" at bounding box center [310, 55] width 62 height 17
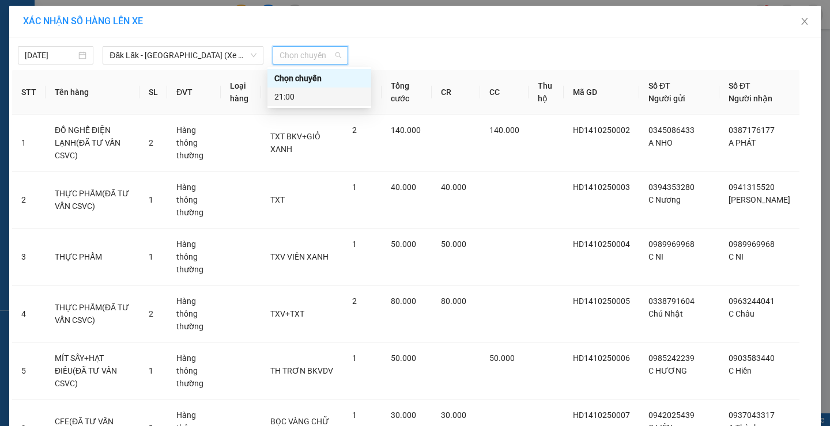
click at [294, 99] on div "21:00" at bounding box center [319, 96] width 90 height 13
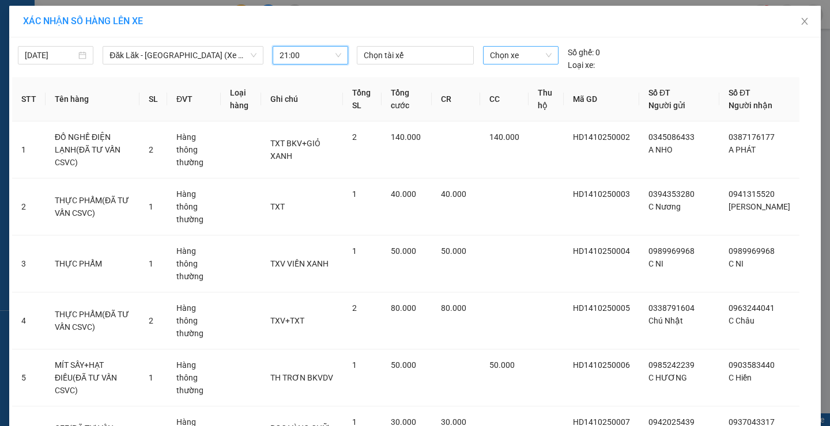
click at [509, 59] on span "Chọn xe" at bounding box center [520, 55] width 61 height 17
click at [705, 35] on div "XÁC NHẬN SỐ HÀNG LÊN XE" at bounding box center [414, 22] width 811 height 32
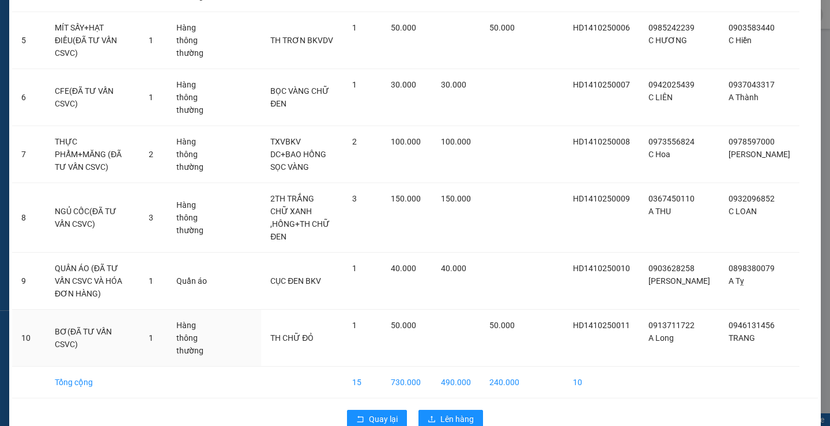
scroll to position [346, 0]
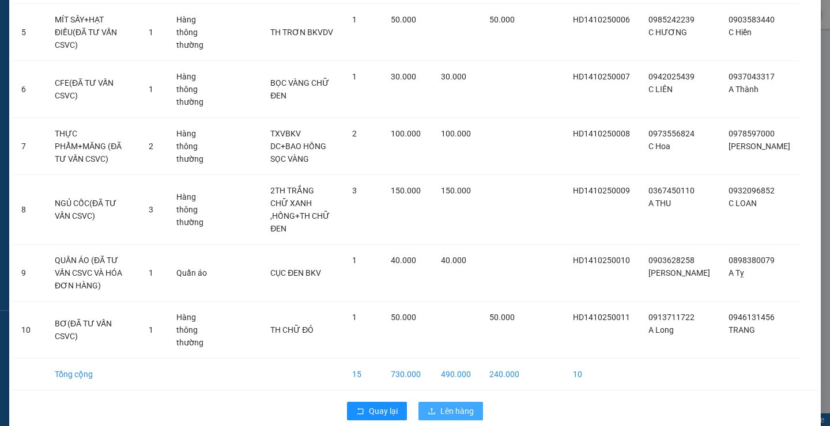
drag, startPoint x: 449, startPoint y: 409, endPoint x: 445, endPoint y: 400, distance: 9.0
click at [448, 407] on span "Lên hàng" at bounding box center [456, 411] width 33 height 13
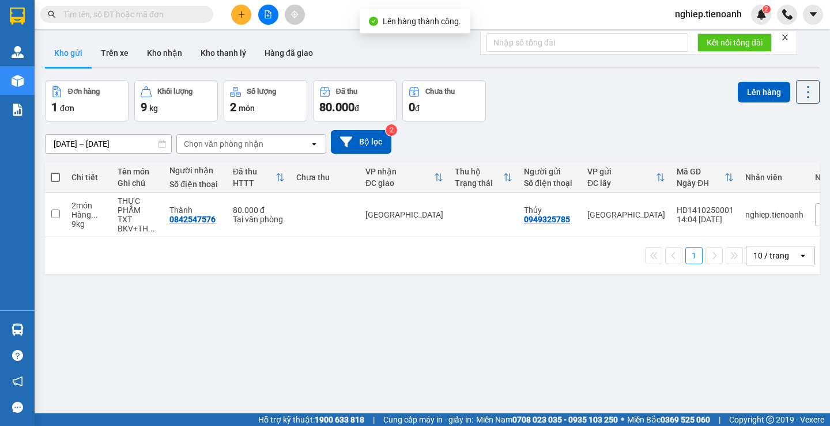
click at [53, 174] on span at bounding box center [55, 177] width 9 height 9
click at [55, 172] on input "checkbox" at bounding box center [55, 172] width 0 height 0
checkbox input "true"
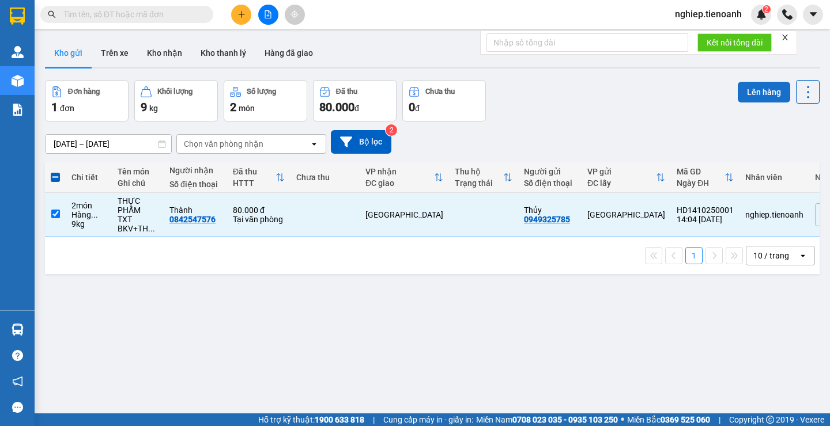
click at [743, 88] on button "Lên hàng" at bounding box center [764, 92] width 52 height 21
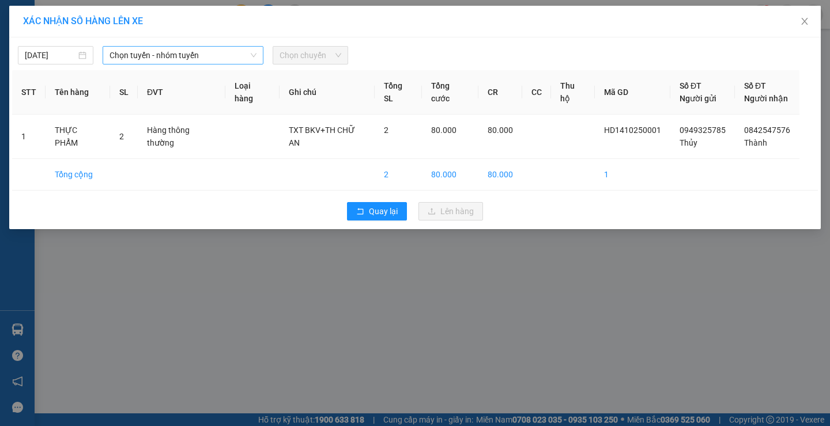
click at [166, 61] on span "Chọn tuyến - nhóm tuyến" at bounding box center [182, 55] width 147 height 17
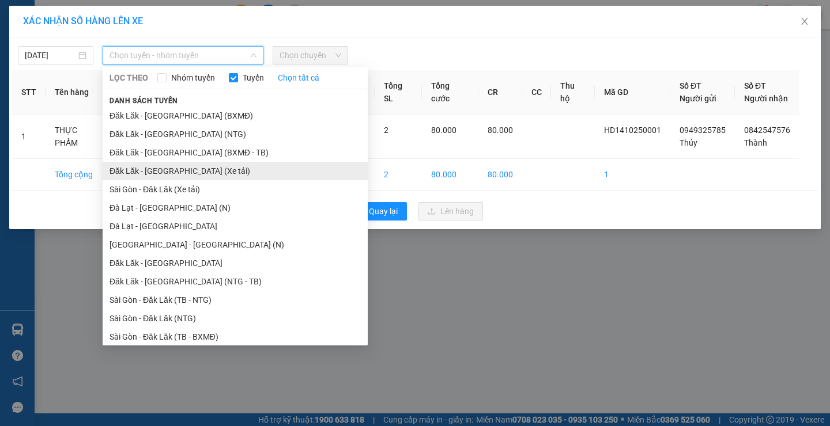
click at [178, 168] on li "Đăk Lăk - Sài Gòn (Xe tải)" at bounding box center [235, 171] width 265 height 18
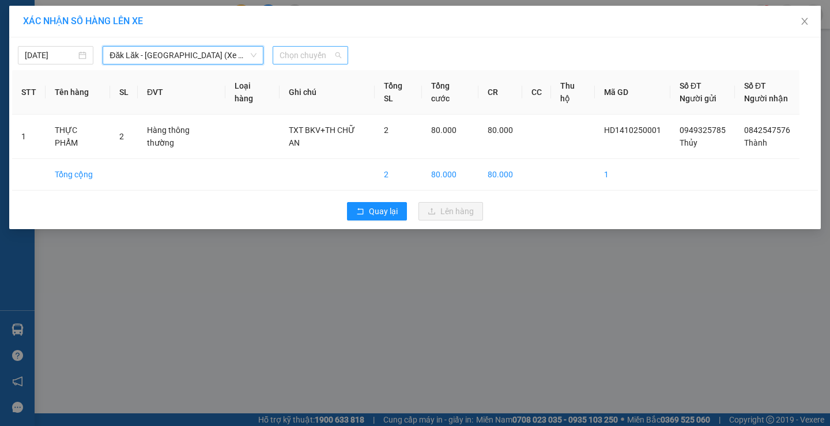
click at [308, 58] on span "Chọn chuyến" at bounding box center [310, 55] width 62 height 17
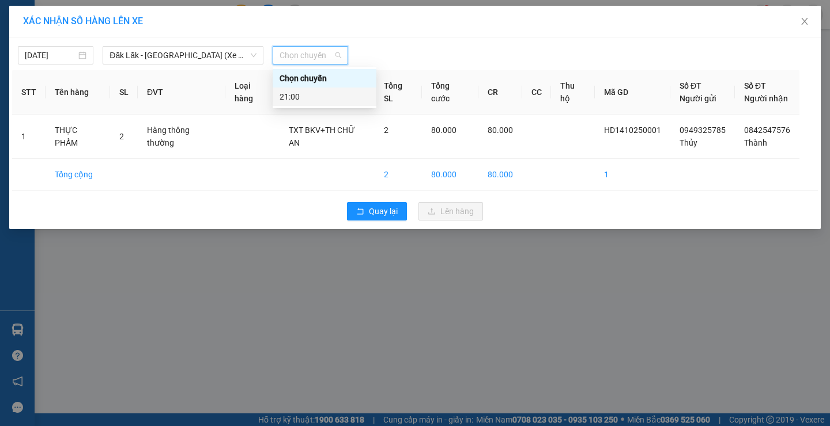
click at [305, 100] on div "21:00" at bounding box center [324, 96] width 90 height 13
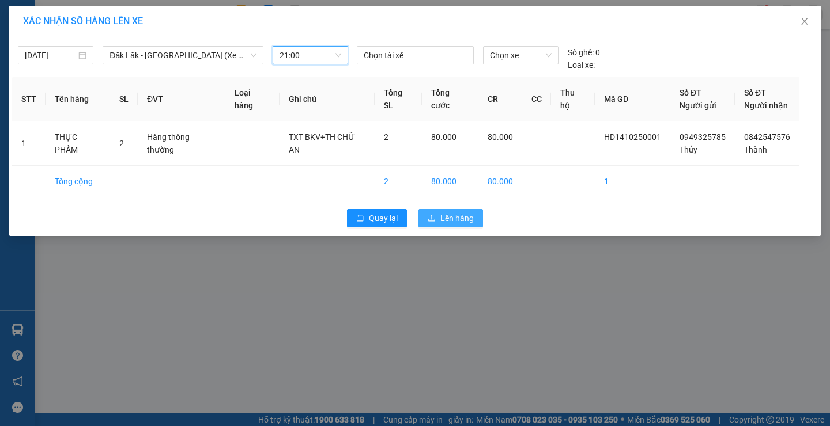
drag, startPoint x: 445, startPoint y: 217, endPoint x: 403, endPoint y: 198, distance: 45.9
click at [445, 215] on span "Lên hàng" at bounding box center [456, 218] width 33 height 13
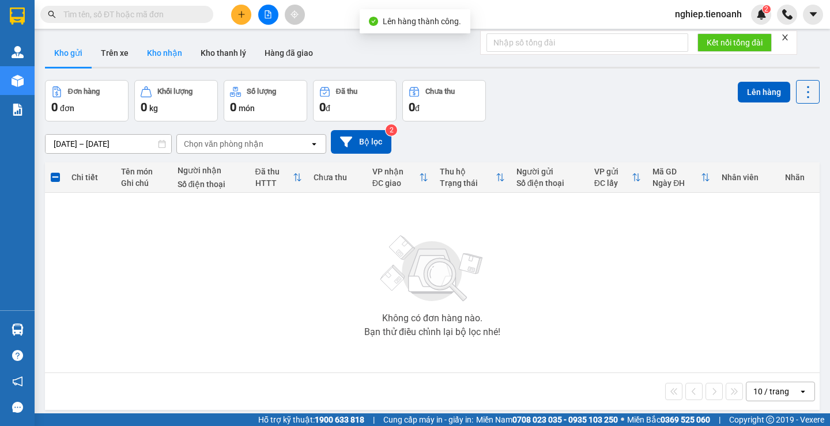
click at [150, 54] on button "Kho nhận" at bounding box center [165, 53] width 54 height 28
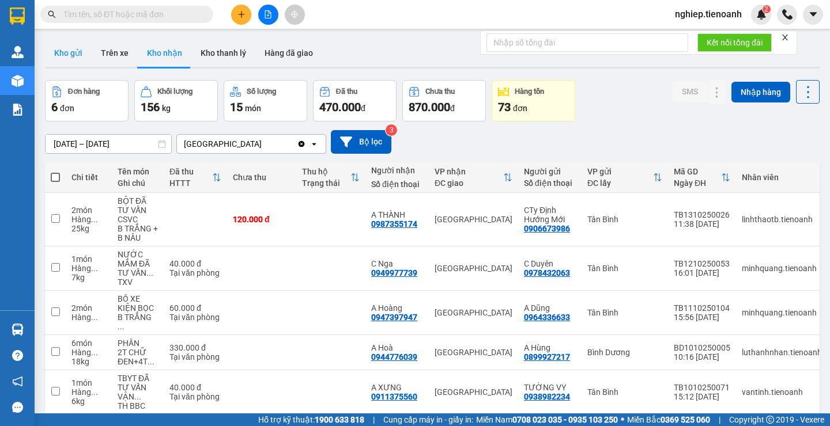
click at [77, 55] on button "Kho gửi" at bounding box center [68, 53] width 47 height 28
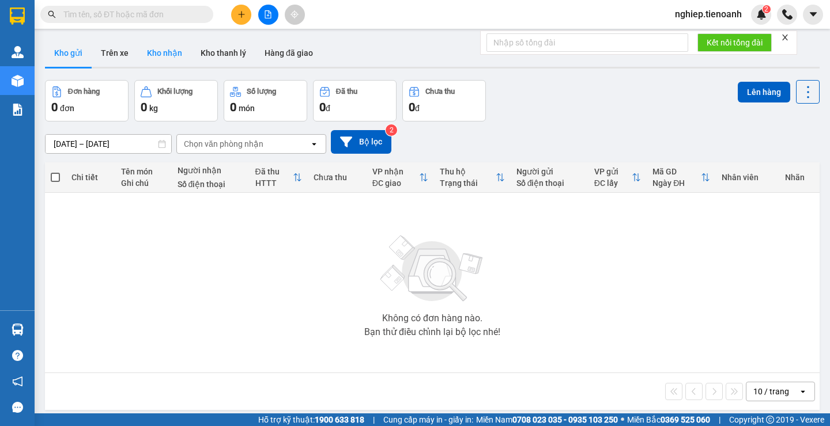
click at [169, 55] on button "Kho nhận" at bounding box center [165, 53] width 54 height 28
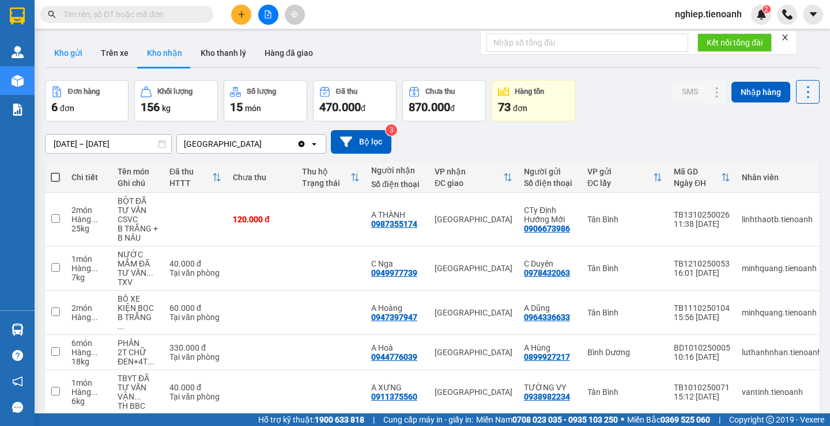
click at [61, 55] on button "Kho gửi" at bounding box center [68, 53] width 47 height 28
